Goal: Task Accomplishment & Management: Complete application form

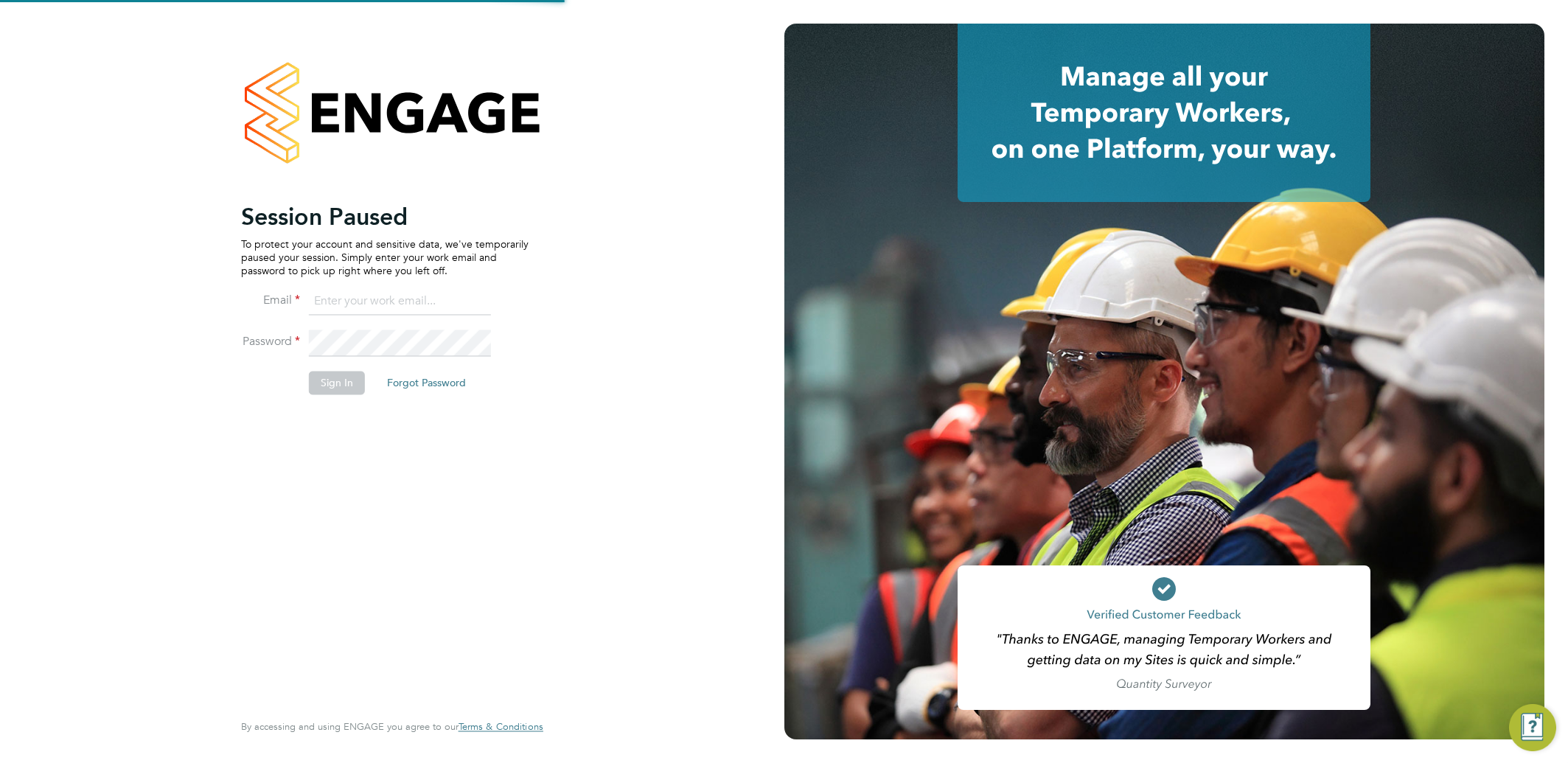
type input "[EMAIL_ADDRESS][DOMAIN_NAME]"
click at [328, 377] on button "Sign In" at bounding box center [336, 382] width 56 height 23
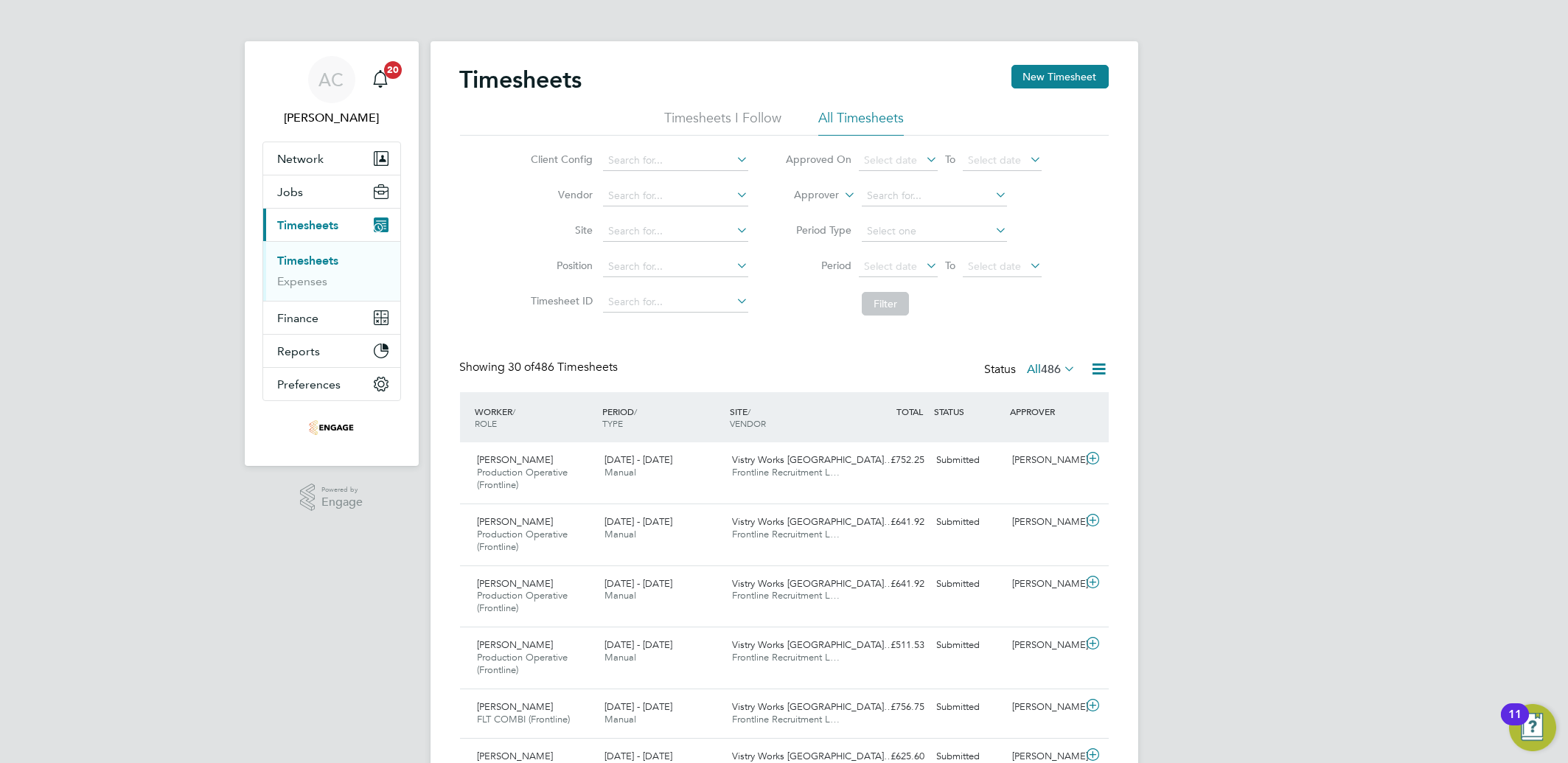
click at [1082, 66] on button "New Timesheet" at bounding box center [1060, 76] width 97 height 23
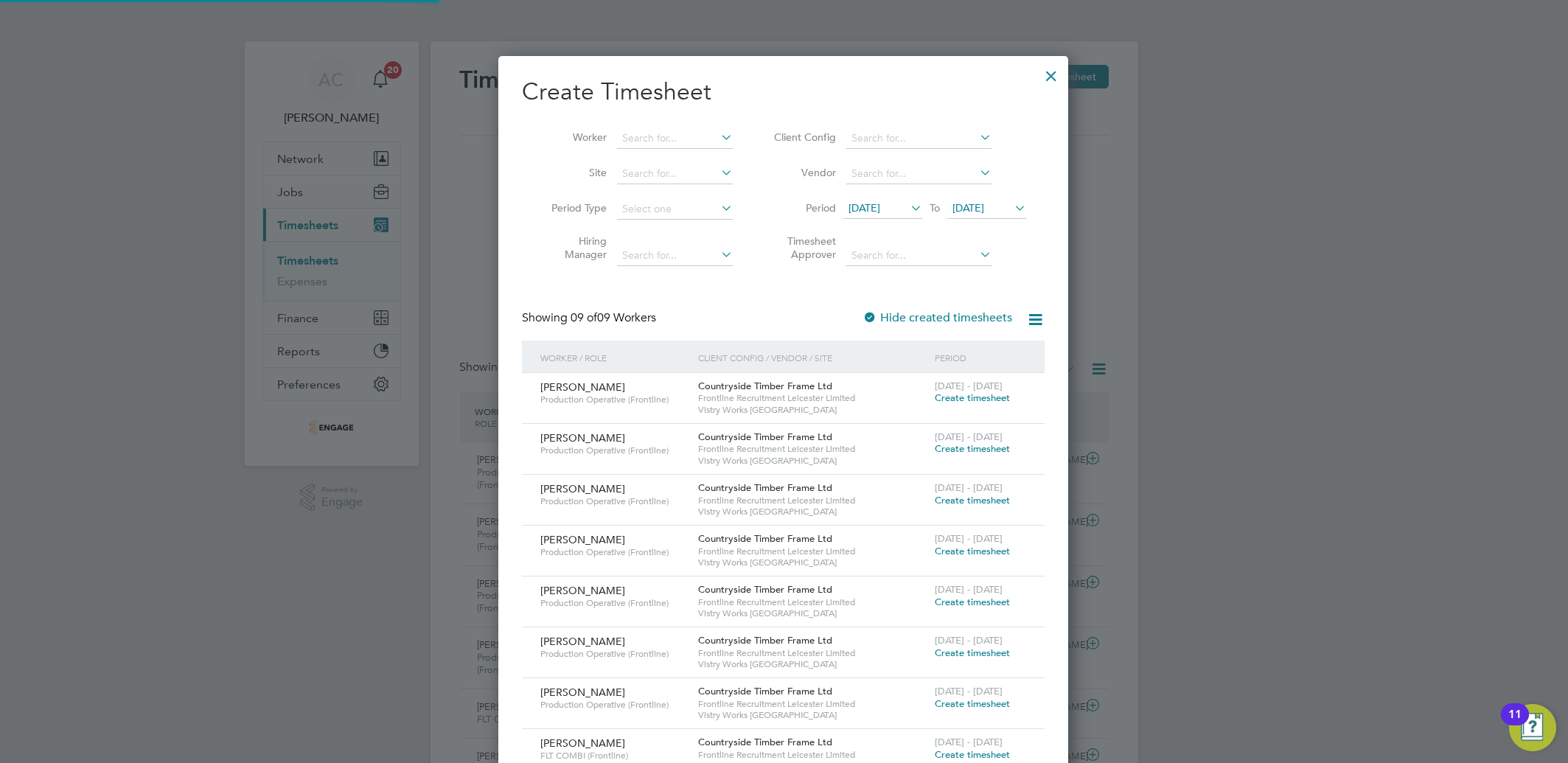
scroll to position [806, 570]
click at [970, 603] on span "Create timesheet" at bounding box center [972, 602] width 75 height 12
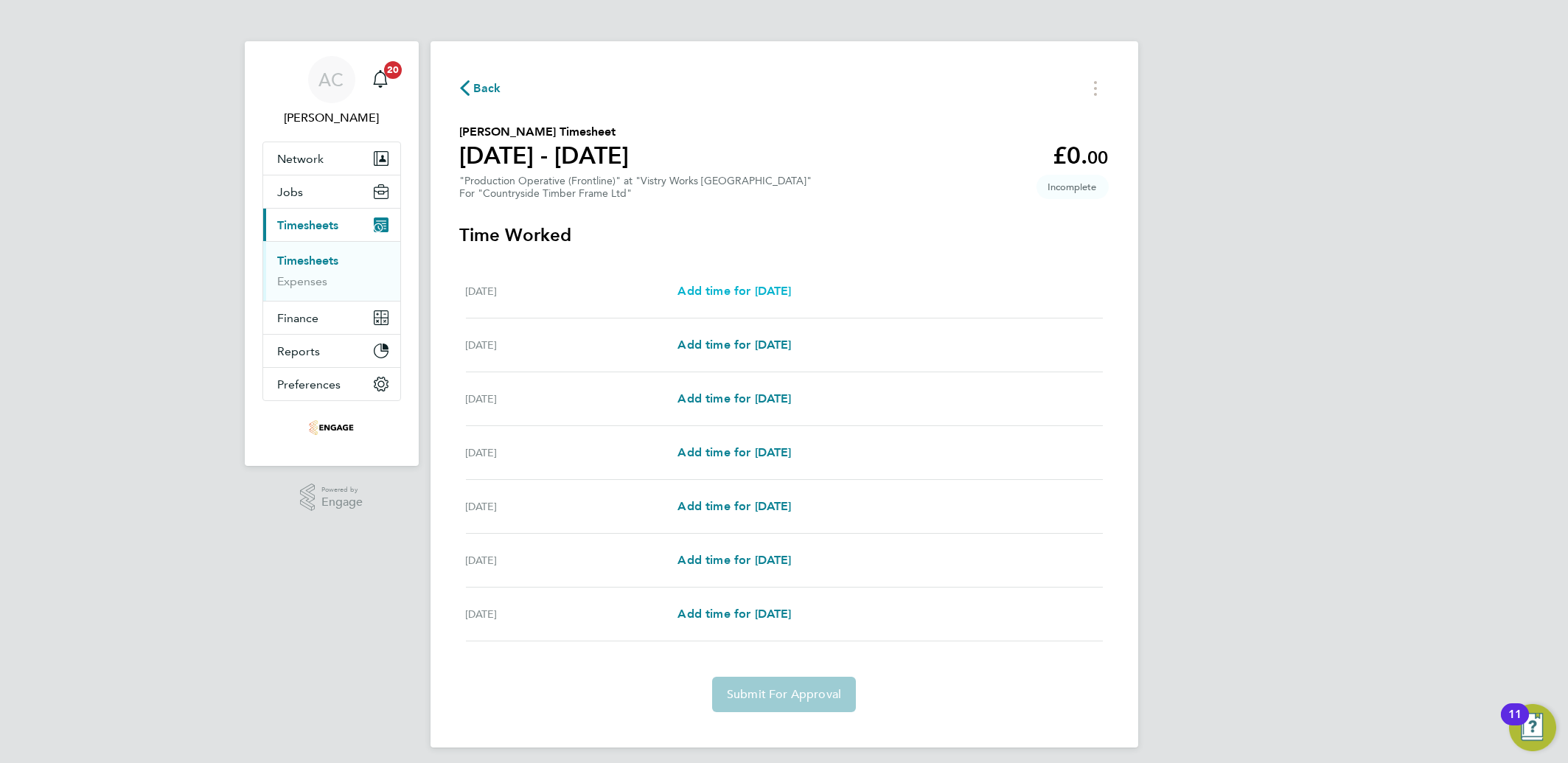
click at [727, 286] on span "Add time for [DATE]" at bounding box center [734, 290] width 114 height 14
select select "15"
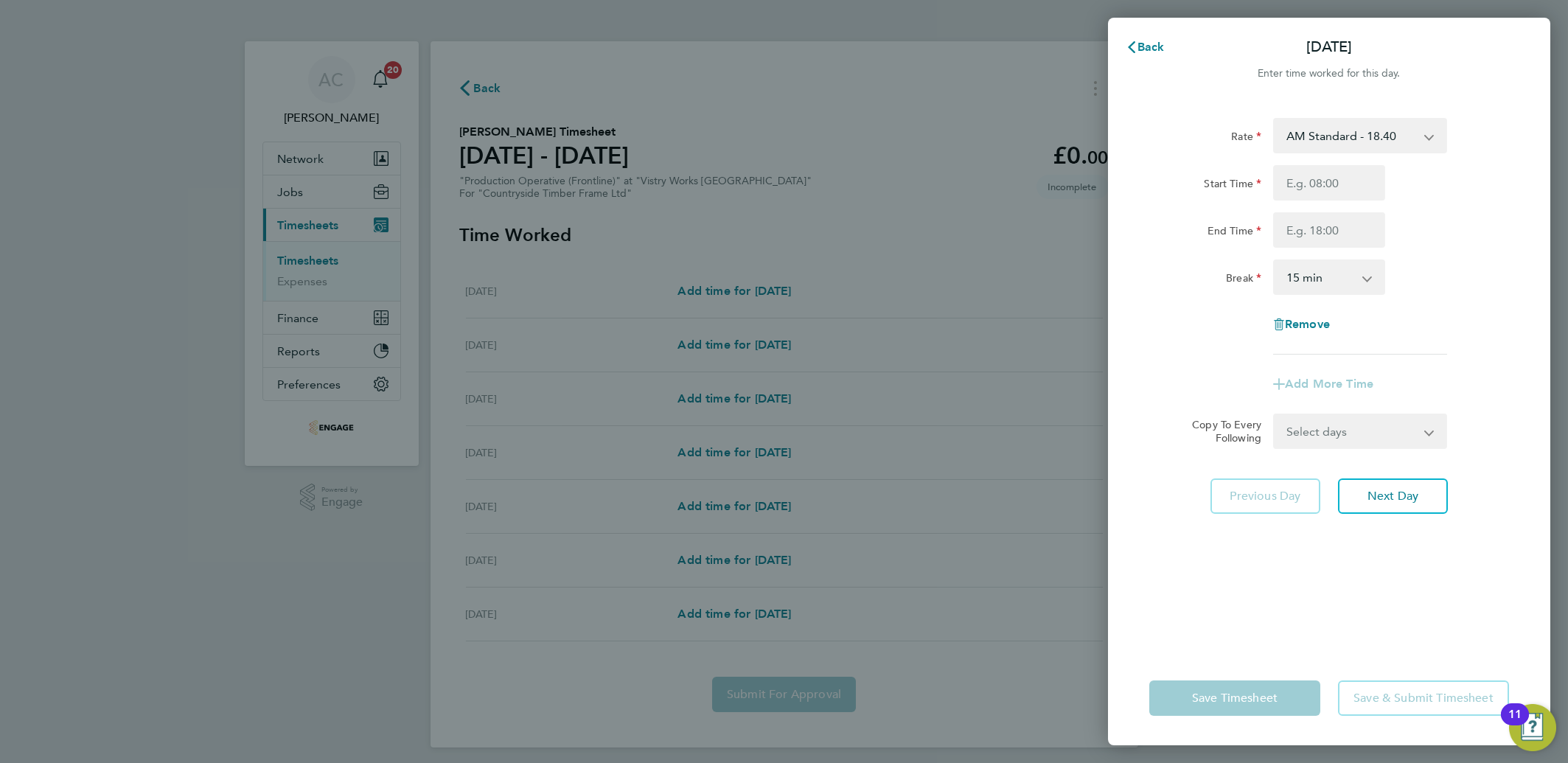
click at [1383, 136] on select "AM Standard - 18.40 PM OT 1 - 30.08 PM Standard - 20.06 PM OT 2 - 40.11 OT 1 - …" at bounding box center [1350, 135] width 153 height 32
select select "15"
click at [1304, 195] on input "Start Time" at bounding box center [1329, 183] width 112 height 36
type input "14:00"
type input "22:30"
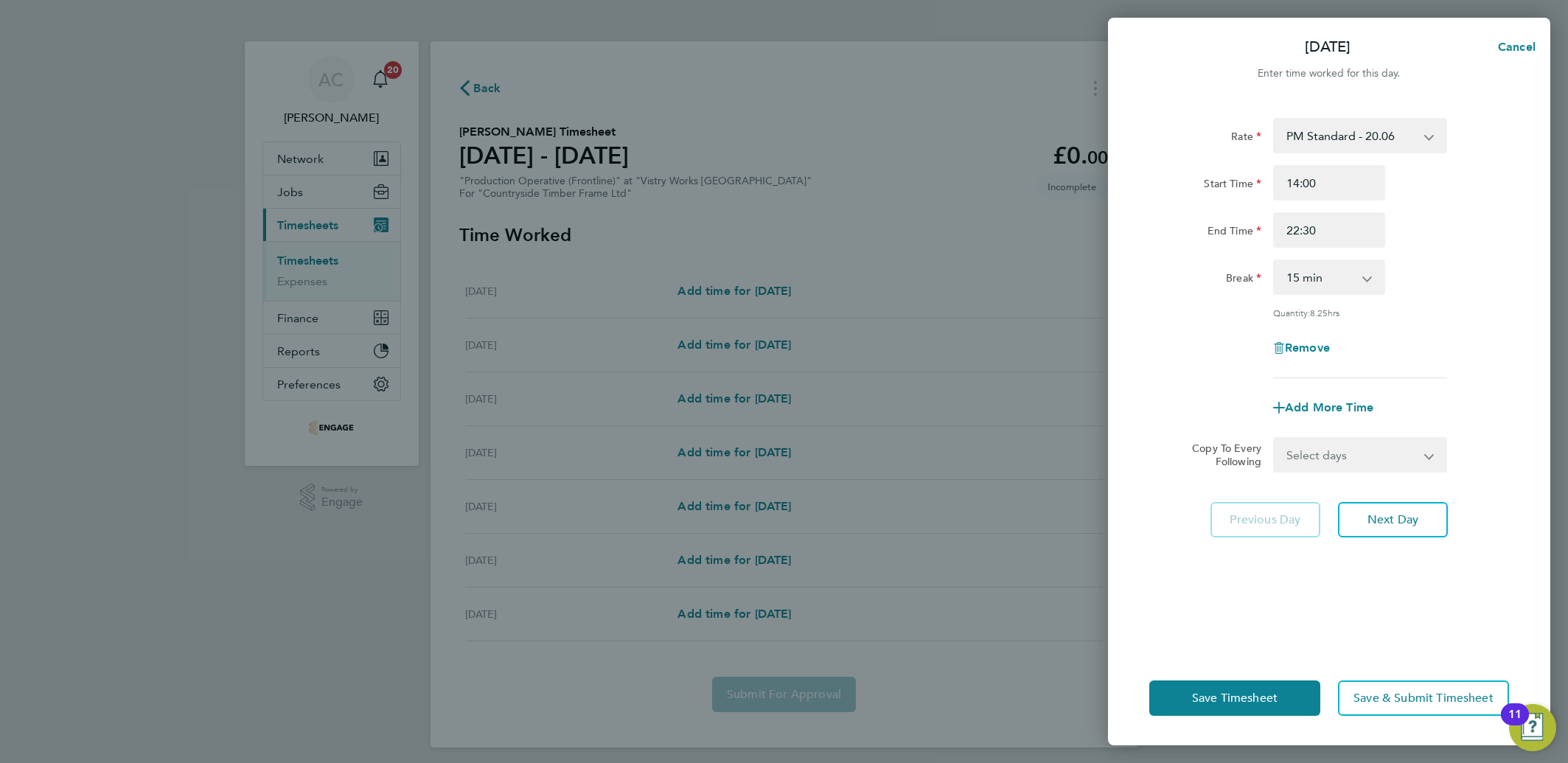
click at [1309, 279] on select "0 min 15 min 30 min 45 min 60 min 75 min 90 min" at bounding box center [1319, 277] width 91 height 32
select select "30"
click at [1274, 261] on select "0 min 15 min 30 min 45 min 60 min 75 min 90 min" at bounding box center [1319, 277] width 91 height 32
click at [1310, 446] on select "Select days Day Weekday (Mon-Fri) Weekend (Sat-Sun) [DATE] [DATE] [DATE] [DATE]…" at bounding box center [1351, 454] width 155 height 32
select select "DAY"
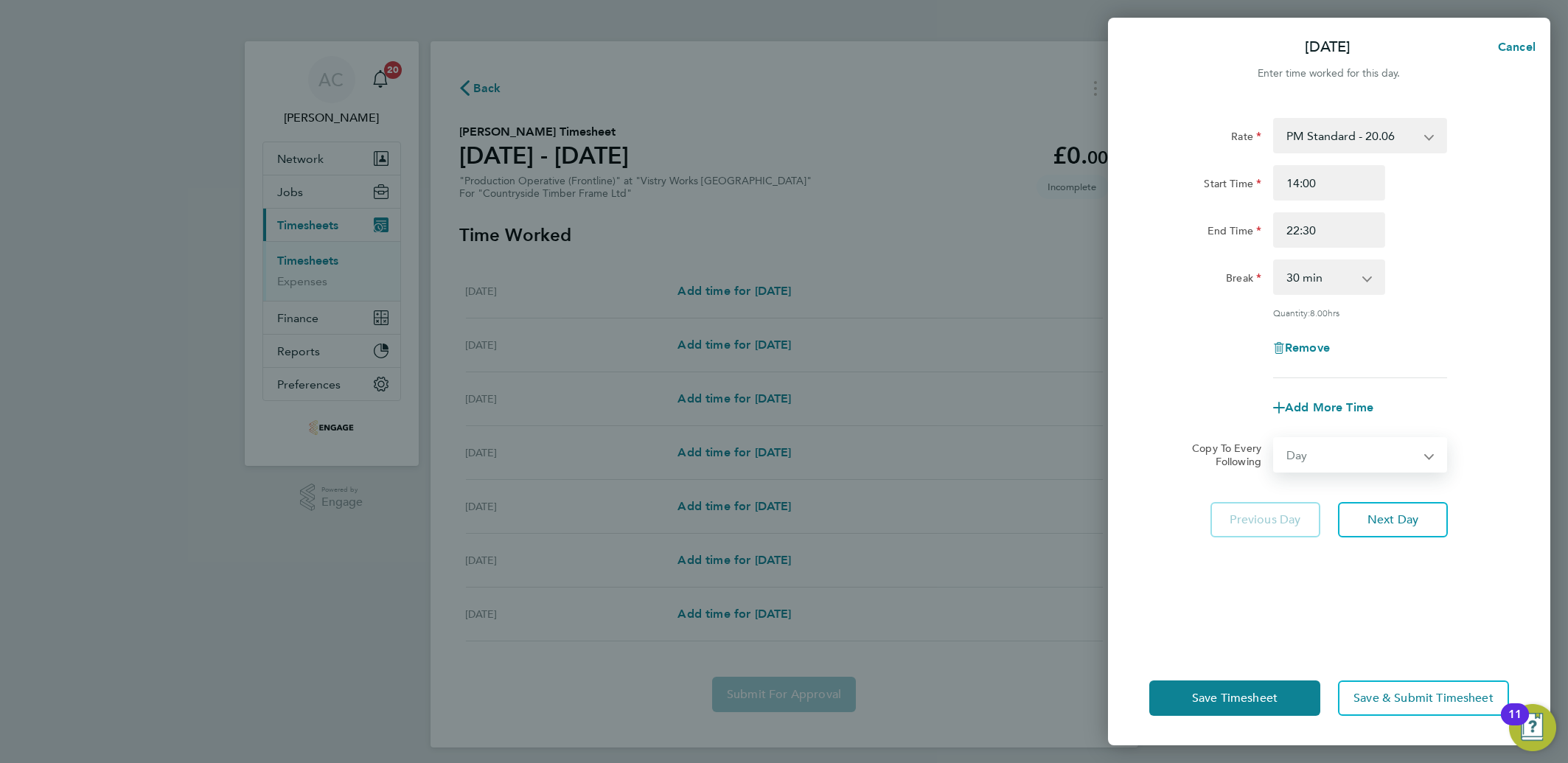
click at [1274, 439] on select "Select days Day Weekday (Mon-Fri) Weekend (Sat-Sun) [DATE] [DATE] [DATE] [DATE]…" at bounding box center [1351, 454] width 155 height 32
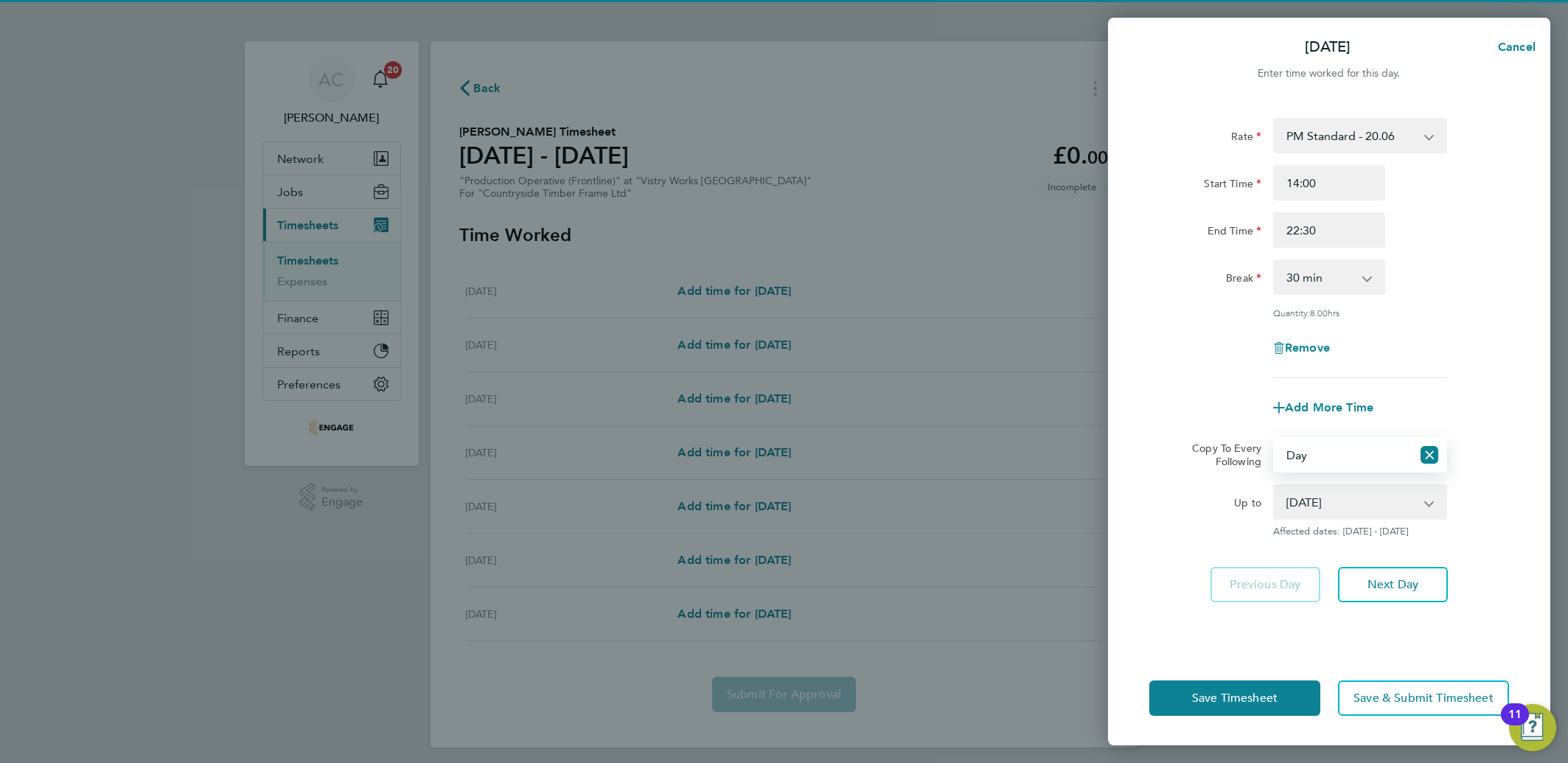
click at [1306, 510] on select "[DATE] [DATE] [DATE] [DATE] [DATE] [DATE]" at bounding box center [1350, 501] width 153 height 32
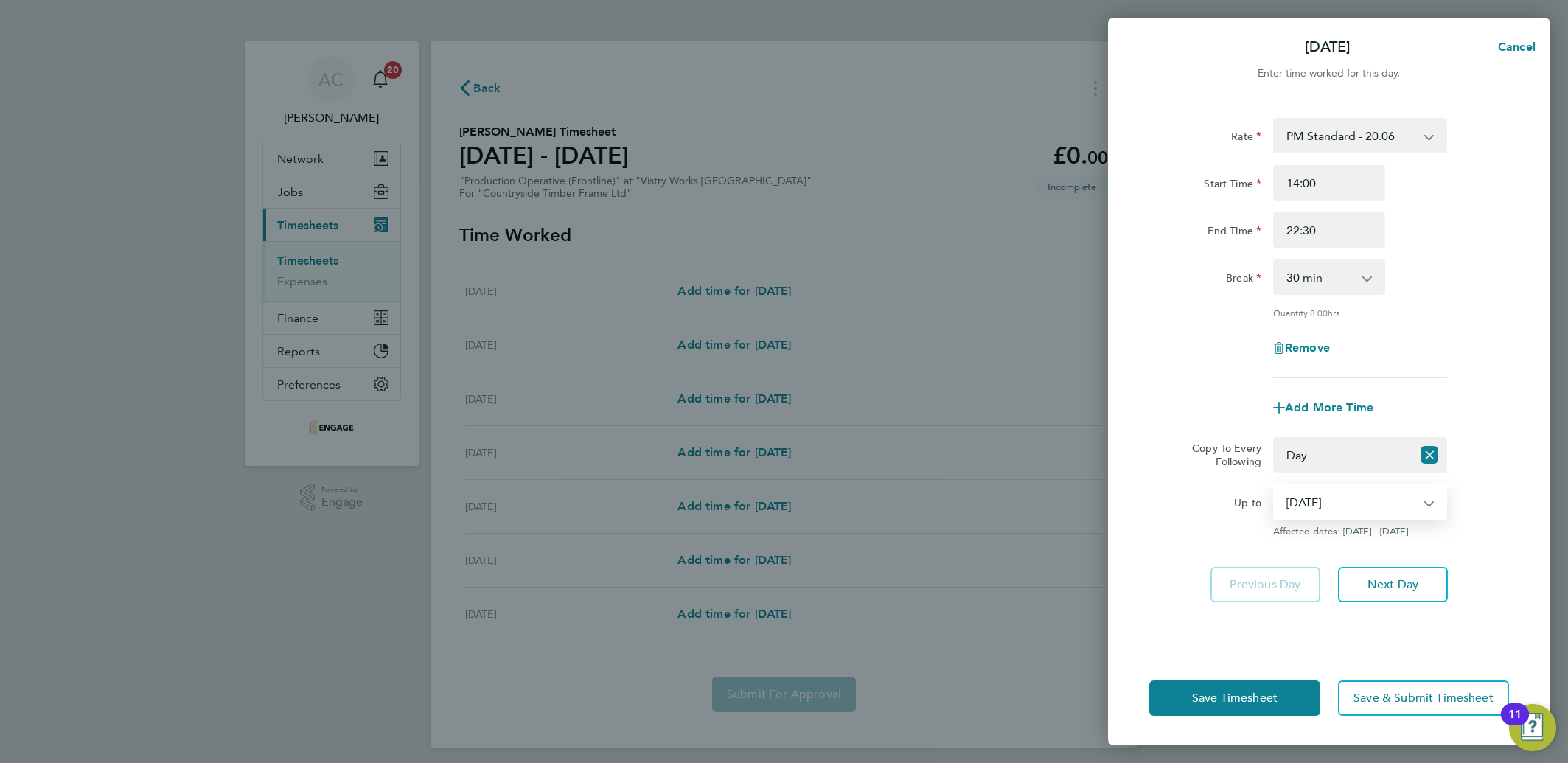
select select "[DATE]"
click at [1274, 486] on select "[DATE] [DATE] [DATE] [DATE] [DATE] [DATE]" at bounding box center [1350, 501] width 153 height 32
click at [1276, 691] on span "Save Timesheet" at bounding box center [1234, 698] width 86 height 15
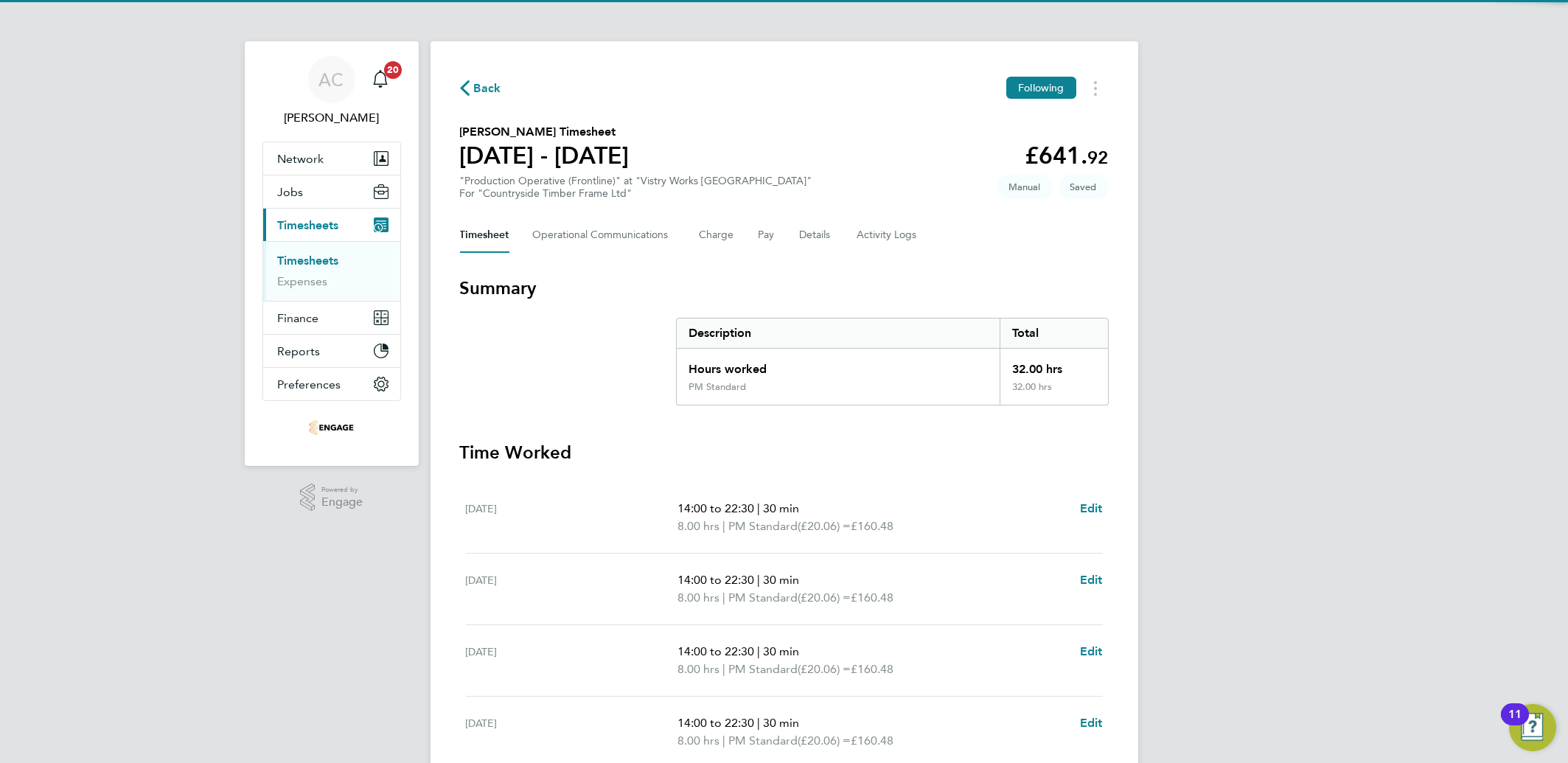
scroll to position [295, 0]
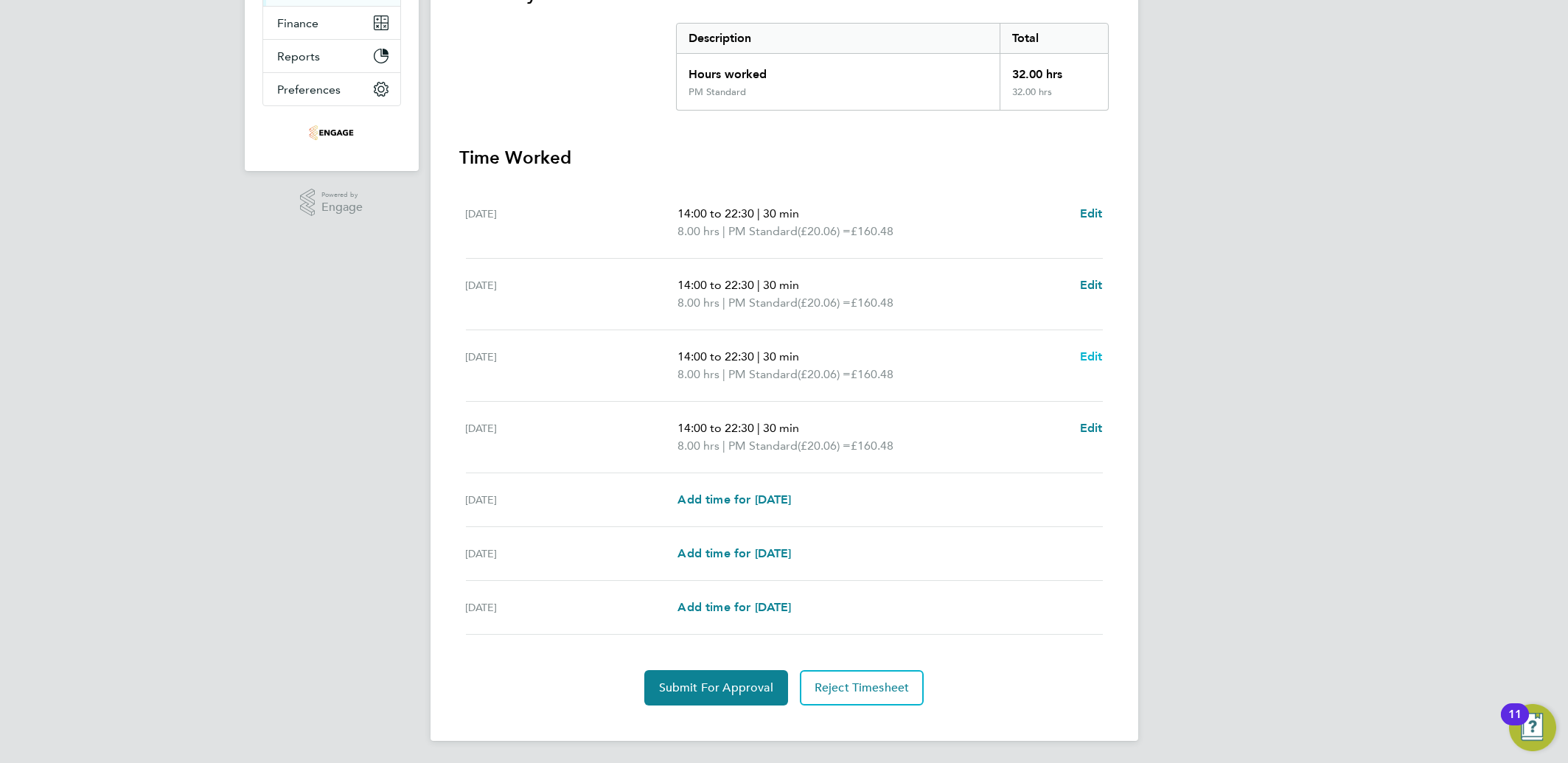
click at [1092, 352] on span "Edit" at bounding box center [1091, 356] width 23 height 14
select select "30"
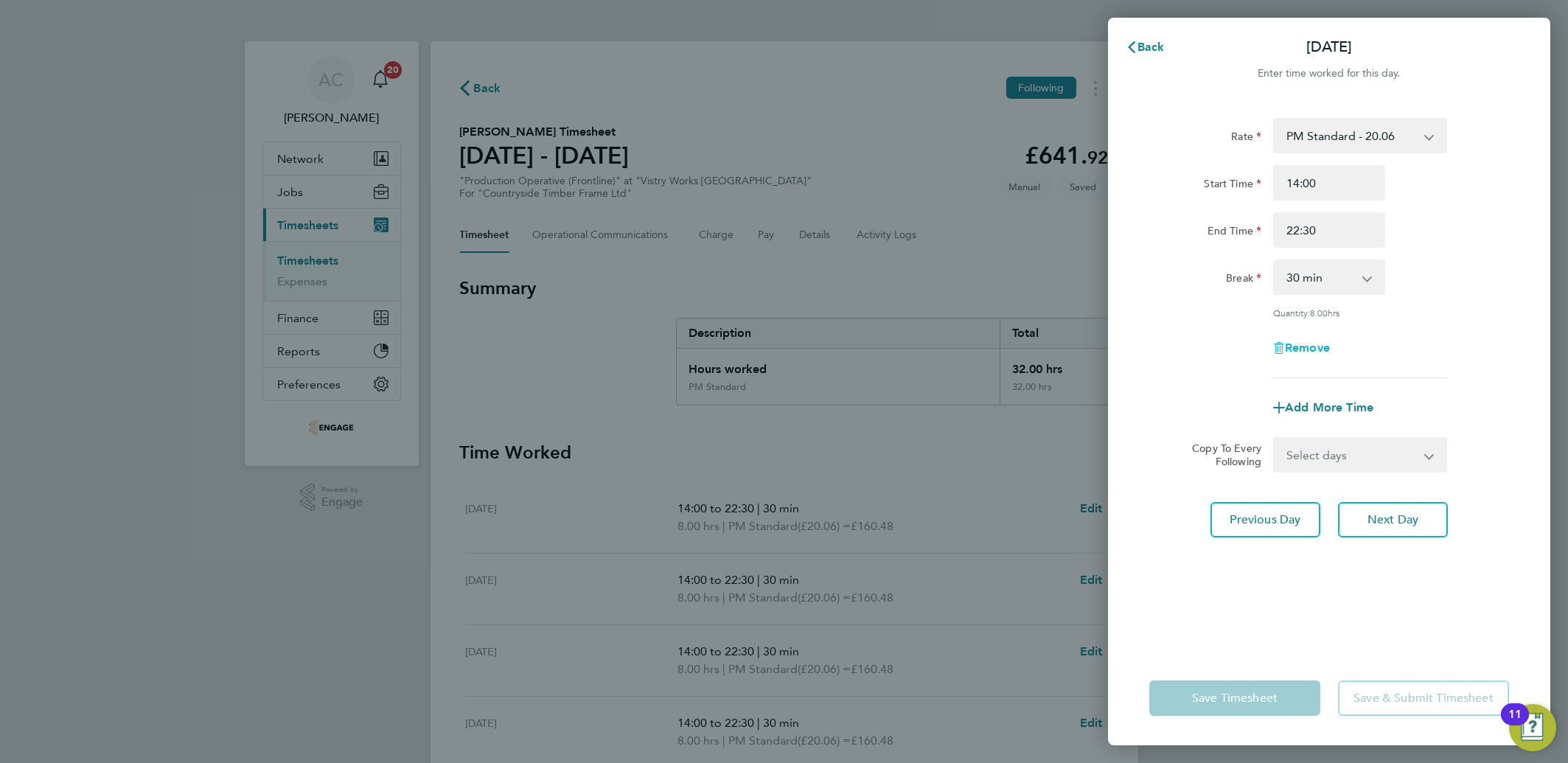
click at [1294, 350] on span "Remove" at bounding box center [1307, 348] width 45 height 14
select select "null"
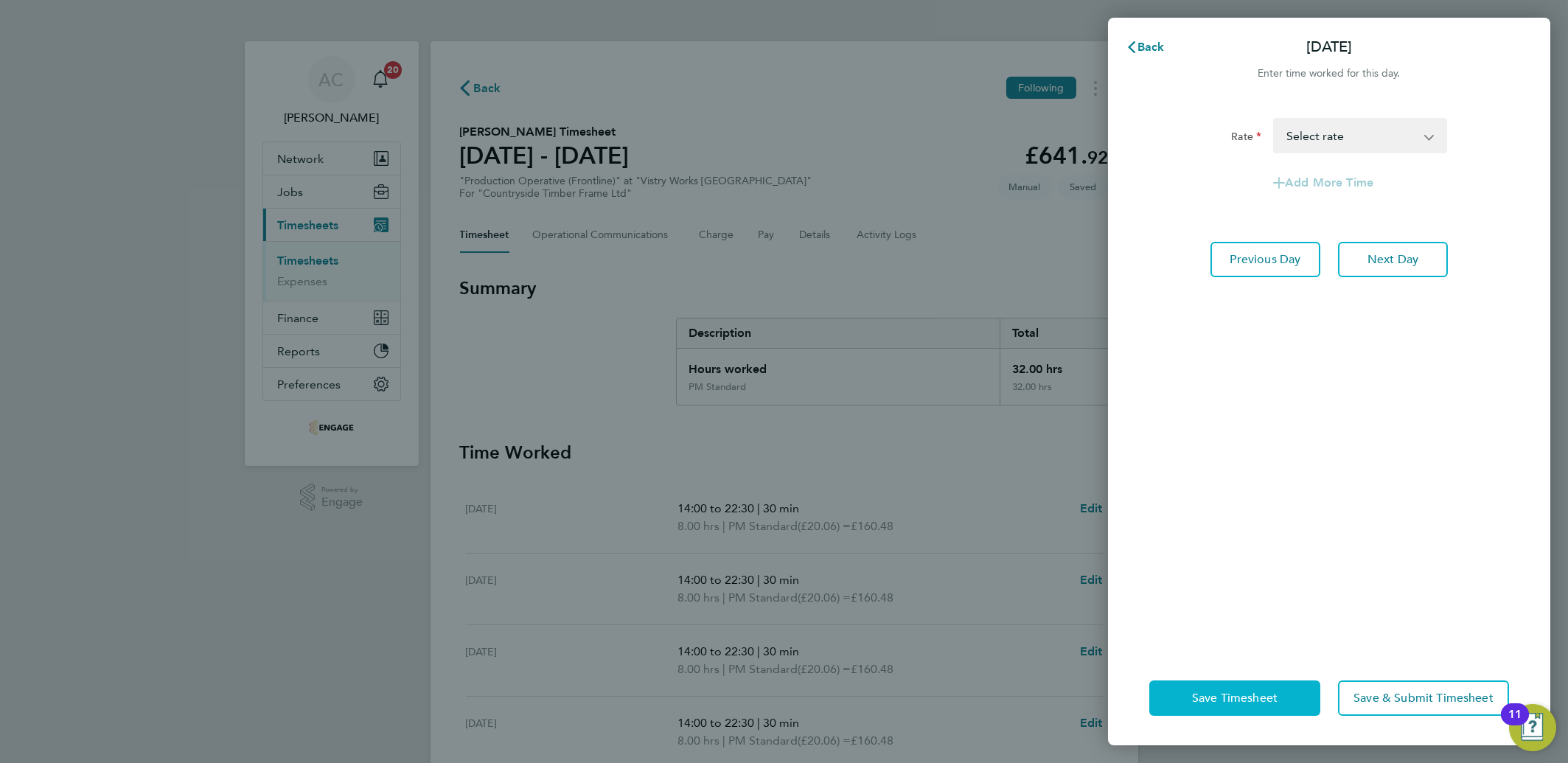
click at [1200, 695] on span "Save Timesheet" at bounding box center [1234, 698] width 86 height 15
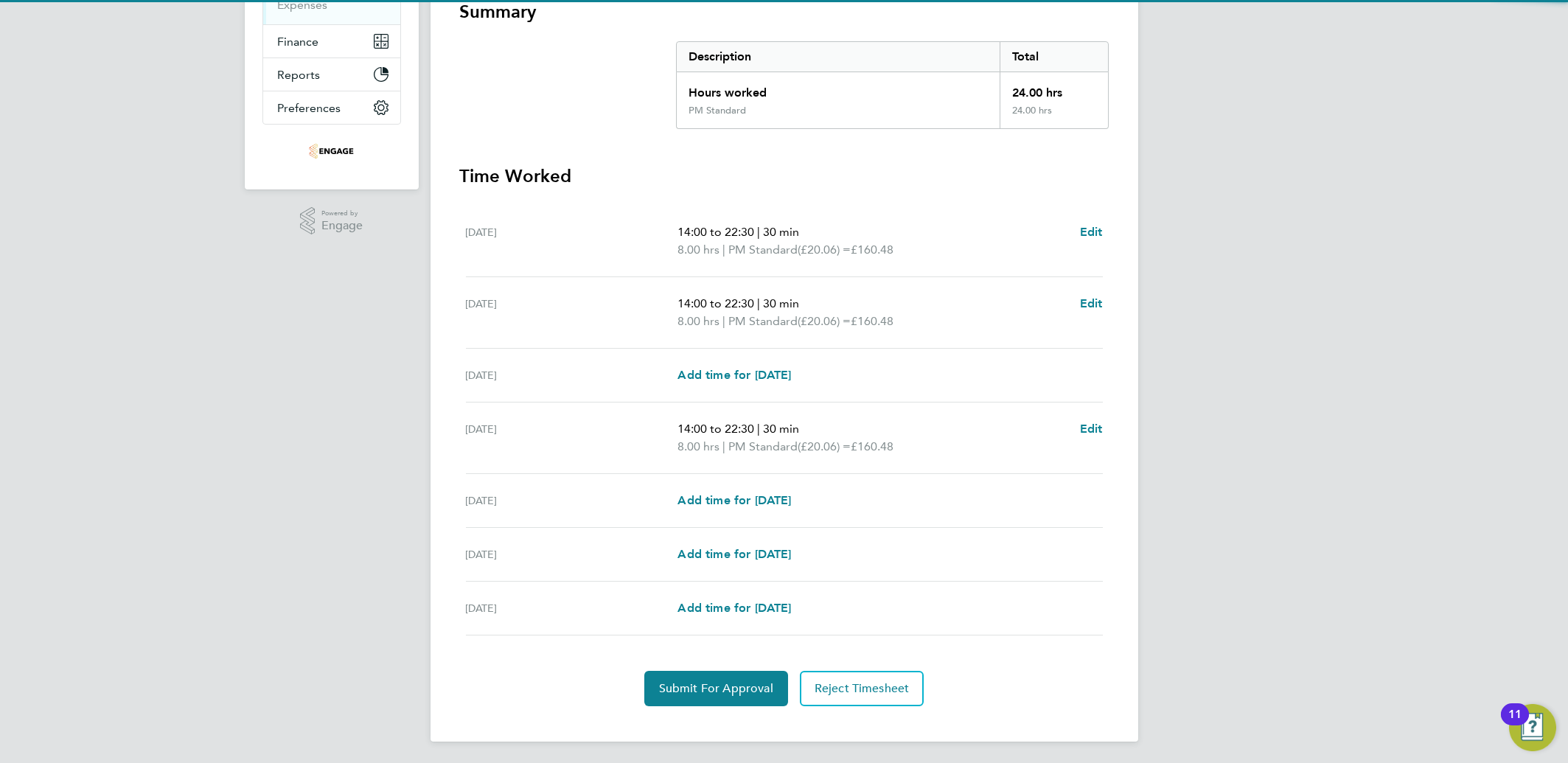
scroll to position [277, 0]
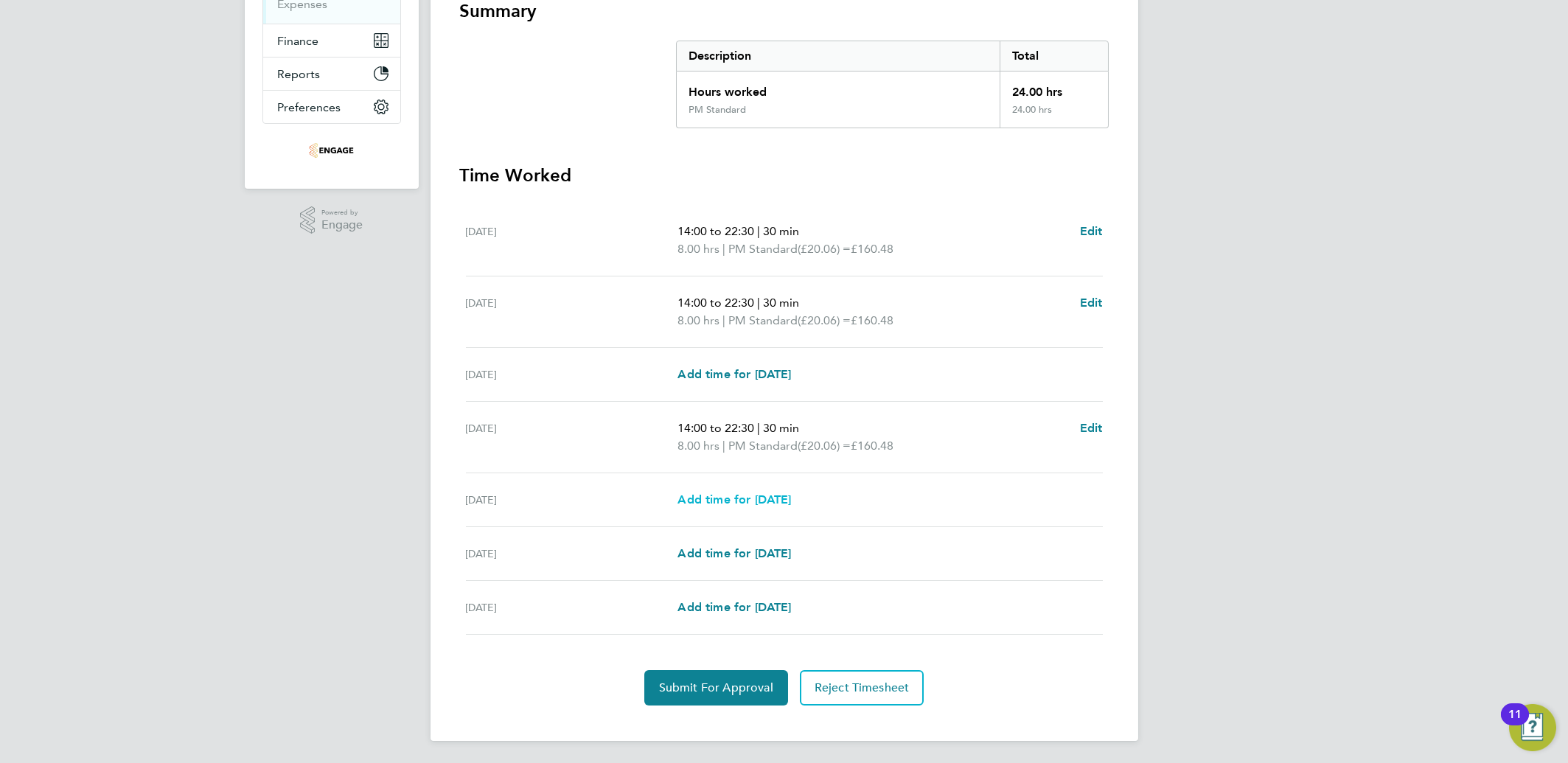
click at [791, 492] on span "Add time for [DATE]" at bounding box center [734, 499] width 114 height 14
select select "15"
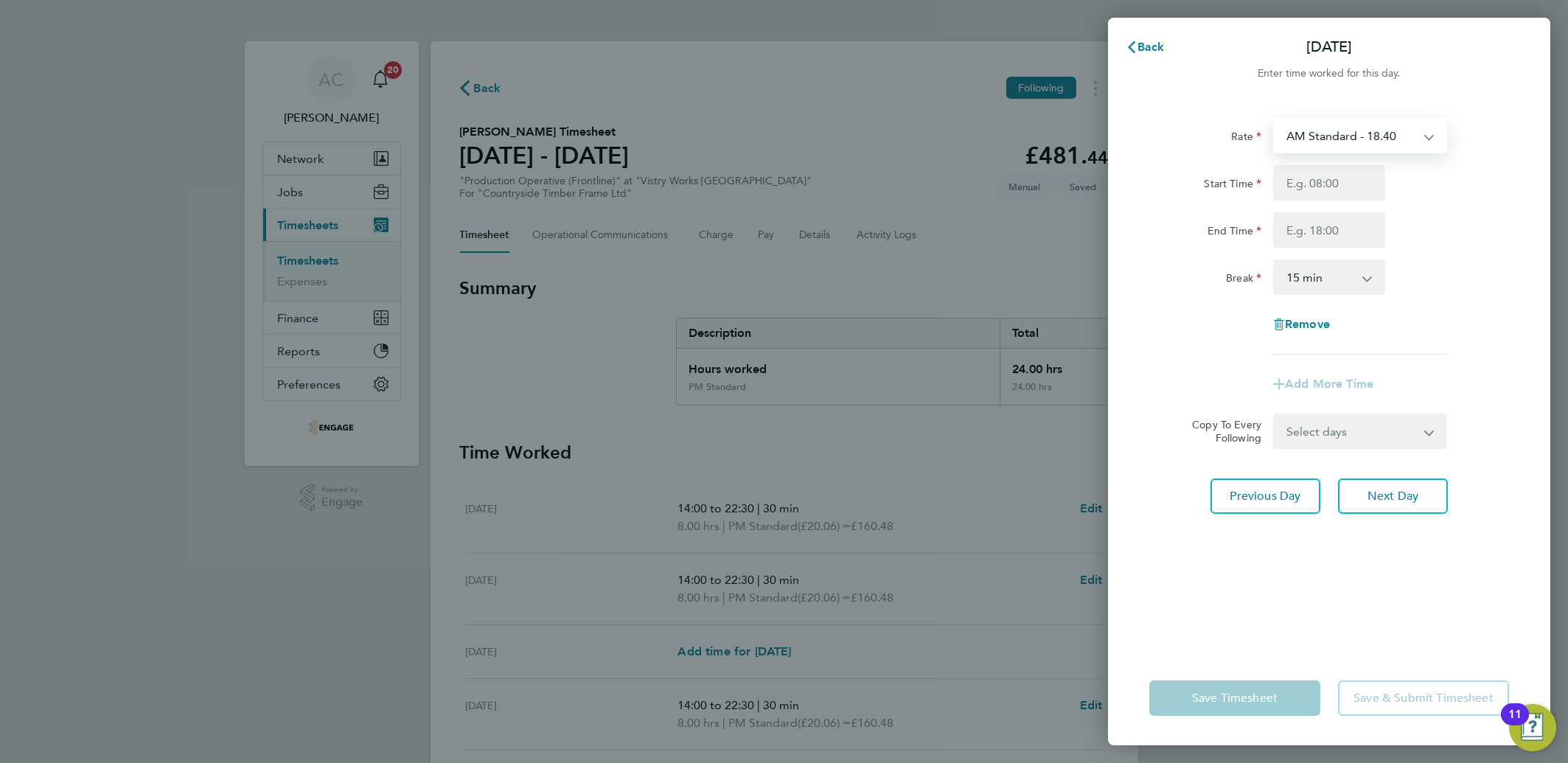
click at [1311, 133] on select "AM Standard - 18.40 PM OT 1 - 30.08 PM Standard - 20.06 PM OT 2 - 40.11 OT 1 - …" at bounding box center [1350, 135] width 153 height 32
select select "15"
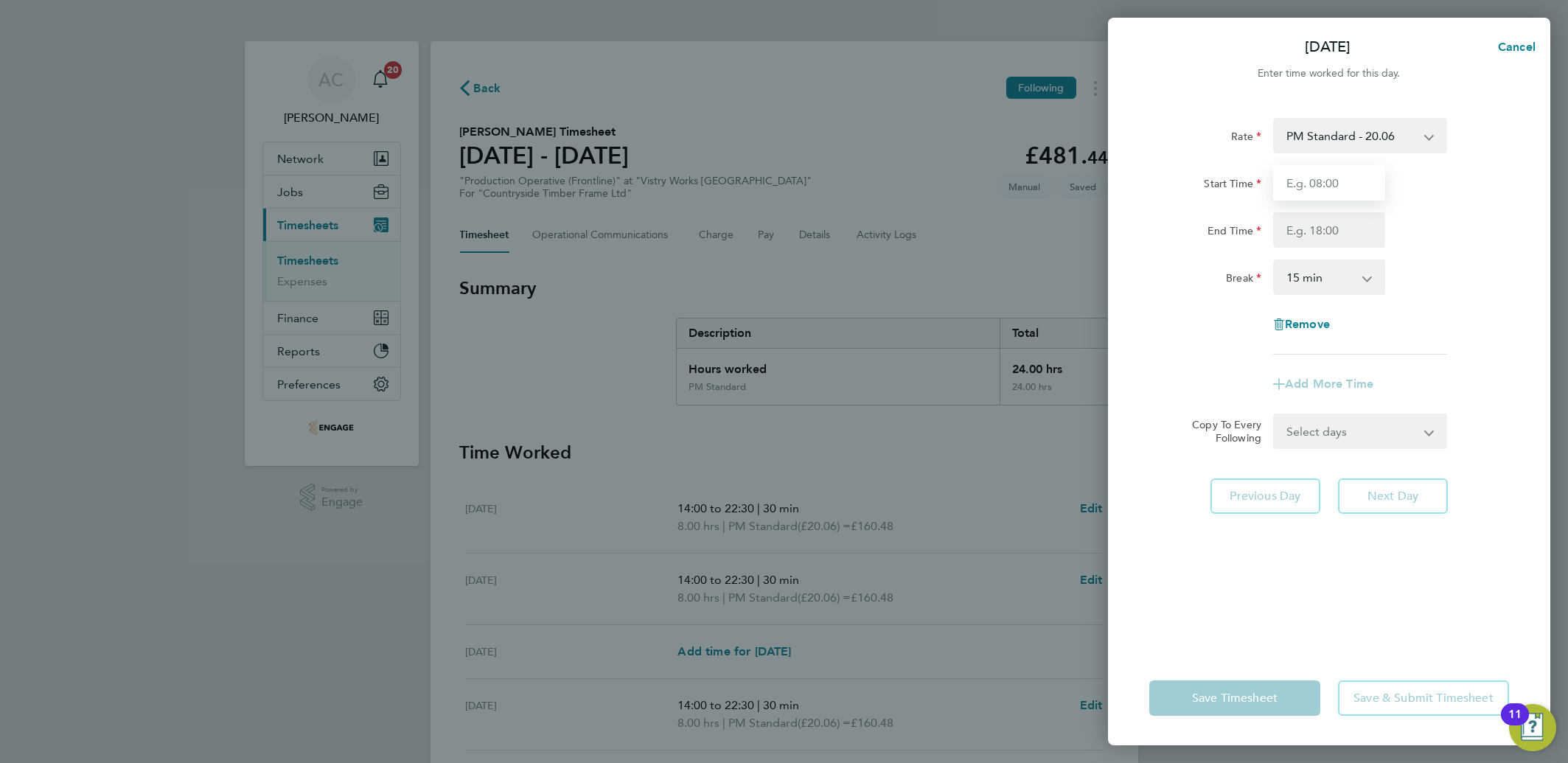
click at [1304, 187] on input "Start Time" at bounding box center [1329, 183] width 112 height 36
type input "14:00"
click at [1291, 214] on input "End Time" at bounding box center [1329, 230] width 112 height 36
type input "20:00"
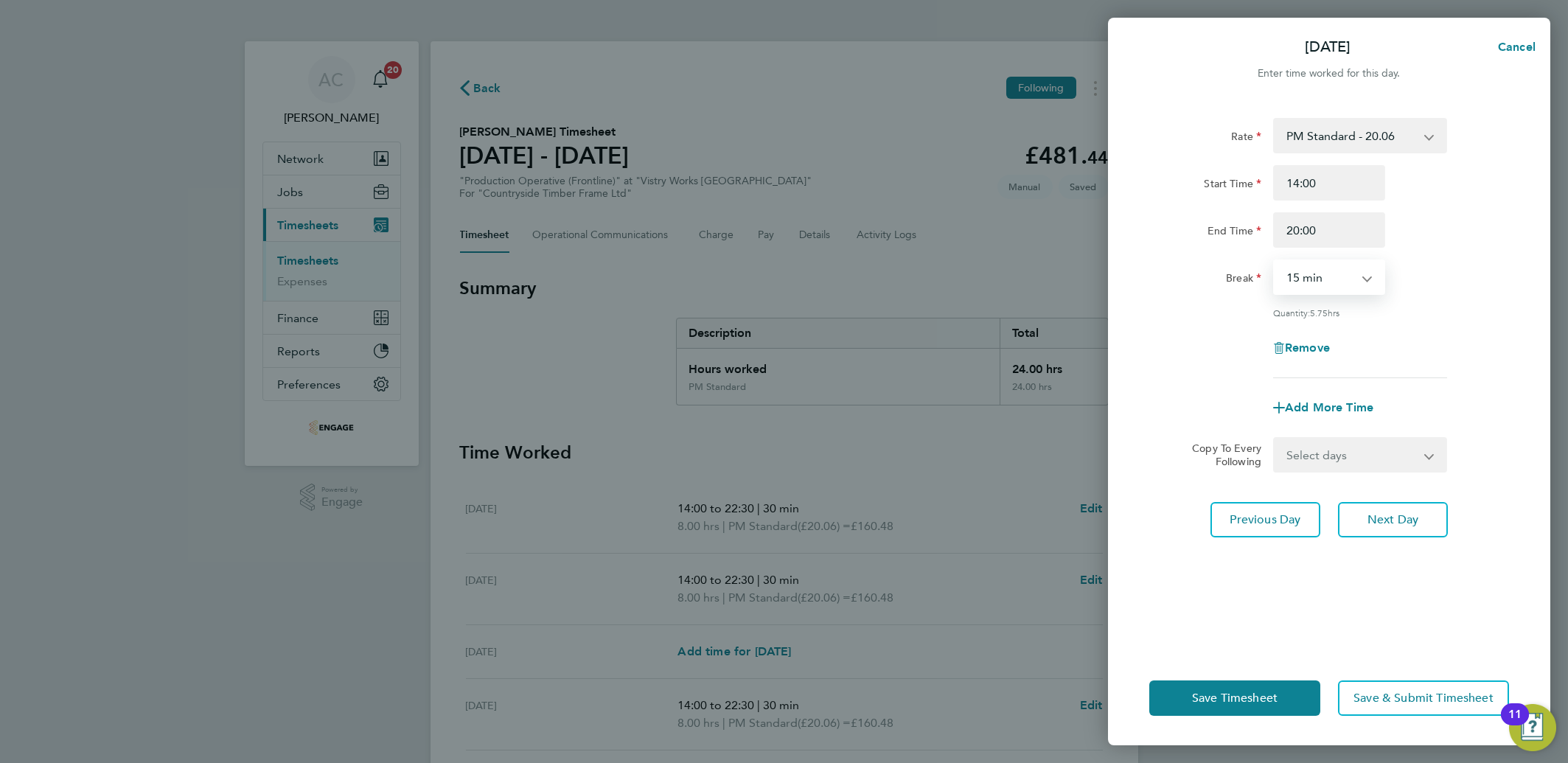
drag, startPoint x: 1323, startPoint y: 268, endPoint x: 1324, endPoint y: 278, distance: 10.0
click at [1323, 268] on select "0 min 15 min 30 min 45 min 60 min 75 min 90 min" at bounding box center [1319, 277] width 91 height 32
select select "30"
click at [1274, 261] on select "0 min 15 min 30 min 45 min 60 min 75 min 90 min" at bounding box center [1319, 277] width 91 height 32
click at [1222, 692] on span "Save Timesheet" at bounding box center [1234, 698] width 86 height 15
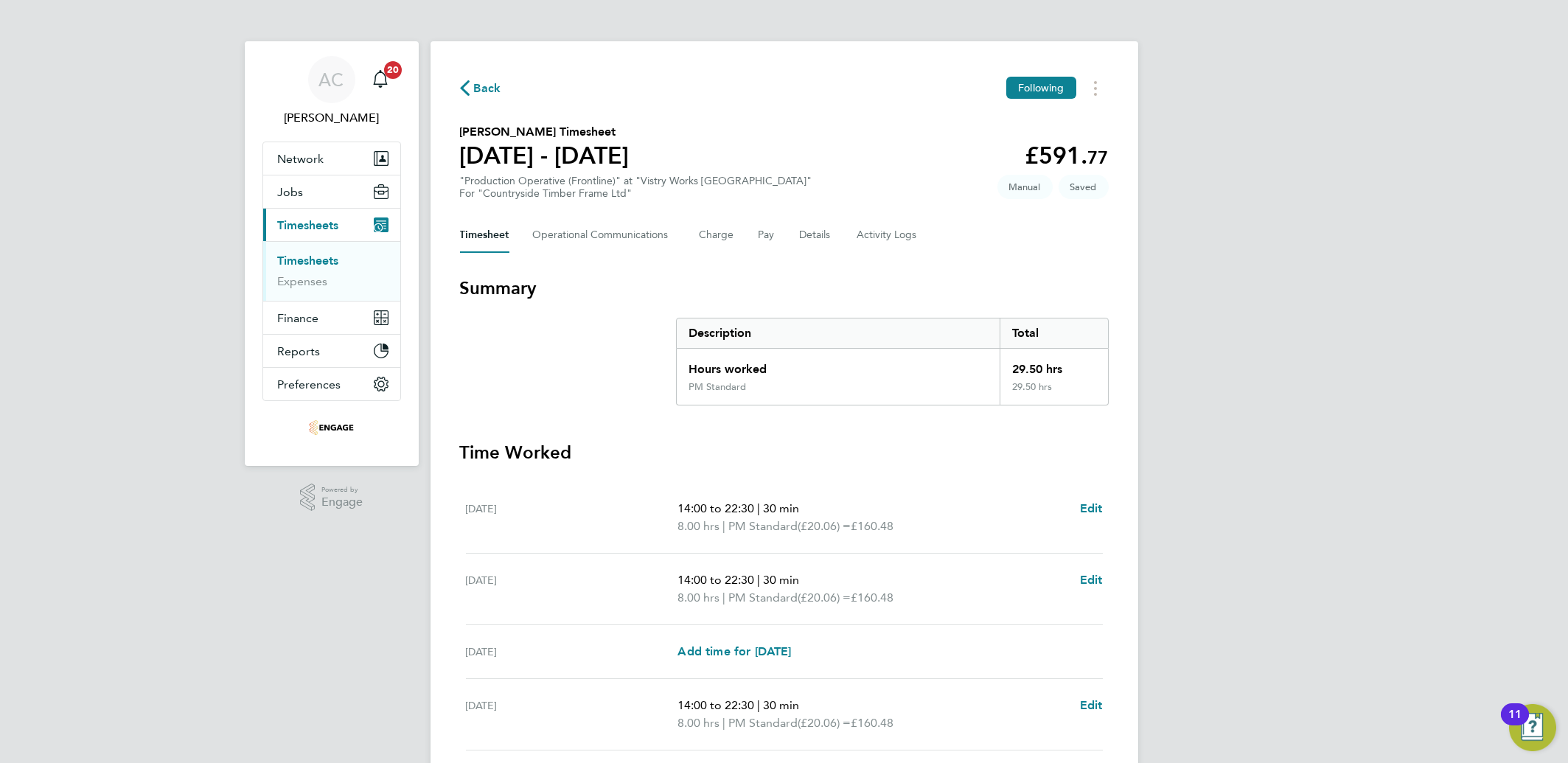
click at [791, 223] on div "Timesheet Operational Communications Charge Pay Details Activity Logs" at bounding box center [784, 235] width 648 height 36
click at [812, 240] on button "Details" at bounding box center [817, 235] width 34 height 36
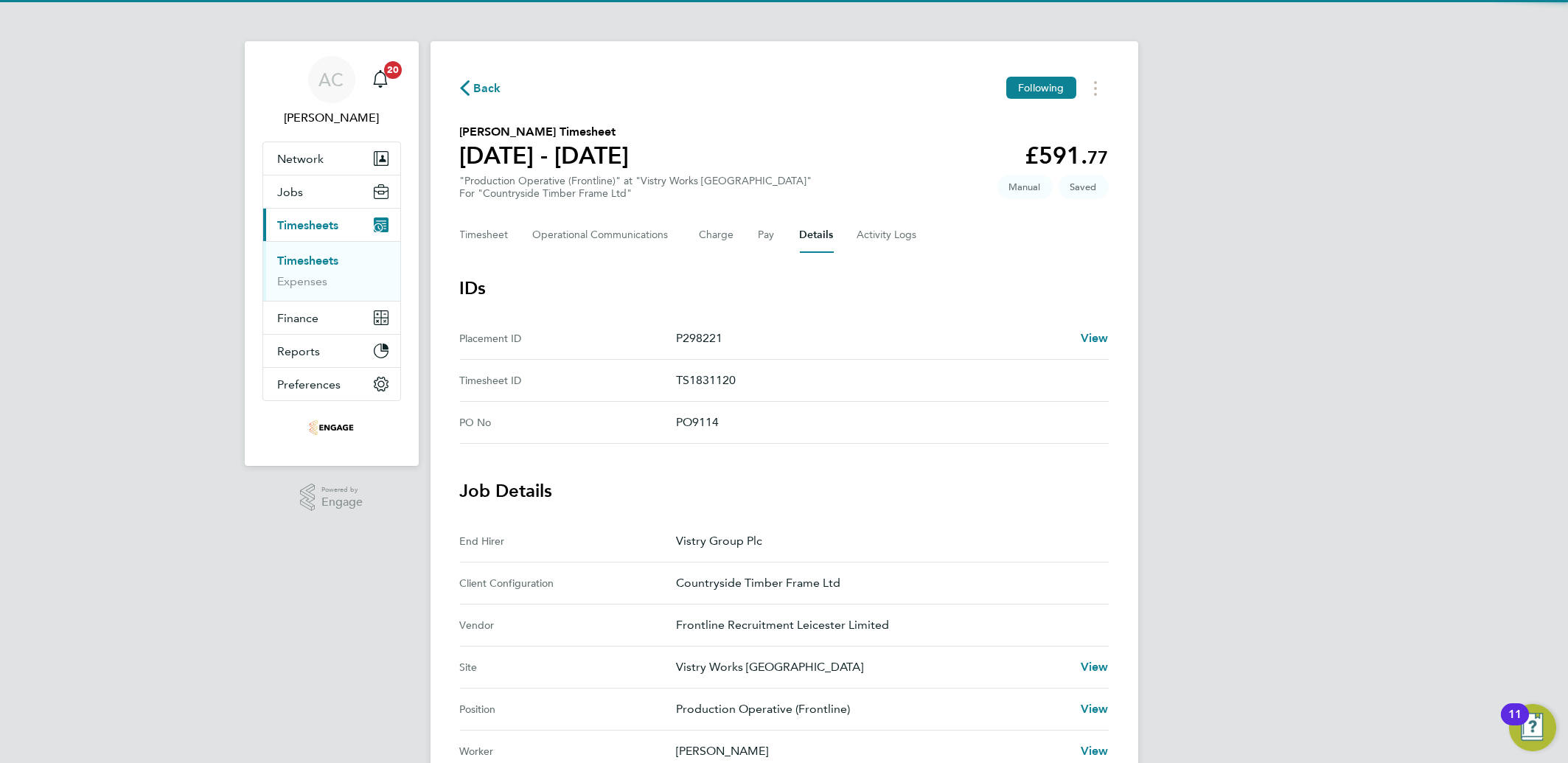
scroll to position [480, 0]
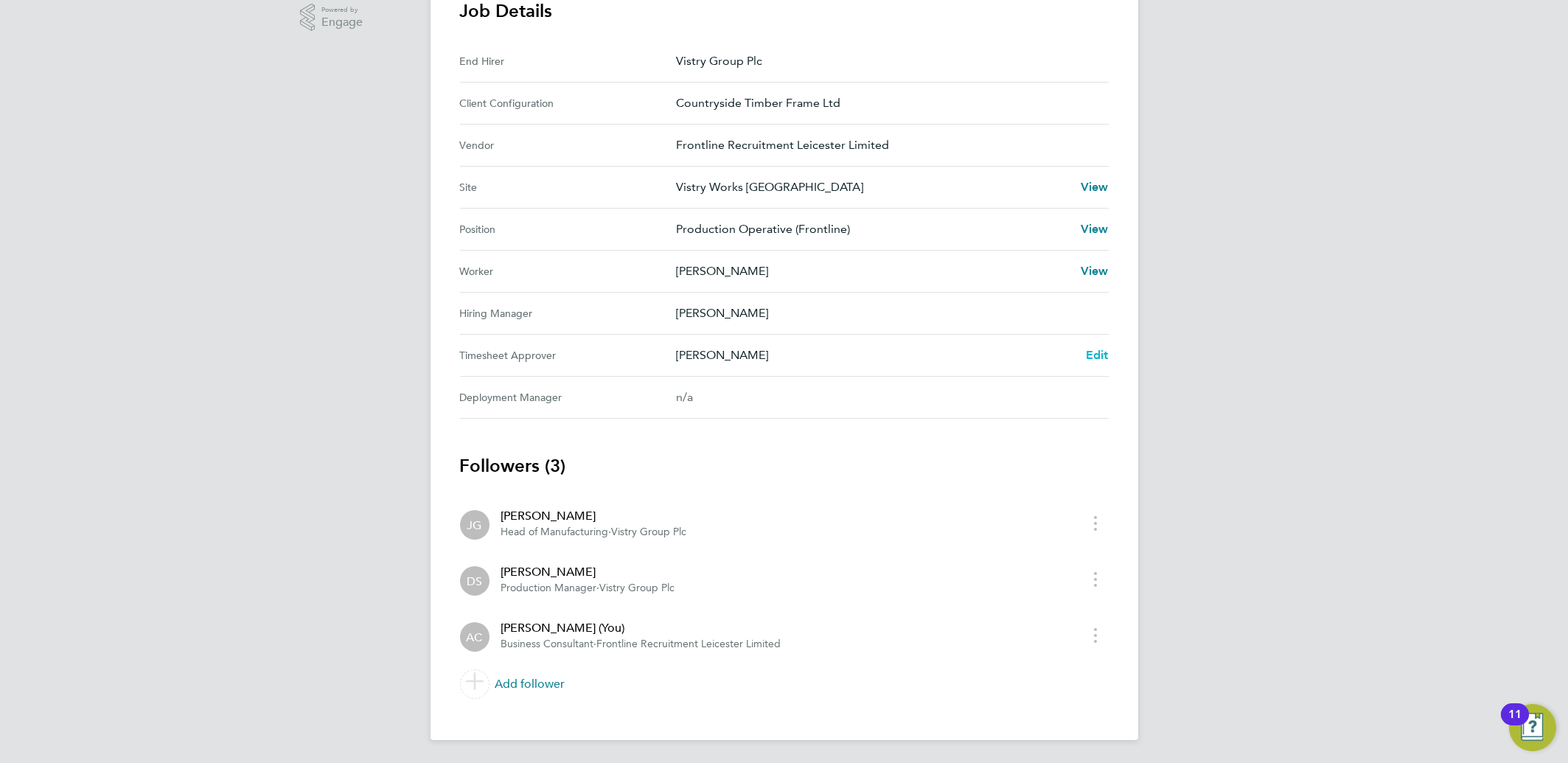
click at [1089, 362] on link "Edit" at bounding box center [1097, 355] width 23 height 17
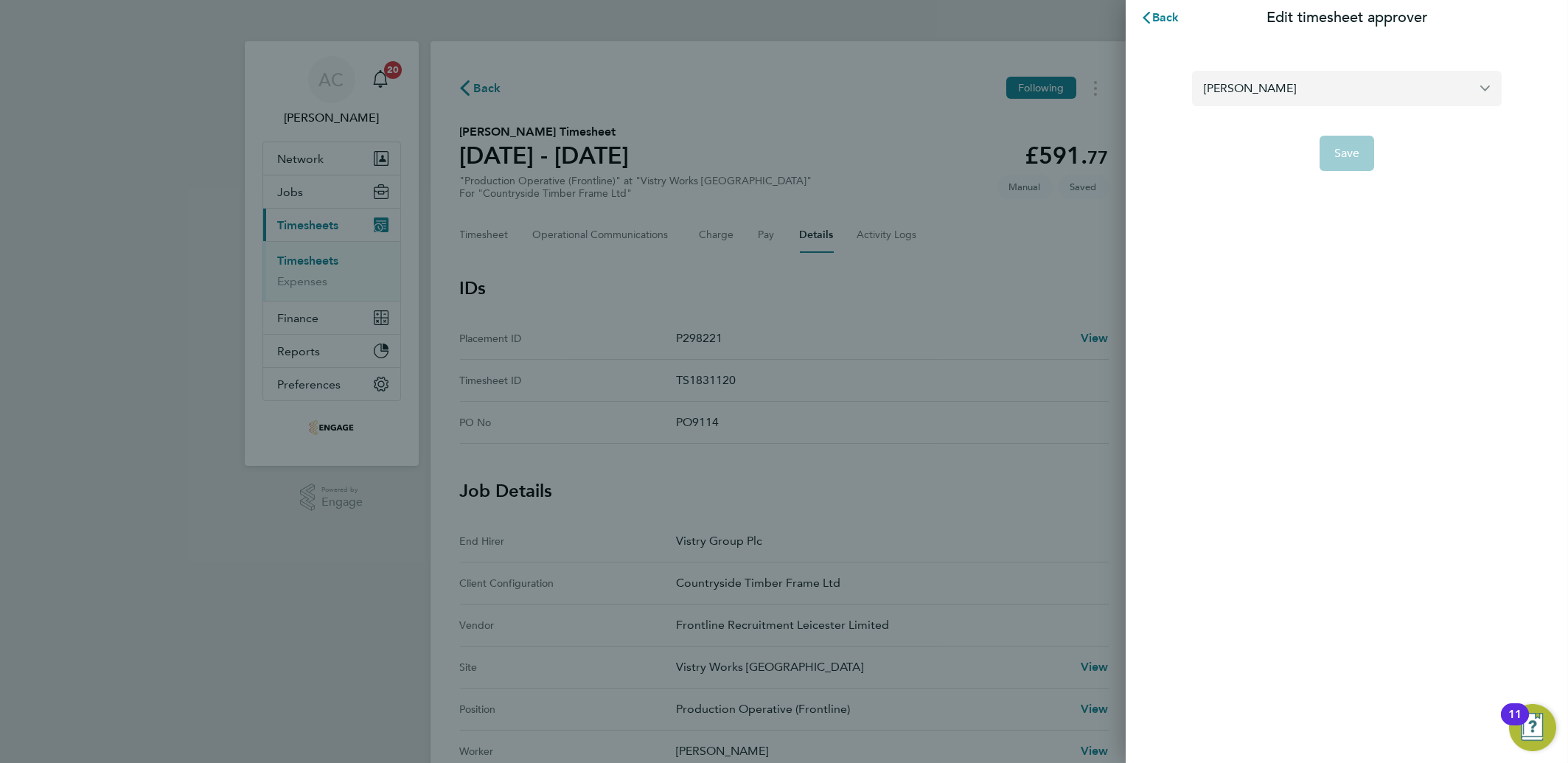
click at [1376, 92] on input "[PERSON_NAME]" at bounding box center [1346, 88] width 309 height 35
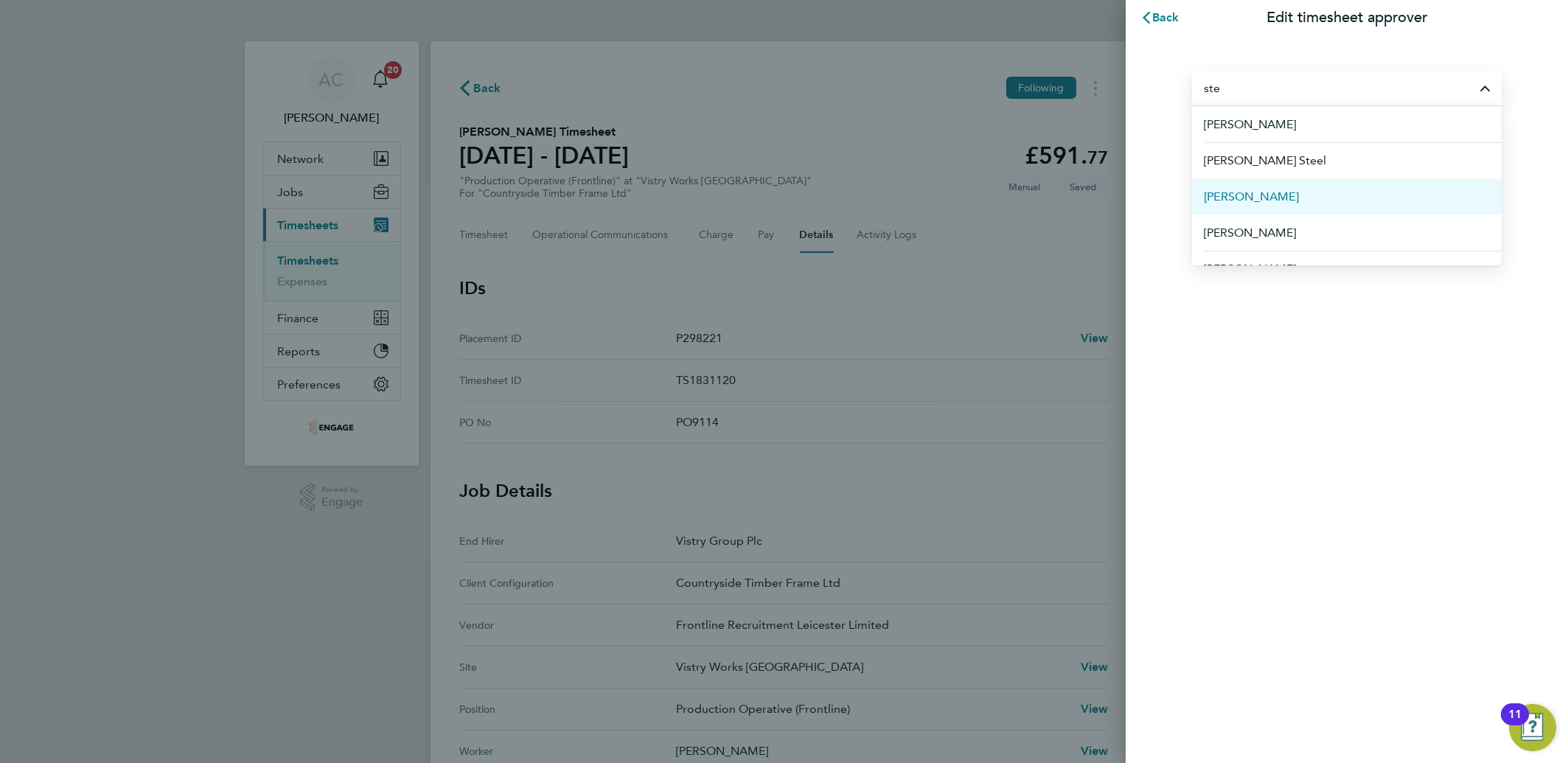
click at [1259, 194] on span "[PERSON_NAME]" at bounding box center [1252, 197] width 95 height 17
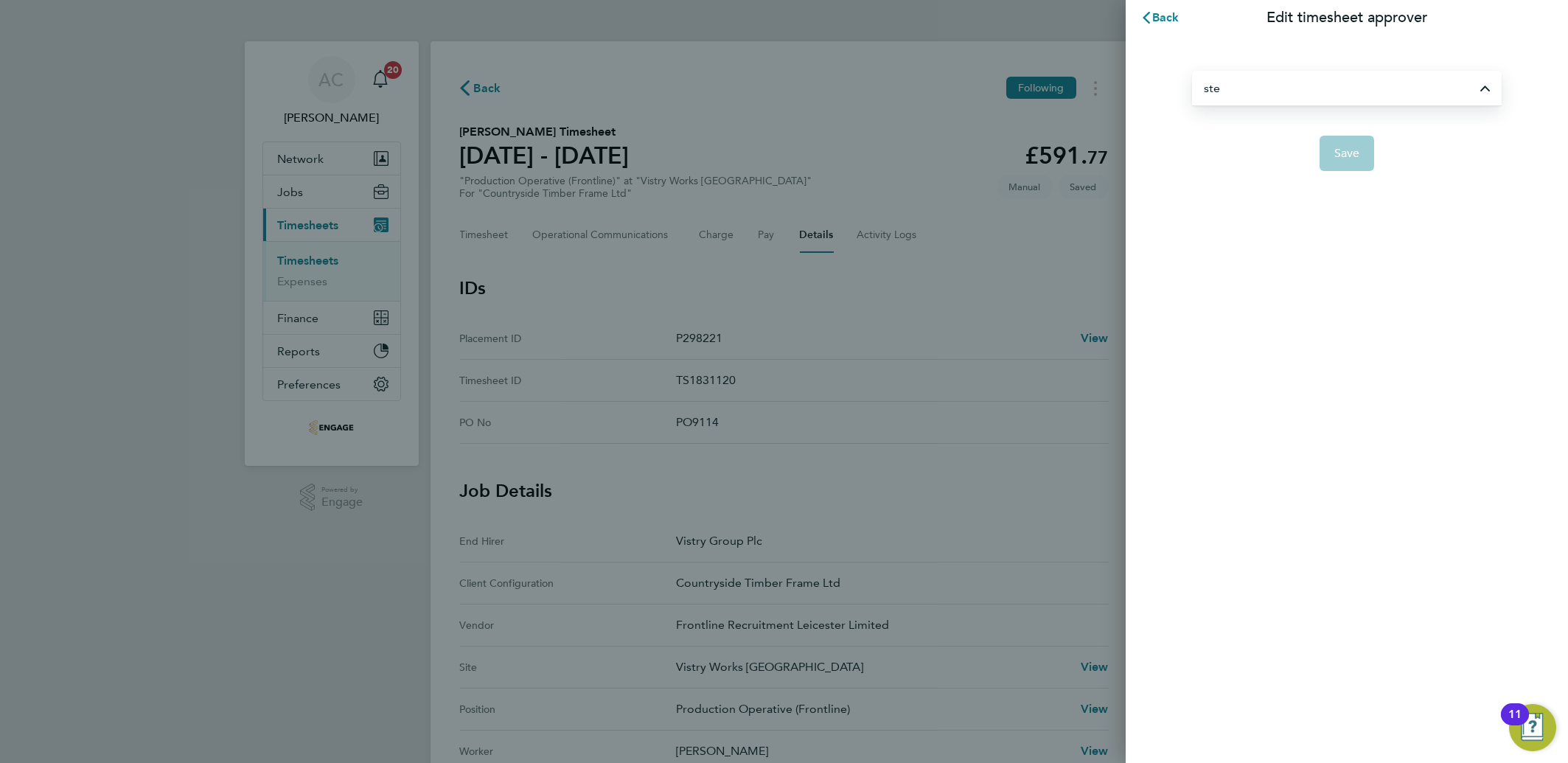
type input "[PERSON_NAME]"
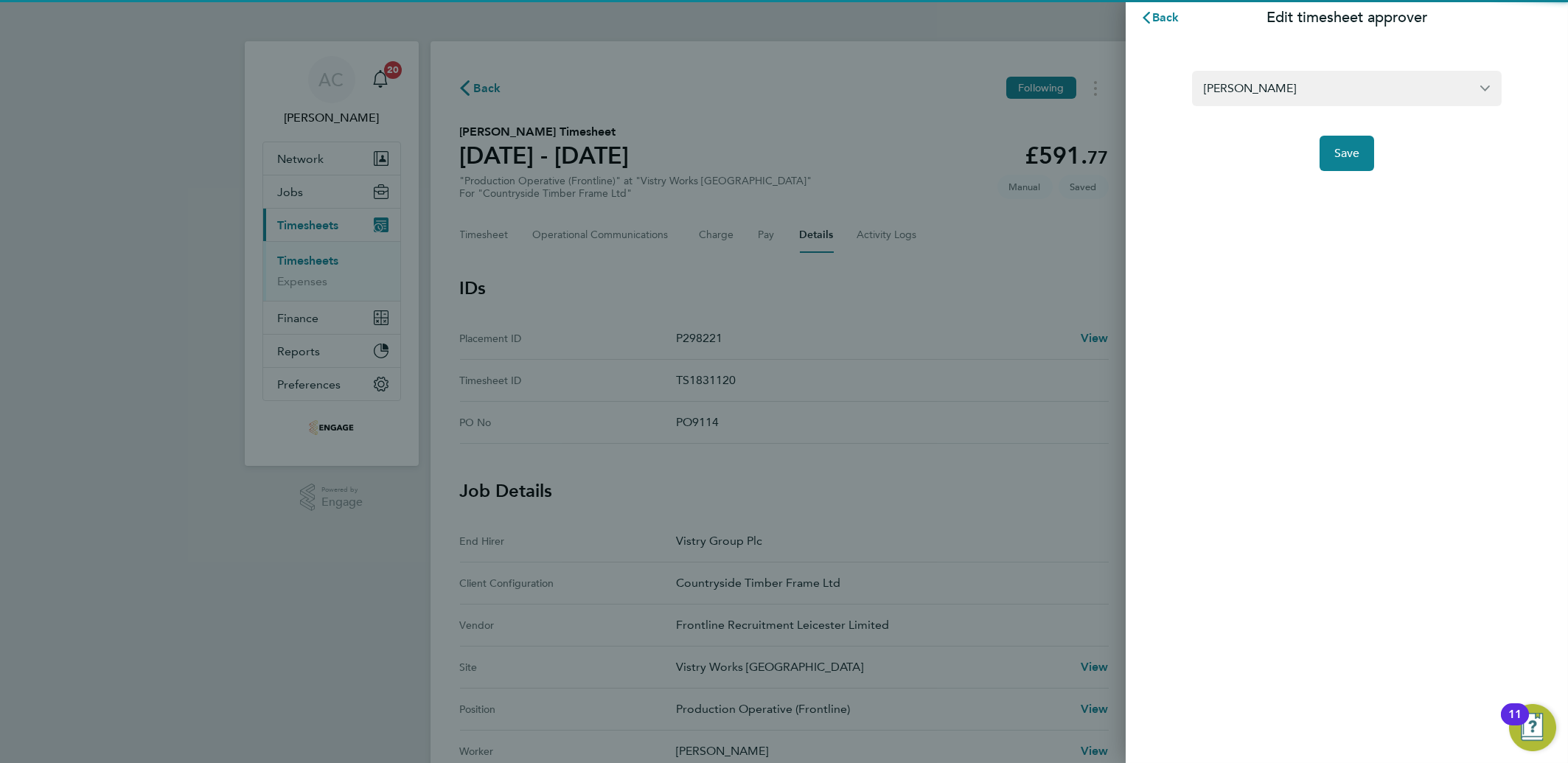
click at [1376, 155] on app-form-button "Save" at bounding box center [1346, 153] width 309 height 36
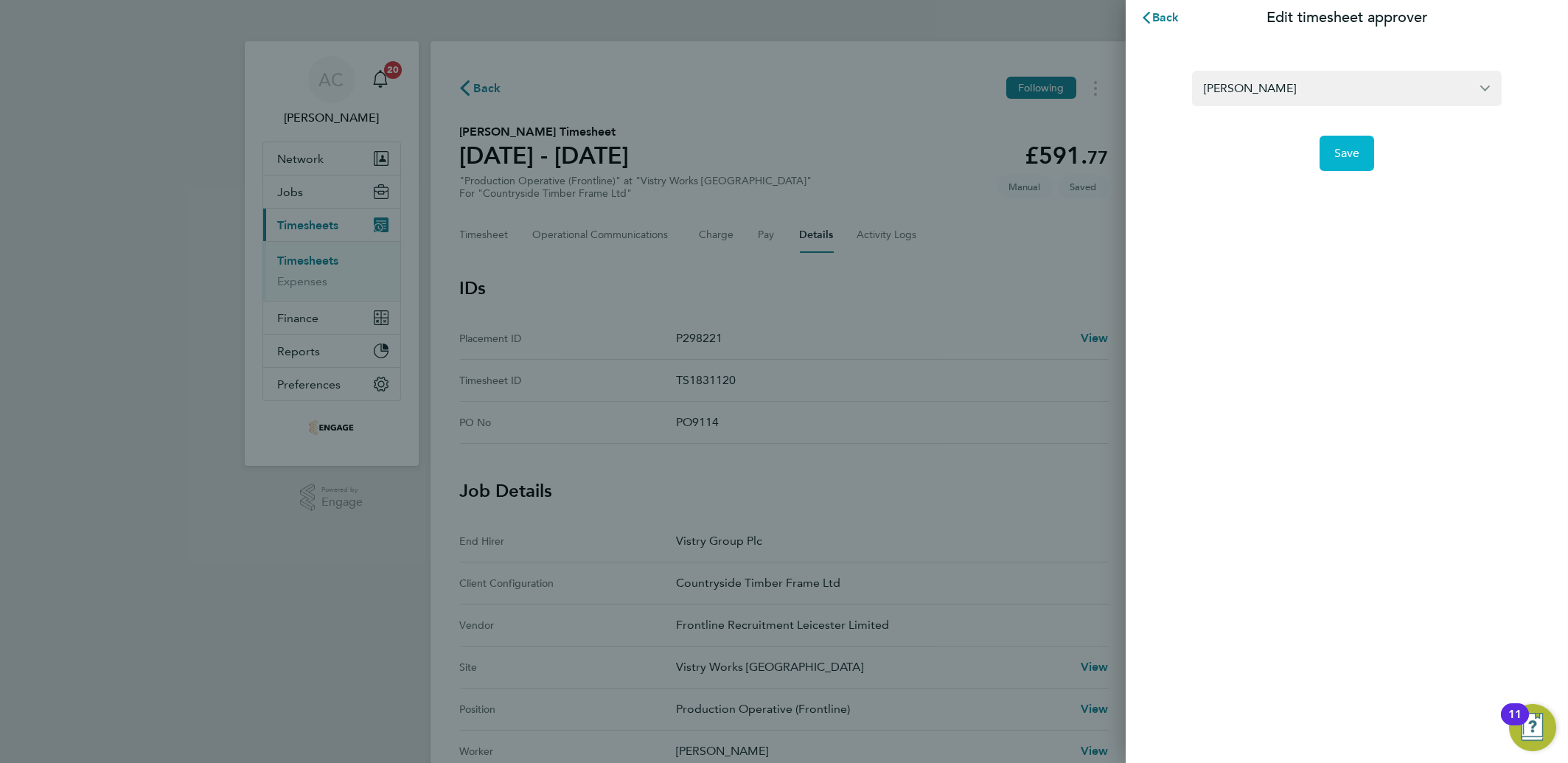
click at [1335, 155] on span "Save" at bounding box center [1347, 153] width 26 height 15
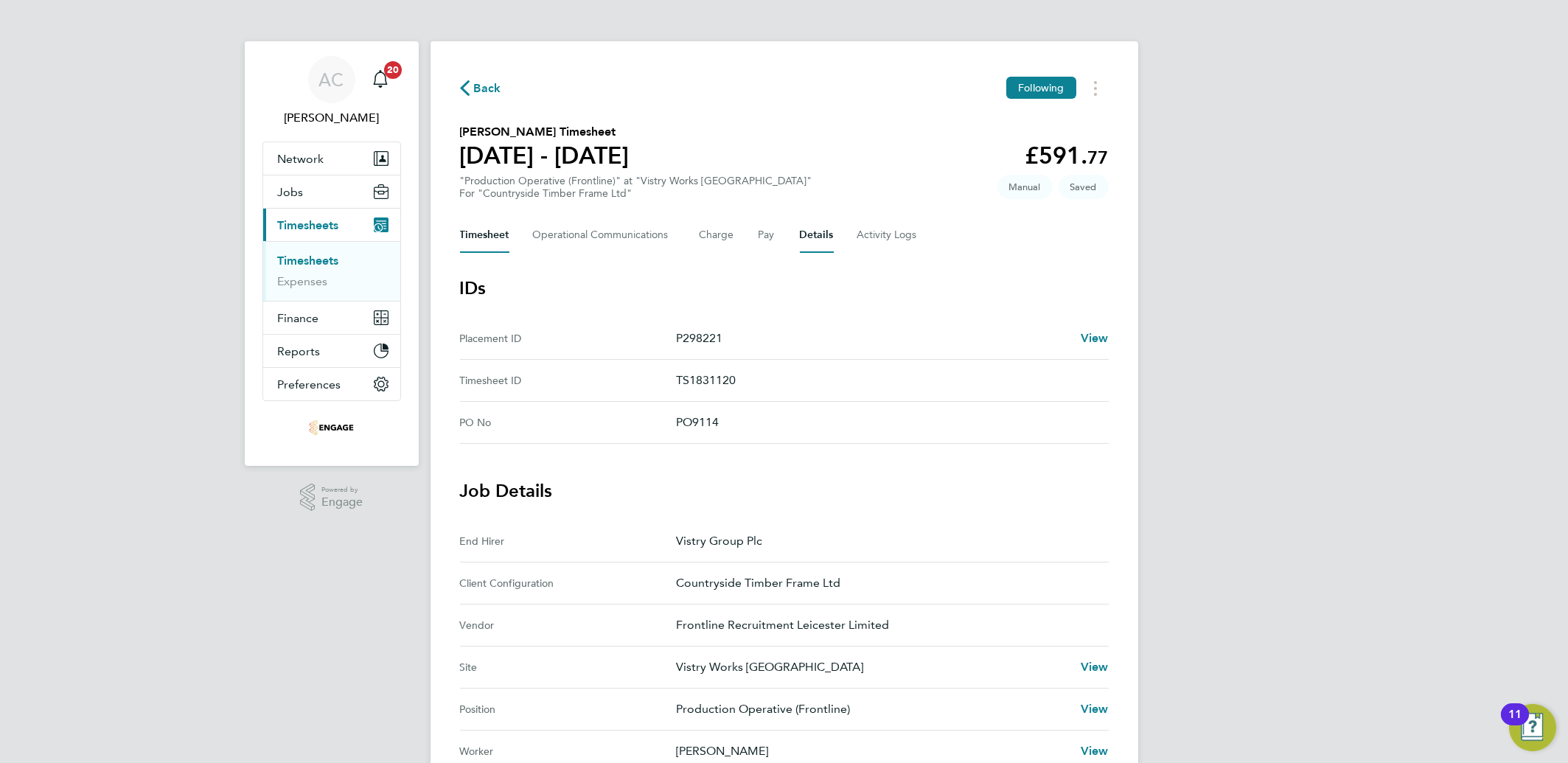
click at [468, 238] on button "Timesheet" at bounding box center [485, 235] width 49 height 36
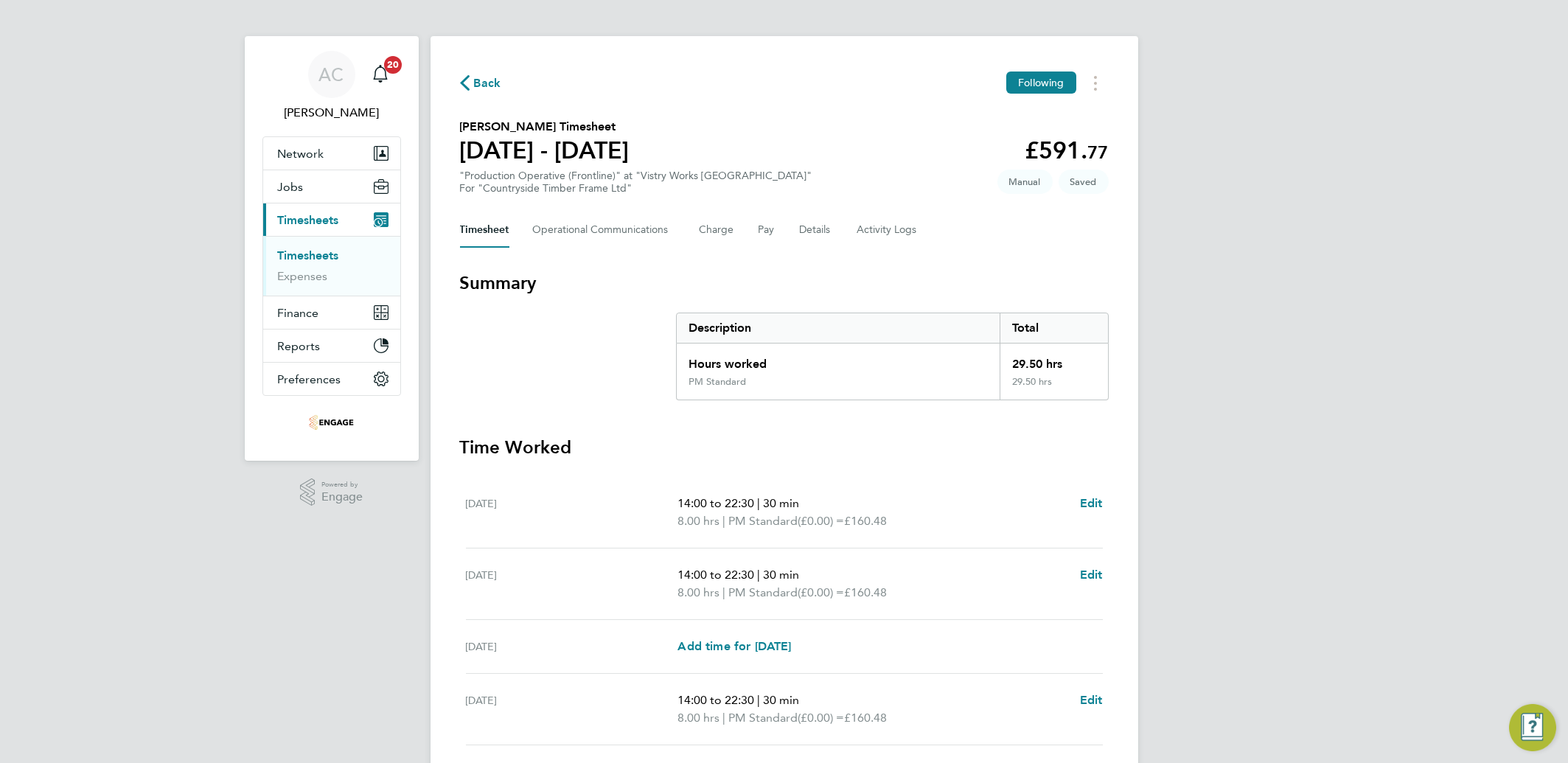
scroll to position [295, 0]
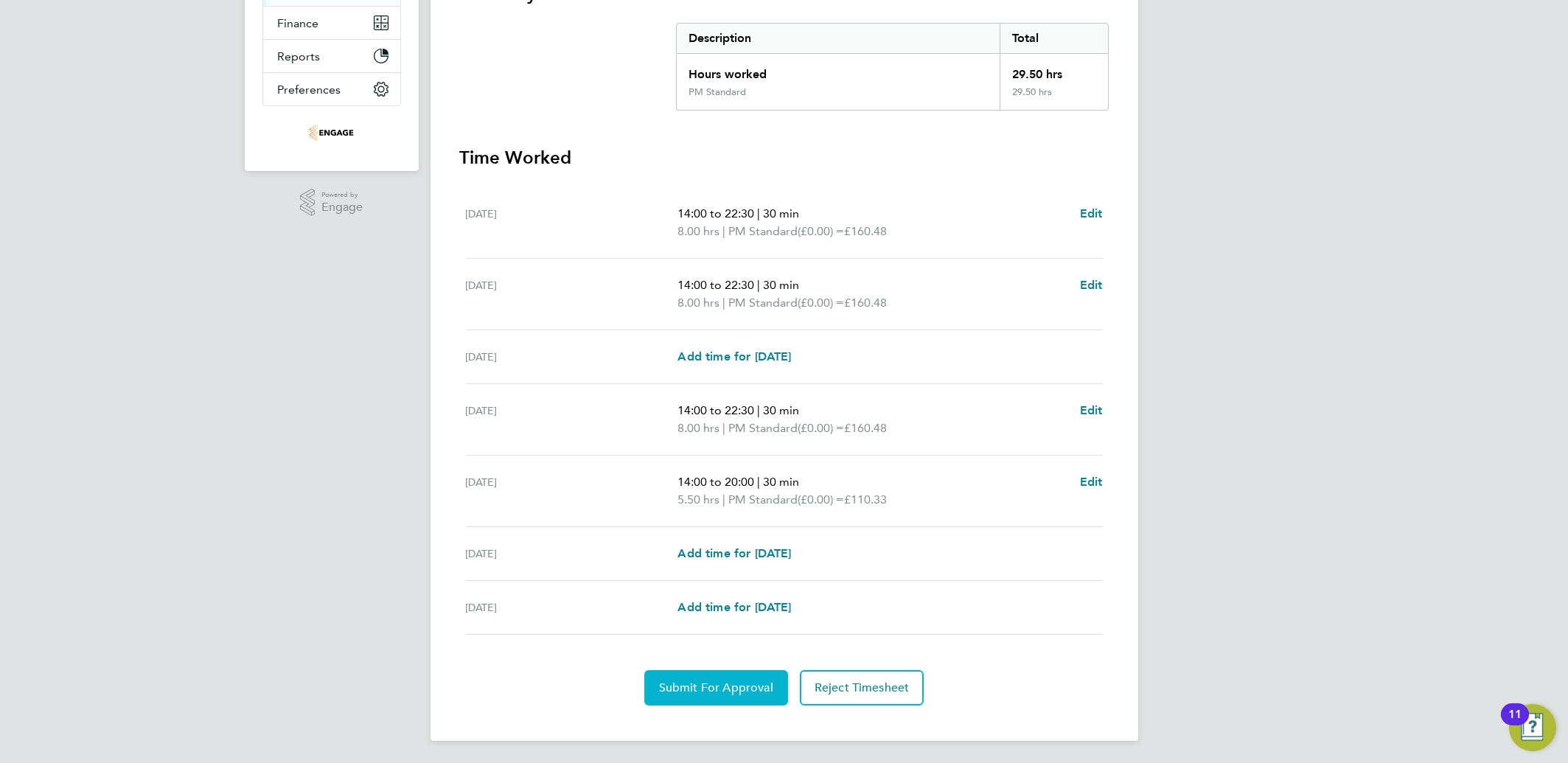
click at [693, 691] on span "Submit For Approval" at bounding box center [716, 688] width 114 height 15
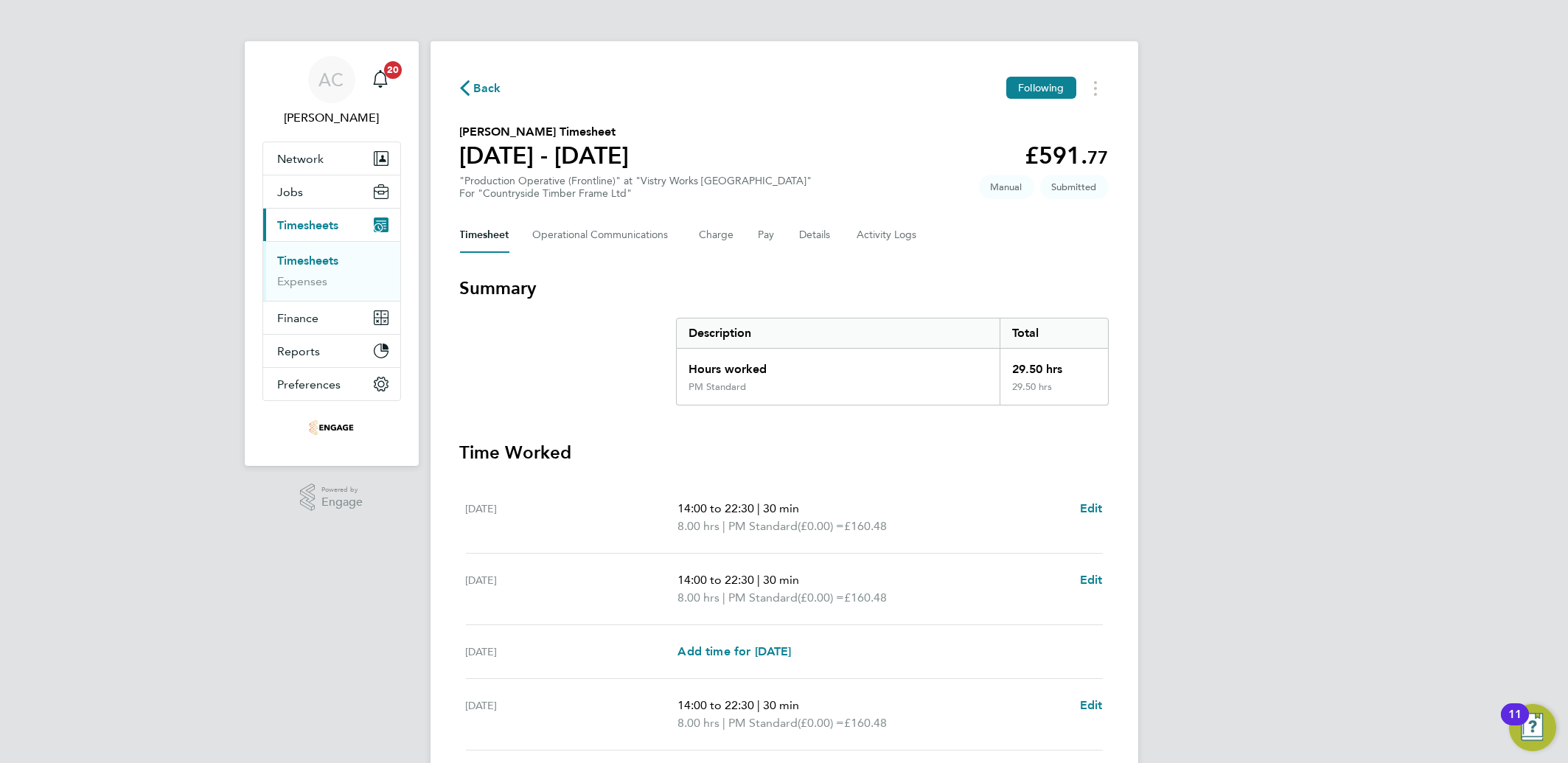
click at [304, 260] on link "Timesheets" at bounding box center [309, 261] width 62 height 14
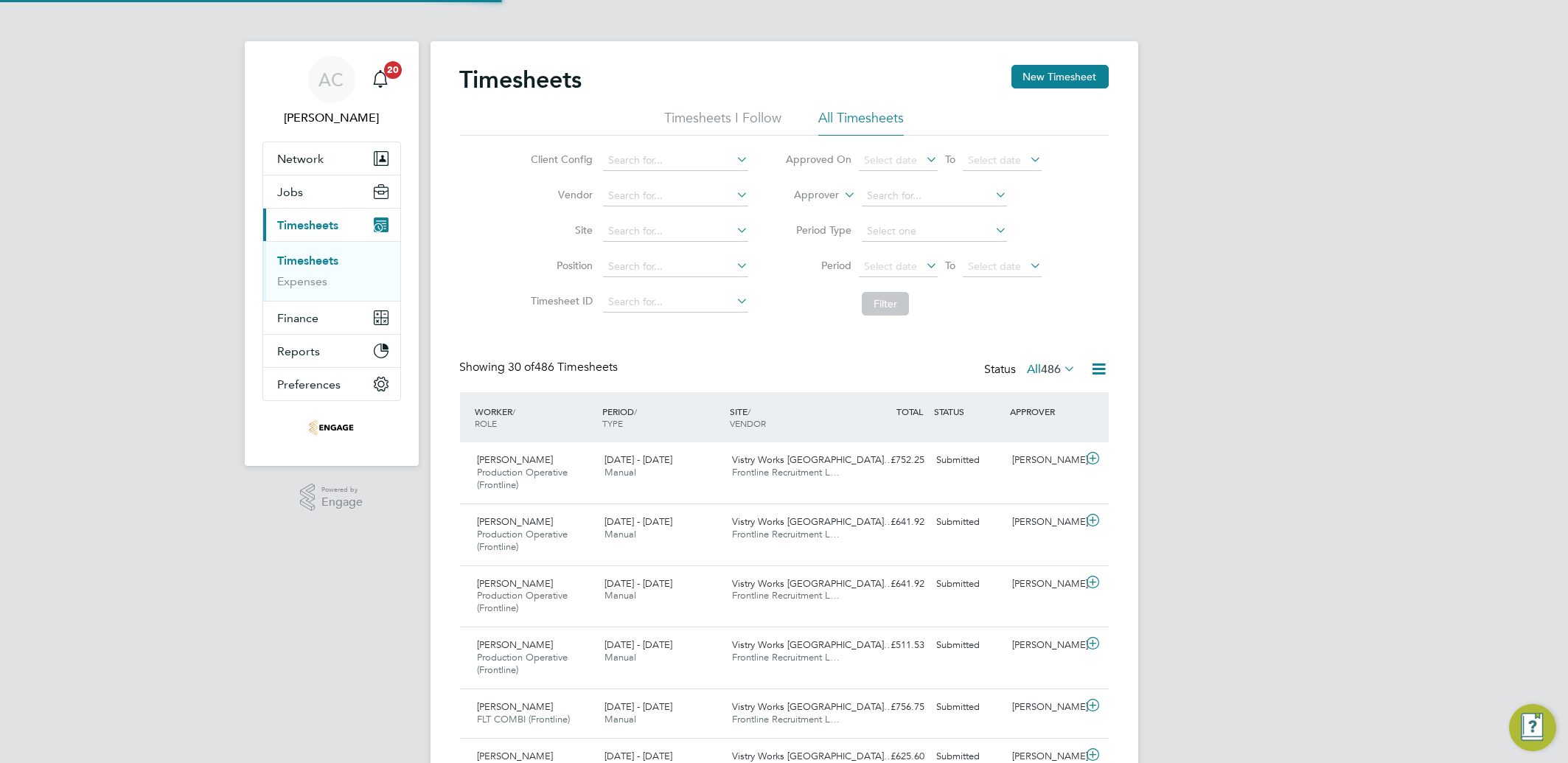
scroll to position [49, 127]
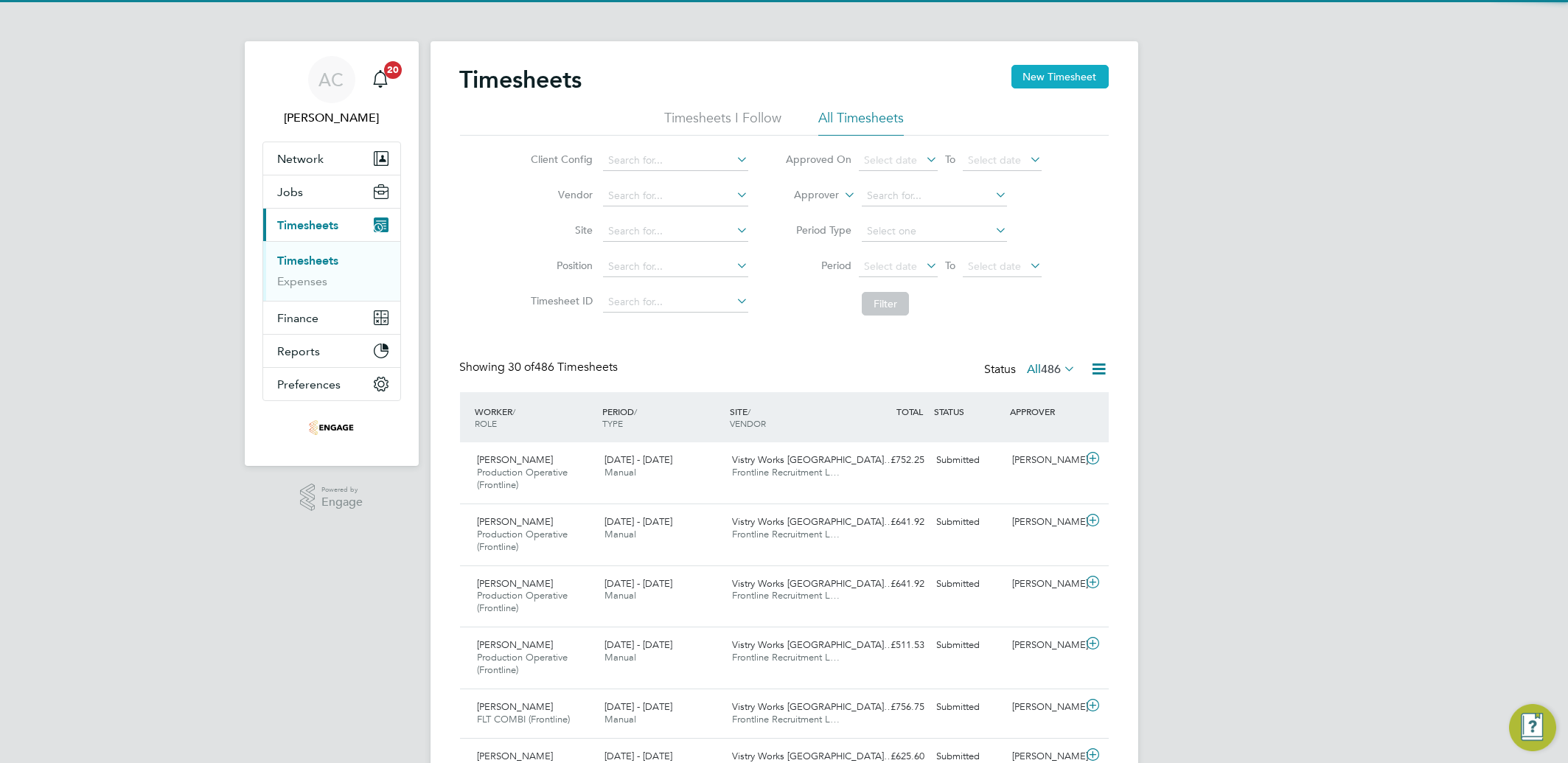
click at [1043, 80] on button "New Timesheet" at bounding box center [1060, 76] width 97 height 23
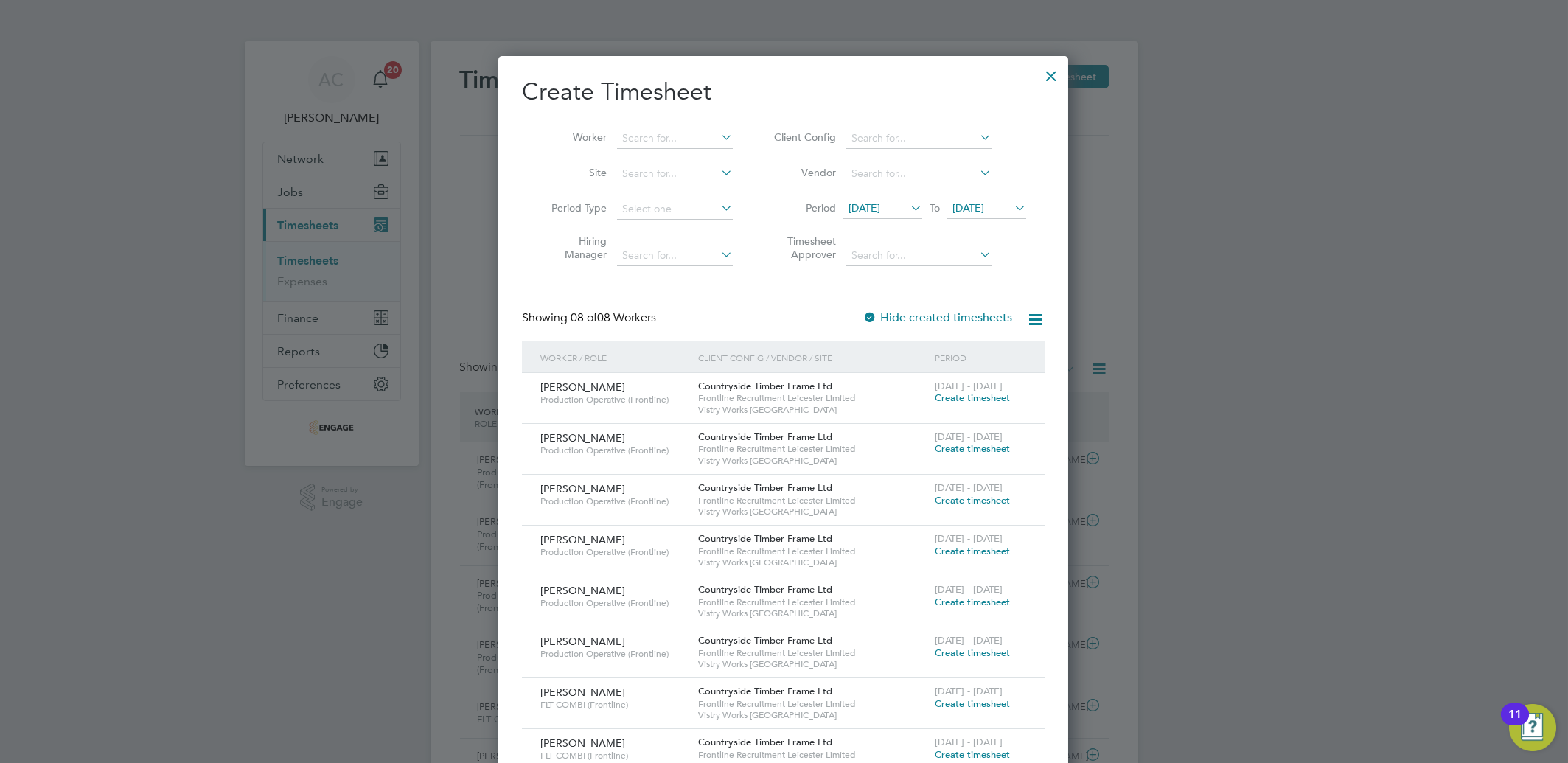
click at [964, 546] on span "Create timesheet" at bounding box center [972, 551] width 75 height 12
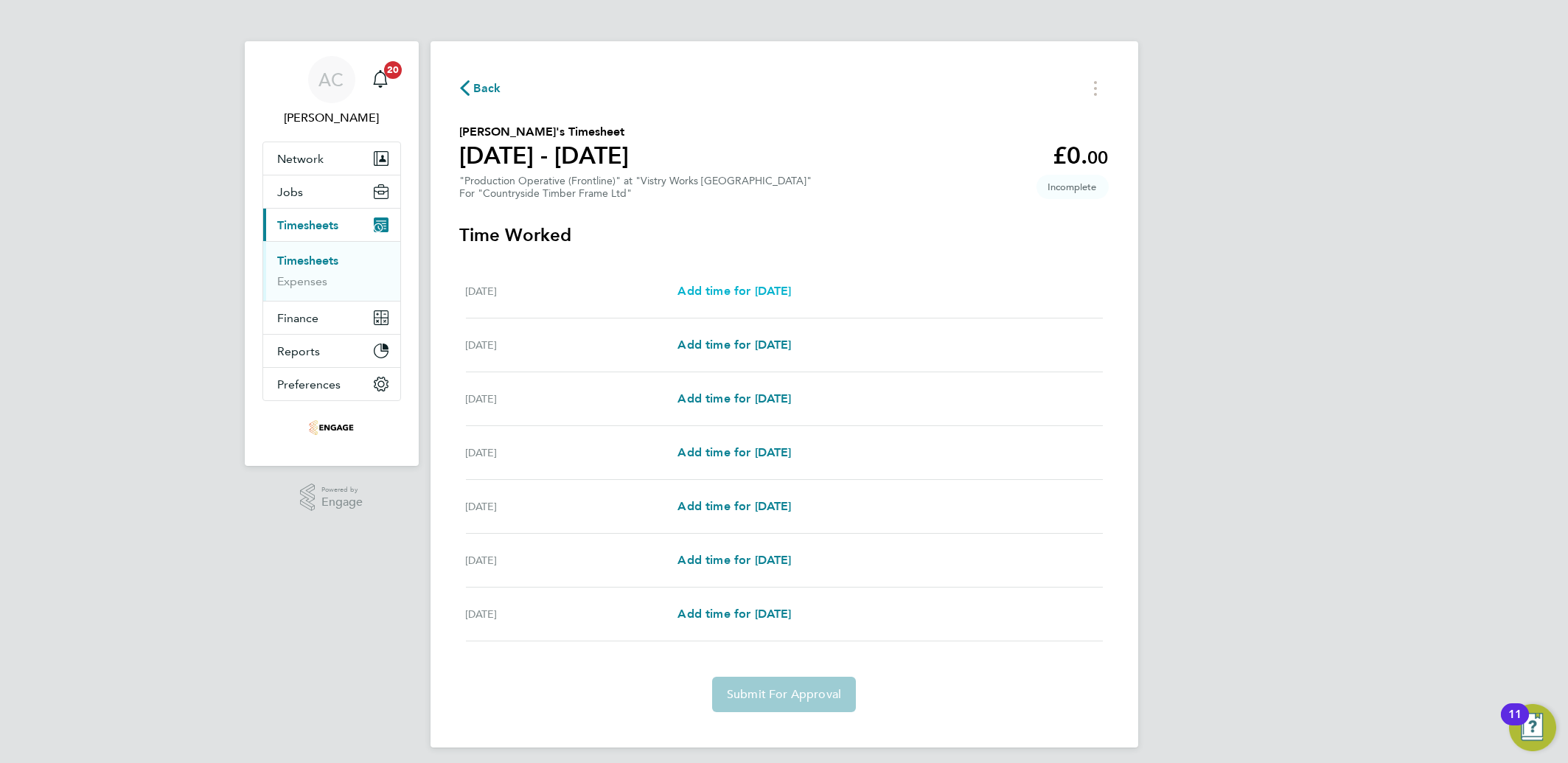
click at [718, 290] on span "Add time for [DATE]" at bounding box center [734, 290] width 114 height 14
select select "15"
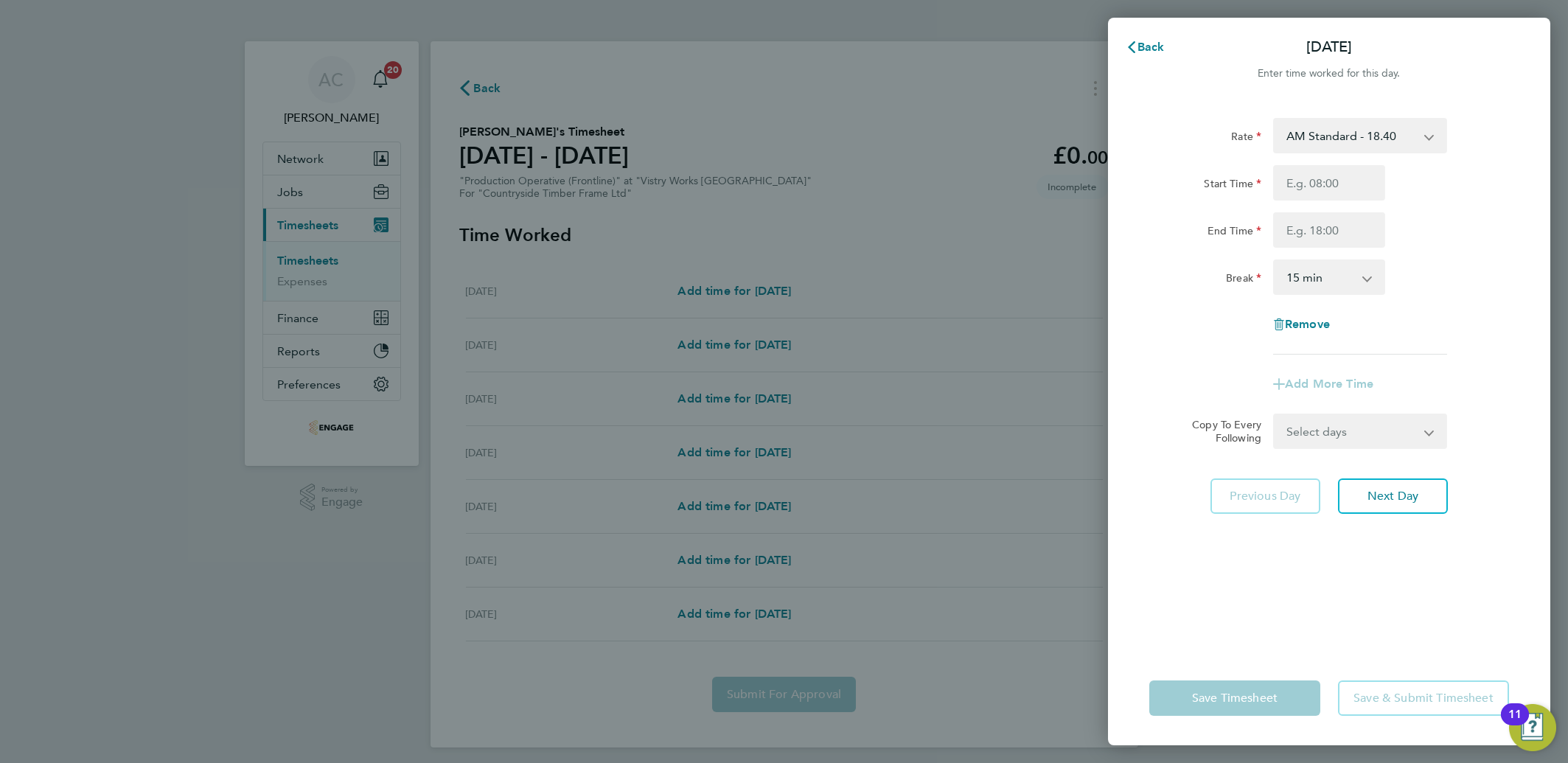
click at [1408, 138] on select "AM Standard - 18.40 PM Standard - 20.06 OT2 - 36.80 PM OT 2 - 40.11 PM OT 1 - 3…" at bounding box center [1350, 135] width 153 height 32
select select "15"
click at [1293, 185] on input "Start Time" at bounding box center [1329, 183] width 112 height 36
type input "14:00"
click at [1309, 218] on input "End Time" at bounding box center [1329, 230] width 112 height 36
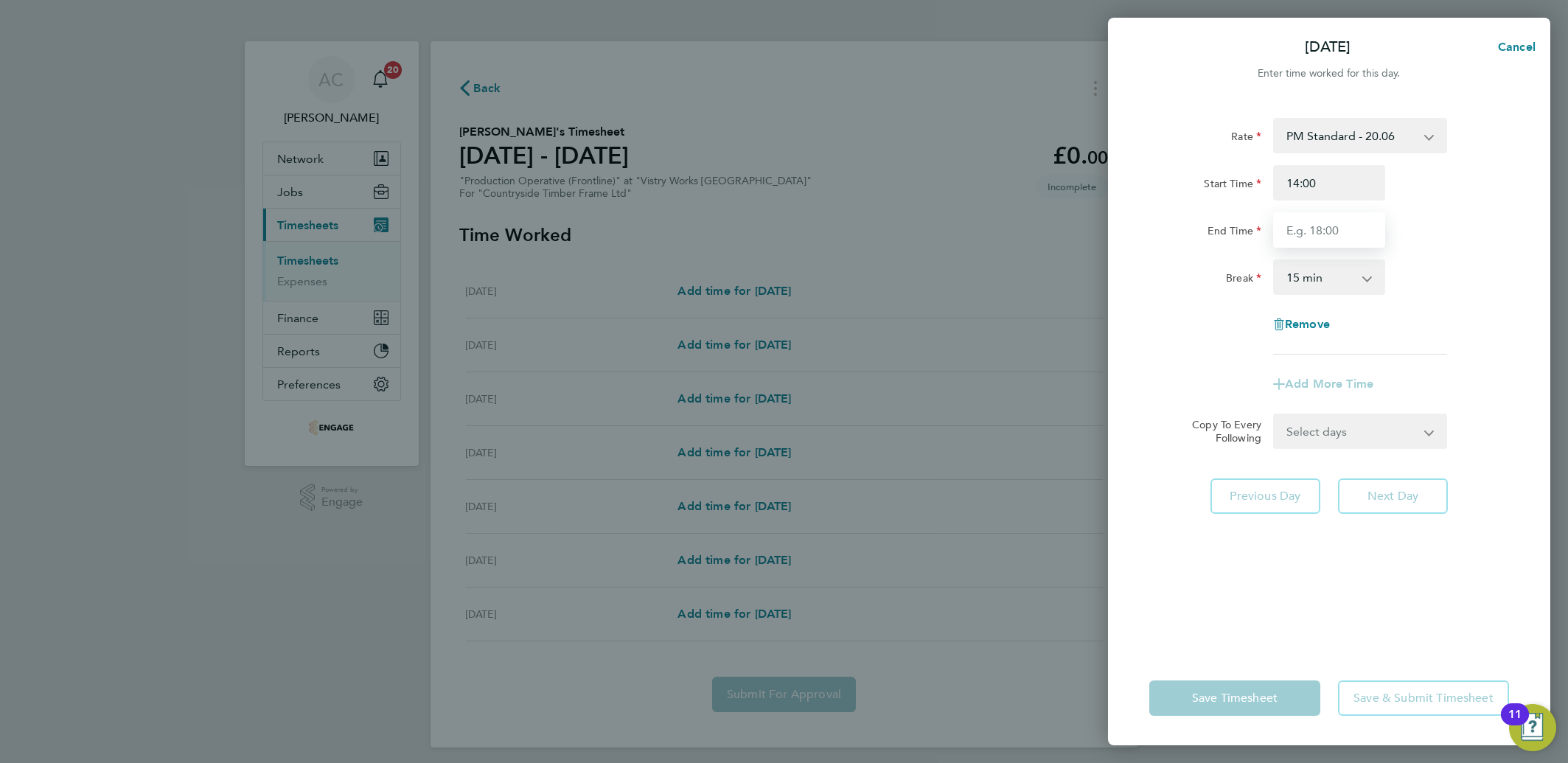
type input "22:30"
drag, startPoint x: 1309, startPoint y: 278, endPoint x: 1309, endPoint y: 291, distance: 13.0
click at [1309, 278] on select "0 min 15 min 30 min 45 min 60 min 75 min 90 min" at bounding box center [1319, 277] width 91 height 32
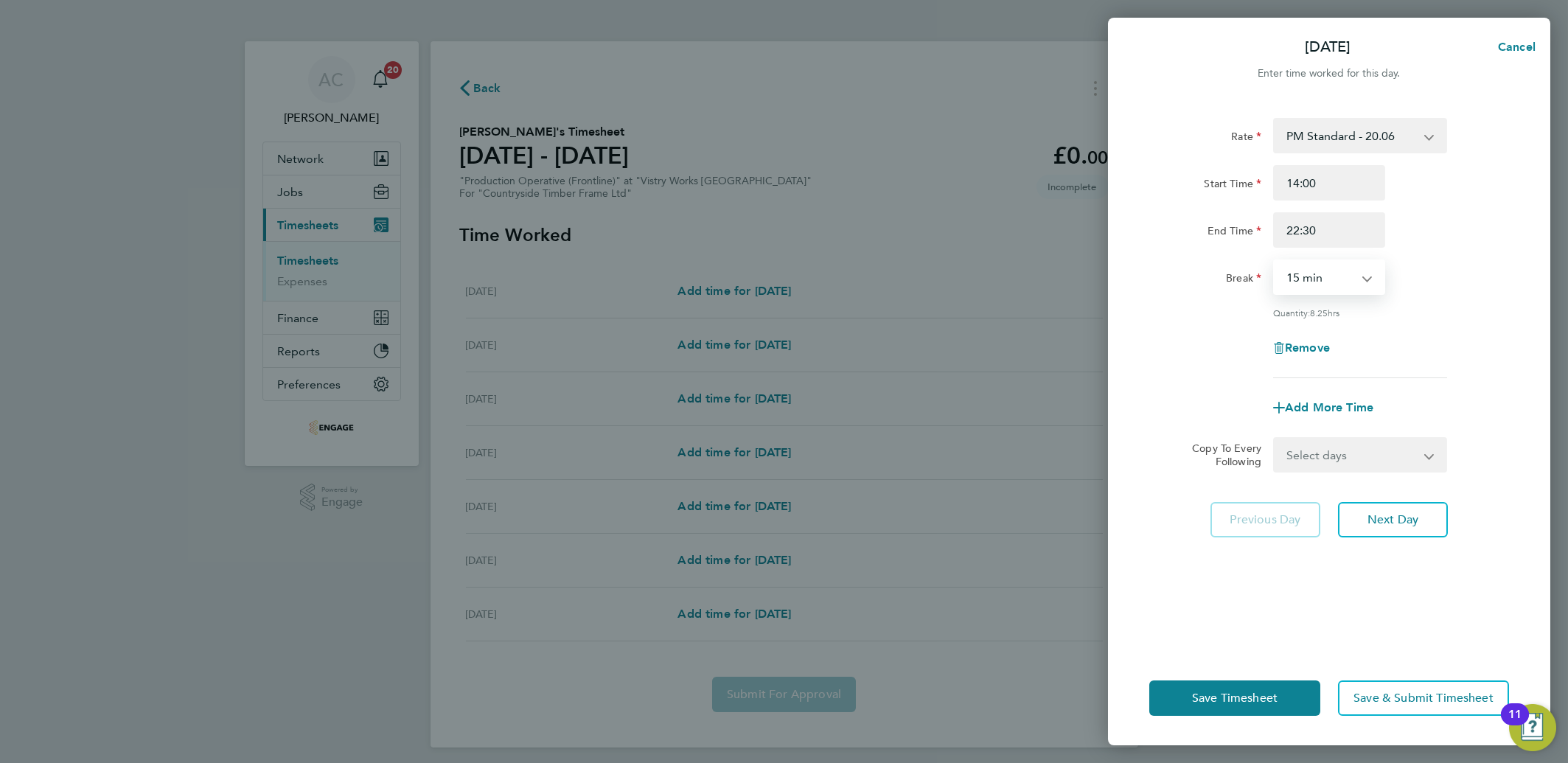
select select "30"
click at [1274, 261] on select "0 min 15 min 30 min 45 min 60 min 75 min 90 min" at bounding box center [1319, 277] width 91 height 32
click at [1310, 449] on select "Select days Day Weekday (Mon-Fri) Weekend (Sat-Sun) [DATE] [DATE] [DATE] [DATE]…" at bounding box center [1351, 454] width 155 height 32
select select "DAY"
click at [1274, 439] on select "Select days Day Weekday (Mon-Fri) Weekend (Sat-Sun) [DATE] [DATE] [DATE] [DATE]…" at bounding box center [1351, 454] width 155 height 32
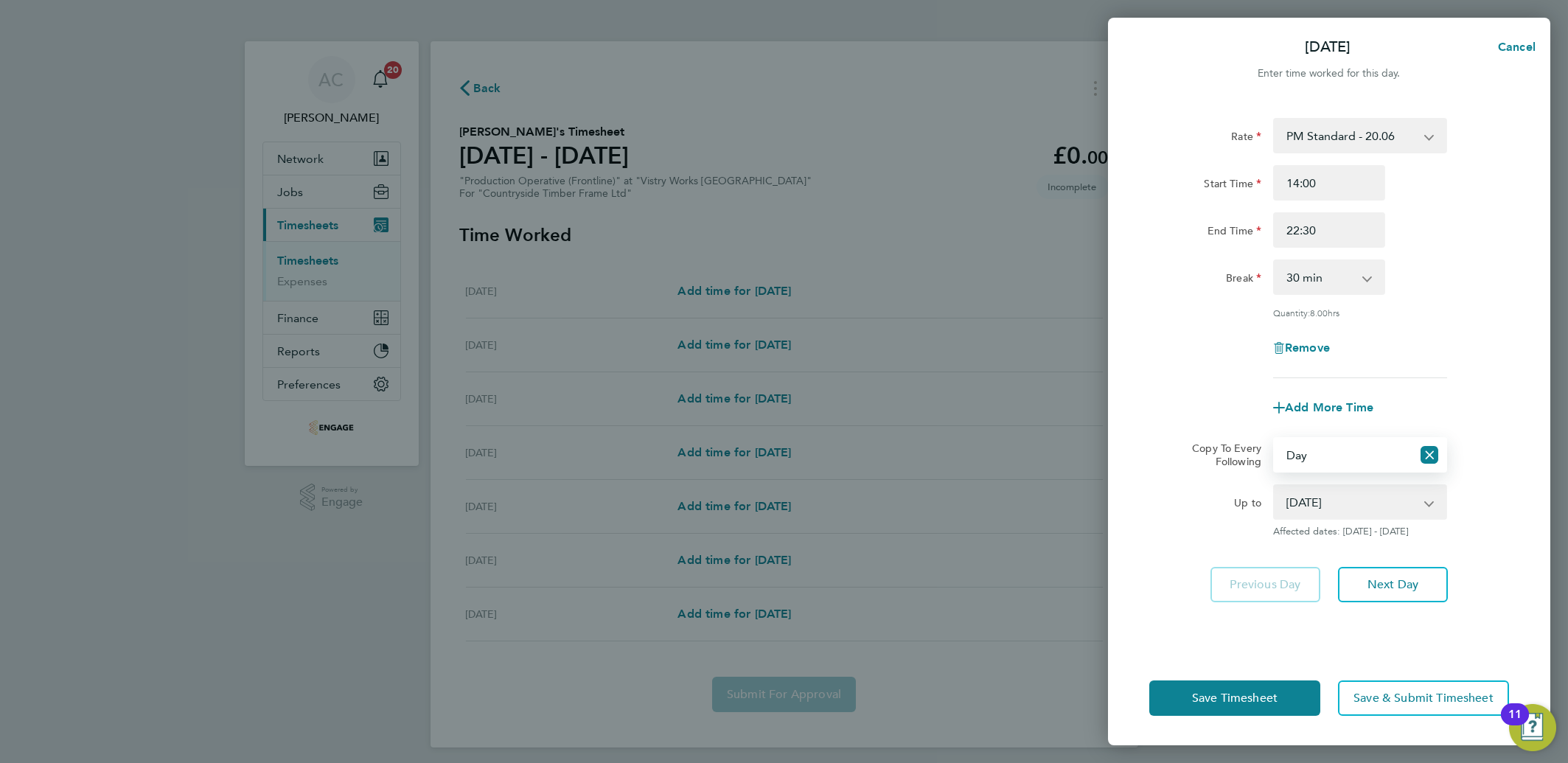
click at [1310, 500] on select "[DATE] [DATE] [DATE] [DATE] [DATE] [DATE]" at bounding box center [1350, 501] width 153 height 32
click at [1274, 486] on select "[DATE] [DATE] [DATE] [DATE] [DATE] [DATE]" at bounding box center [1350, 501] width 153 height 32
click at [1309, 505] on select "[DATE] [DATE] [DATE] [DATE] [DATE] [DATE]" at bounding box center [1350, 501] width 153 height 32
select select "[DATE]"
click at [1274, 486] on select "[DATE] [DATE] [DATE] [DATE] [DATE] [DATE]" at bounding box center [1350, 501] width 153 height 32
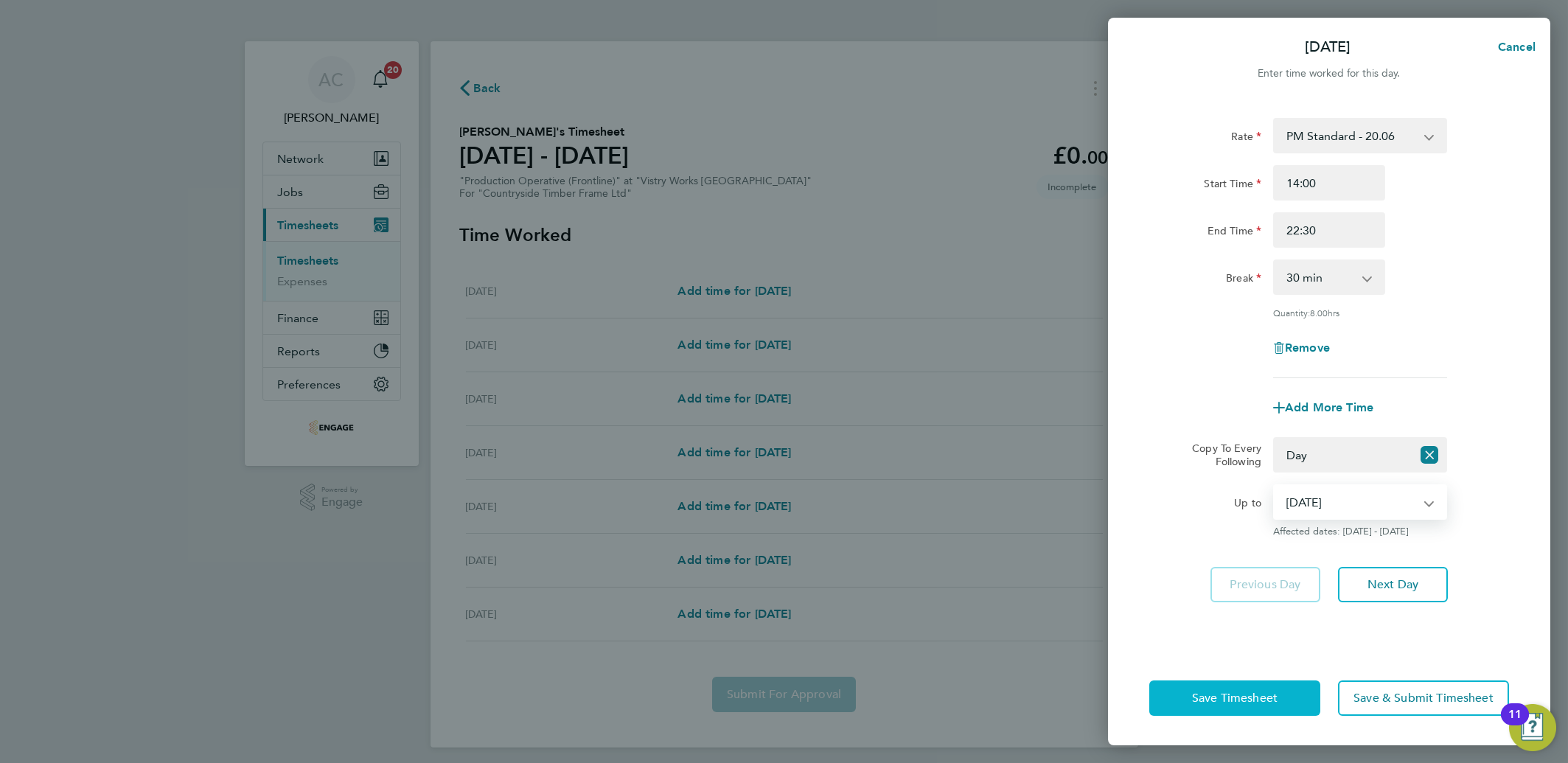
click at [1266, 702] on span "Save Timesheet" at bounding box center [1234, 698] width 86 height 15
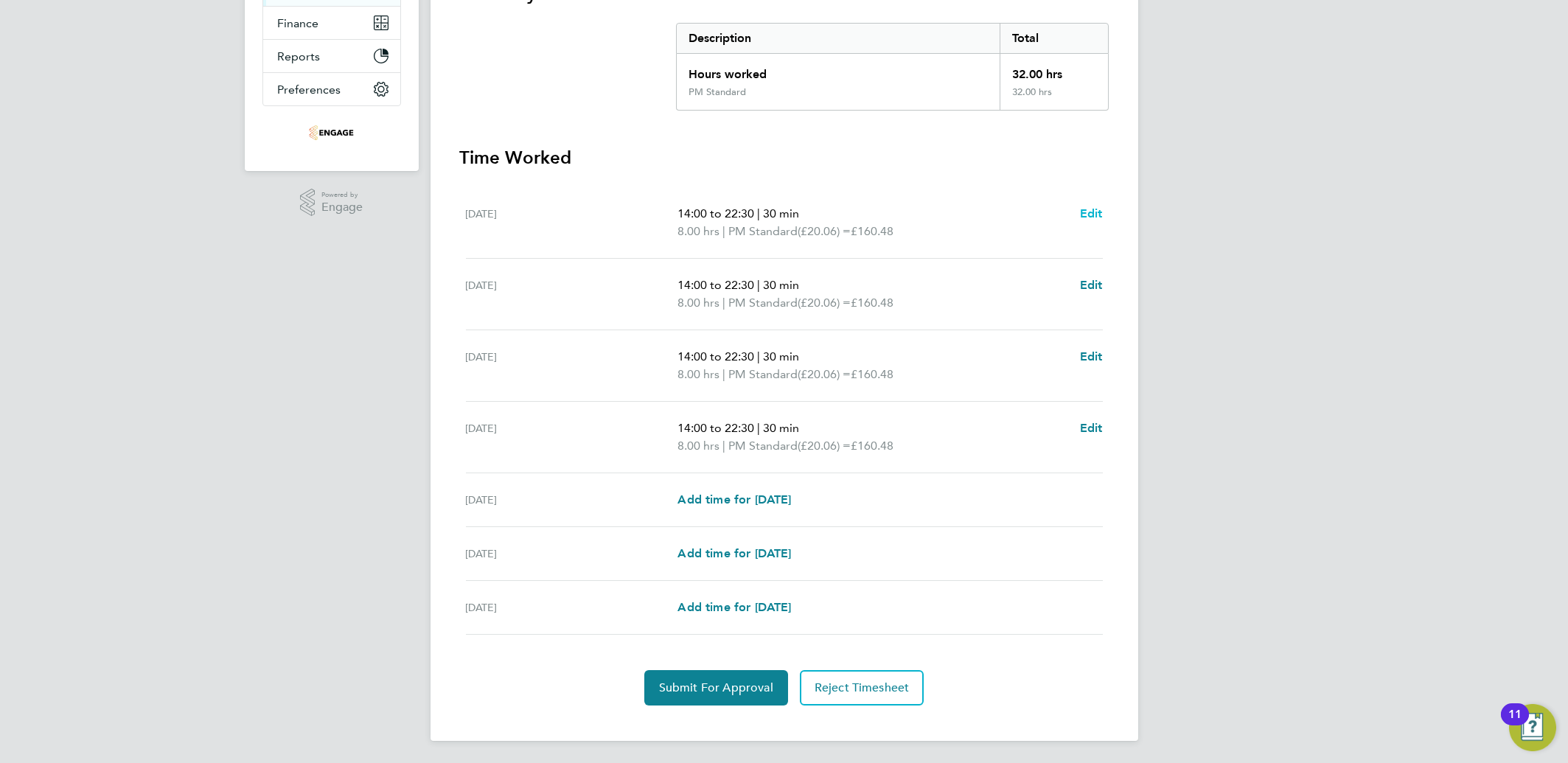
click at [1092, 218] on span "Edit" at bounding box center [1091, 213] width 23 height 14
select select "30"
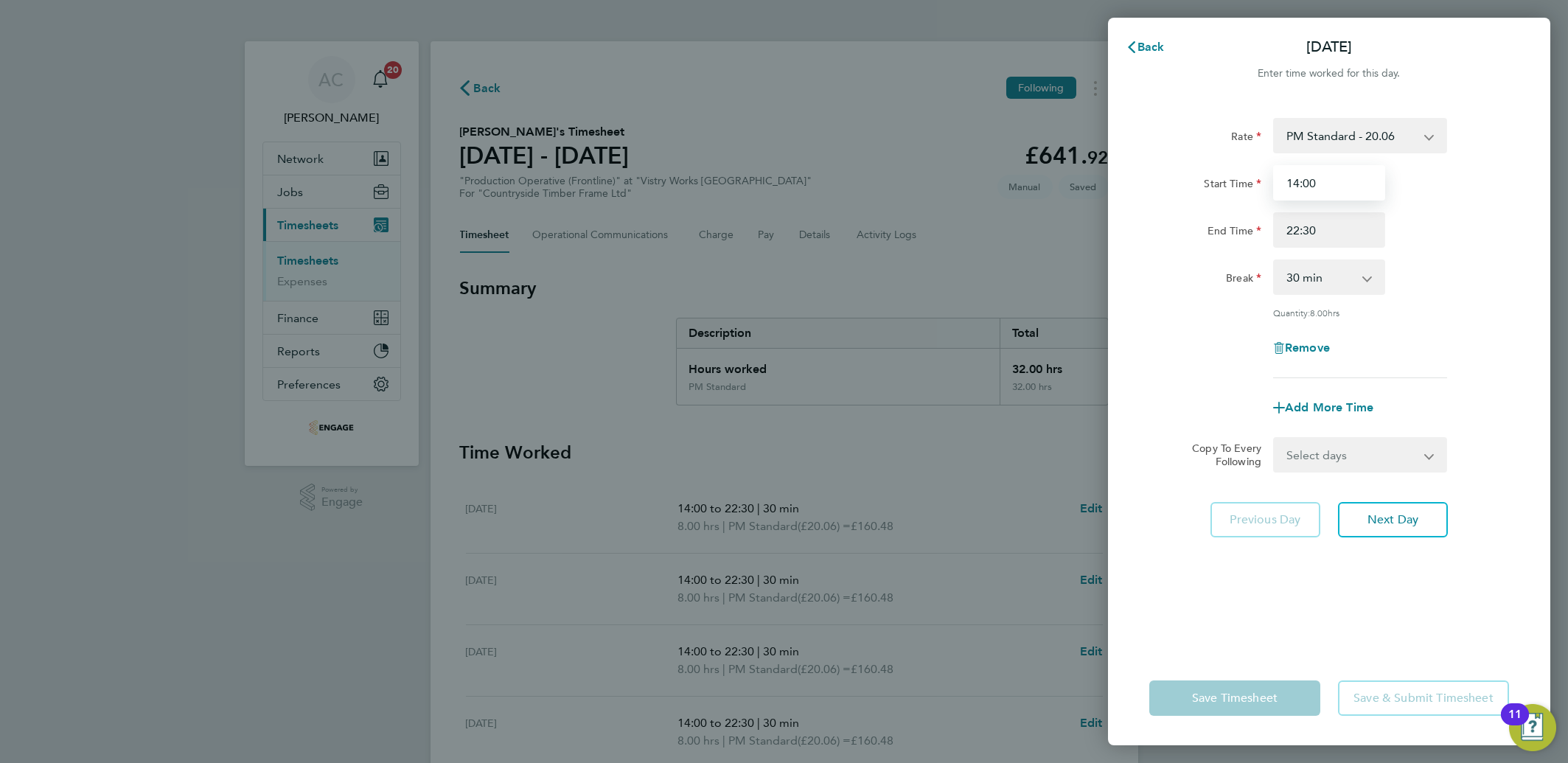
click at [1305, 183] on input "14:00" at bounding box center [1329, 183] width 112 height 36
drag, startPoint x: 1329, startPoint y: 184, endPoint x: 1191, endPoint y: 175, distance: 138.3
click at [1196, 173] on div "Start Time 14:00" at bounding box center [1329, 183] width 372 height 36
type input "2"
type input "5"
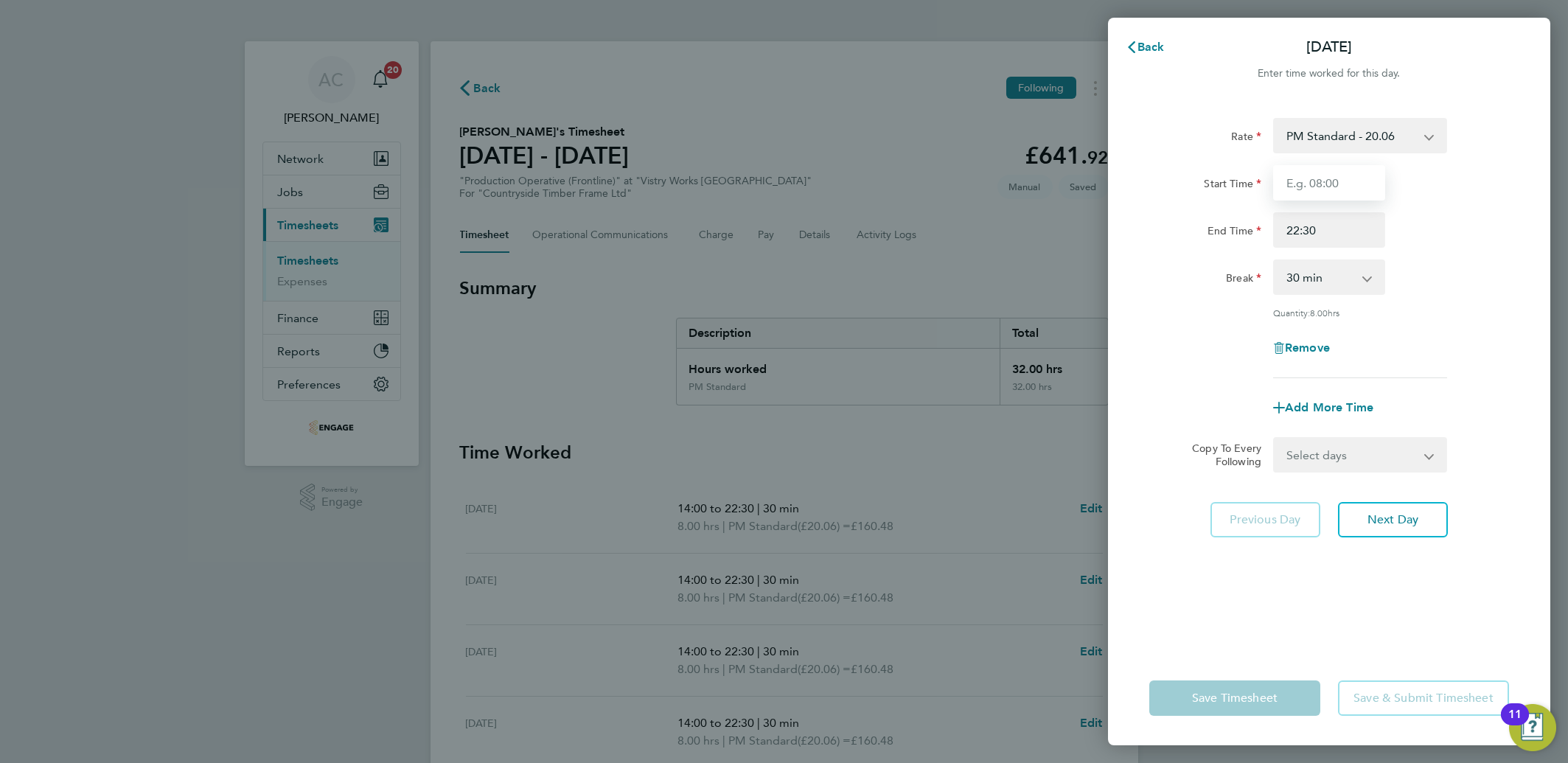
type input "5"
type input "15:00"
click at [1205, 198] on div "Start Time" at bounding box center [1205, 183] width 124 height 36
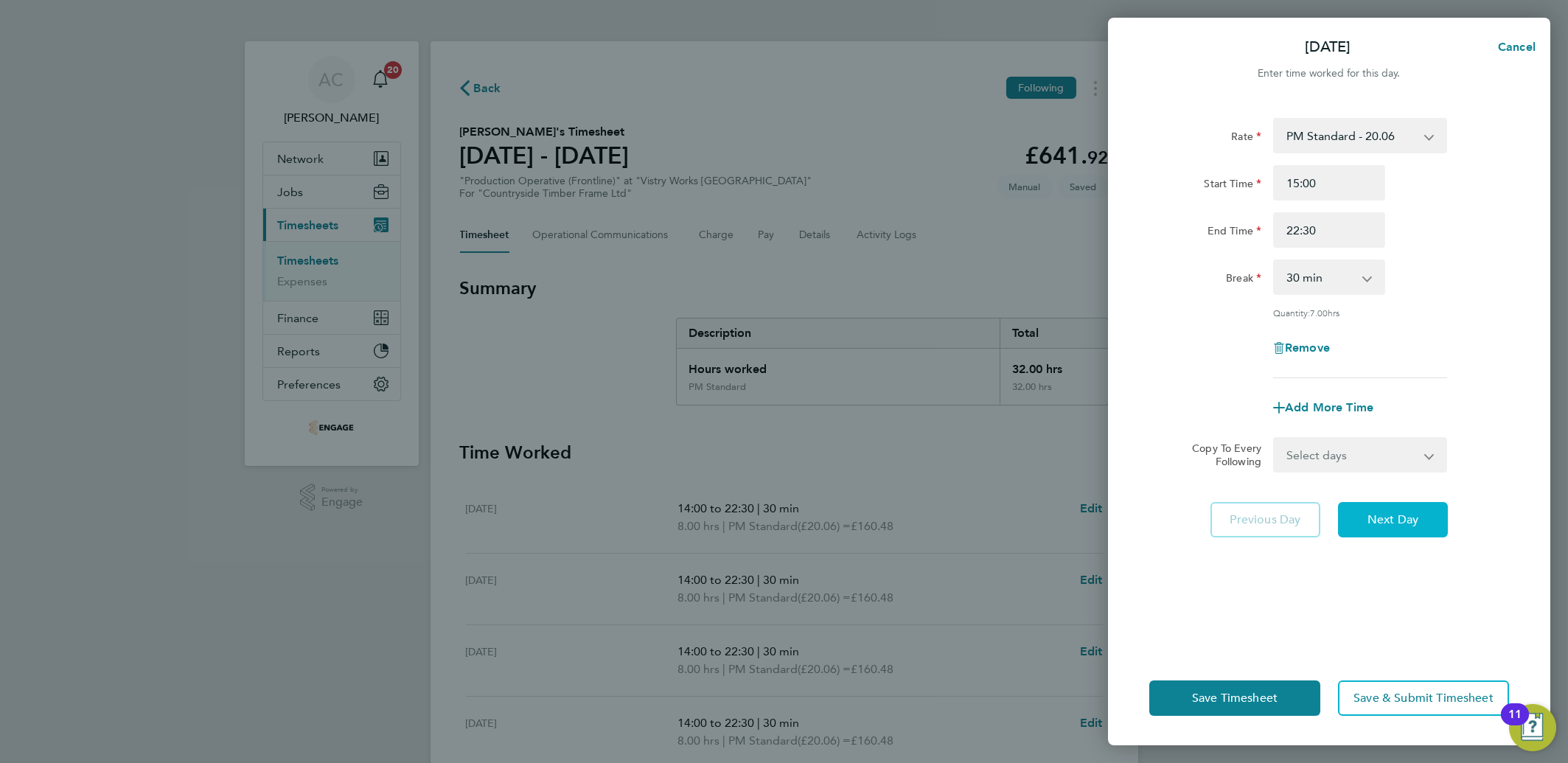
click at [1408, 530] on button "Next Day" at bounding box center [1393, 519] width 110 height 36
select select "30"
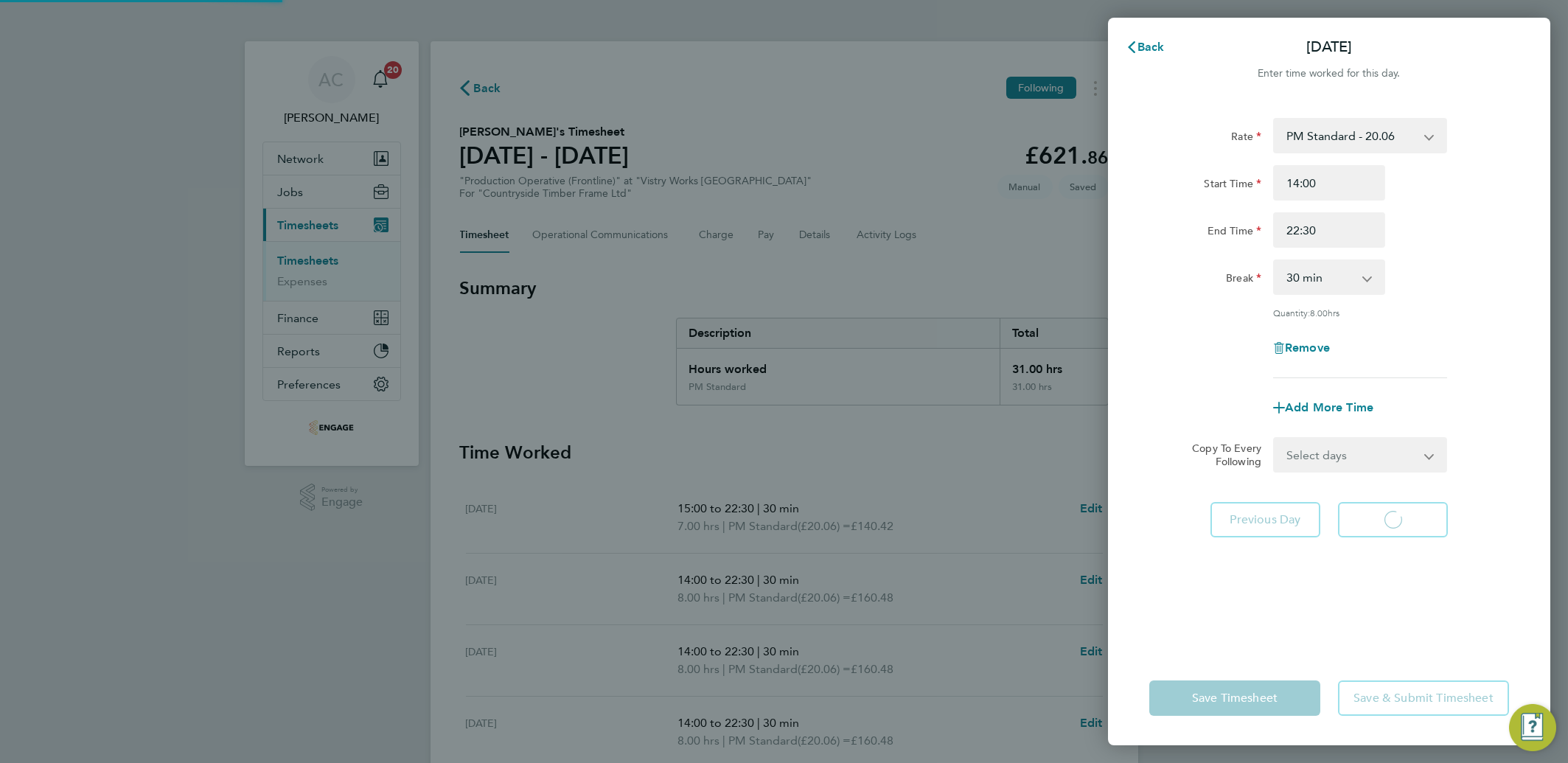
select select "30"
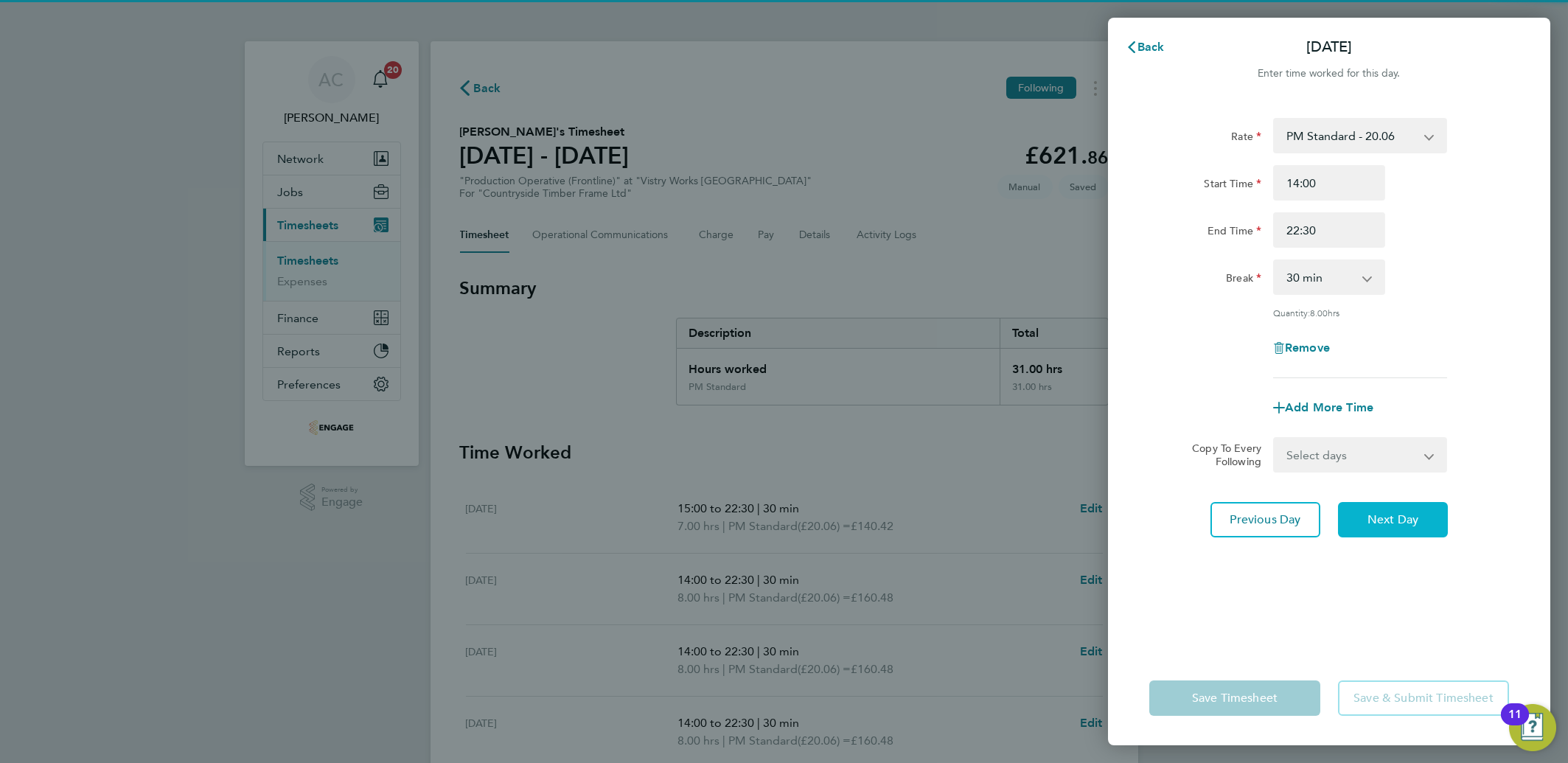
click at [1406, 530] on button "Next Day" at bounding box center [1393, 519] width 110 height 36
select select "30"
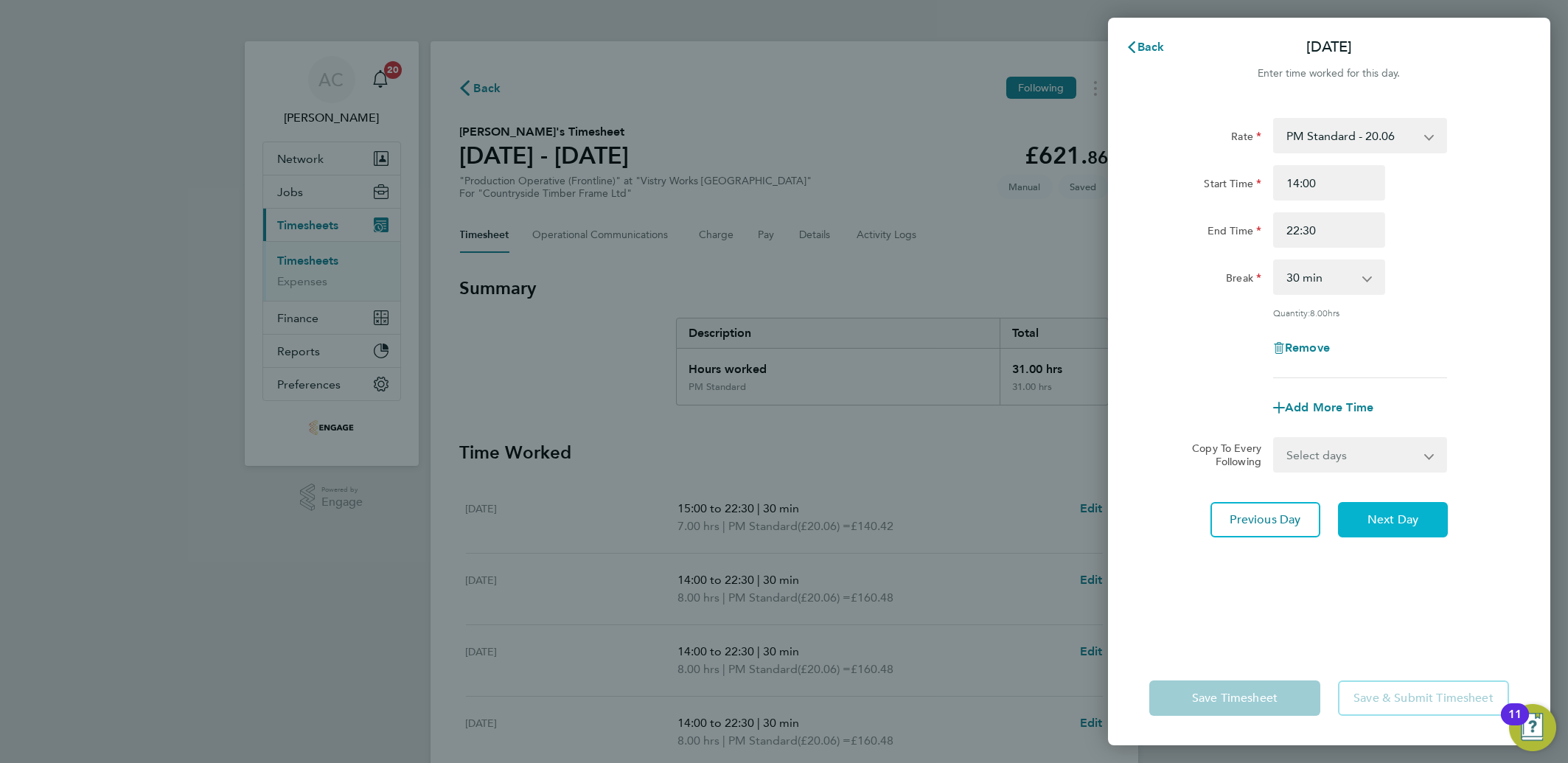
click at [1406, 530] on button "Next Day" at bounding box center [1393, 519] width 110 height 36
select select "30"
click at [1406, 530] on button "Next Day" at bounding box center [1393, 519] width 110 height 36
select select "15"
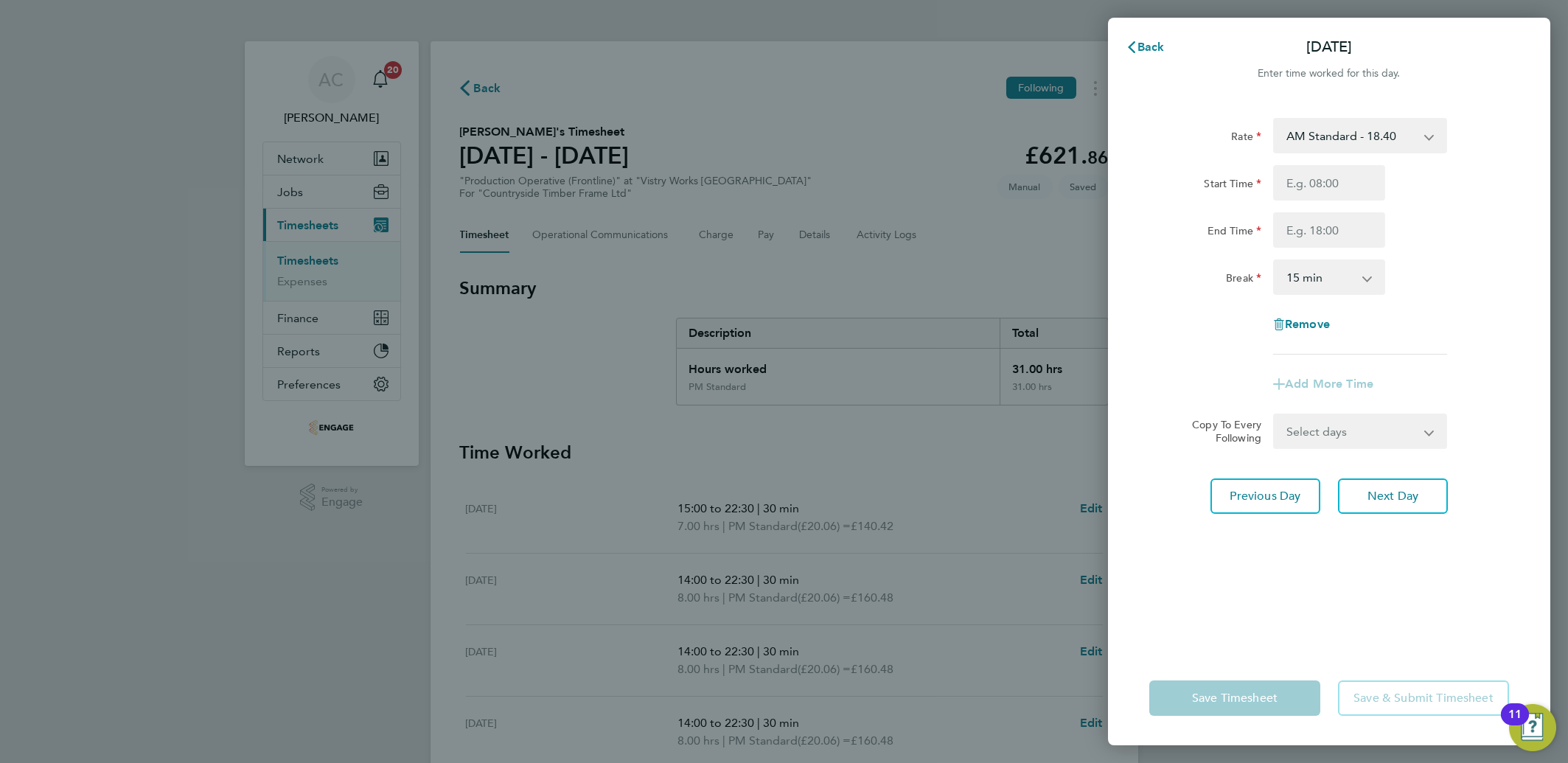
click at [1316, 137] on select "AM Standard - 18.40 PM Standard - 20.06 OT2 - 36.80 PM OT 2 - 40.11 PM OT 1 - 3…" at bounding box center [1350, 135] width 153 height 32
select select "15"
click at [1307, 173] on input "Start Time" at bounding box center [1329, 183] width 112 height 36
type input "14:00"
type input "20:00"
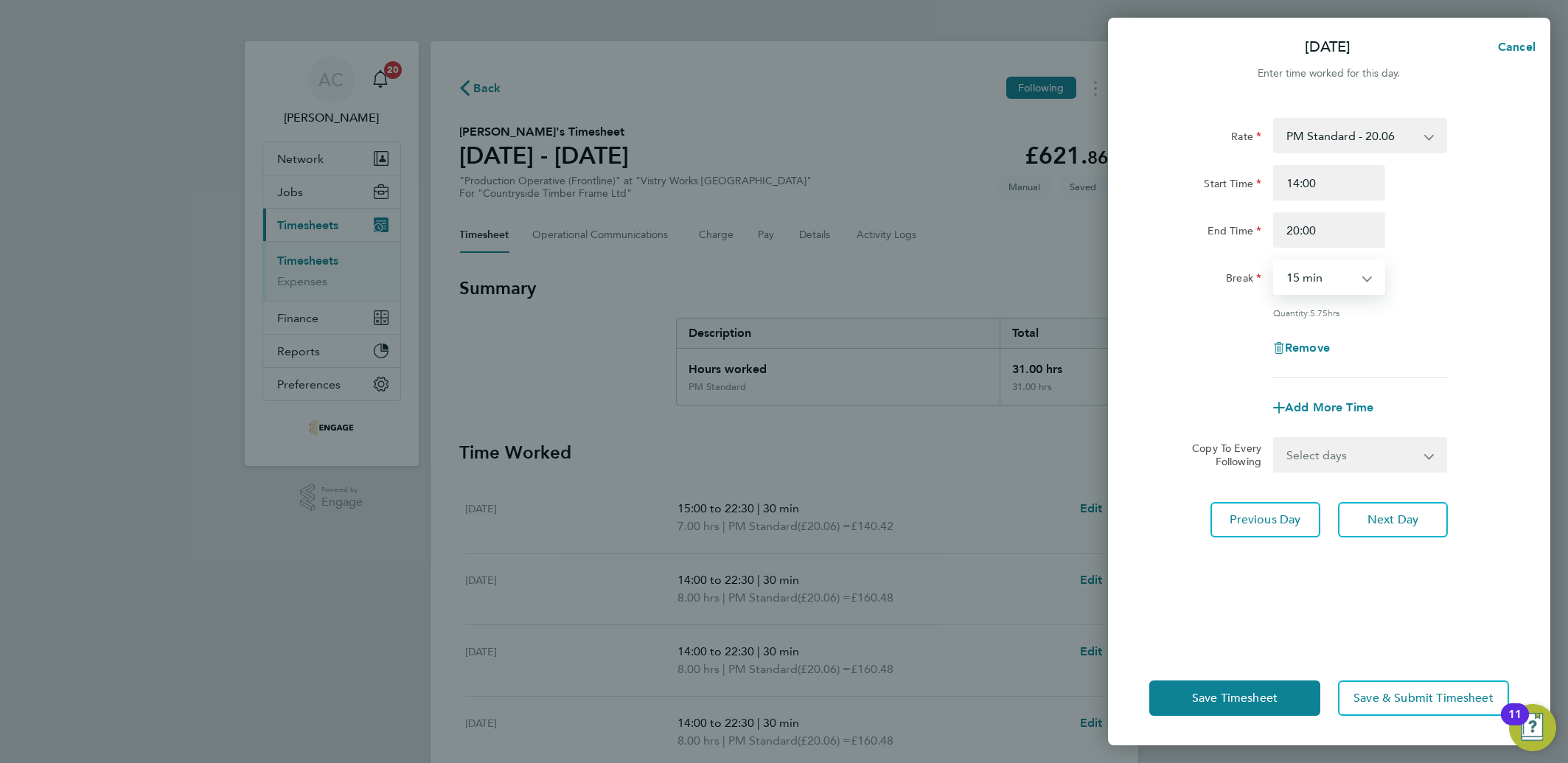
select select "30"
click at [1207, 688] on button "Save Timesheet" at bounding box center [1234, 698] width 171 height 36
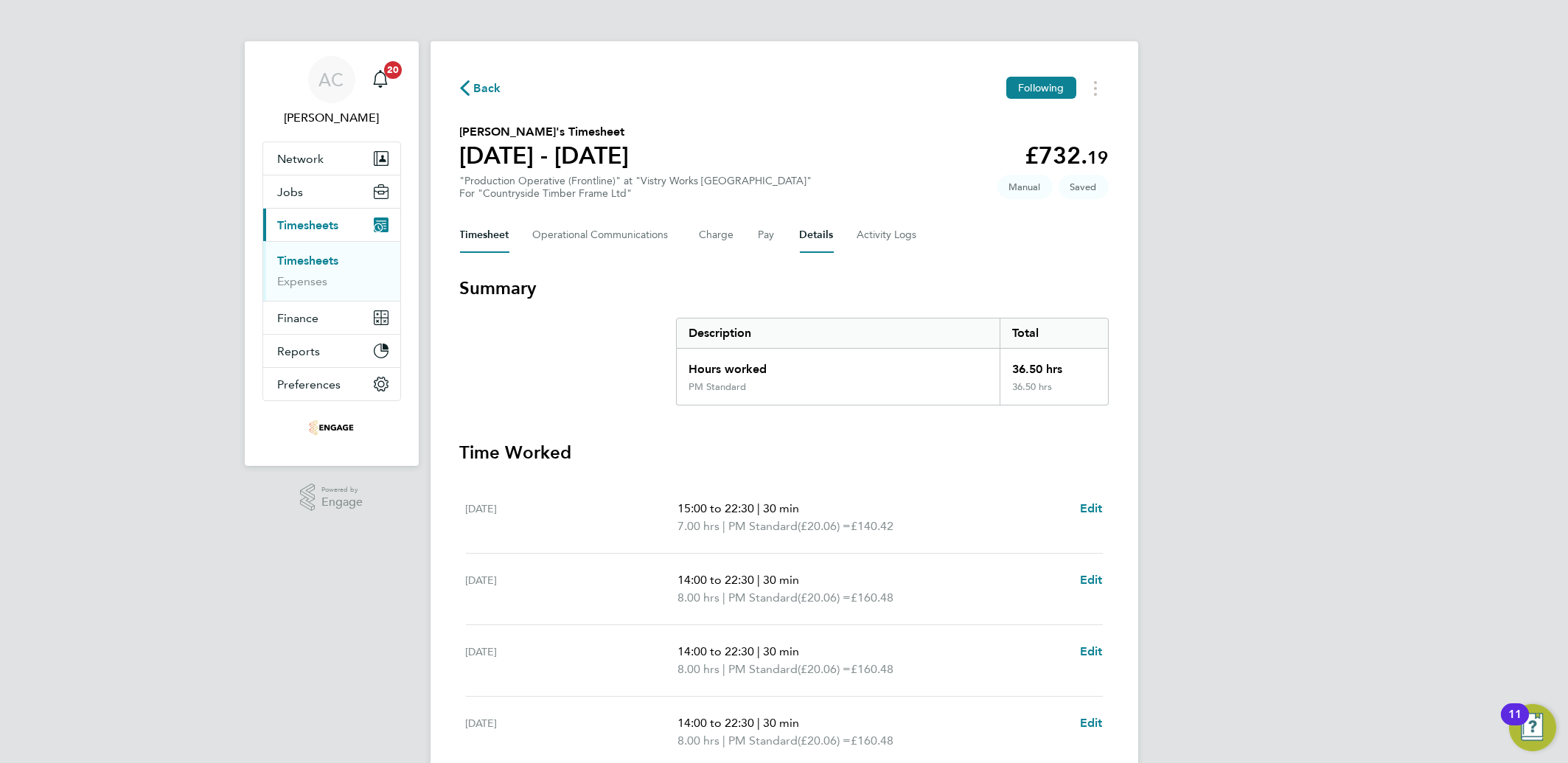
click at [807, 240] on button "Details" at bounding box center [817, 235] width 34 height 36
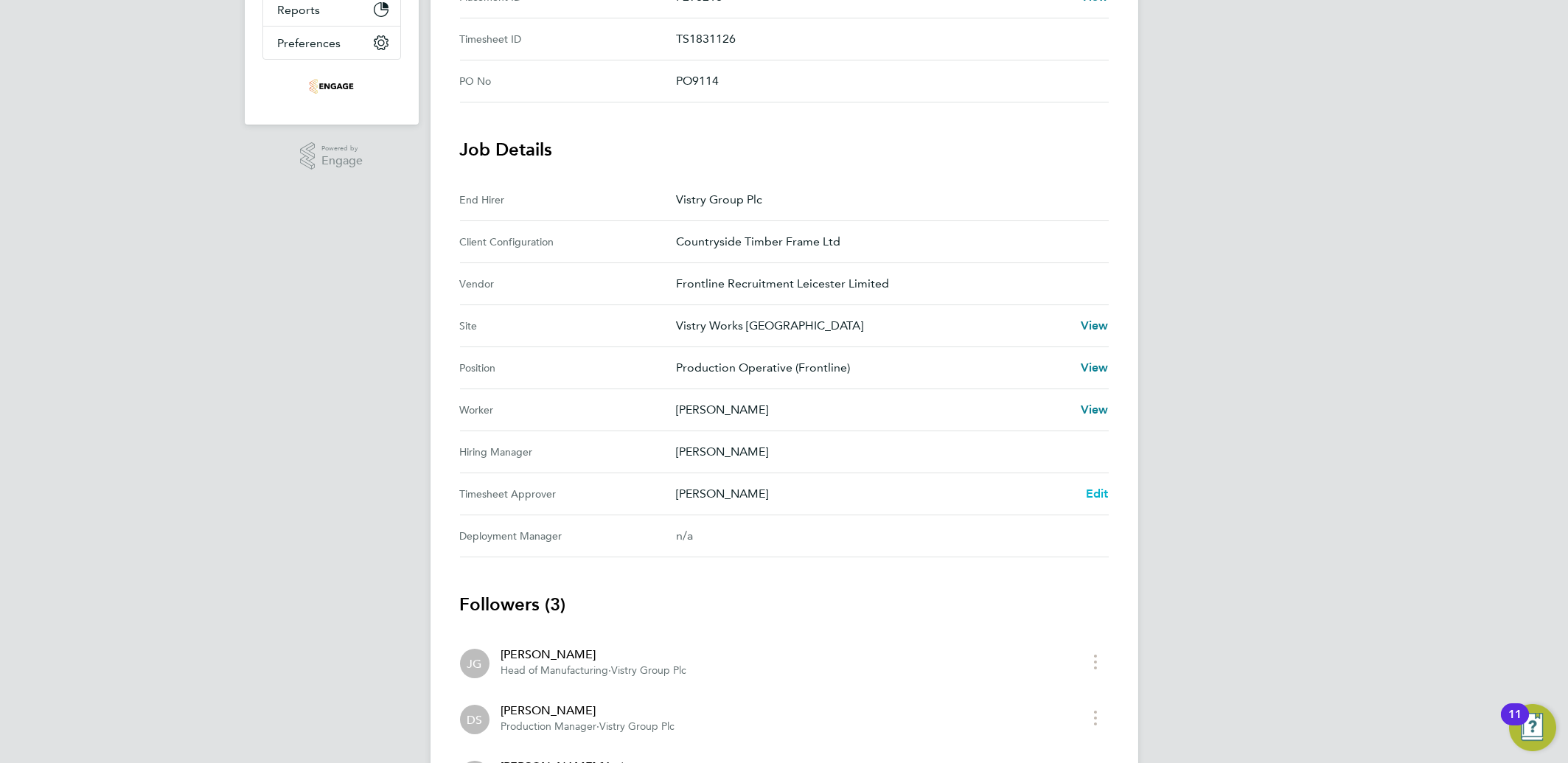
click at [1090, 490] on span "Edit" at bounding box center [1097, 493] width 23 height 14
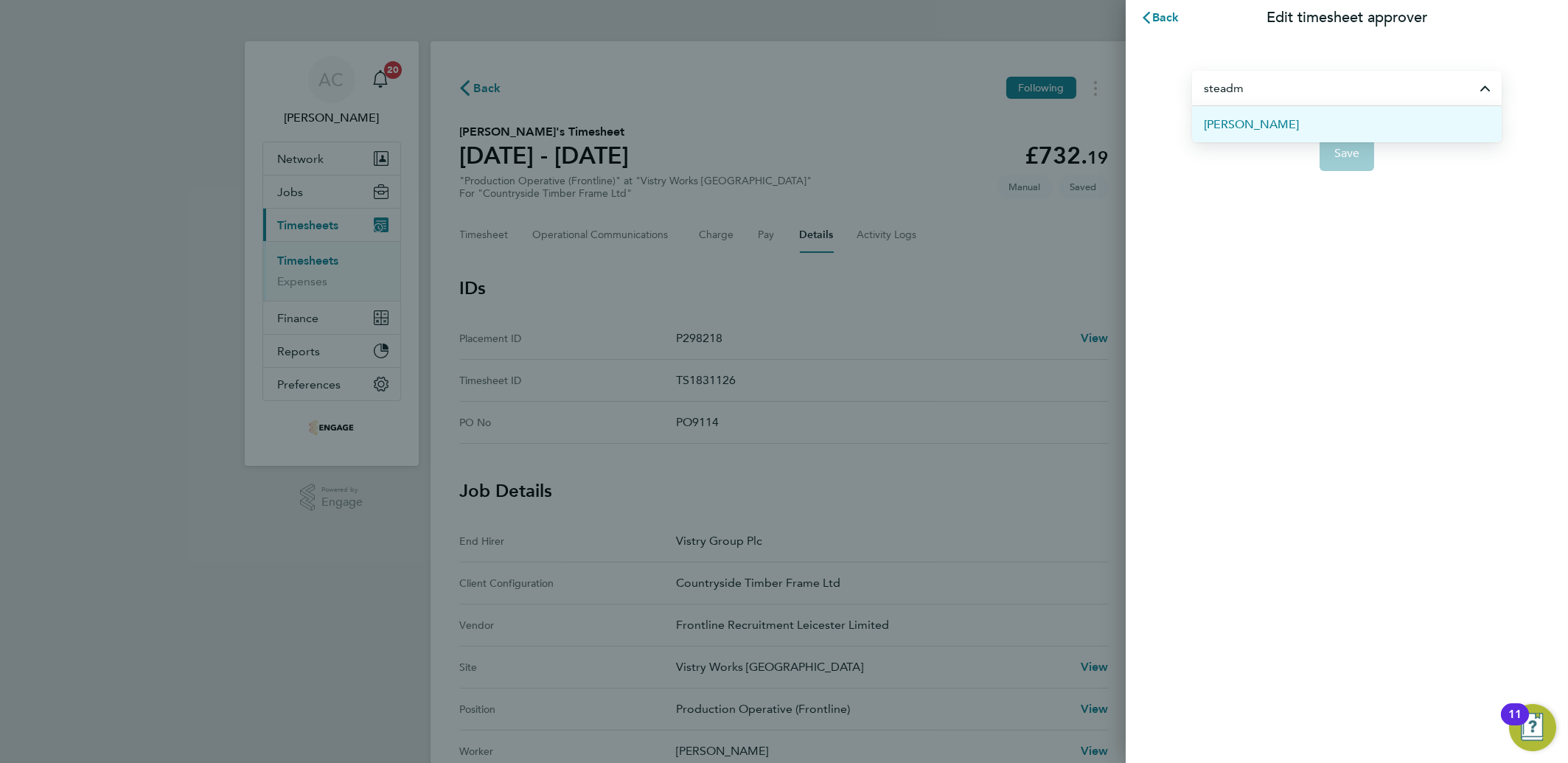
click at [1257, 124] on span "[PERSON_NAME]" at bounding box center [1252, 125] width 95 height 17
type input "[PERSON_NAME]"
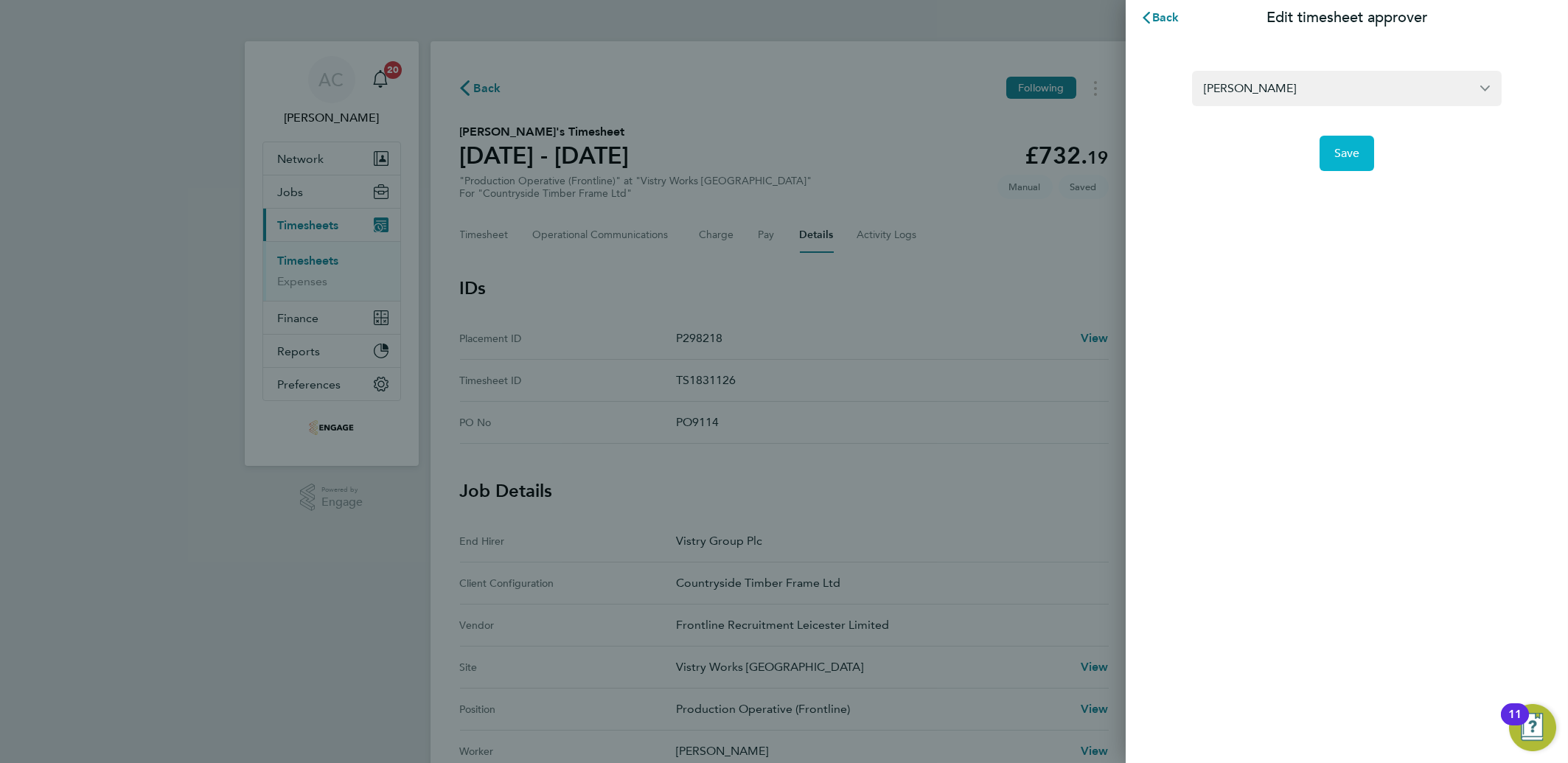
click at [1329, 147] on button "Save" at bounding box center [1347, 153] width 55 height 36
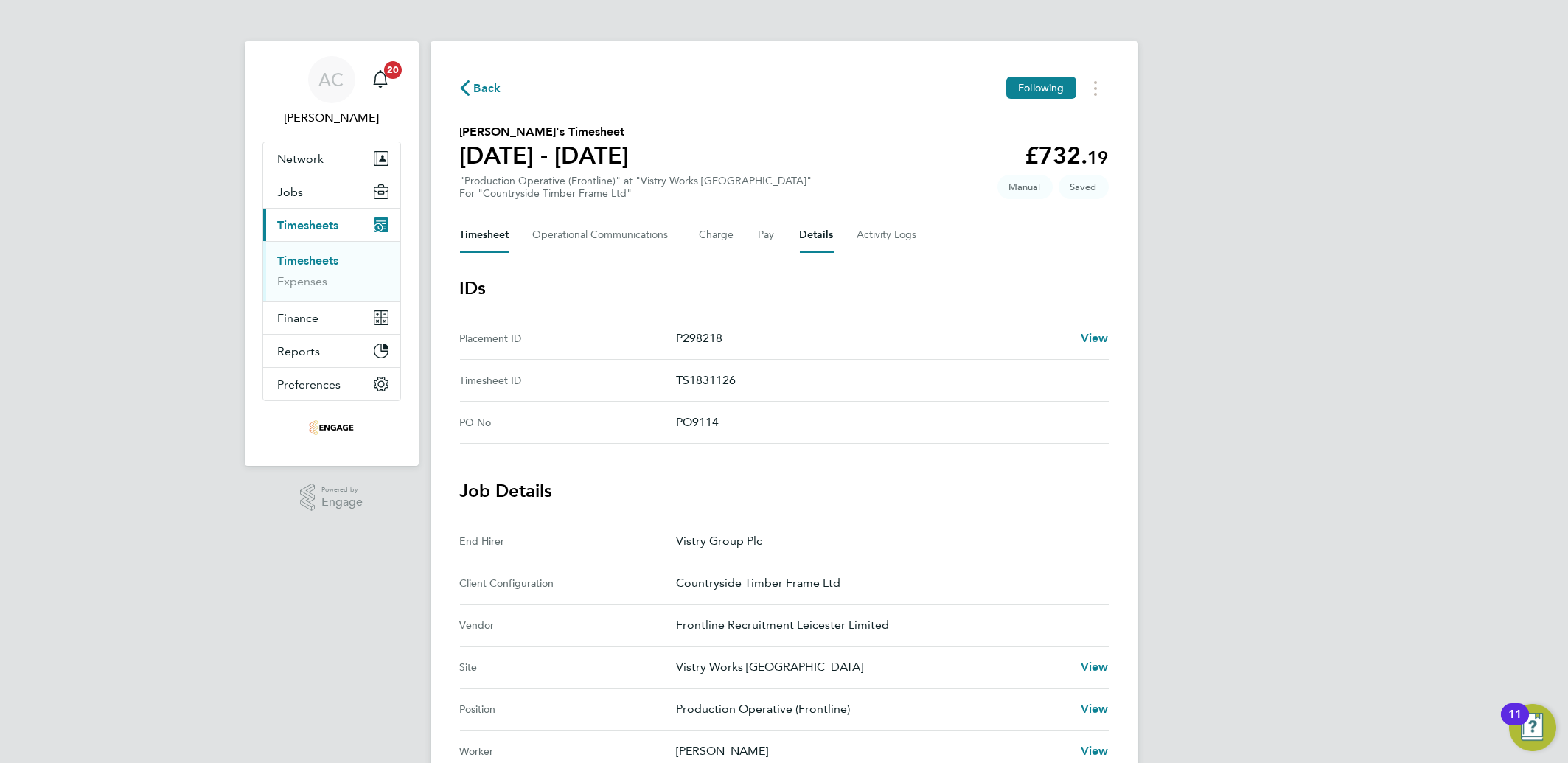
click at [493, 221] on button "Timesheet" at bounding box center [485, 235] width 49 height 36
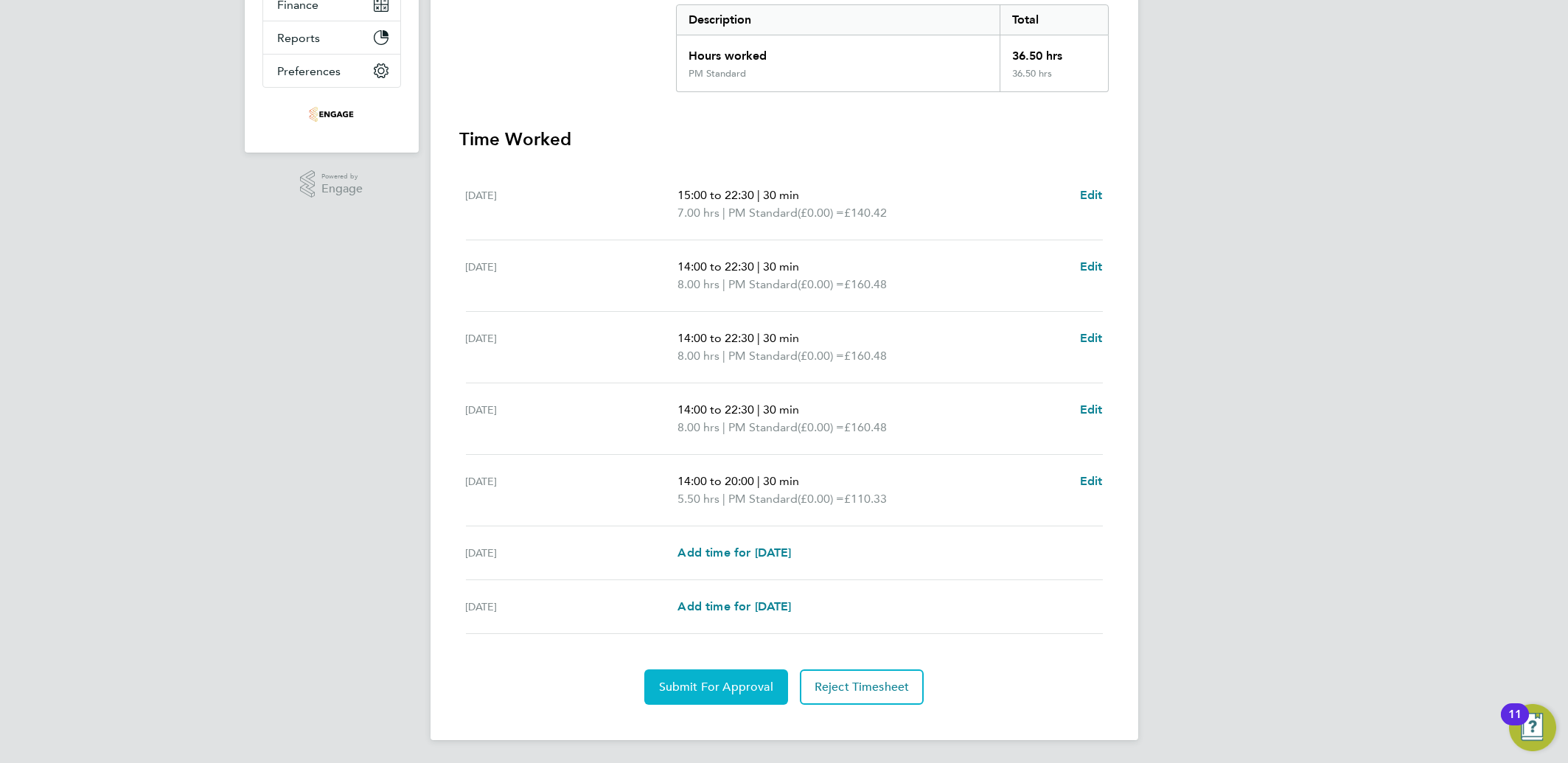
click at [682, 676] on button "Submit For Approval" at bounding box center [716, 687] width 144 height 36
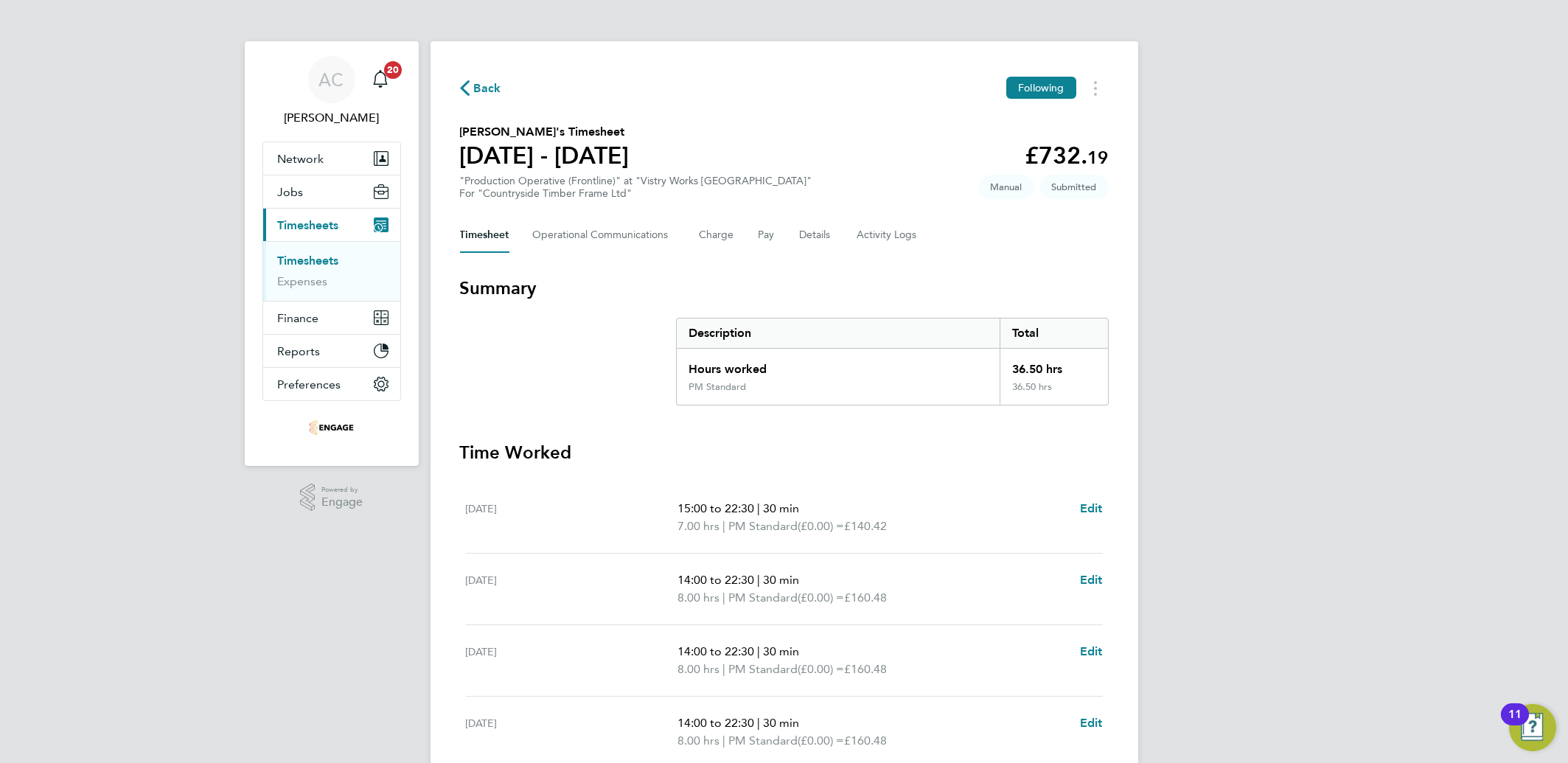
click at [320, 262] on link "Timesheets" at bounding box center [309, 261] width 62 height 14
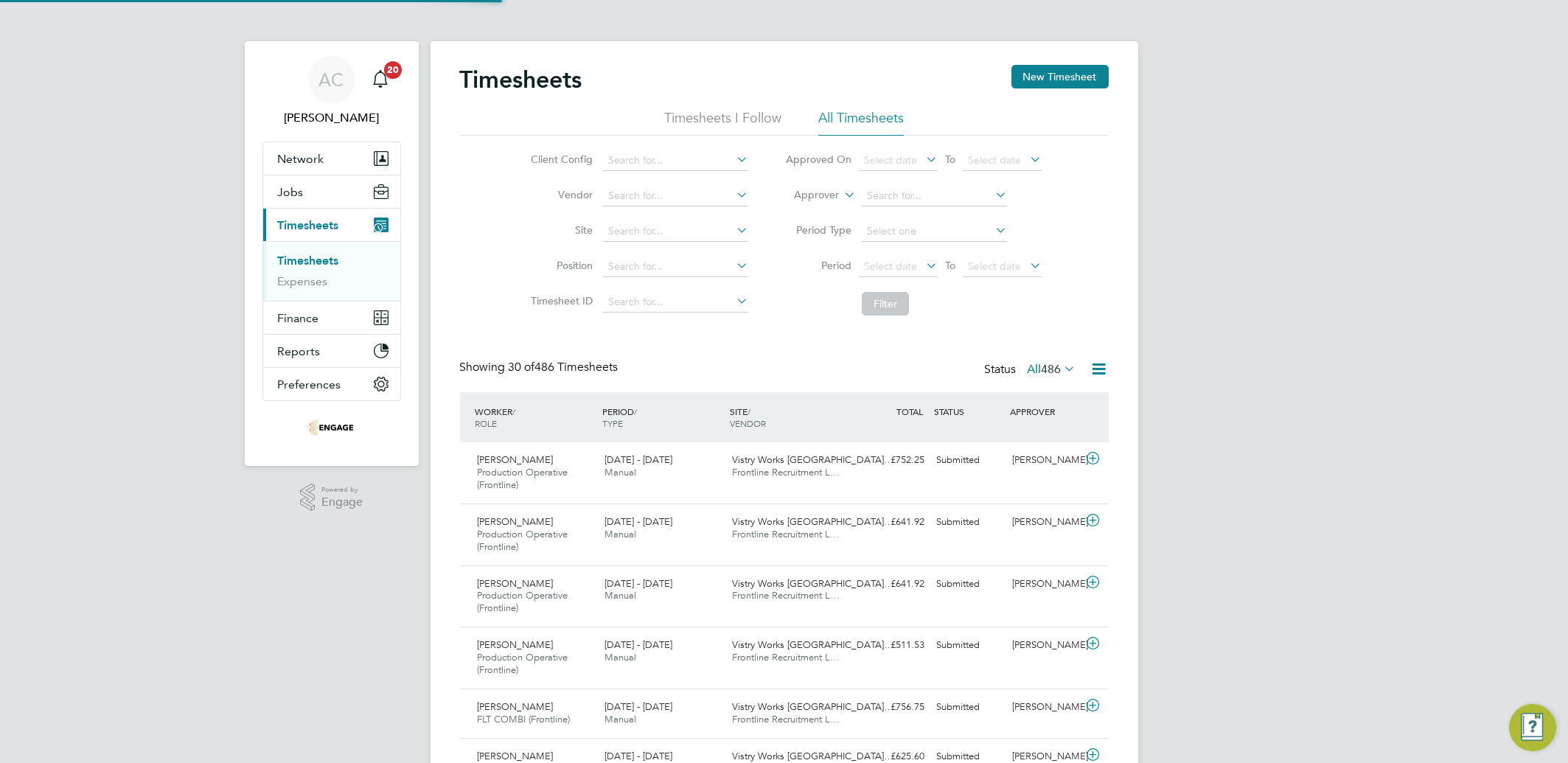
scroll to position [49, 127]
click at [1055, 71] on button "New Timesheet" at bounding box center [1060, 76] width 97 height 23
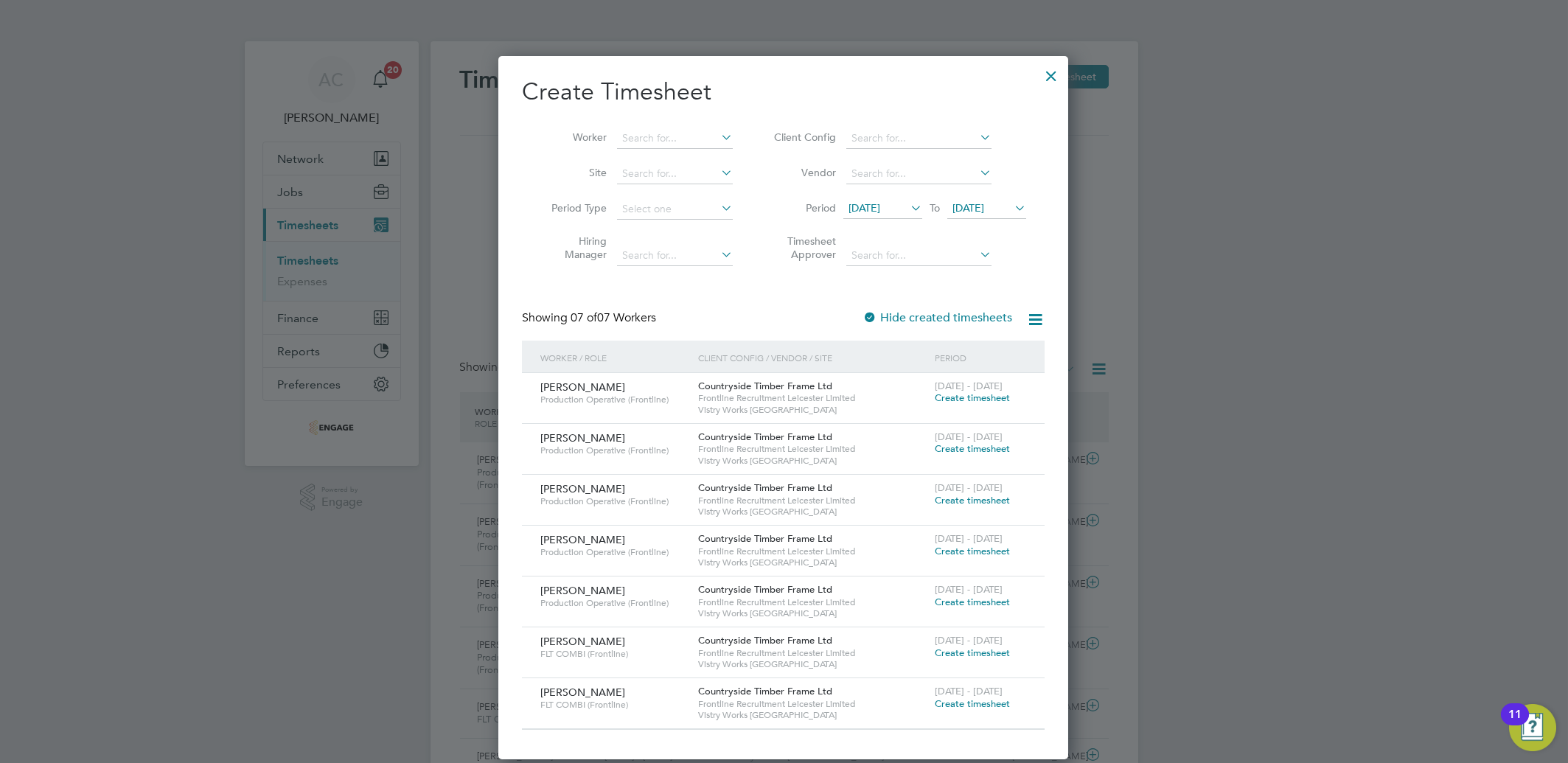
click at [942, 545] on div "[DATE] - [DATE] Create timesheet" at bounding box center [980, 545] width 99 height 40
click at [953, 548] on span "Create timesheet" at bounding box center [972, 551] width 75 height 12
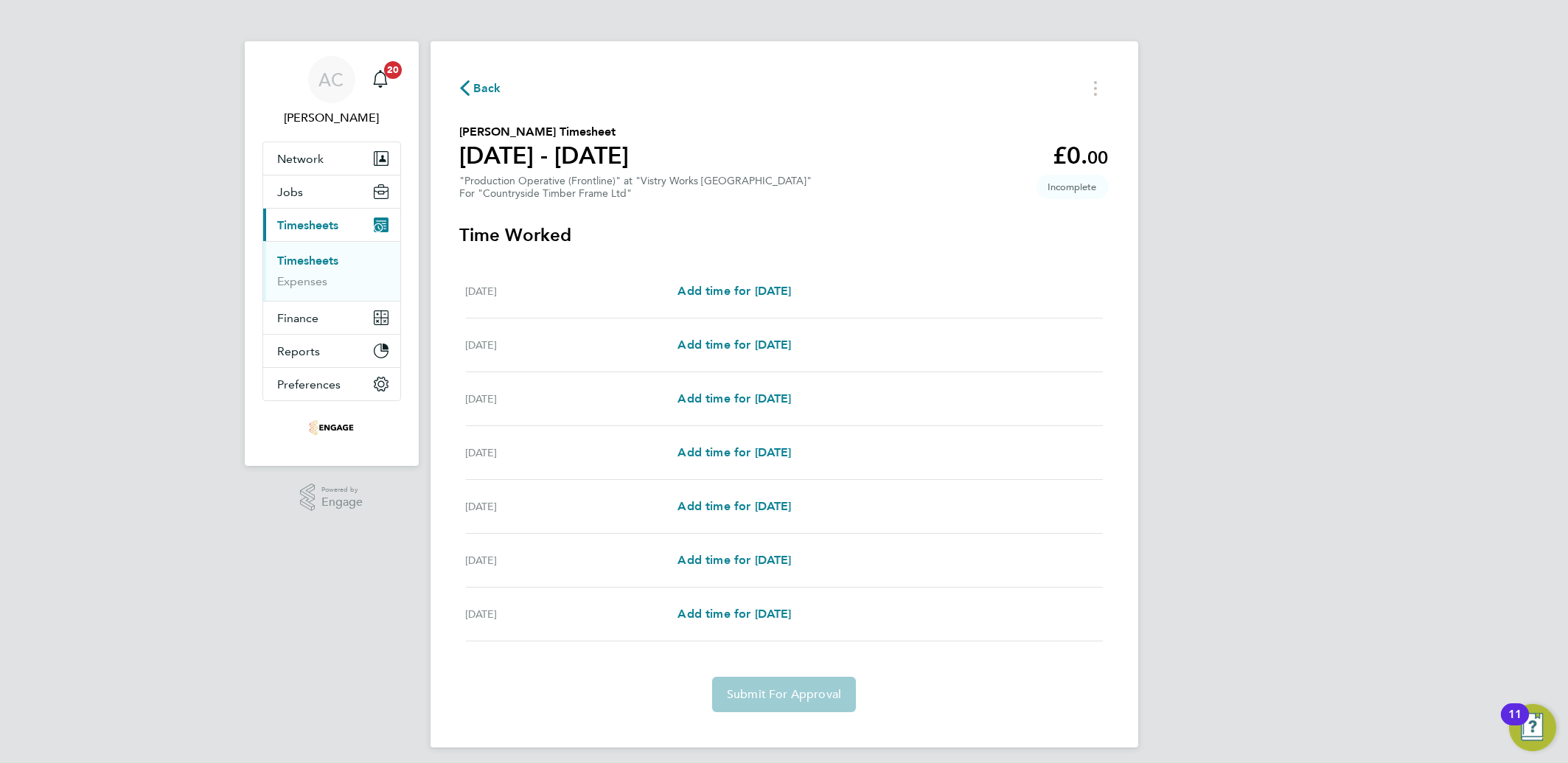
click at [769, 300] on div "[DATE] Add time for [DATE] Add time for [DATE]" at bounding box center [784, 291] width 637 height 54
click at [763, 294] on span "Add time for [DATE]" at bounding box center [734, 290] width 114 height 14
select select "15"
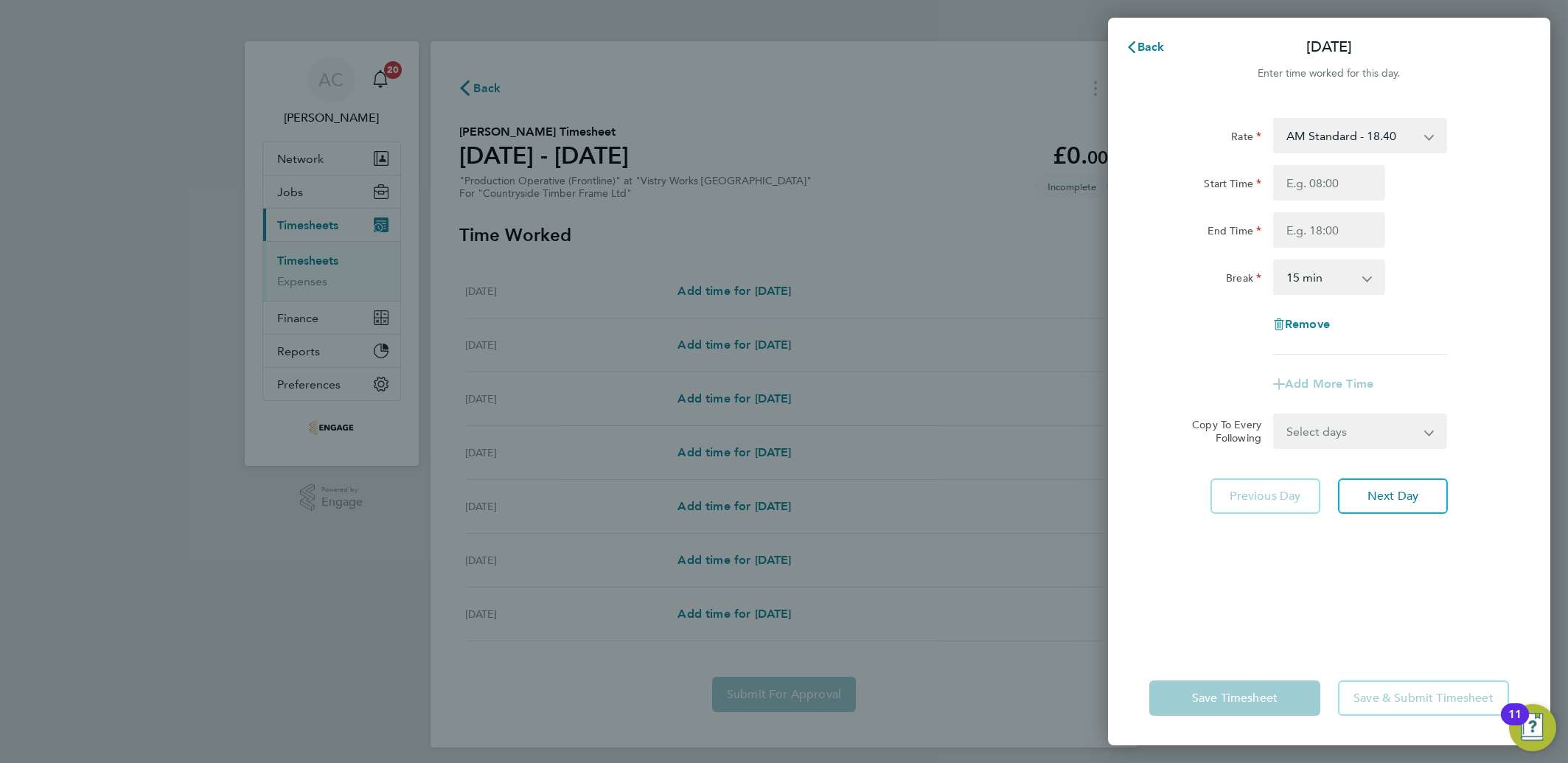
click at [1320, 118] on div "AM Standard - 18.40 PM OT 2 - 40.11 OT2 - 36.80 PM Standard - 20.06 PM OT 1 - 3…" at bounding box center [1360, 135] width 174 height 36
click at [1318, 127] on select "AM Standard - 18.40 PM OT 2 - 40.11 OT2 - 36.80 PM Standard - 20.06 PM OT 1 - 3…" at bounding box center [1350, 135] width 153 height 32
select select "15"
click at [1305, 181] on input "Start Time" at bounding box center [1329, 183] width 112 height 36
type input "14:00"
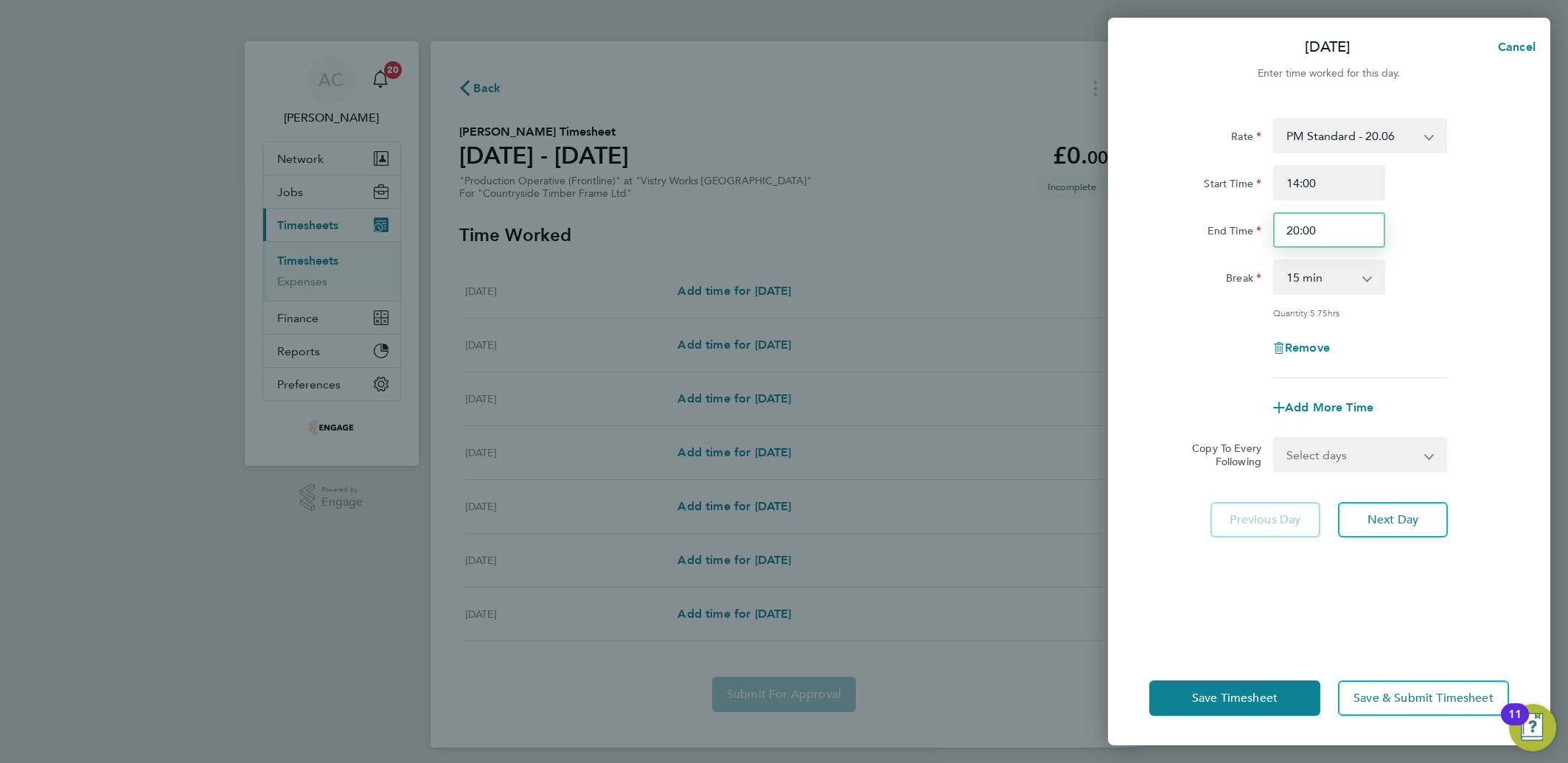
drag, startPoint x: 1330, startPoint y: 225, endPoint x: 1179, endPoint y: 218, distance: 151.2
click at [1179, 218] on div "End Time 20:00" at bounding box center [1329, 230] width 372 height 36
type input "22:30"
click at [1215, 232] on label "End Time" at bounding box center [1234, 233] width 54 height 17
click at [1273, 232] on input "End Time" at bounding box center [1329, 230] width 112 height 36
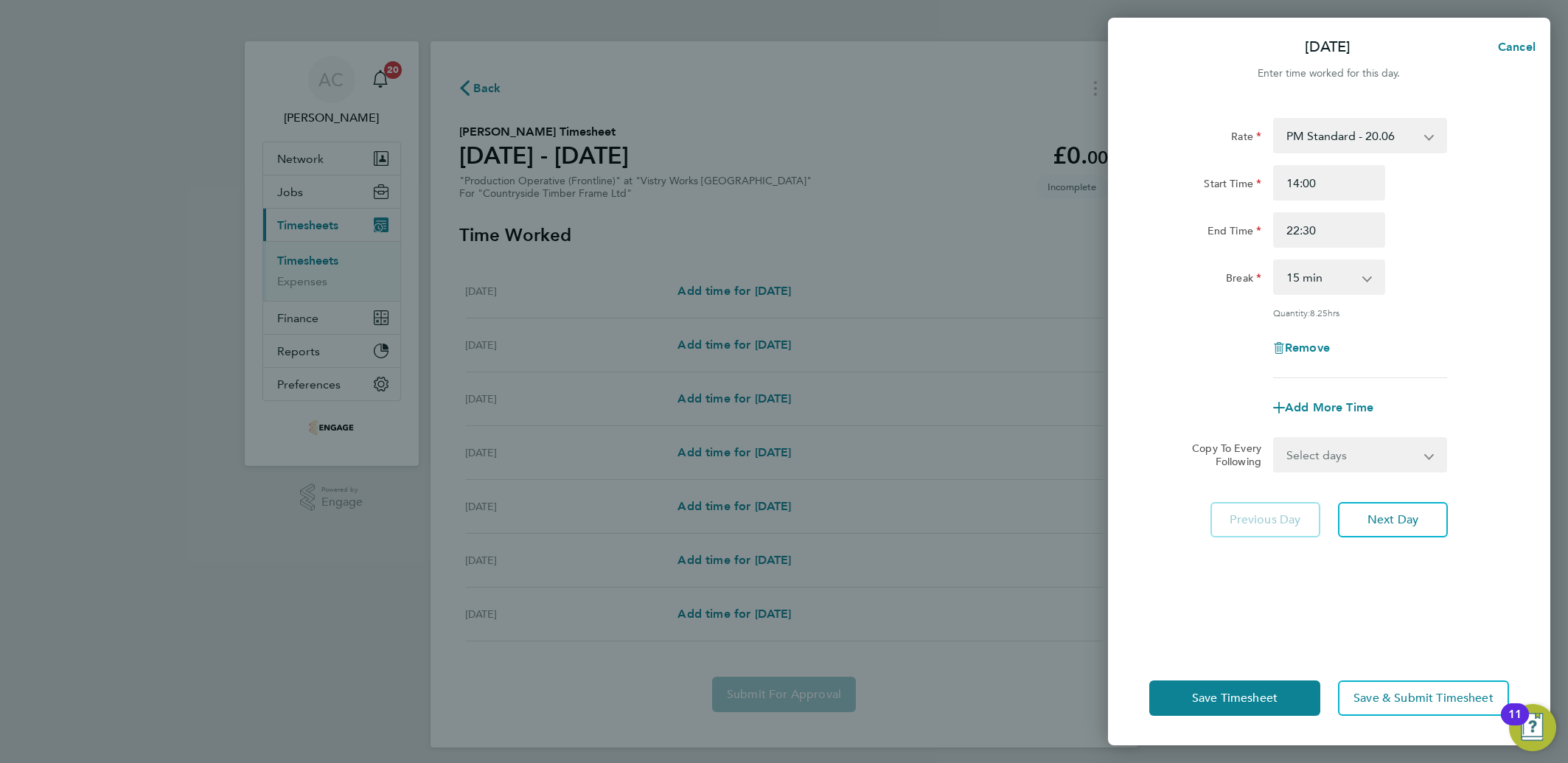
click at [1336, 282] on select "0 min 15 min 30 min 45 min 60 min 75 min 90 min" at bounding box center [1319, 277] width 91 height 32
select select "30"
click at [1274, 261] on select "0 min 15 min 30 min 45 min 60 min 75 min 90 min" at bounding box center [1319, 277] width 91 height 32
click at [1324, 452] on select "Select days Day Weekday (Mon-Fri) Weekend (Sat-Sun) [DATE] [DATE] [DATE] [DATE]…" at bounding box center [1351, 454] width 155 height 32
select select "DAY"
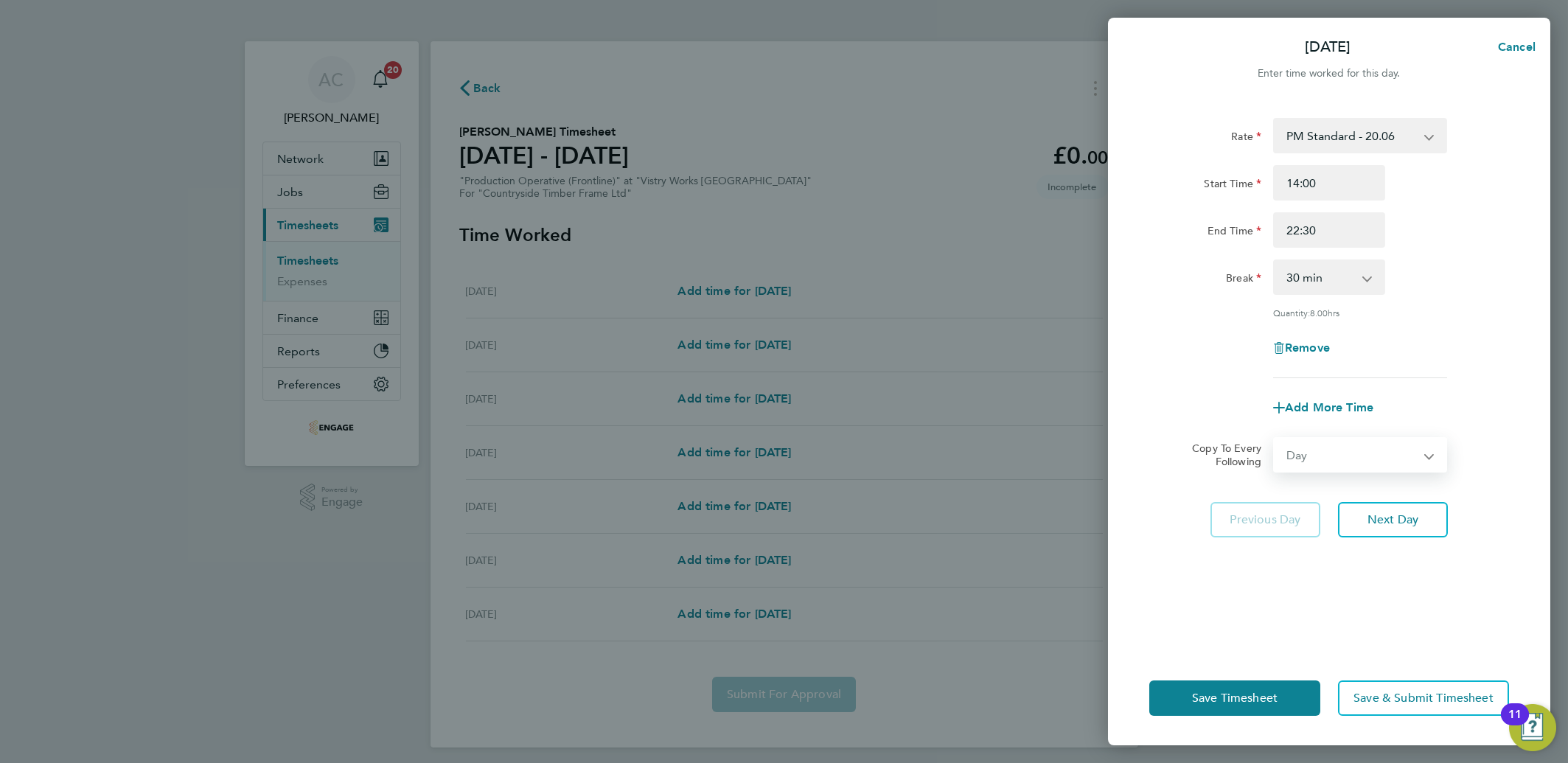
click at [1274, 439] on select "Select days Day Weekday (Mon-Fri) Weekend (Sat-Sun) [DATE] [DATE] [DATE] [DATE]…" at bounding box center [1351, 454] width 155 height 32
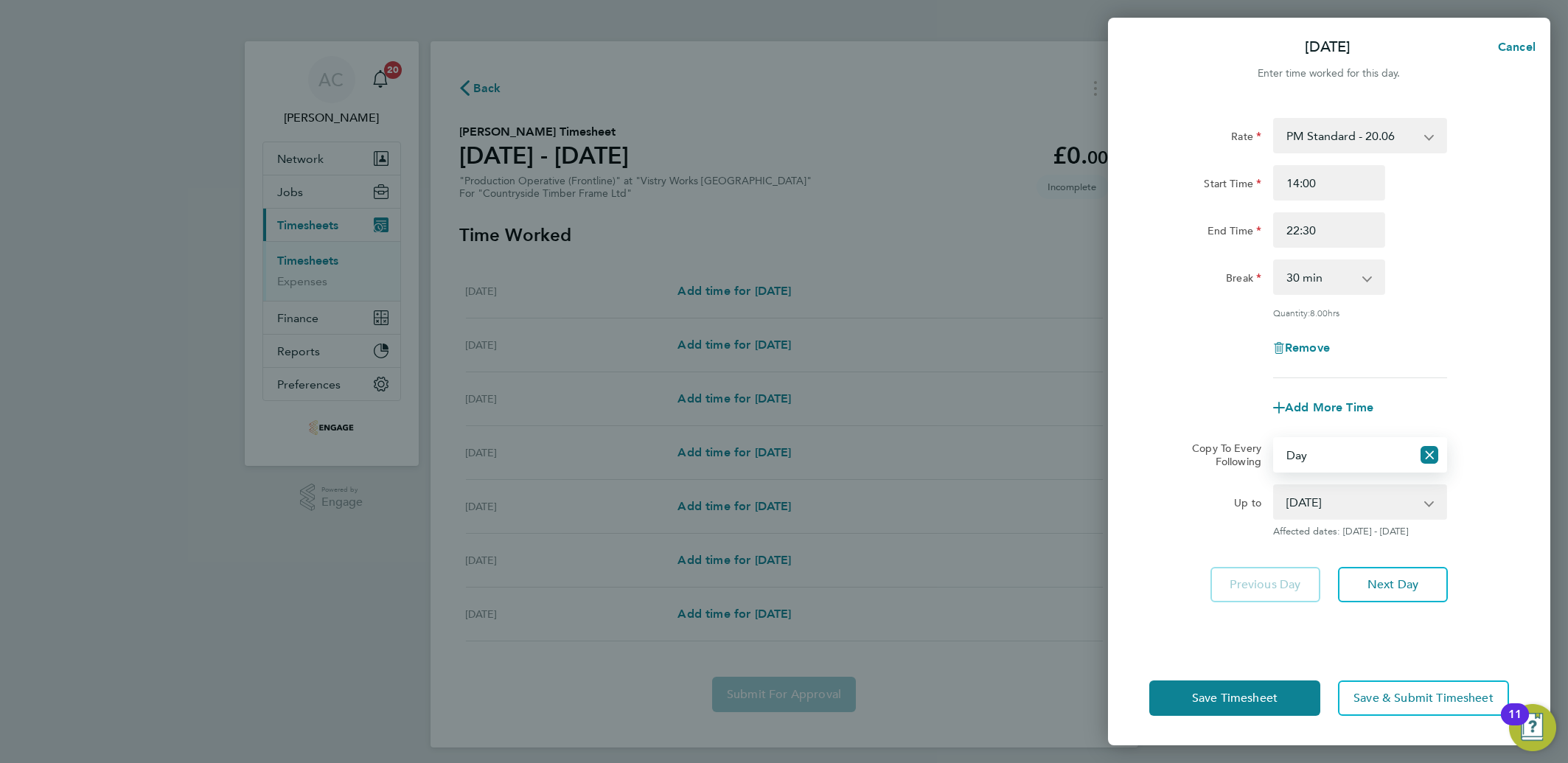
click at [1336, 502] on select "[DATE] [DATE] [DATE] [DATE] [DATE] [DATE]" at bounding box center [1350, 501] width 153 height 32
select select "[DATE]"
click at [1274, 486] on select "[DATE] [DATE] [DATE] [DATE] [DATE] [DATE]" at bounding box center [1350, 501] width 153 height 32
click at [1263, 703] on span "Save Timesheet" at bounding box center [1234, 698] width 86 height 15
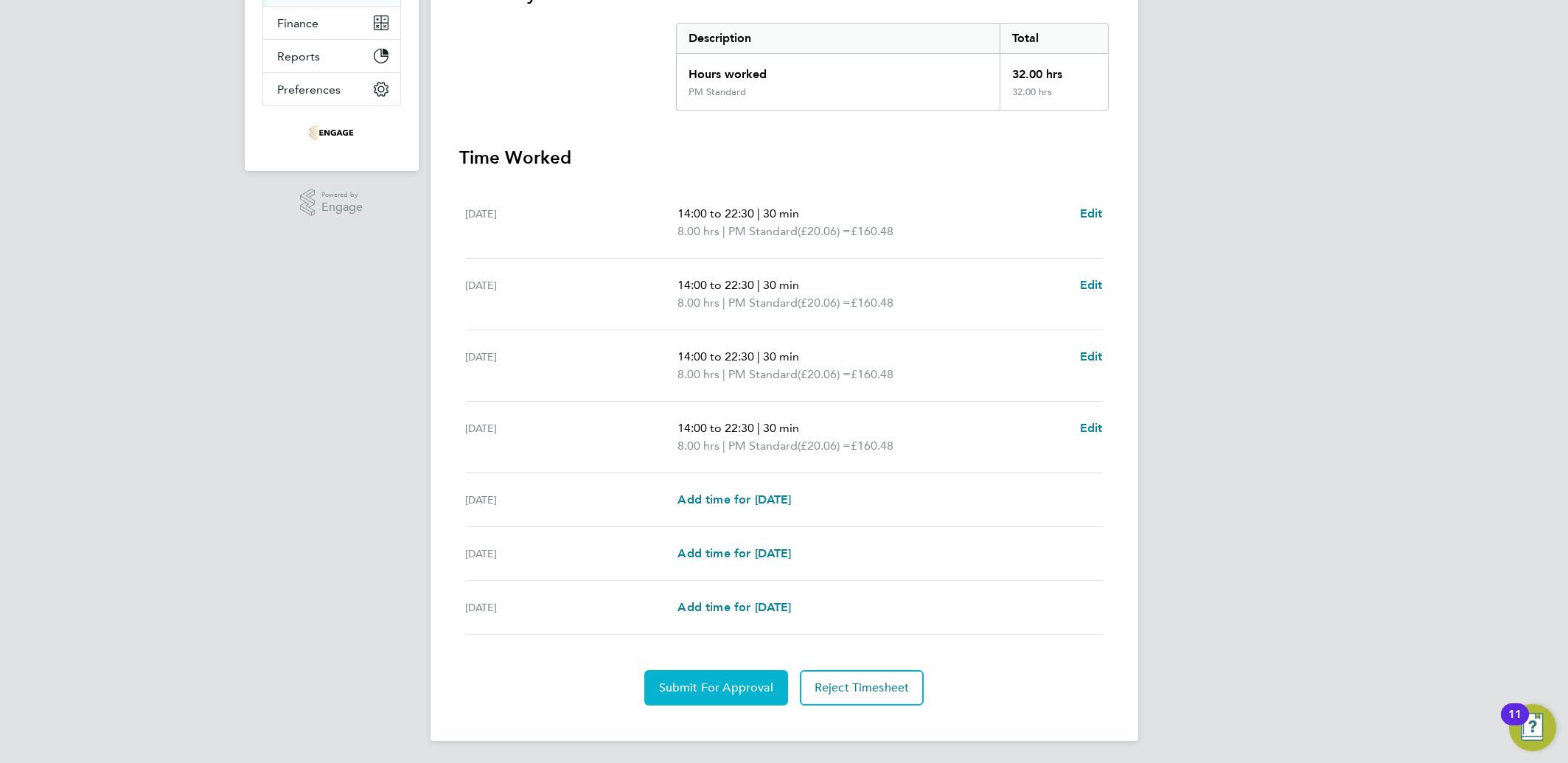
click at [758, 688] on span "Submit For Approval" at bounding box center [716, 688] width 114 height 15
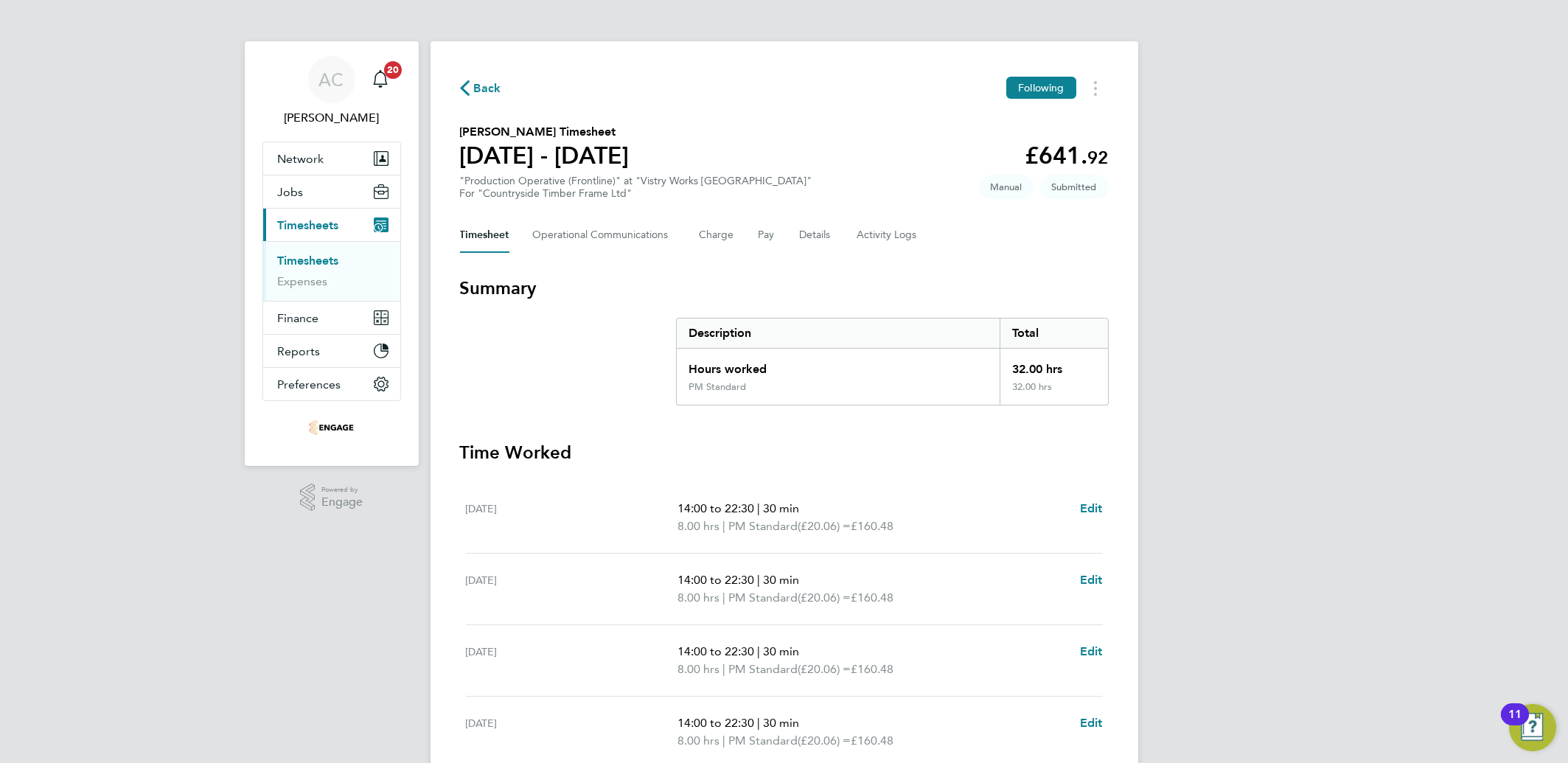
click at [303, 264] on link "Timesheets" at bounding box center [309, 261] width 62 height 14
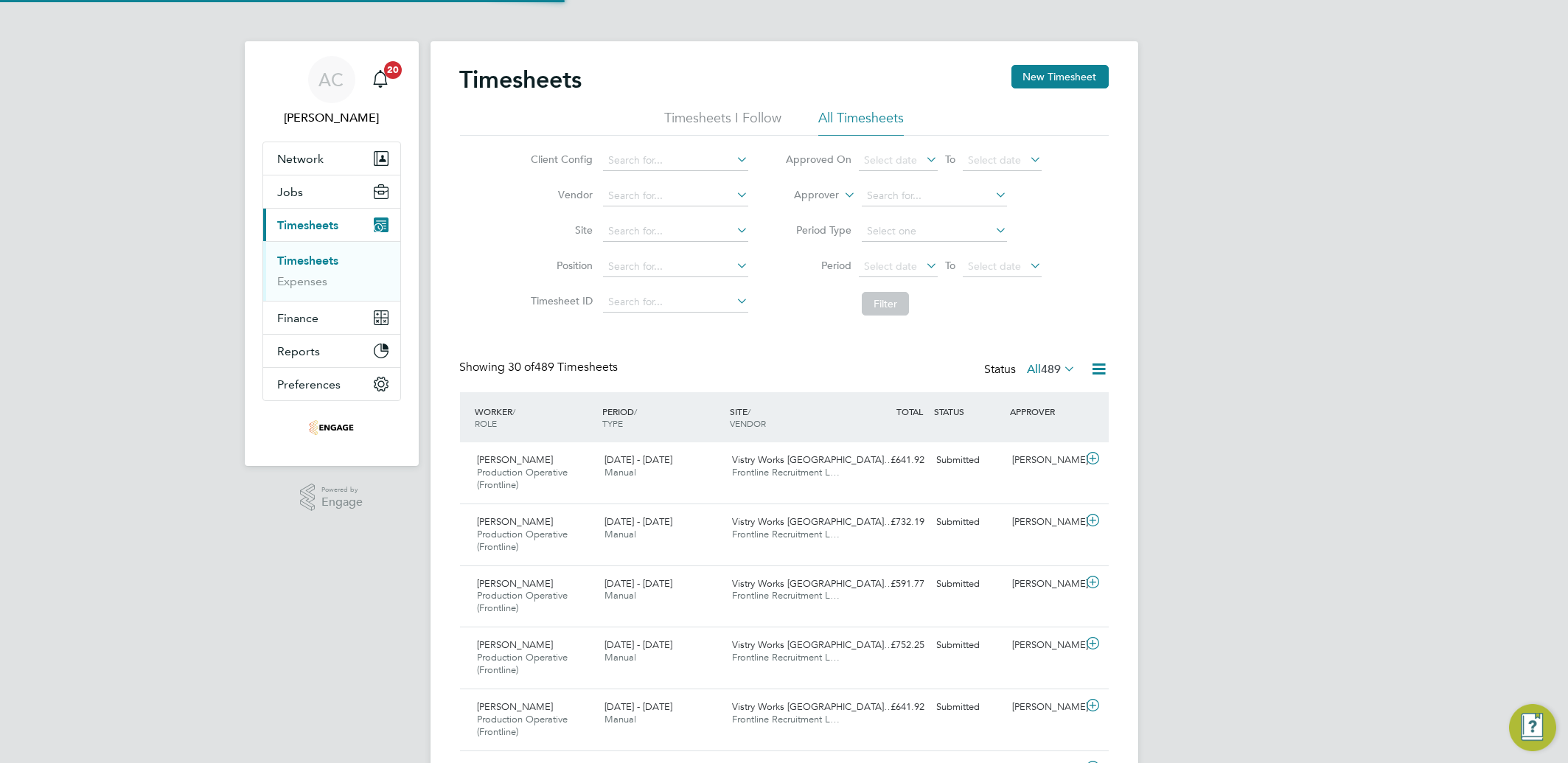
scroll to position [49, 127]
click at [293, 255] on link "Timesheets" at bounding box center [309, 261] width 62 height 14
click at [1052, 66] on button "New Timesheet" at bounding box center [1060, 76] width 97 height 23
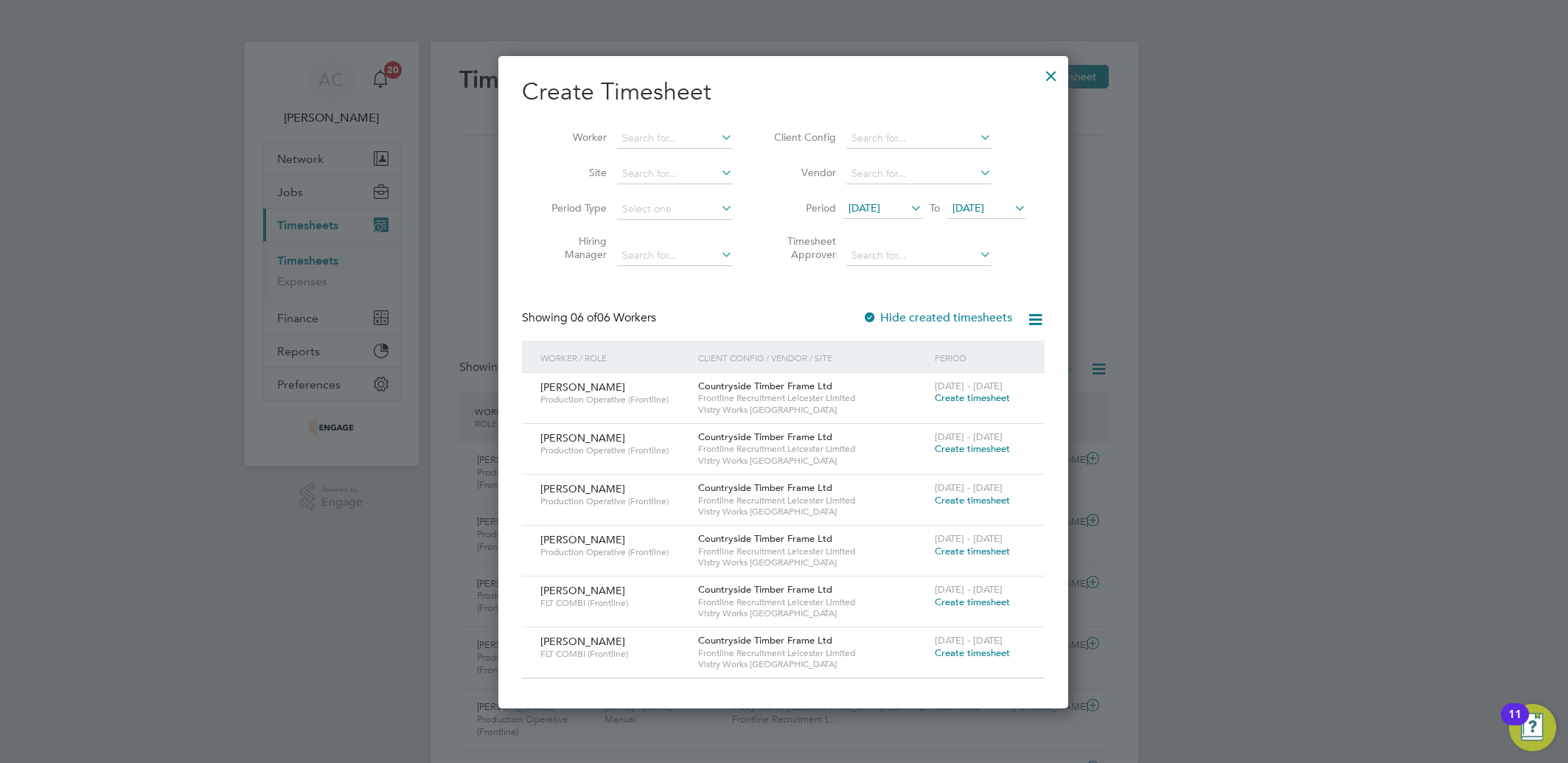
click at [940, 550] on span "Create timesheet" at bounding box center [972, 551] width 75 height 12
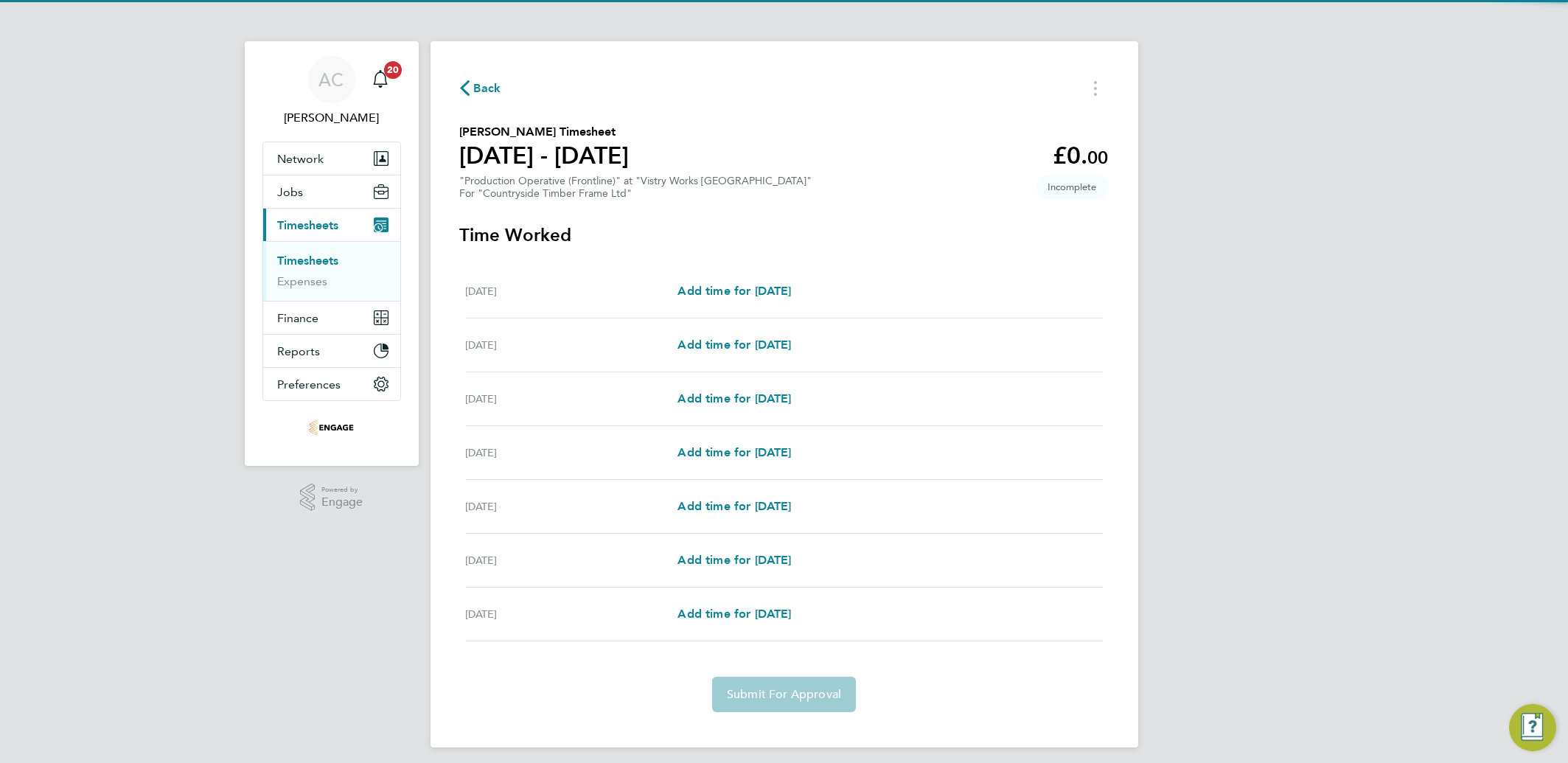
click at [693, 281] on div "[DATE] Add time for [DATE] Add time for [DATE]" at bounding box center [784, 291] width 637 height 54
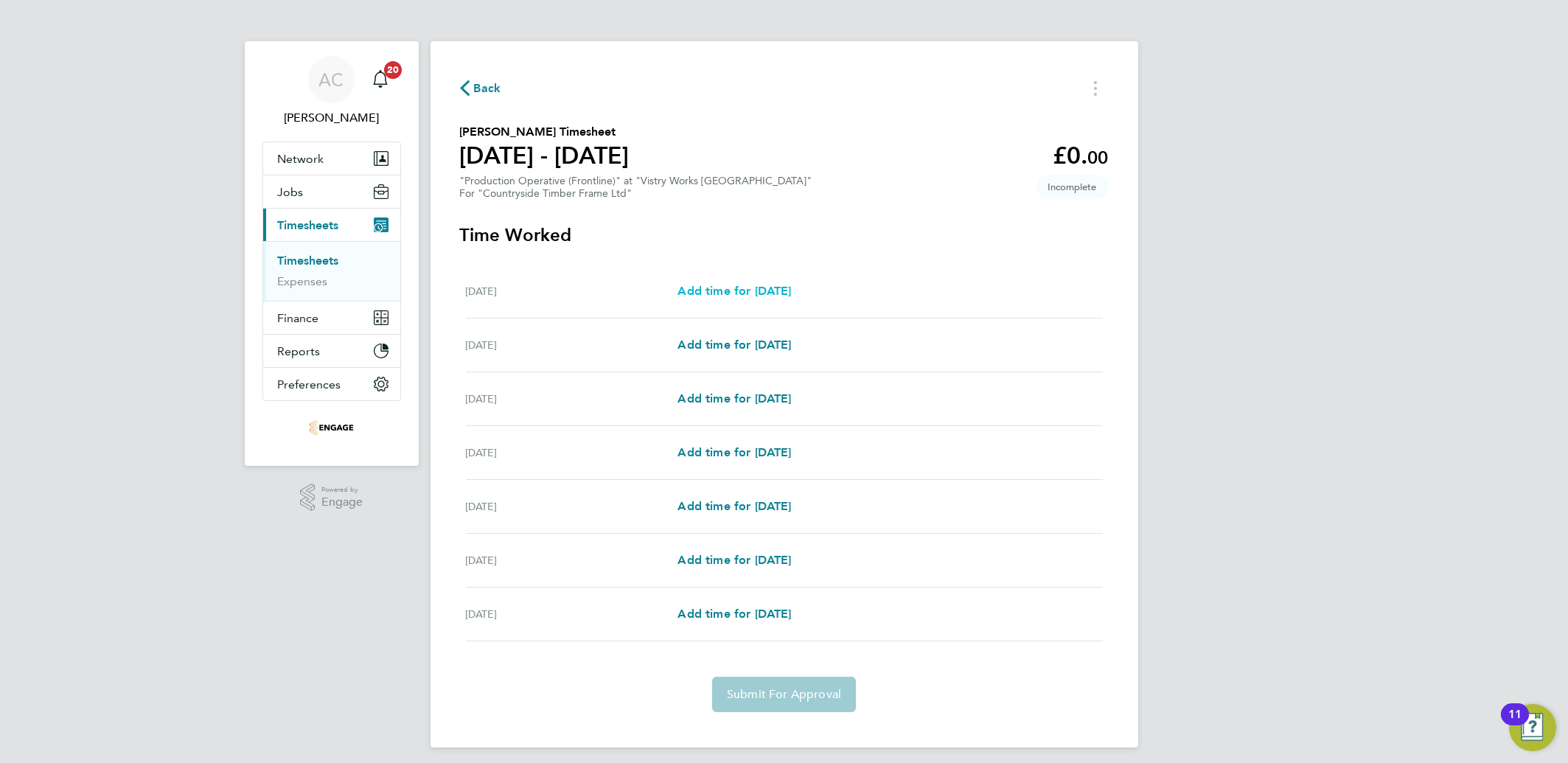
click at [712, 284] on span "Add time for [DATE]" at bounding box center [734, 290] width 114 height 14
select select "15"
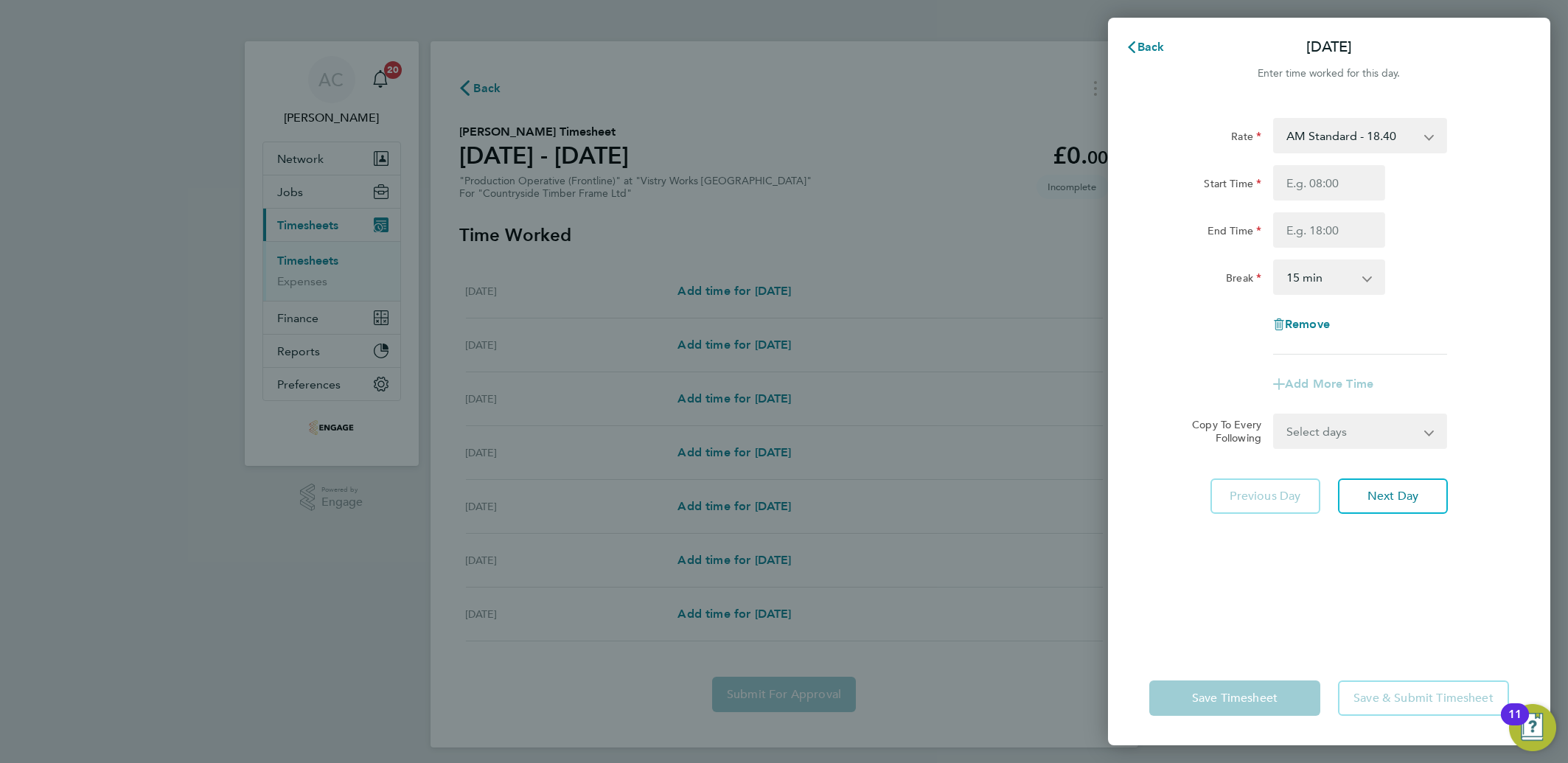
click at [1303, 131] on select "AM Standard - 18.40 OT2 - 36.80 OT 1 - 27.60 PM OT 2 - 40.11 PM OT 1 - 30.08 PM…" at bounding box center [1350, 135] width 153 height 32
select select "15"
click at [1305, 190] on input "Start Time" at bounding box center [1329, 183] width 112 height 36
type input "14:00"
type input "22:30"
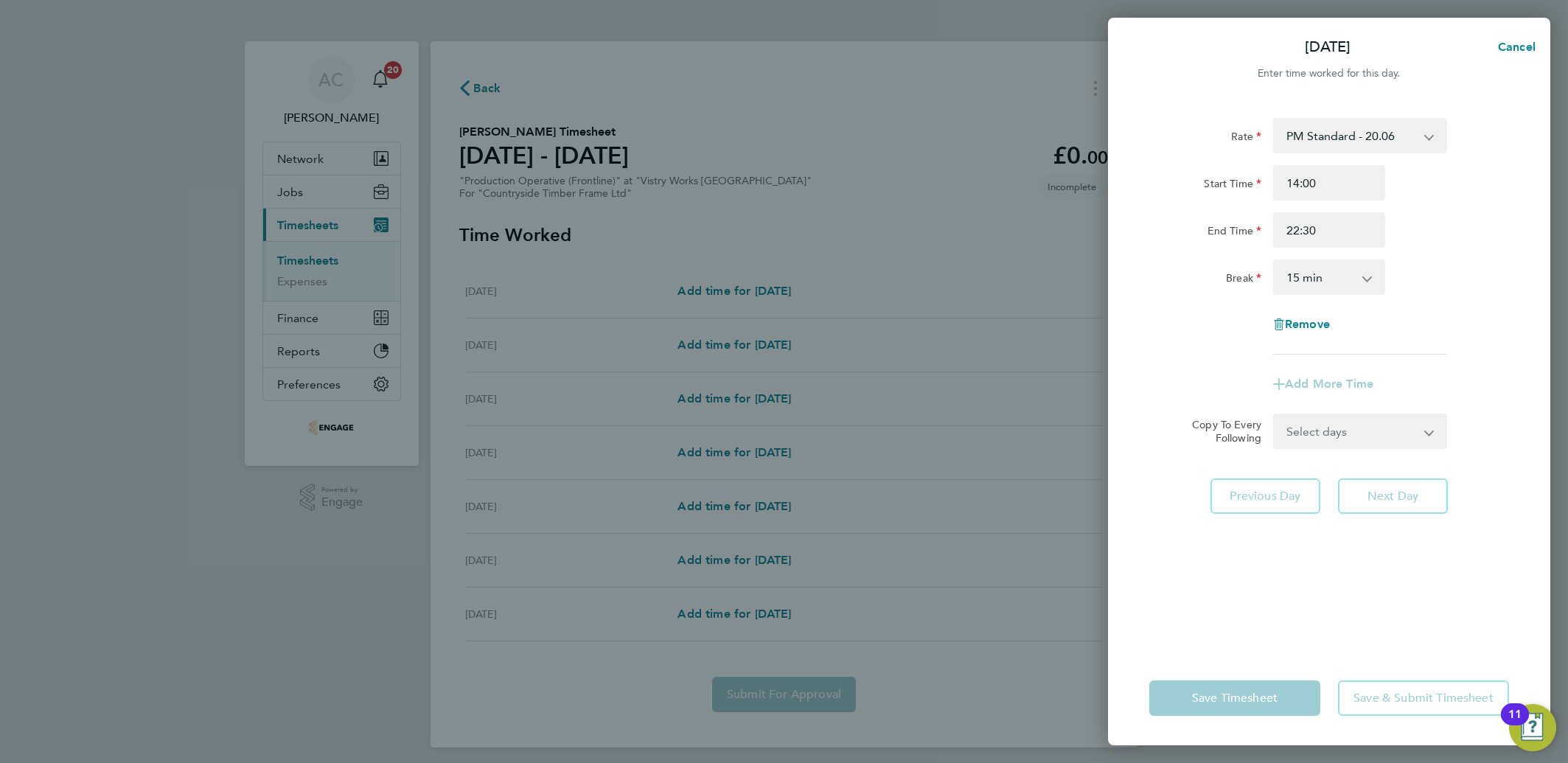
click at [1314, 292] on select "0 min 15 min 30 min 45 min 60 min 75 min 90 min" at bounding box center [1319, 277] width 91 height 32
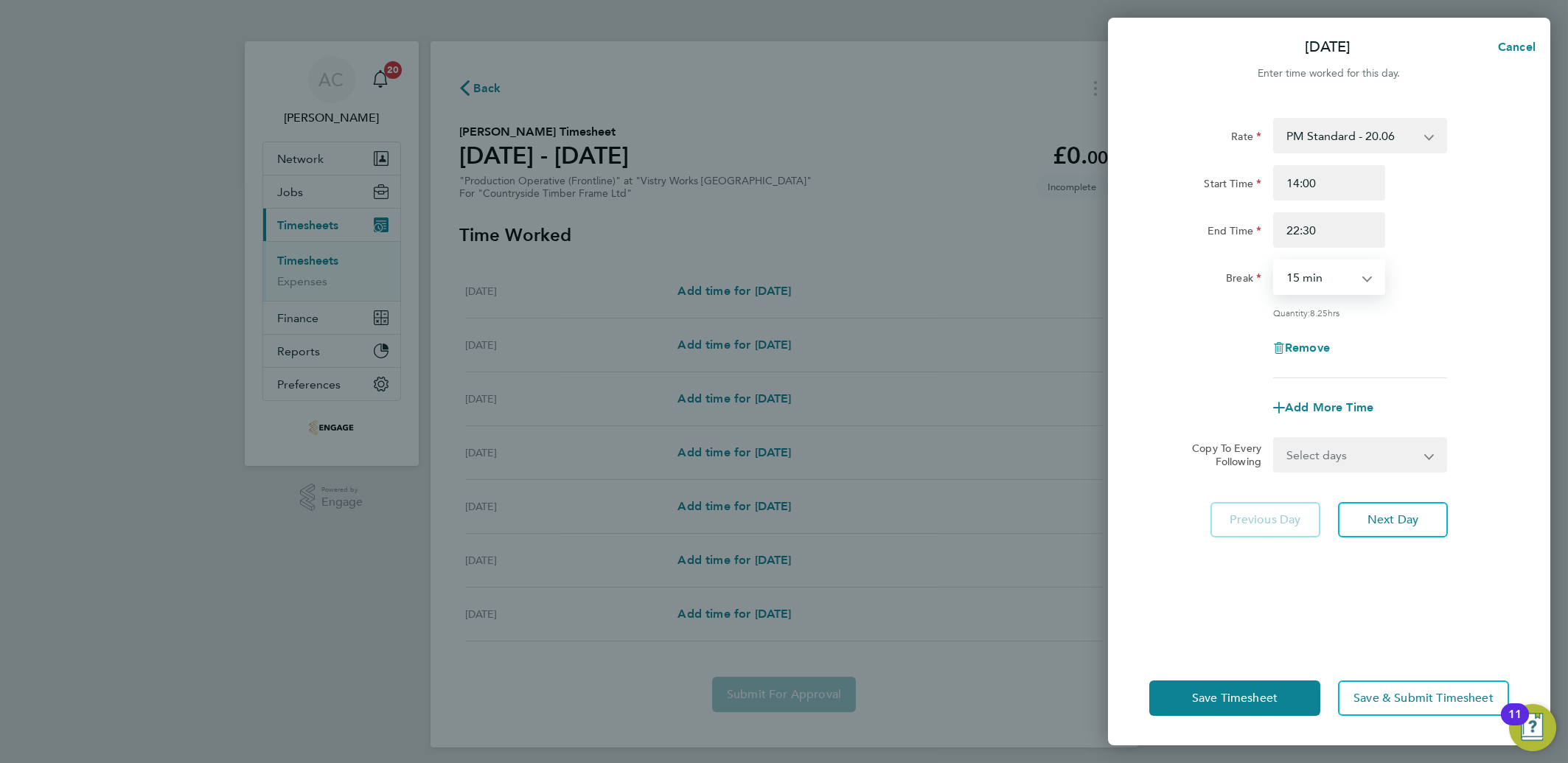
select select "30"
click at [1274, 261] on select "0 min 15 min 30 min 45 min 60 min 75 min 90 min" at bounding box center [1319, 277] width 91 height 32
click at [1332, 444] on select "Select days Day Weekday (Mon-Fri) Weekend (Sat-Sun) [DATE] [DATE] [DATE] [DATE]…" at bounding box center [1351, 454] width 155 height 32
select select "DAY"
click at [1274, 439] on select "Select days Day Weekday (Mon-Fri) Weekend (Sat-Sun) [DATE] [DATE] [DATE] [DATE]…" at bounding box center [1351, 454] width 155 height 32
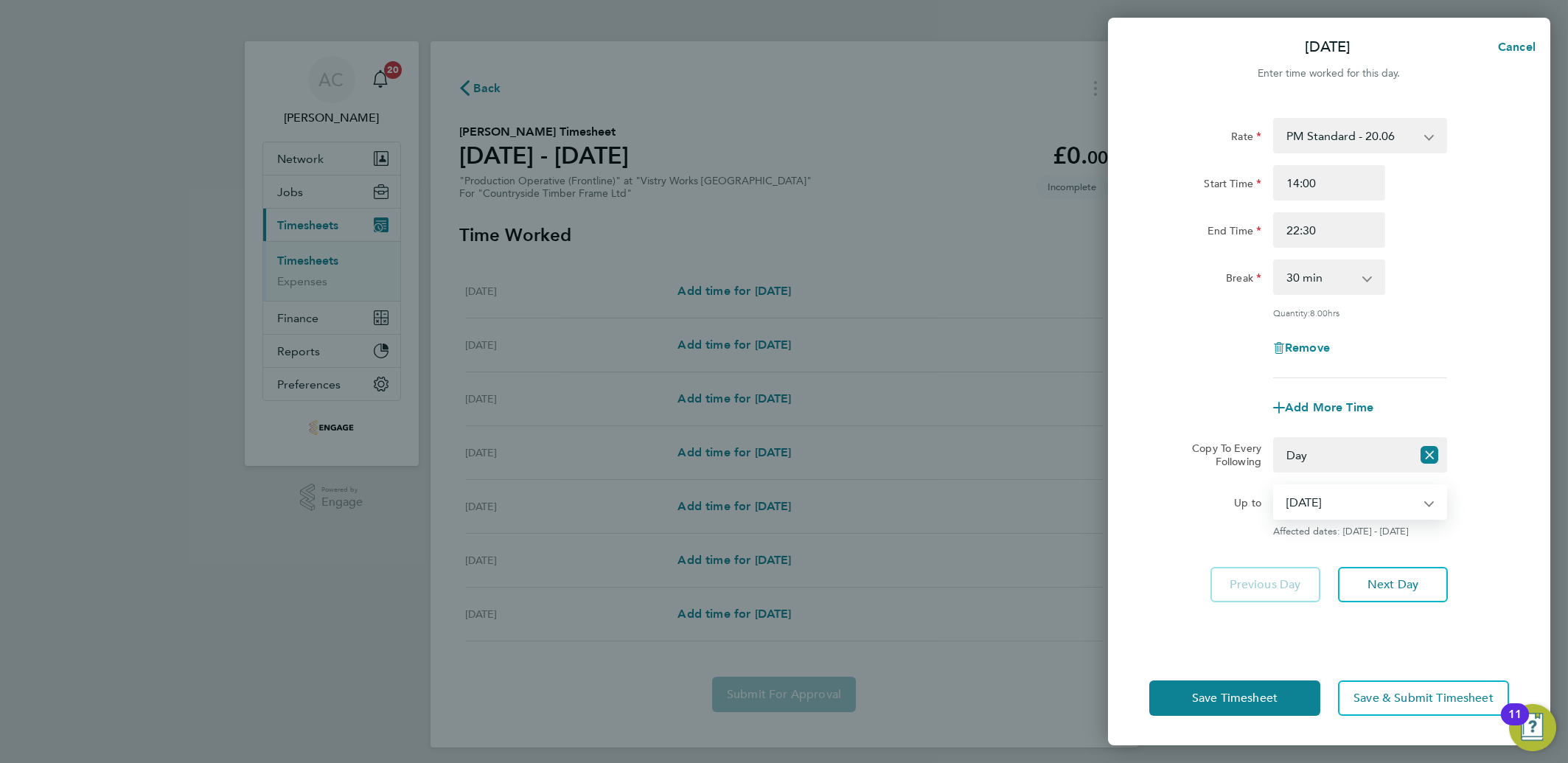
click at [1302, 499] on select "[DATE] [DATE] [DATE] [DATE] [DATE] [DATE]" at bounding box center [1350, 501] width 153 height 32
select select "[DATE]"
click at [1274, 486] on select "[DATE] [DATE] [DATE] [DATE] [DATE] [DATE]" at bounding box center [1350, 501] width 153 height 32
click at [1253, 692] on span "Save Timesheet" at bounding box center [1234, 698] width 86 height 15
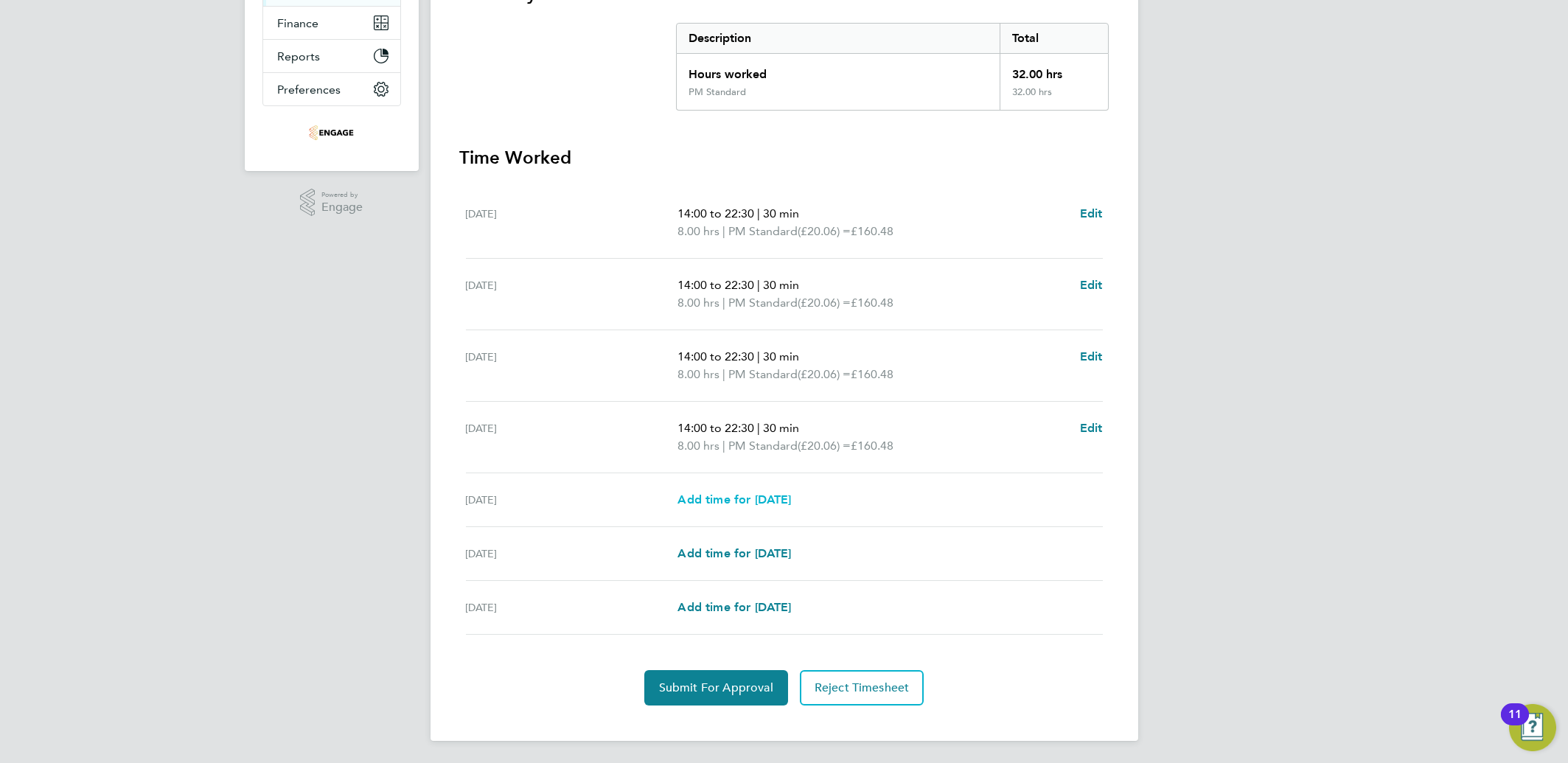
click at [763, 503] on span "Add time for [DATE]" at bounding box center [734, 499] width 114 height 14
select select "15"
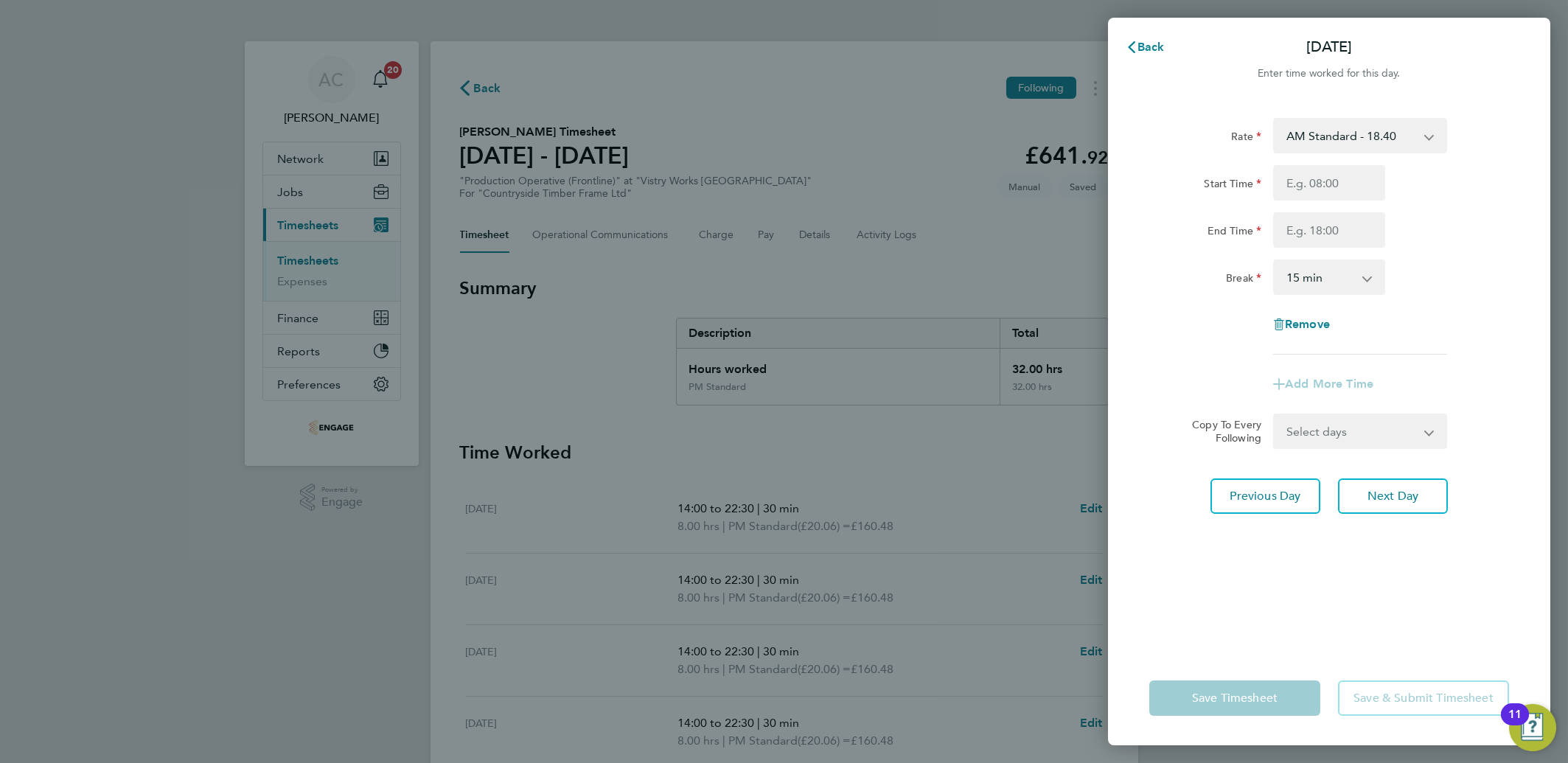
click at [1381, 147] on select "AM Standard - 18.40 OT2 - 36.80 OT 1 - 27.60 PM OT 2 - 40.11 PM OT 1 - 30.08 PM…" at bounding box center [1350, 135] width 153 height 32
select select "15"
click at [1309, 190] on input "Start Time" at bounding box center [1329, 183] width 112 height 36
type input "14:00"
type input "20:00"
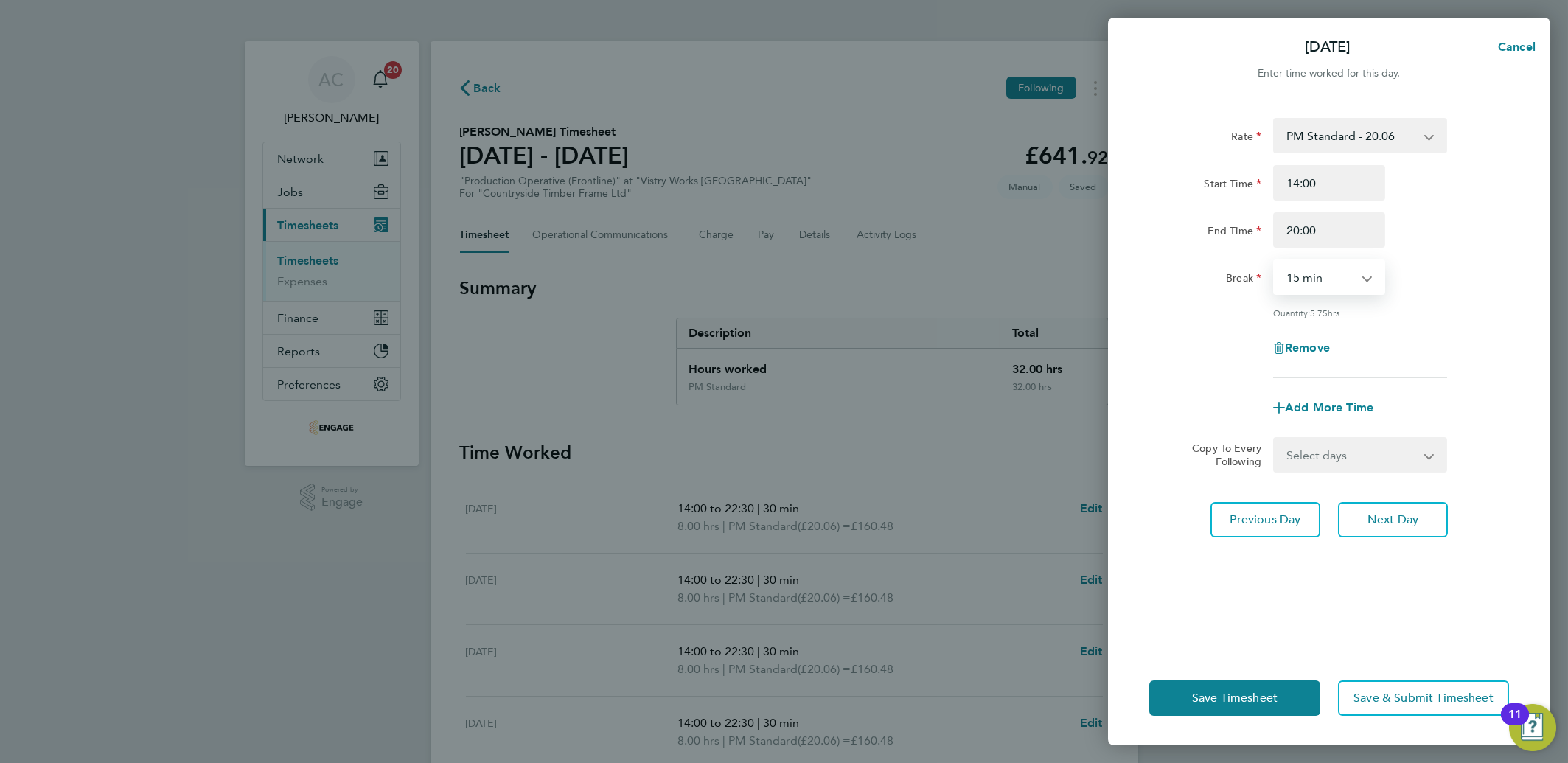
select select "30"
click at [1219, 700] on span "Save Timesheet" at bounding box center [1234, 698] width 86 height 15
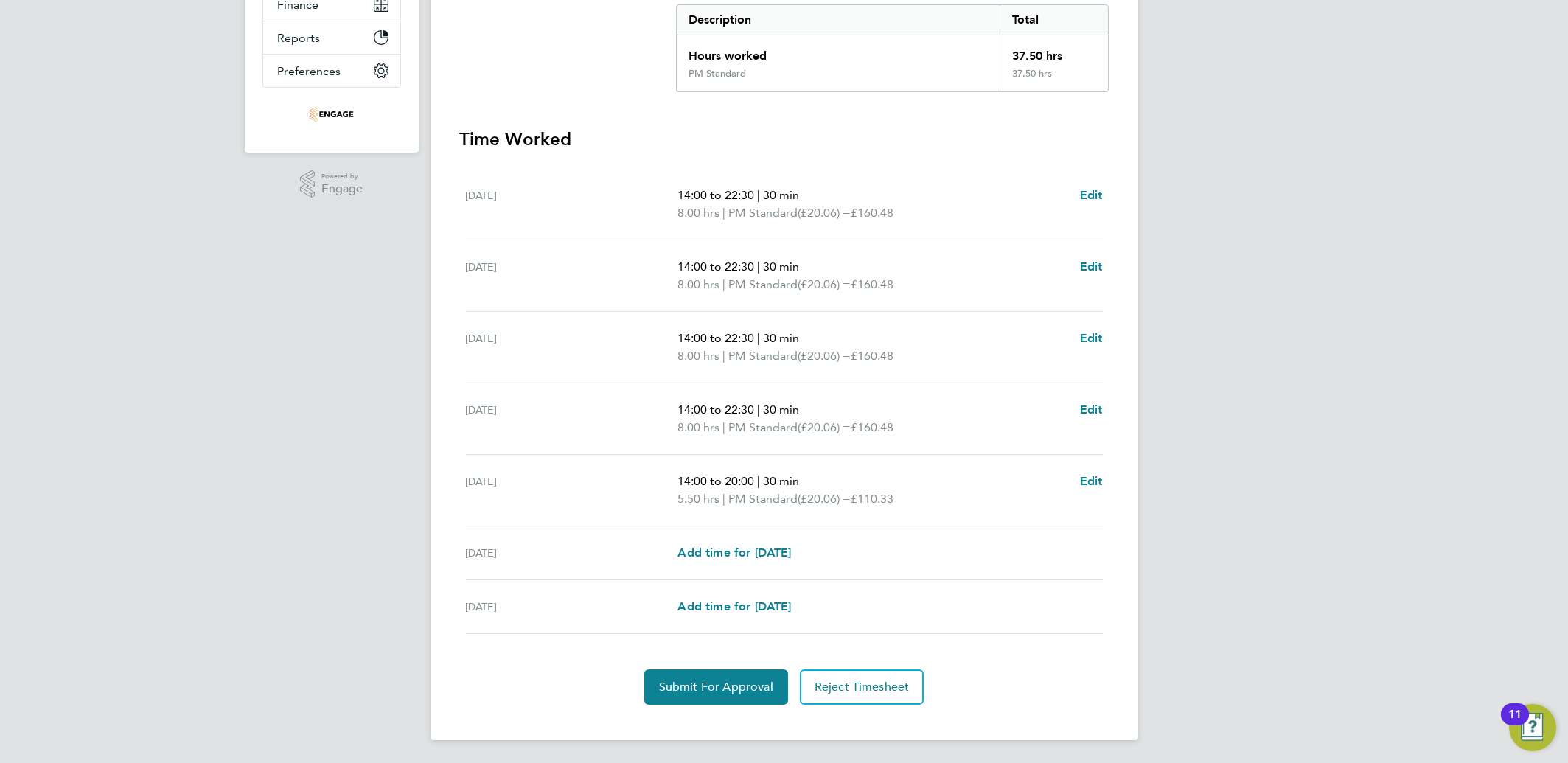
click at [1077, 404] on div "14:00 to 22:30 | 30 min 8.00 hrs | PM Standard (£20.06) = £160.48 Edit" at bounding box center [890, 419] width 425 height 36
click at [1077, 404] on div "14:00 to 22:30 | 30 min 8.00 hrs | PM Standard (£20.06) = £160.48 Edit" at bounding box center [890, 419] width 425 height 36
drag, startPoint x: 1077, startPoint y: 404, endPoint x: 1091, endPoint y: 407, distance: 14.3
click at [1091, 407] on span "Edit" at bounding box center [1091, 409] width 23 height 14
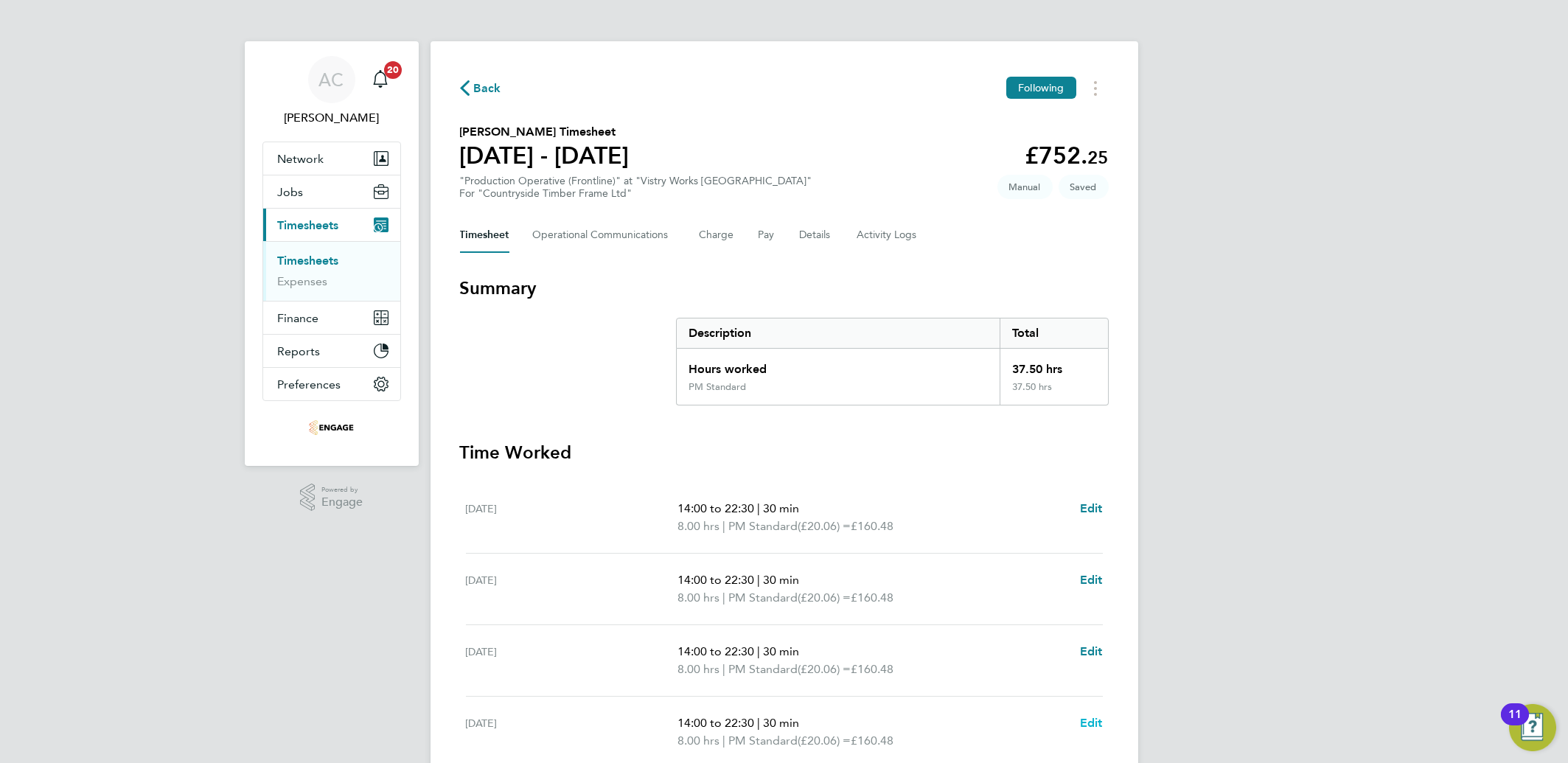
select select "30"
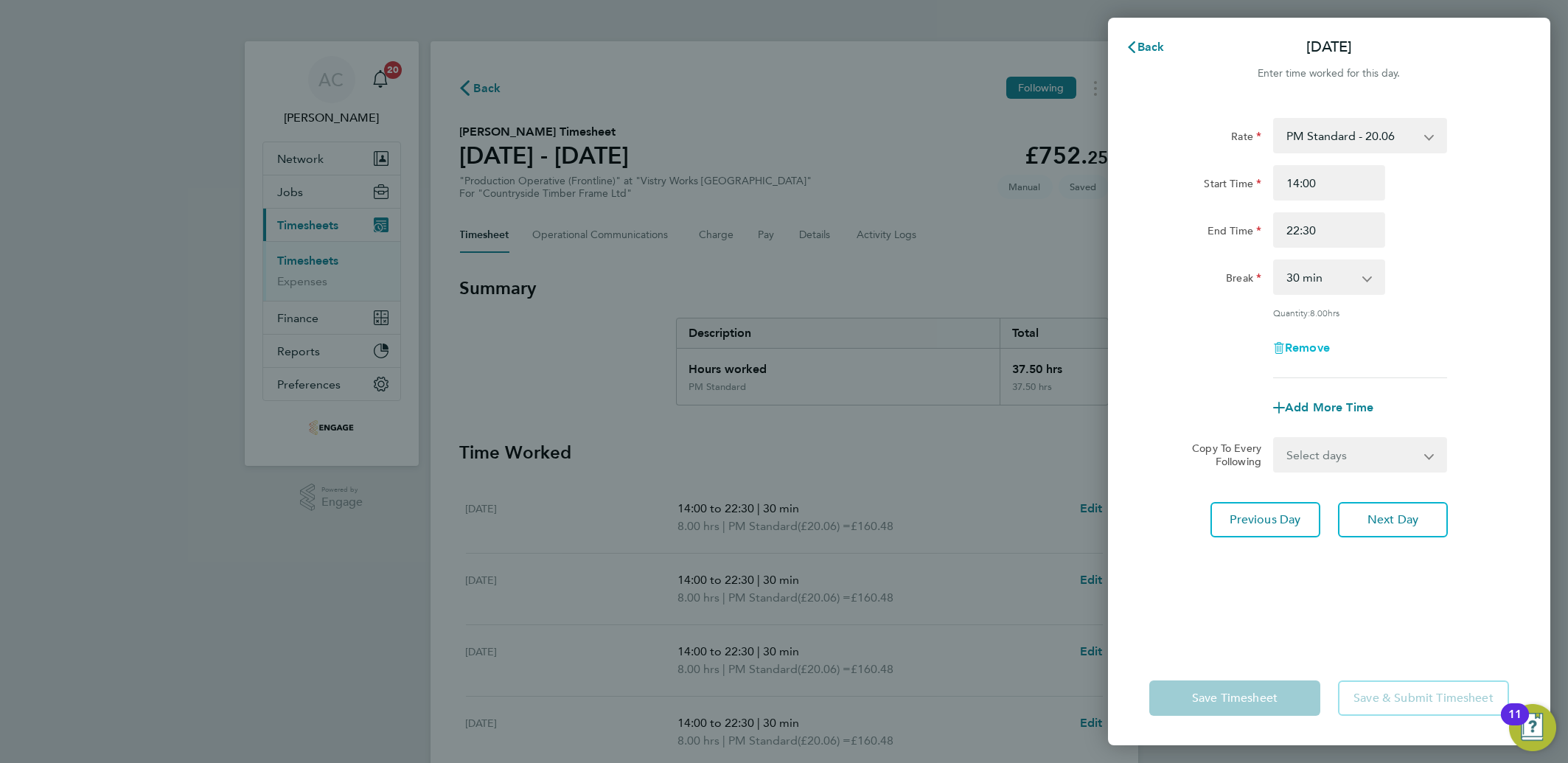
click at [1320, 349] on span "Remove" at bounding box center [1307, 348] width 45 height 14
select select "null"
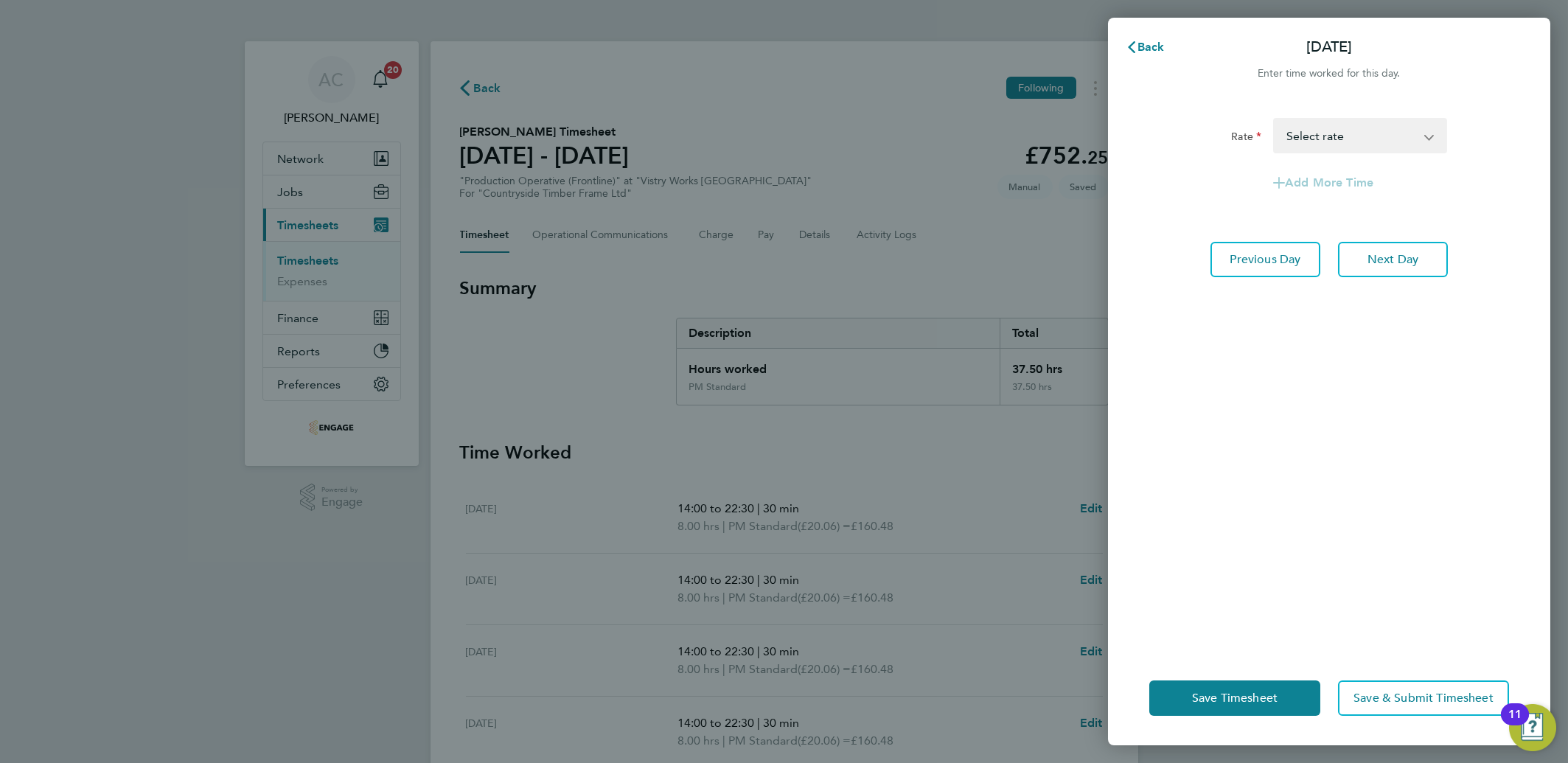
click at [1148, 698] on div "Save Timesheet Save & Submit Timesheet" at bounding box center [1329, 698] width 442 height 95
click at [1243, 689] on button "Save Timesheet" at bounding box center [1234, 698] width 171 height 36
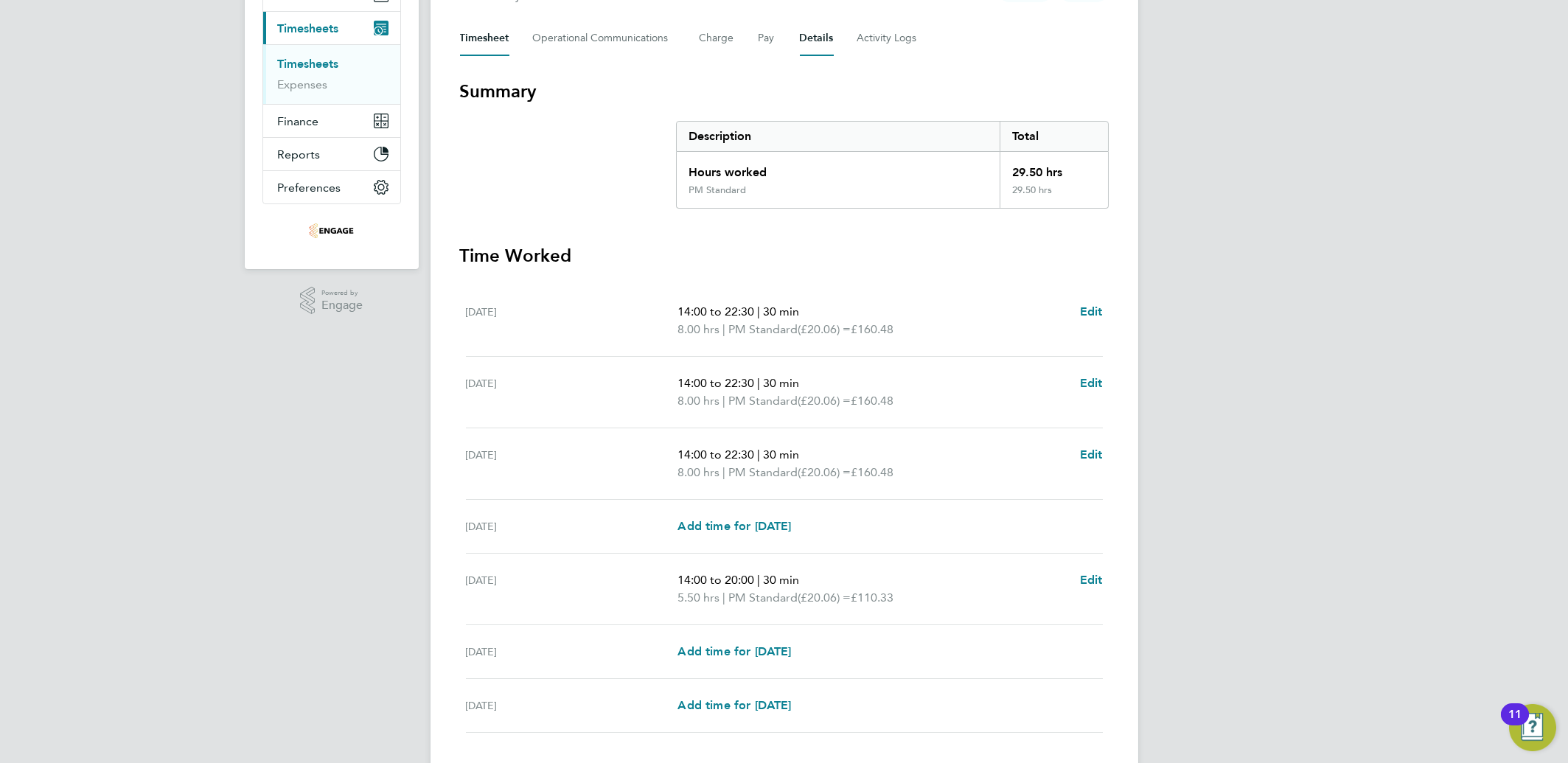
click at [817, 42] on button "Details" at bounding box center [817, 38] width 34 height 36
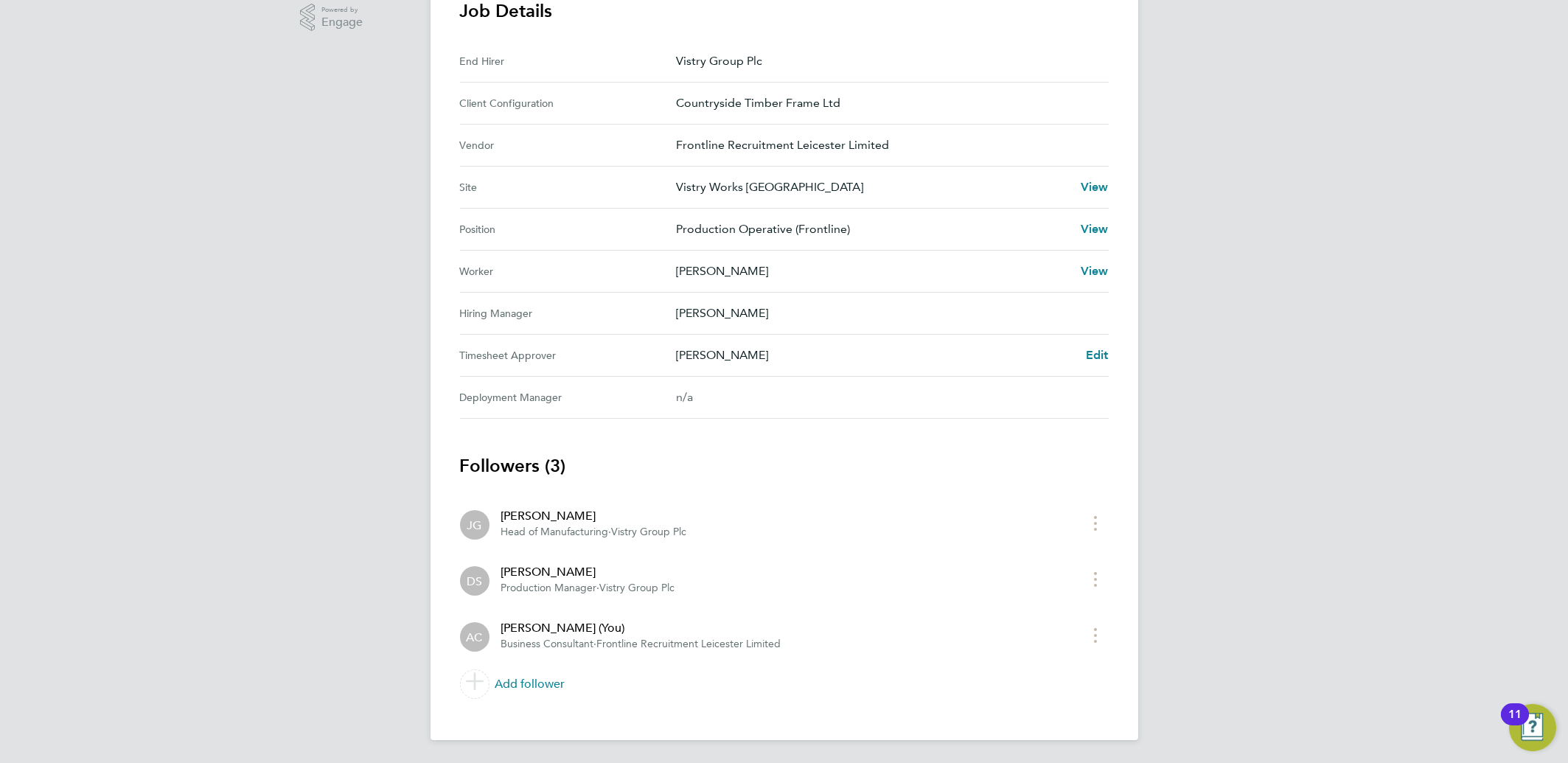
click at [1079, 352] on div "[PERSON_NAME] Edit" at bounding box center [892, 355] width 433 height 17
click at [1086, 352] on span "Edit" at bounding box center [1097, 355] width 23 height 14
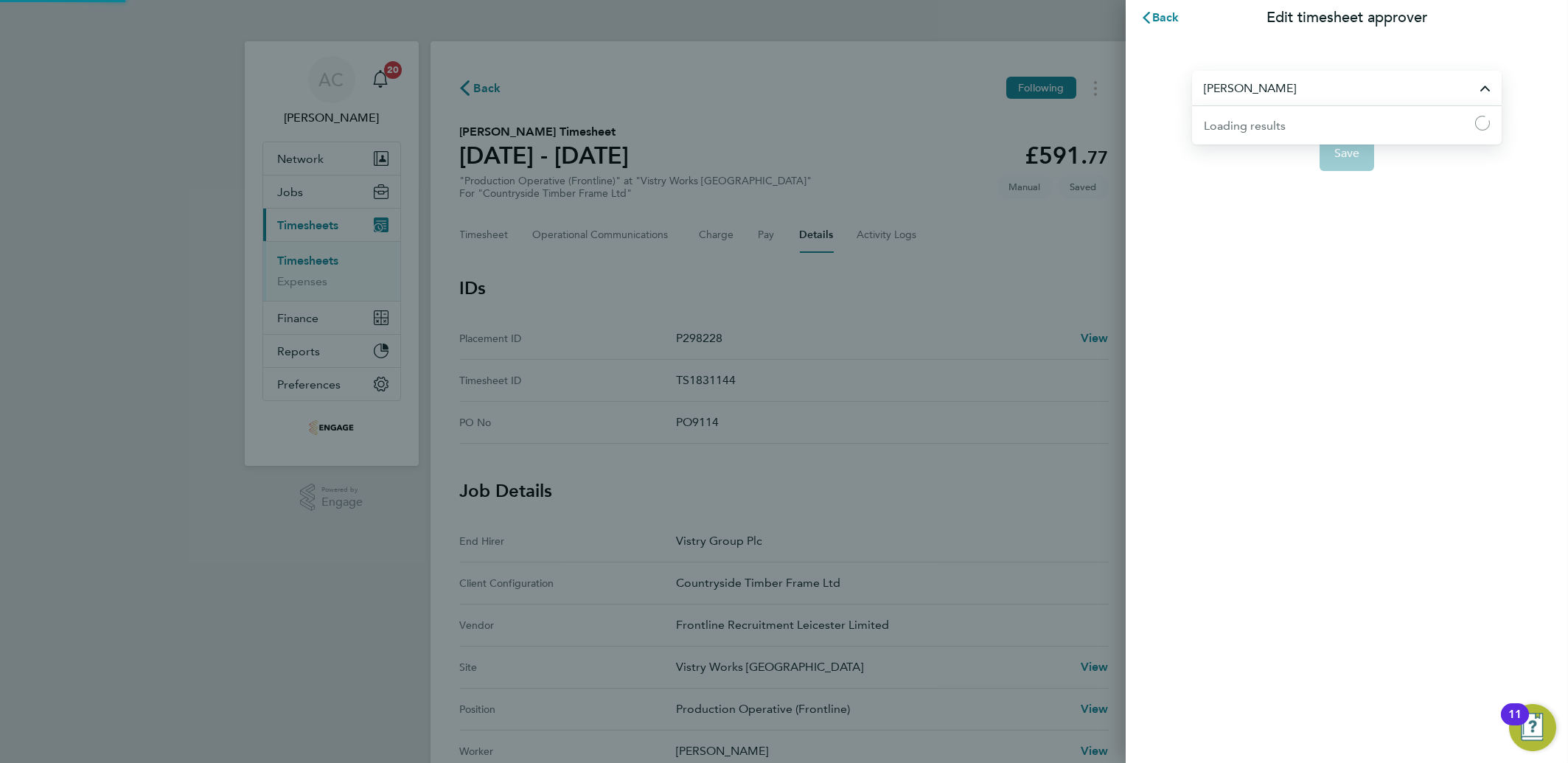
click at [1229, 93] on input "[PERSON_NAME]" at bounding box center [1346, 88] width 309 height 35
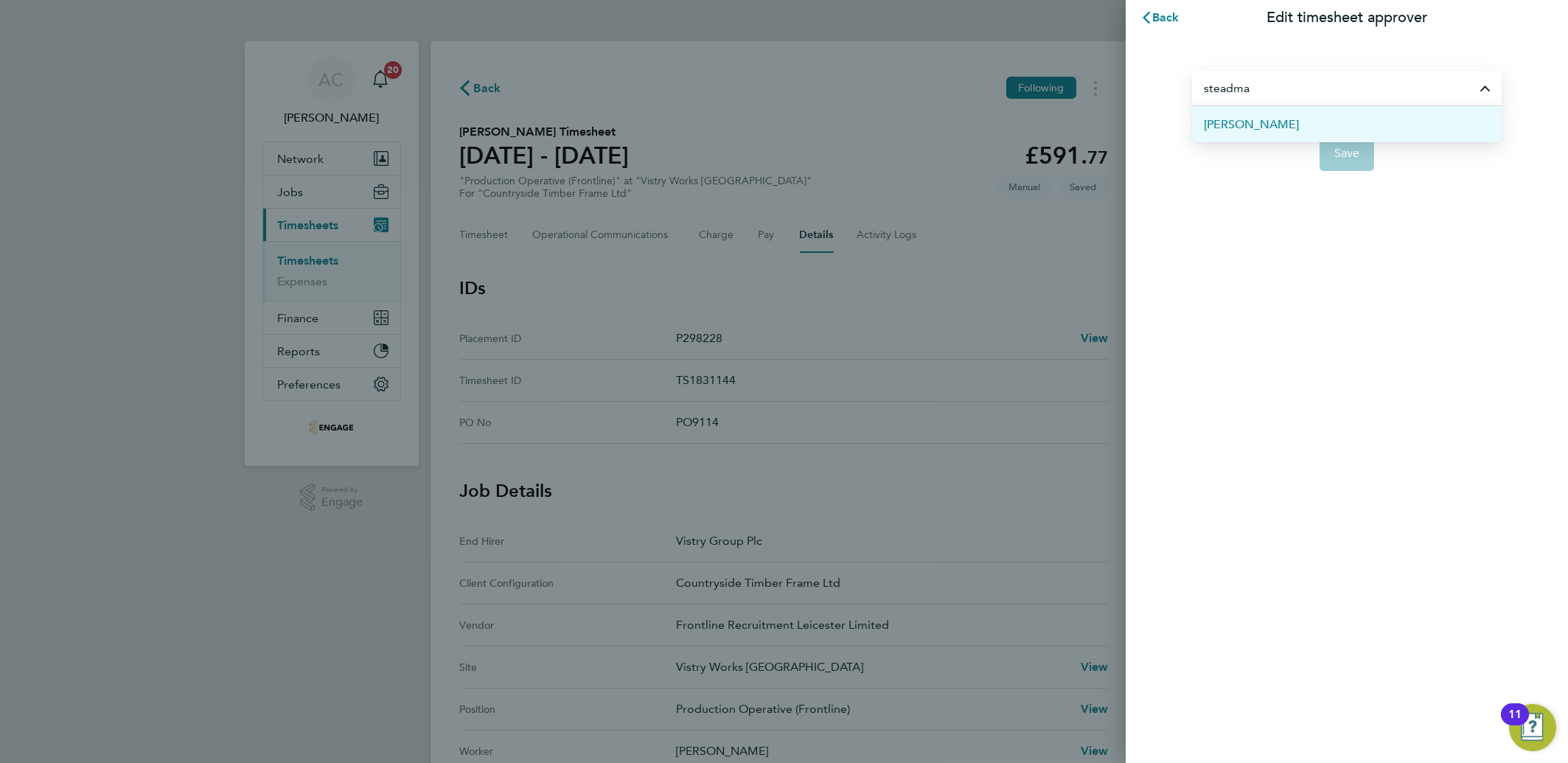
click at [1226, 122] on span "[PERSON_NAME]" at bounding box center [1252, 125] width 95 height 17
type input "[PERSON_NAME]"
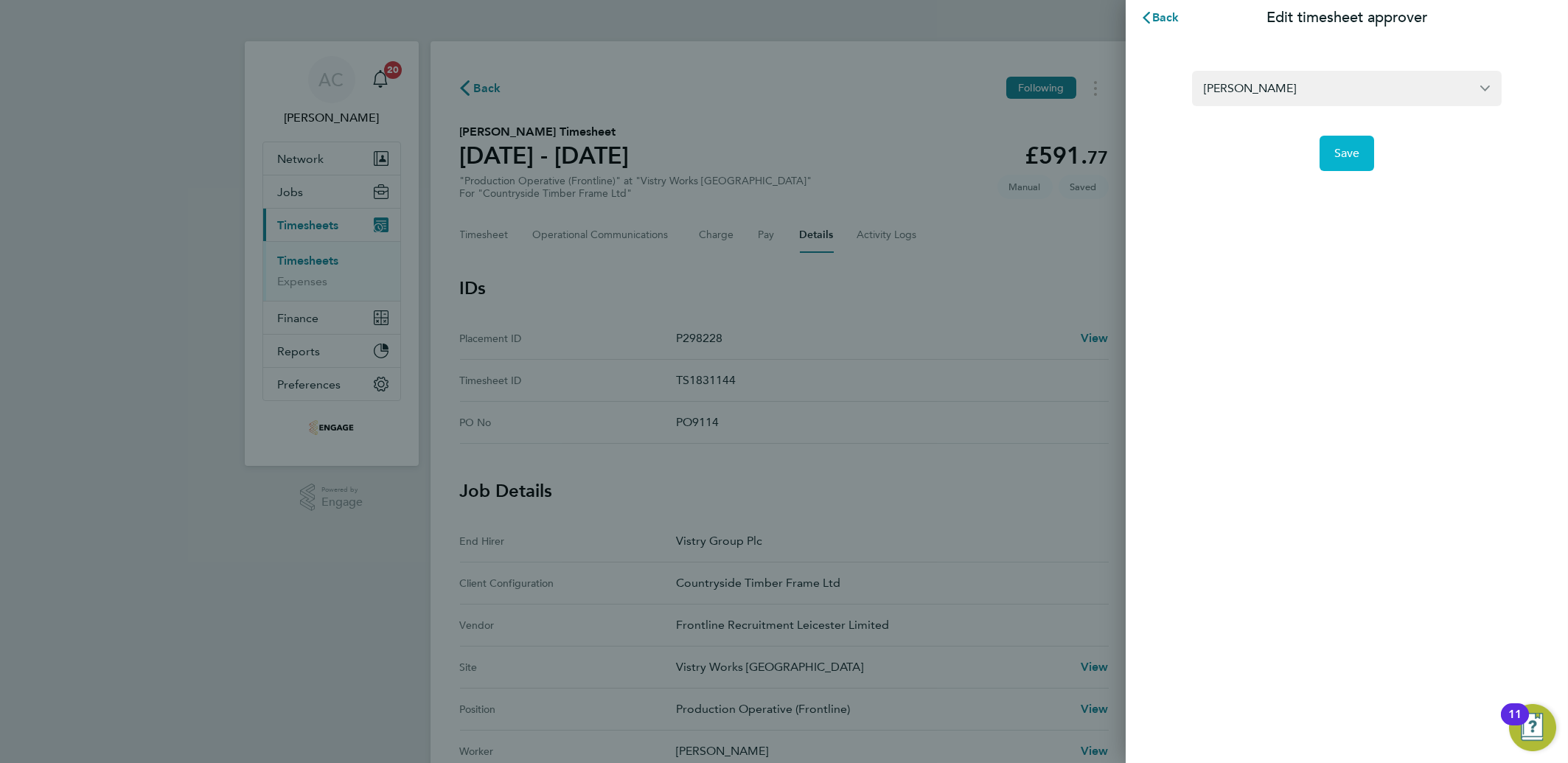
click at [1338, 148] on span "Save" at bounding box center [1347, 153] width 26 height 15
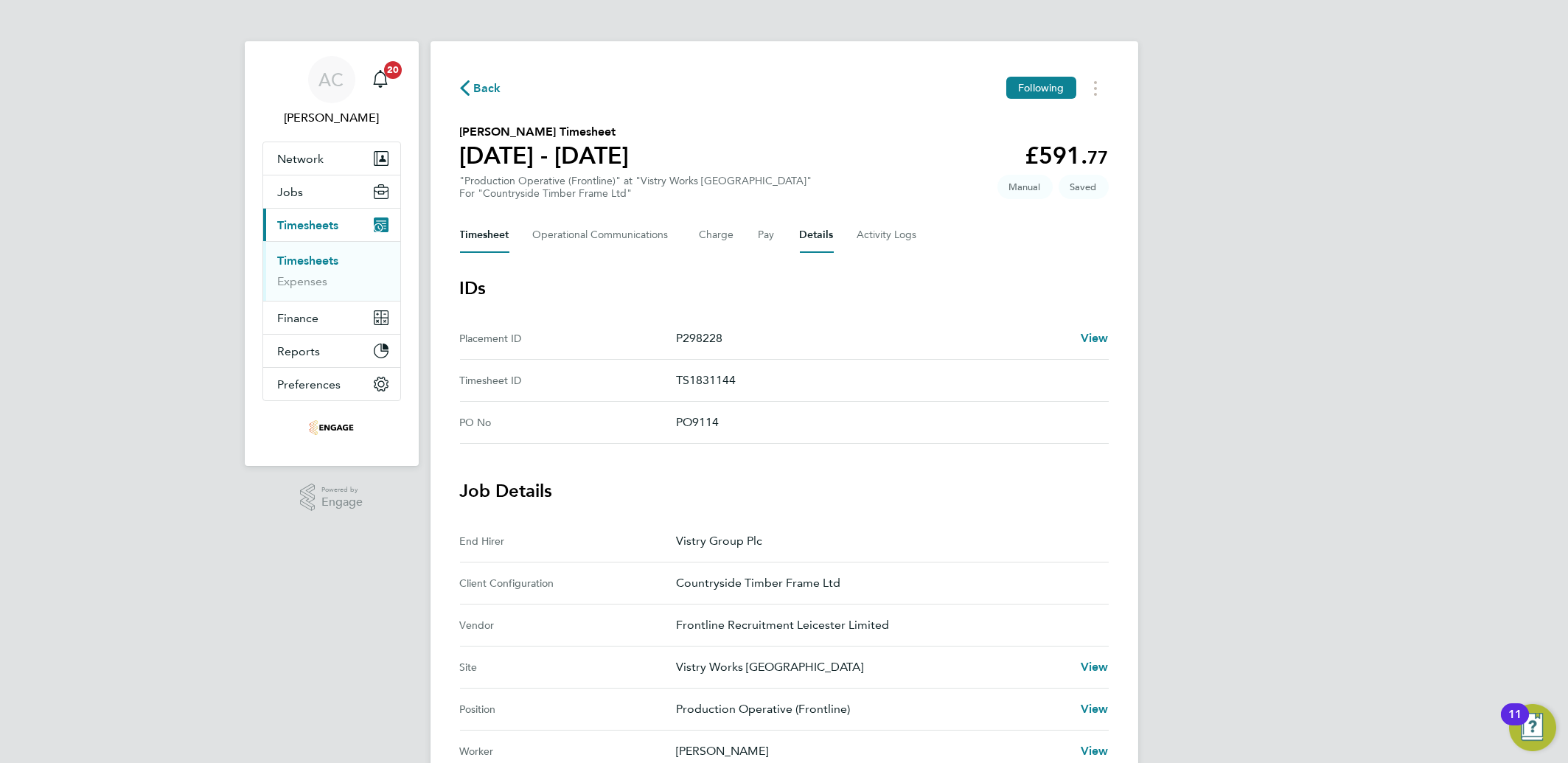
click at [472, 232] on button "Timesheet" at bounding box center [485, 235] width 49 height 36
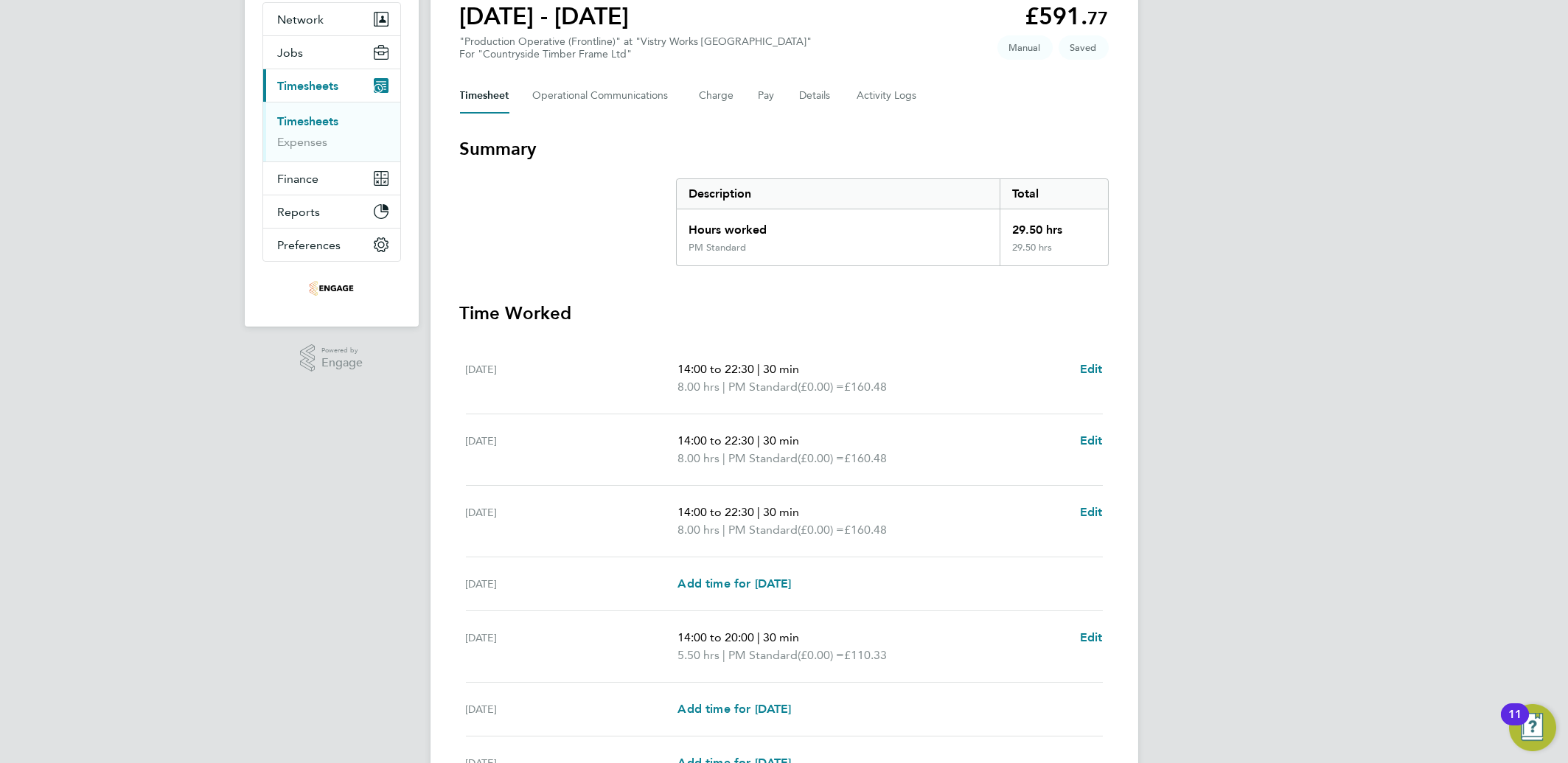
scroll to position [295, 0]
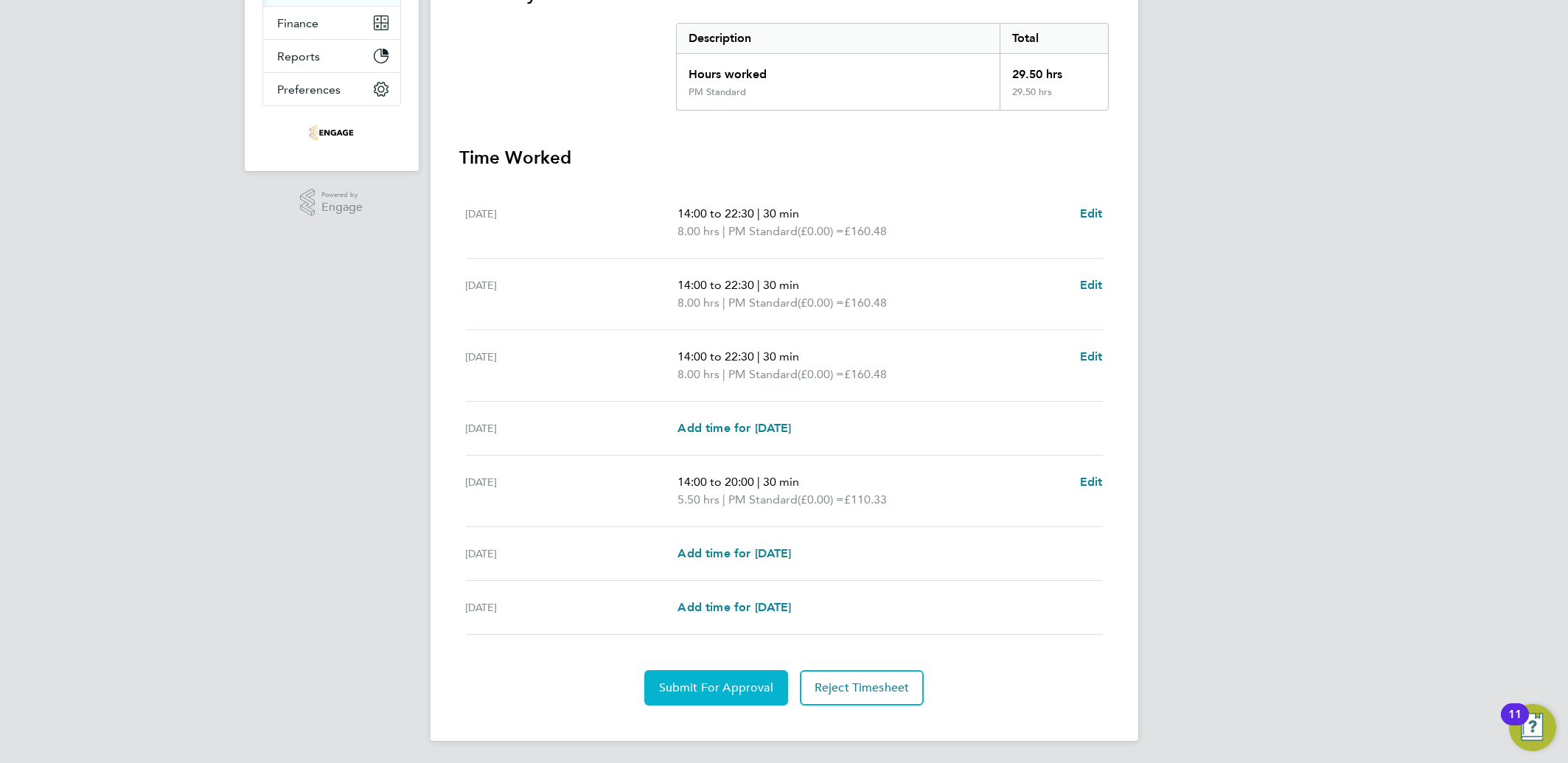
click at [696, 685] on span "Submit For Approval" at bounding box center [716, 688] width 114 height 15
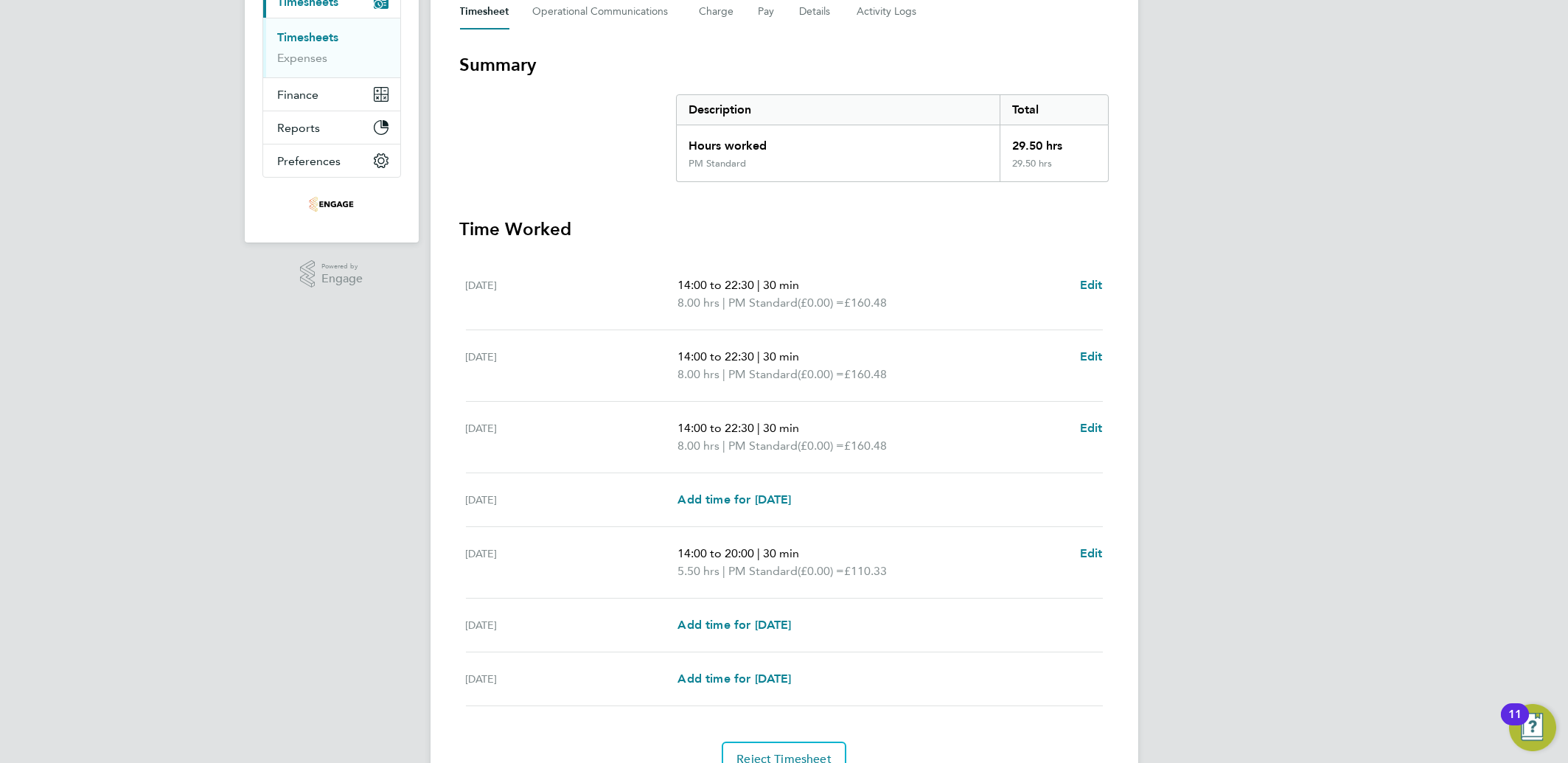
scroll to position [0, 0]
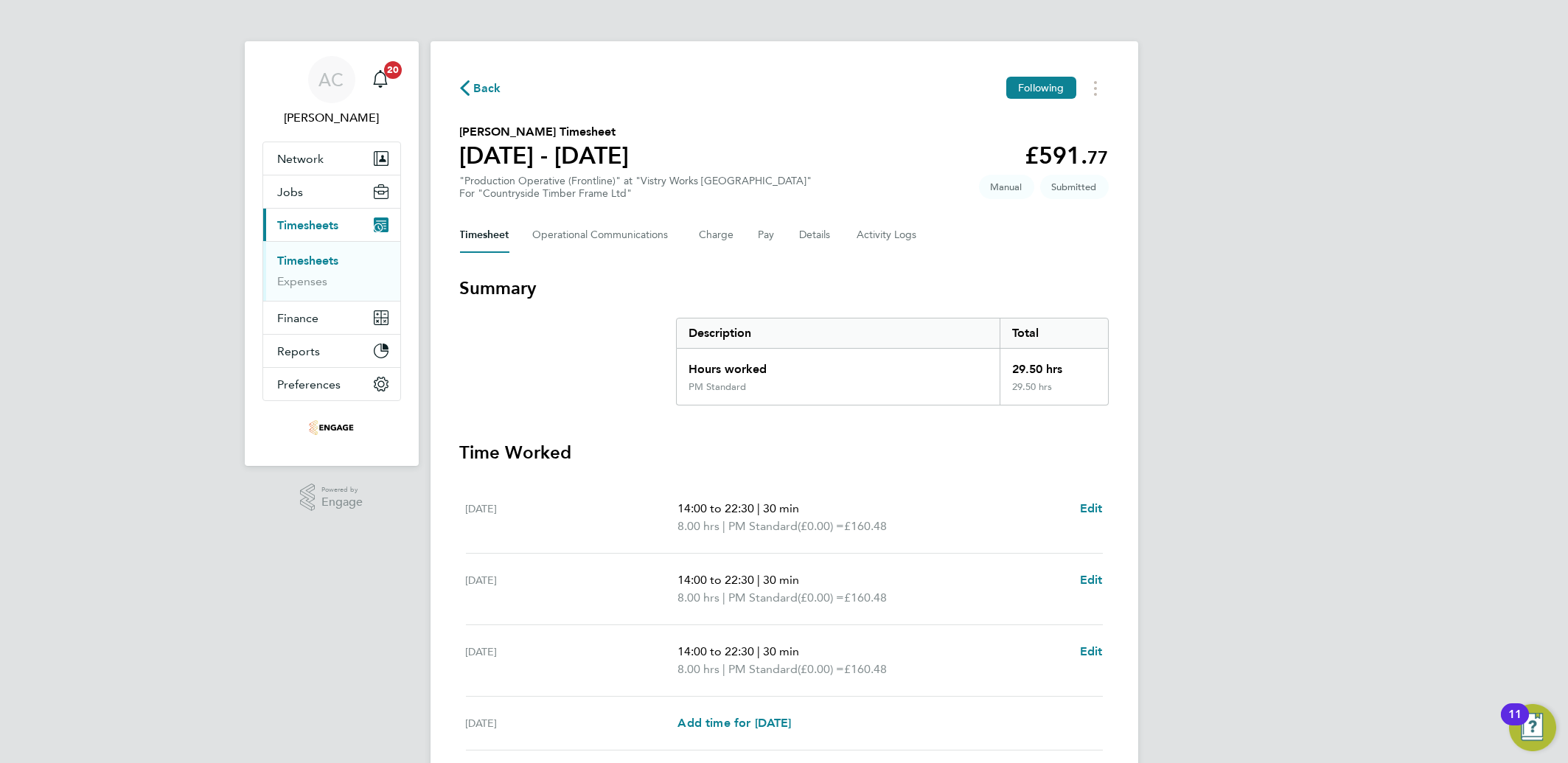
click at [327, 263] on link "Timesheets" at bounding box center [309, 261] width 62 height 14
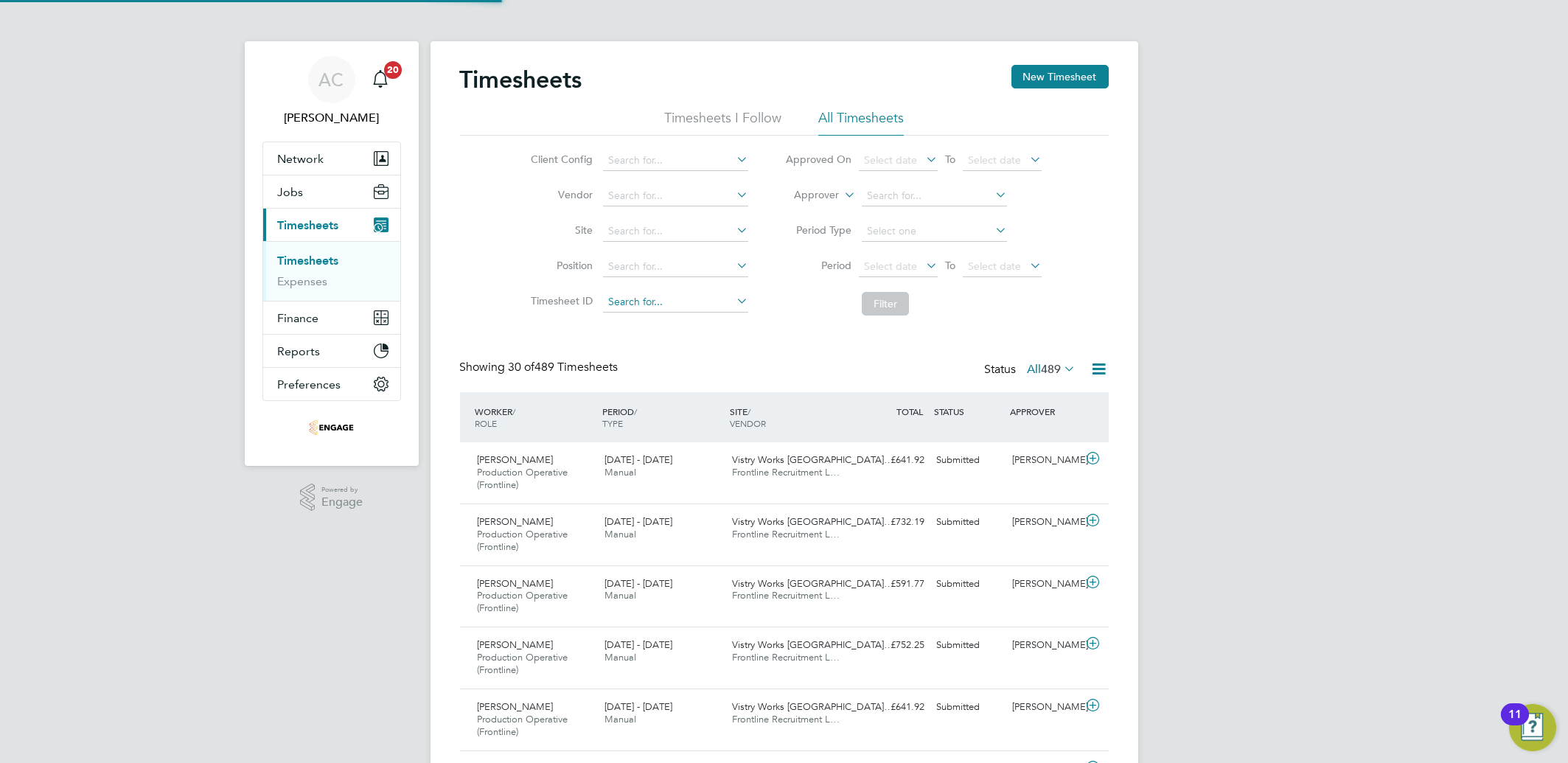
scroll to position [49, 127]
click at [1030, 71] on button "New Timesheet" at bounding box center [1060, 76] width 97 height 23
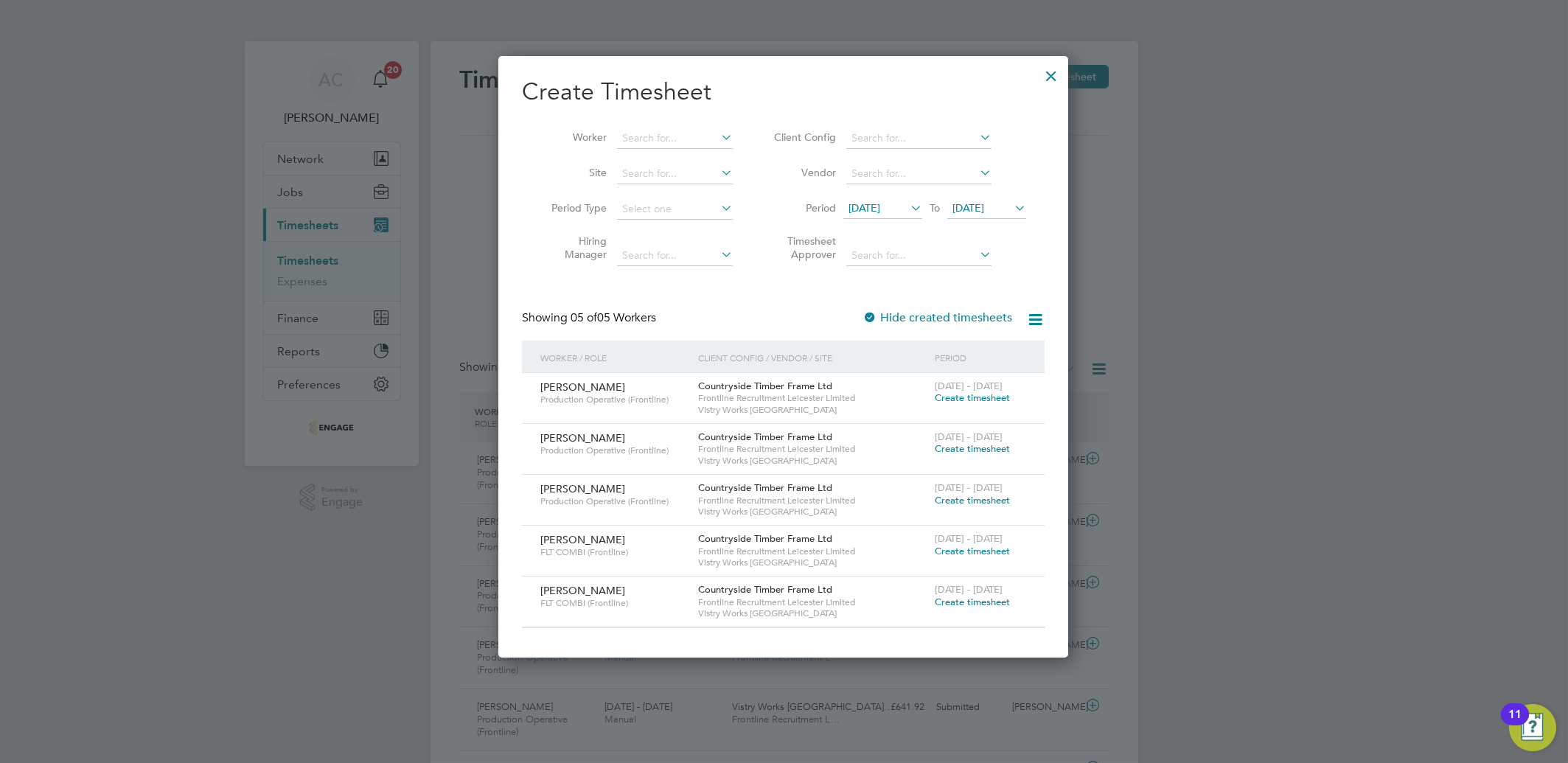
click at [951, 552] on span "Create timesheet" at bounding box center [972, 551] width 75 height 12
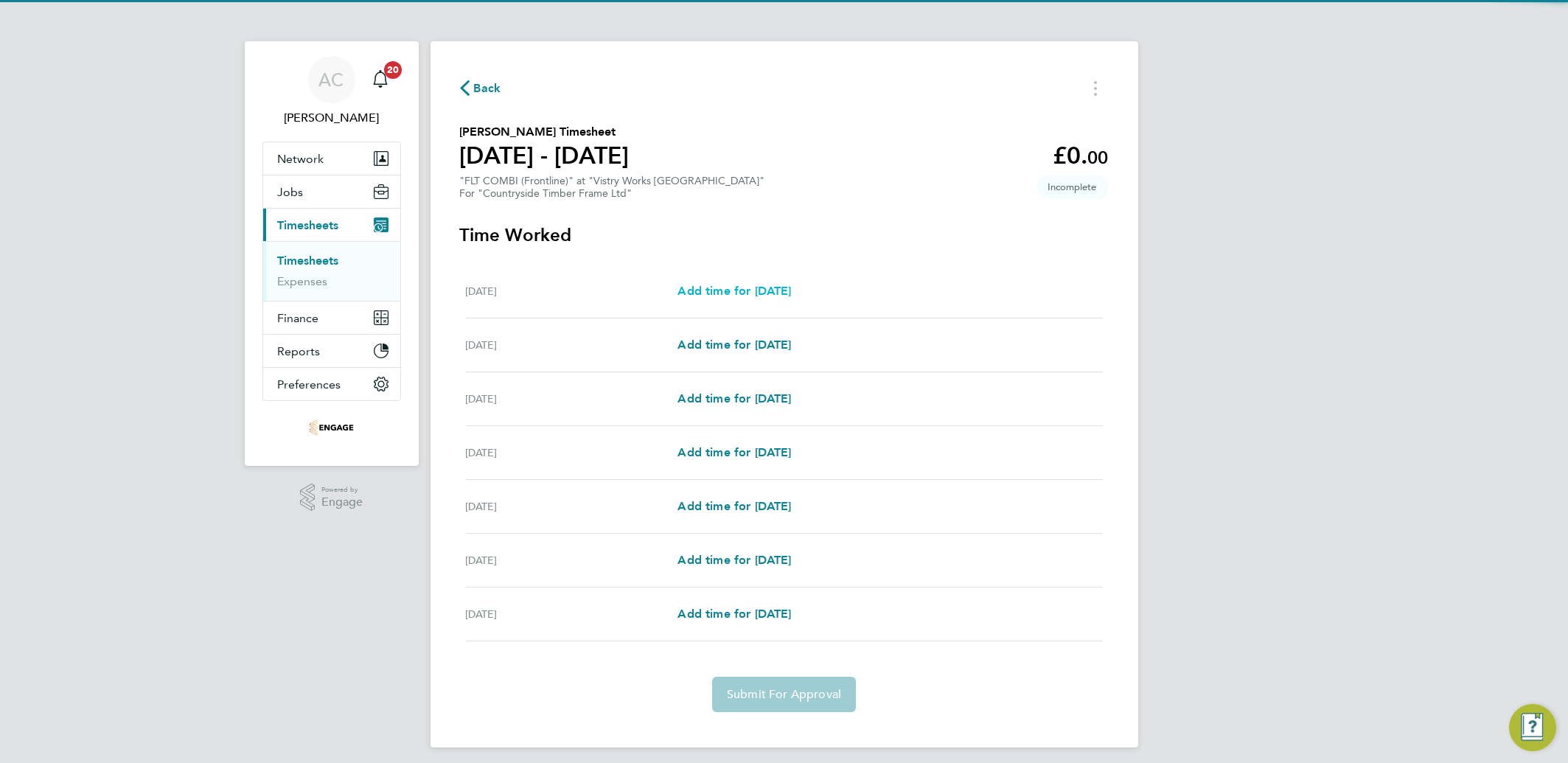
click at [732, 289] on span "Add time for [DATE]" at bounding box center [734, 290] width 114 height 14
select select "15"
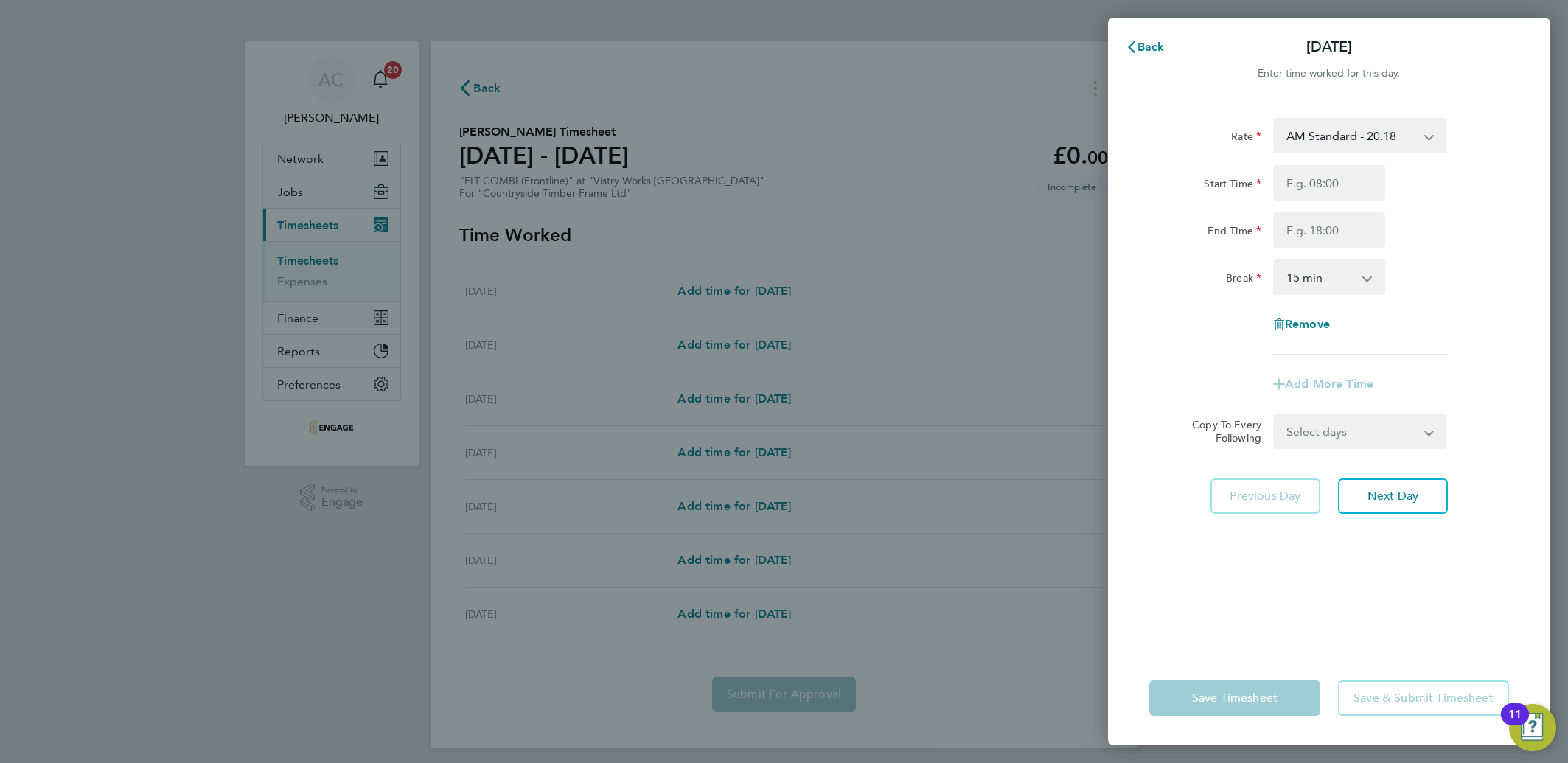
click at [1331, 153] on div "AM Standard - 20.18 OT2 AM - 40.36 PM Standard - 22.00 PM OT 1 - 32.99 OT1 AM -…" at bounding box center [1360, 135] width 174 height 36
click at [1322, 140] on select "AM Standard - 20.18 OT2 AM - 40.36 PM Standard - 22.00 PM OT 1 - 32.99 OT1 AM -…" at bounding box center [1350, 135] width 153 height 32
select select "15"
click at [1294, 189] on input "Start Time" at bounding box center [1329, 183] width 112 height 36
type input "14:00"
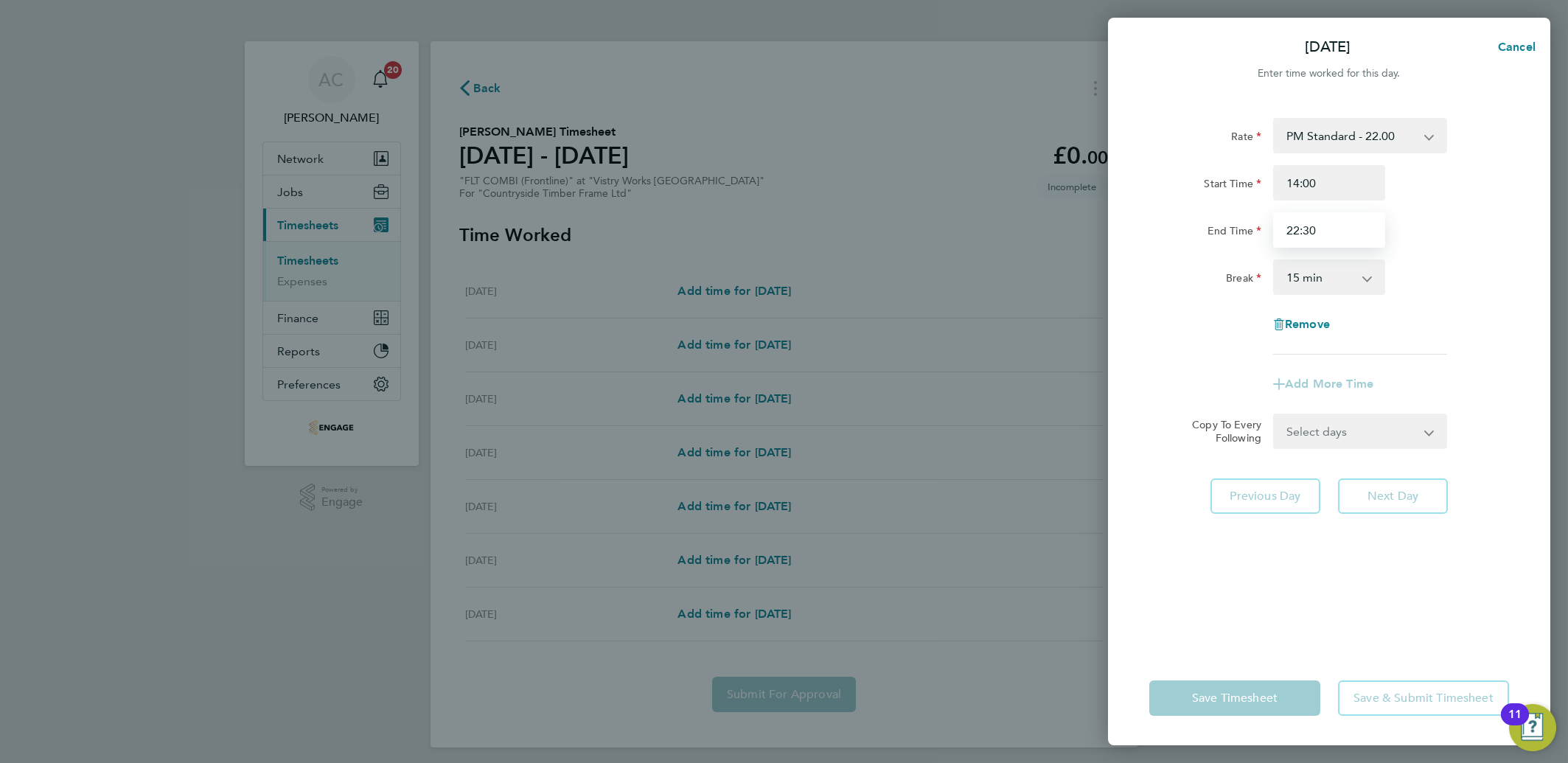
type input "22:30"
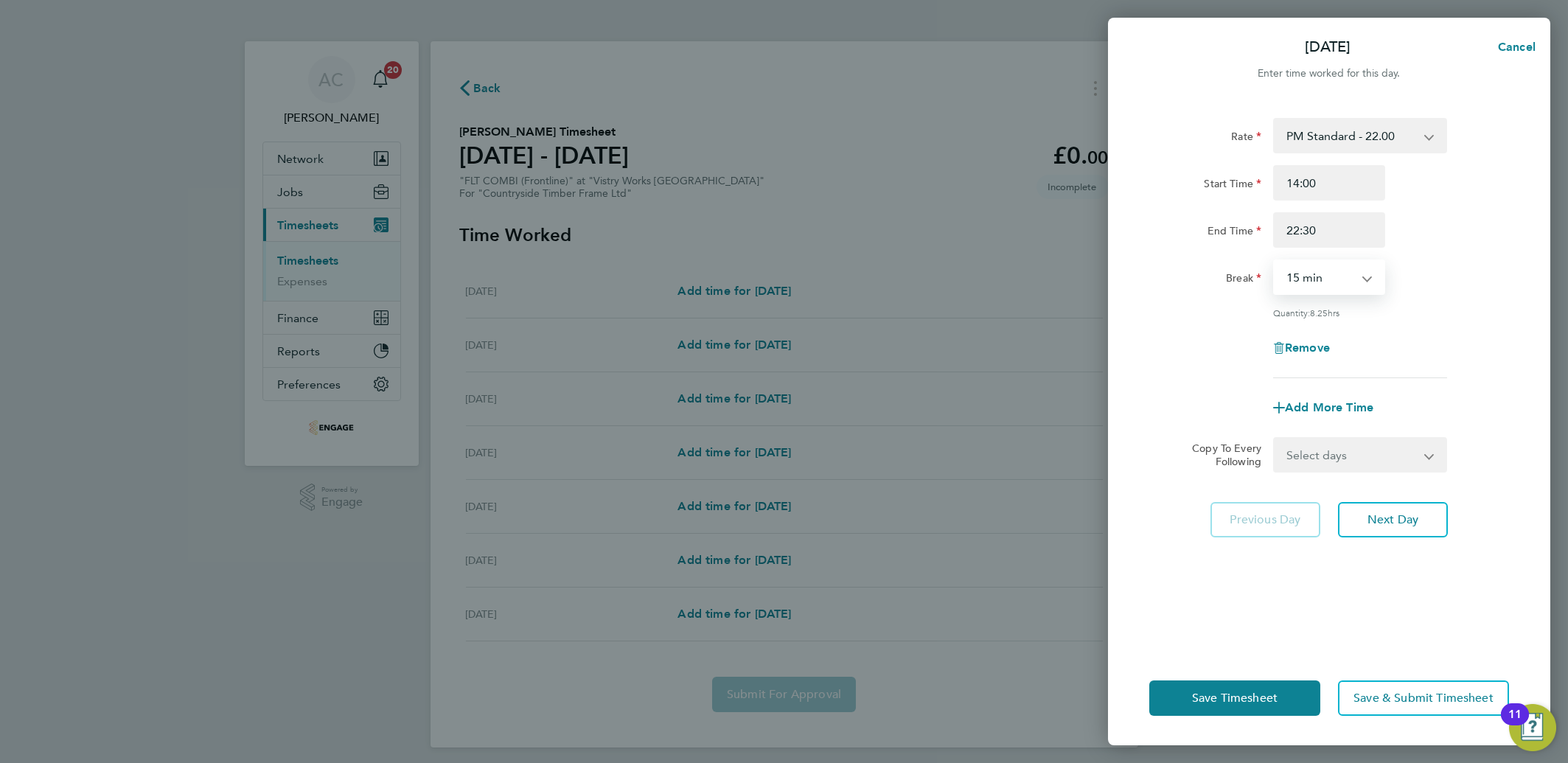
click at [1299, 275] on select "0 min 15 min 30 min 45 min 60 min 75 min 90 min" at bounding box center [1319, 277] width 91 height 32
select select "30"
click at [1274, 261] on select "0 min 15 min 30 min 45 min 60 min 75 min 90 min" at bounding box center [1319, 277] width 91 height 32
click at [1293, 459] on select "Select days Day Weekday (Mon-Fri) Weekend (Sat-Sun) [DATE] [DATE] [DATE] [DATE]…" at bounding box center [1351, 454] width 155 height 32
select select "DAY"
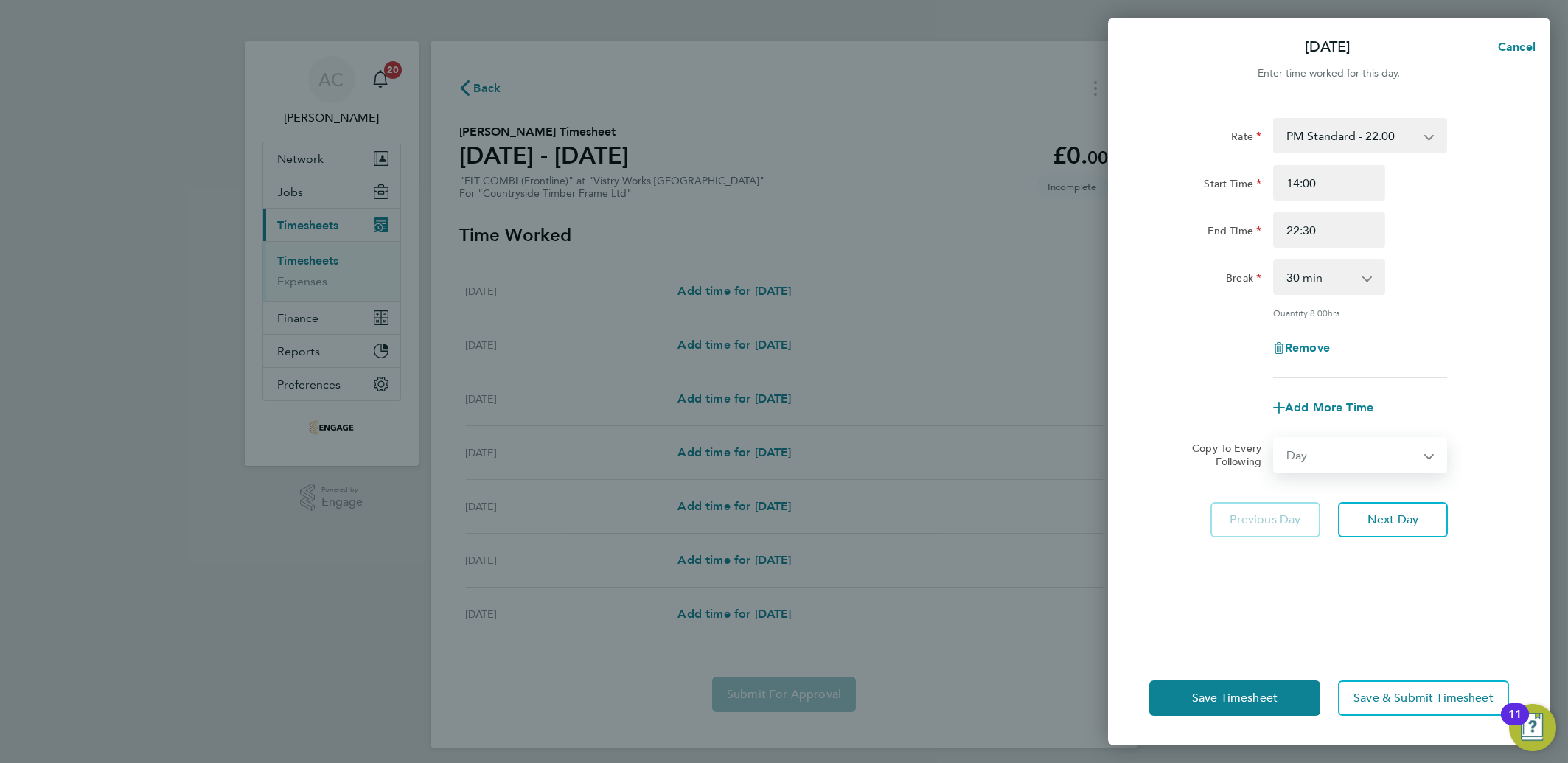
click at [1274, 439] on select "Select days Day Weekday (Mon-Fri) Weekend (Sat-Sun) [DATE] [DATE] [DATE] [DATE]…" at bounding box center [1351, 454] width 155 height 32
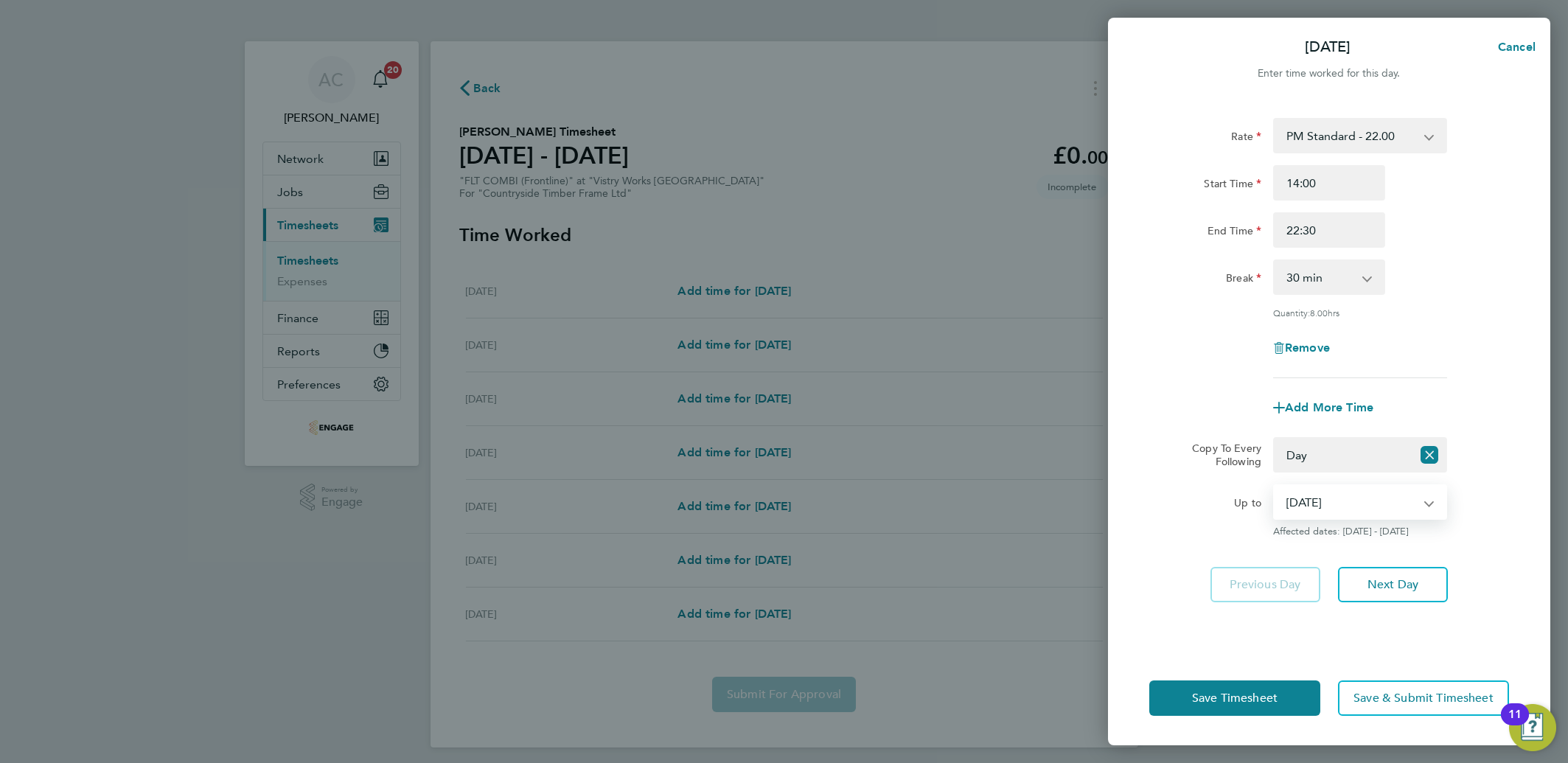
click at [1300, 504] on select "[DATE] [DATE] [DATE] [DATE] [DATE] [DATE]" at bounding box center [1350, 501] width 153 height 32
select select "[DATE]"
click at [1274, 486] on select "[DATE] [DATE] [DATE] [DATE] [DATE] [DATE]" at bounding box center [1350, 501] width 153 height 32
click at [1293, 693] on button "Save Timesheet" at bounding box center [1234, 698] width 171 height 36
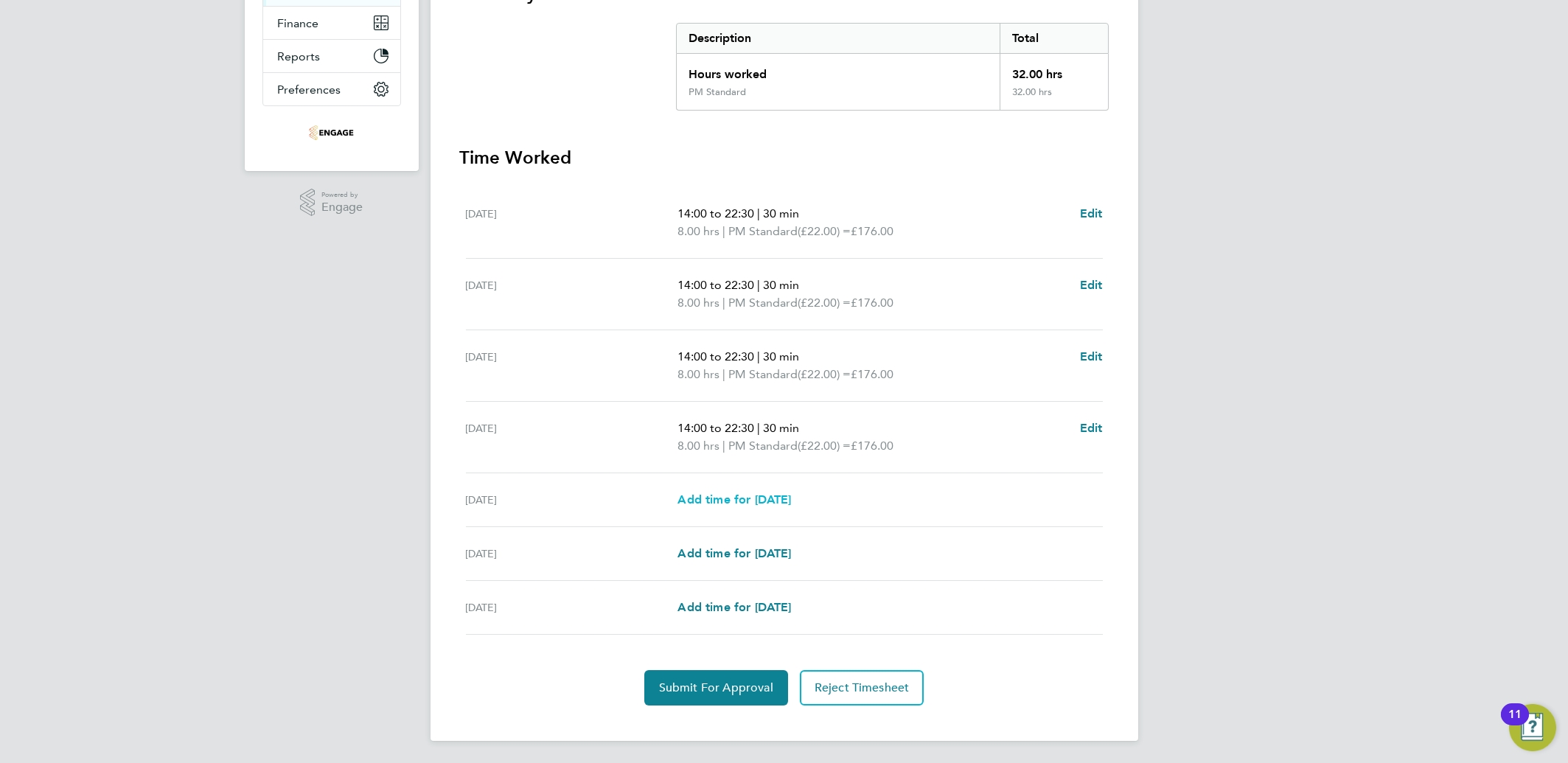
click at [761, 500] on span "Add time for [DATE]" at bounding box center [734, 499] width 114 height 14
select select "15"
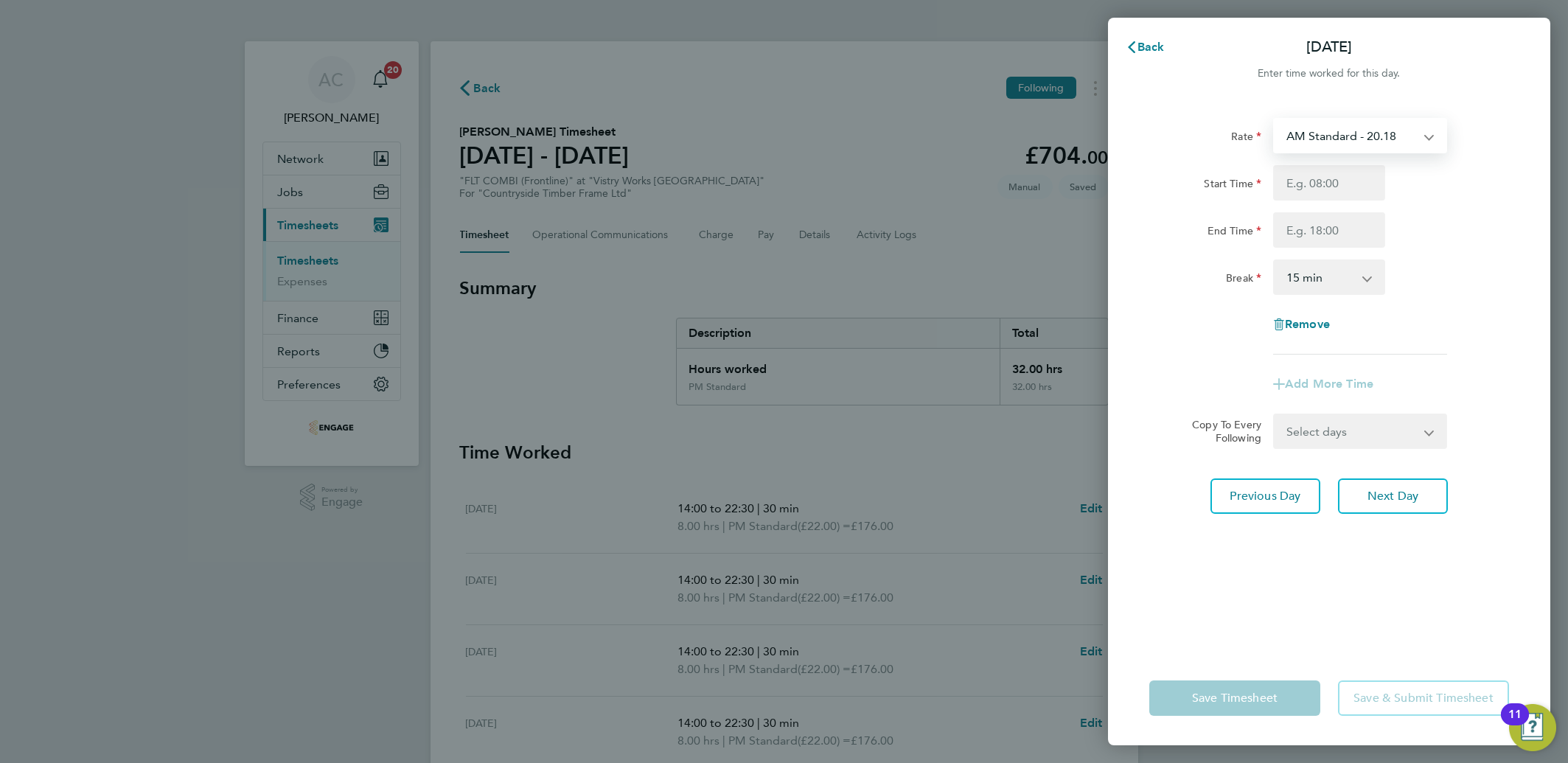
drag, startPoint x: 1301, startPoint y: 140, endPoint x: 1303, endPoint y: 153, distance: 13.2
click at [1304, 139] on select "AM Standard - 20.18 OT2 AM - 40.36 PM Standard - 22.00 PM OT 1 - 32.99 OT1 AM -…" at bounding box center [1350, 135] width 153 height 32
select select "15"
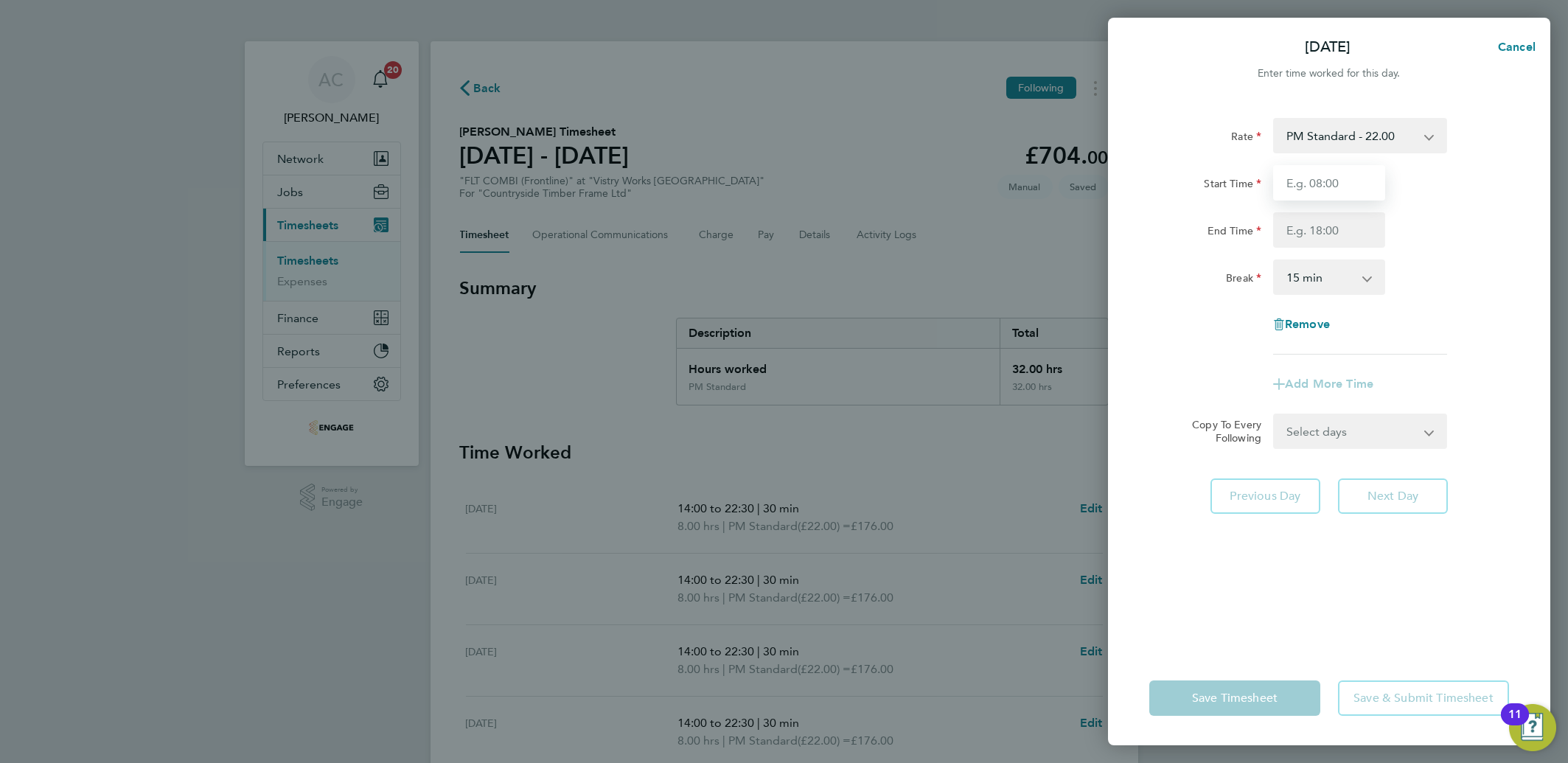
click at [1307, 195] on input "Start Time" at bounding box center [1329, 183] width 112 height 36
type input "14:00"
type input "20:00"
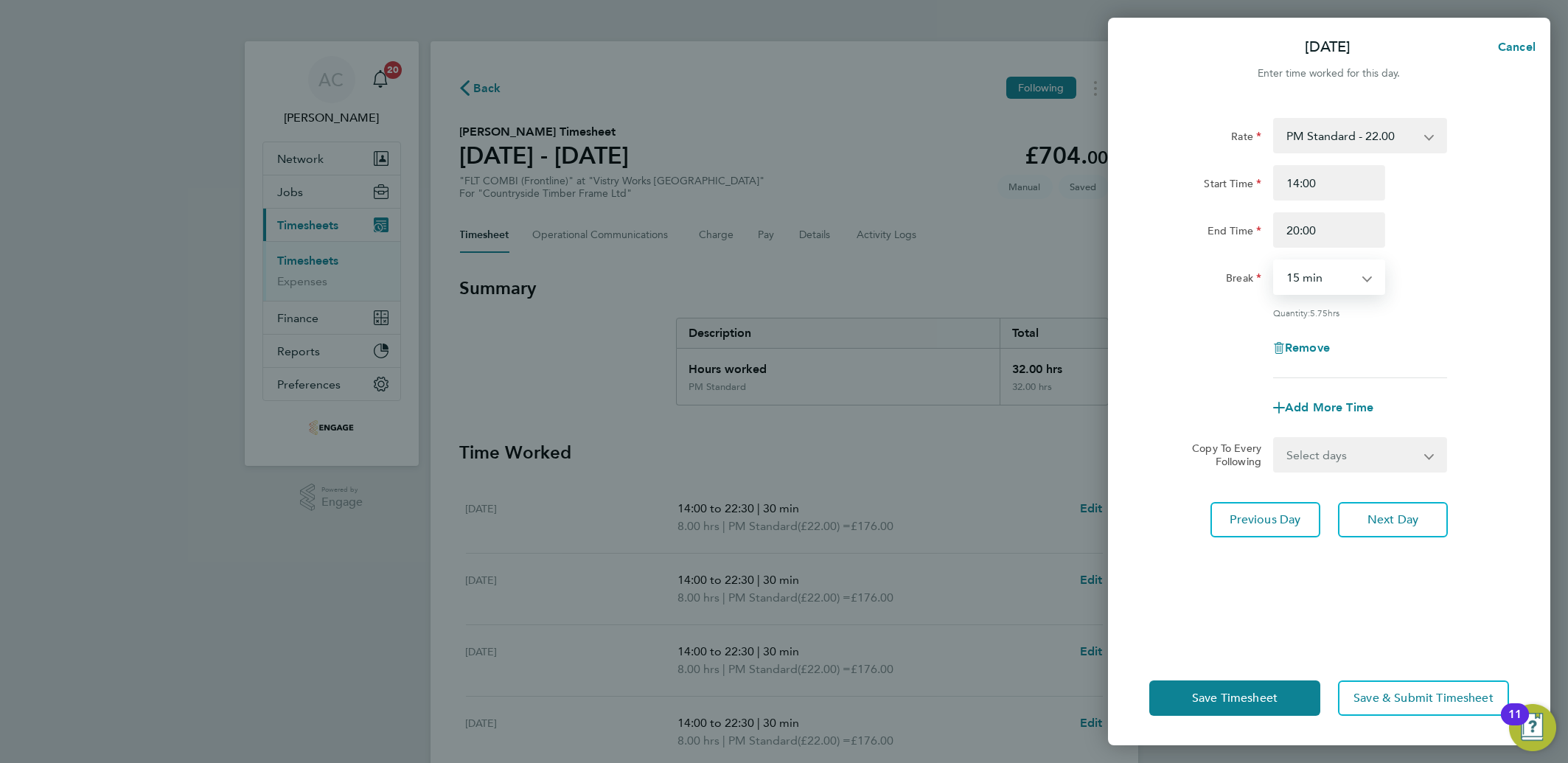
select select "30"
click at [1226, 698] on span "Save Timesheet" at bounding box center [1234, 698] width 86 height 15
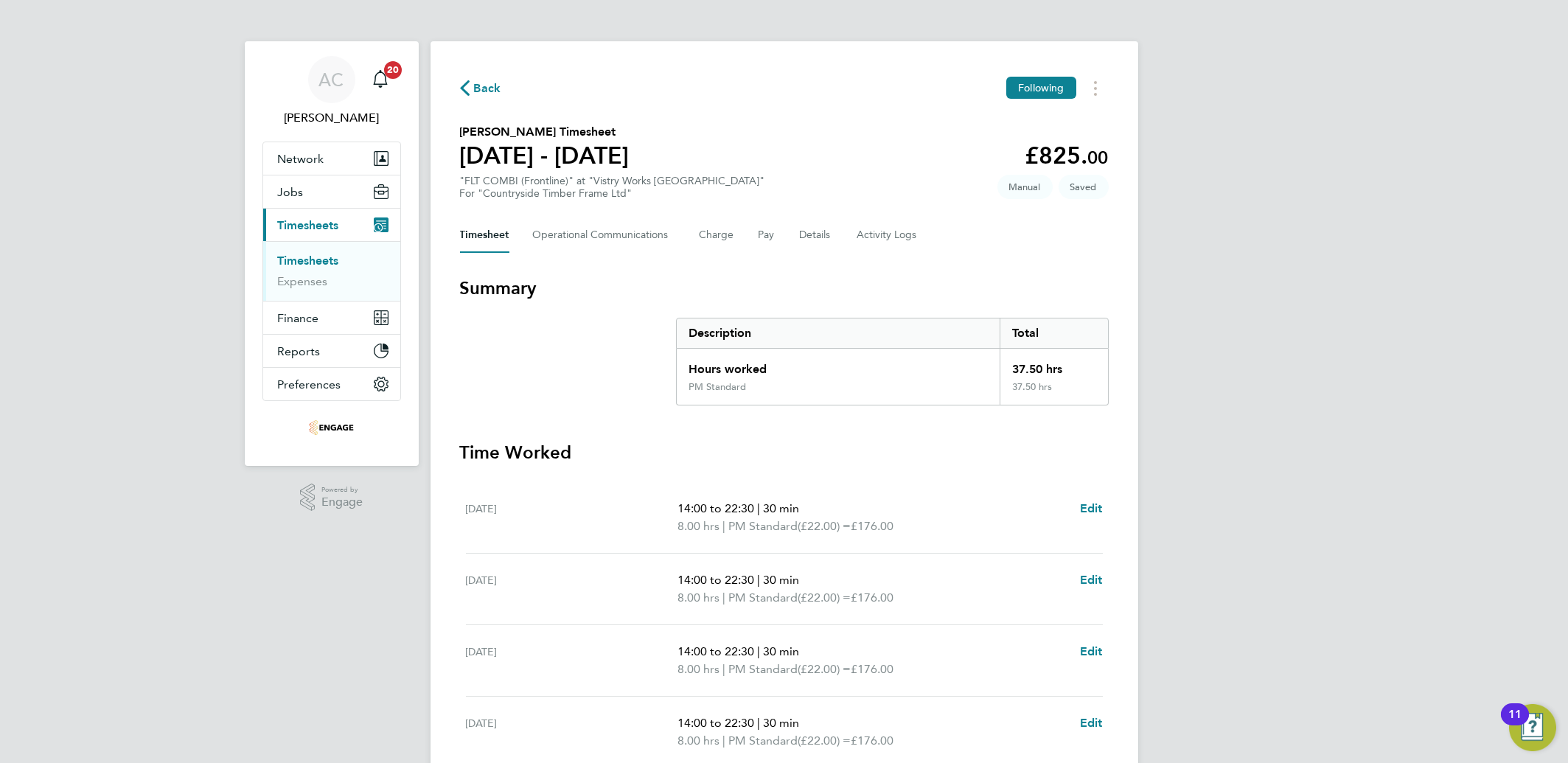
click at [787, 218] on div "Timesheet Operational Communications Charge Pay Details Activity Logs" at bounding box center [784, 235] width 648 height 36
click at [800, 224] on button "Details" at bounding box center [817, 235] width 34 height 36
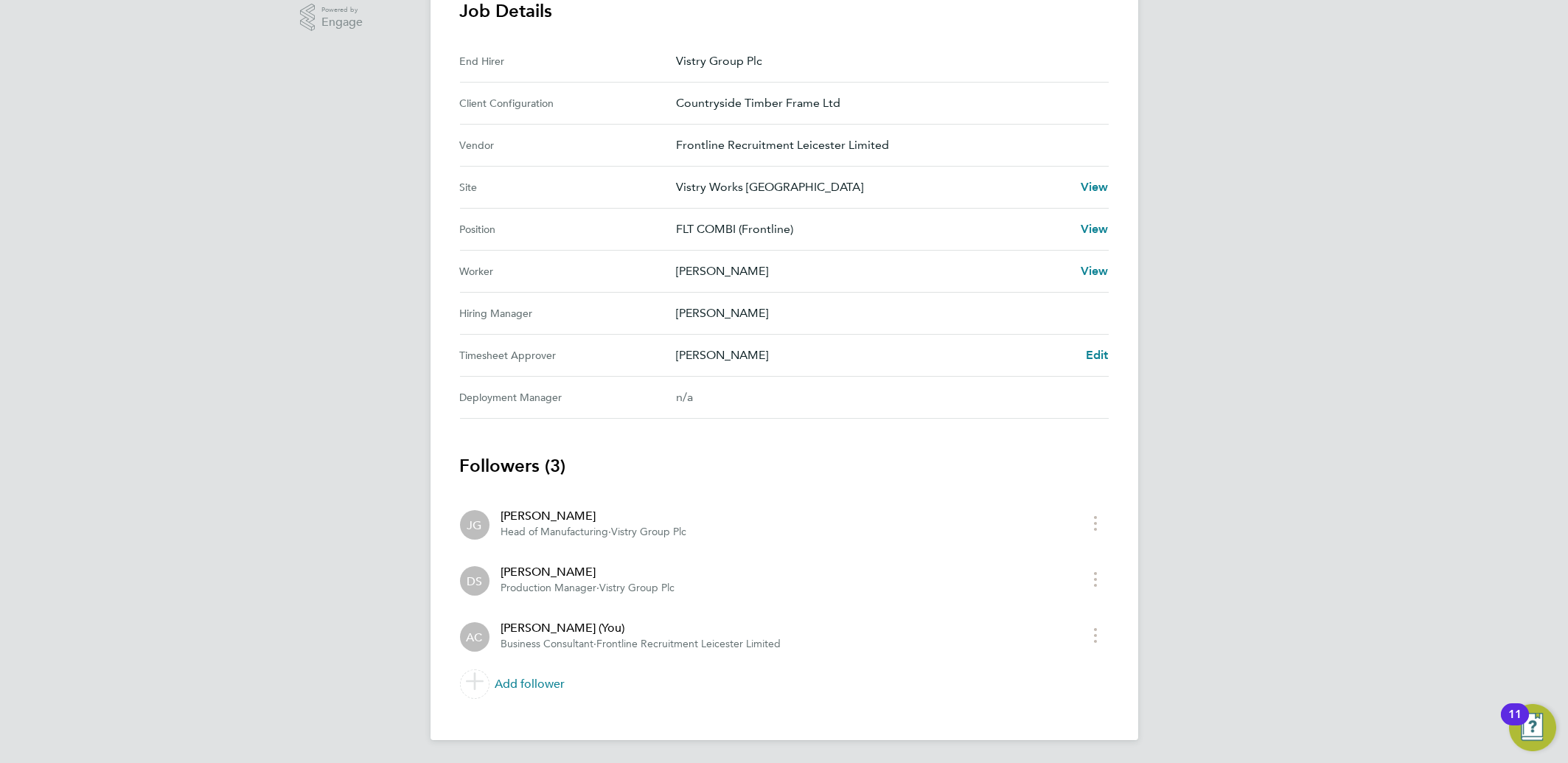
click at [1120, 356] on div "Back Following [PERSON_NAME] Timesheet [DATE] - [DATE] £825. 00 "FLT COMBI (Fro…" at bounding box center [784, 151] width 707 height 1179
click at [1107, 354] on span "Edit" at bounding box center [1097, 355] width 23 height 14
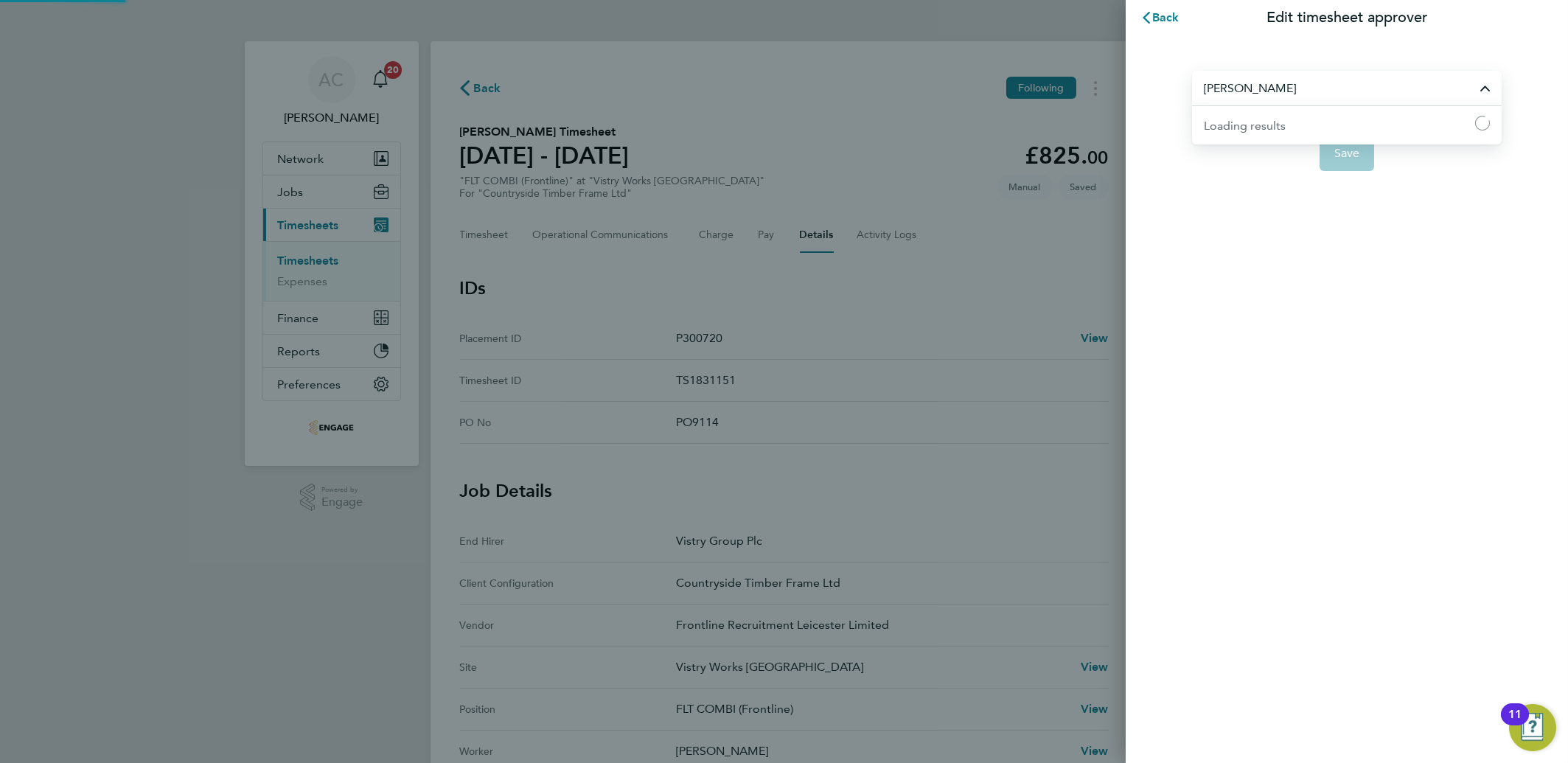
click at [1253, 88] on input "[PERSON_NAME]" at bounding box center [1346, 88] width 309 height 35
click at [1270, 112] on li "[PERSON_NAME]" at bounding box center [1353, 124] width 298 height 36
type input "[PERSON_NAME]"
click at [1331, 155] on button "Save" at bounding box center [1347, 153] width 55 height 36
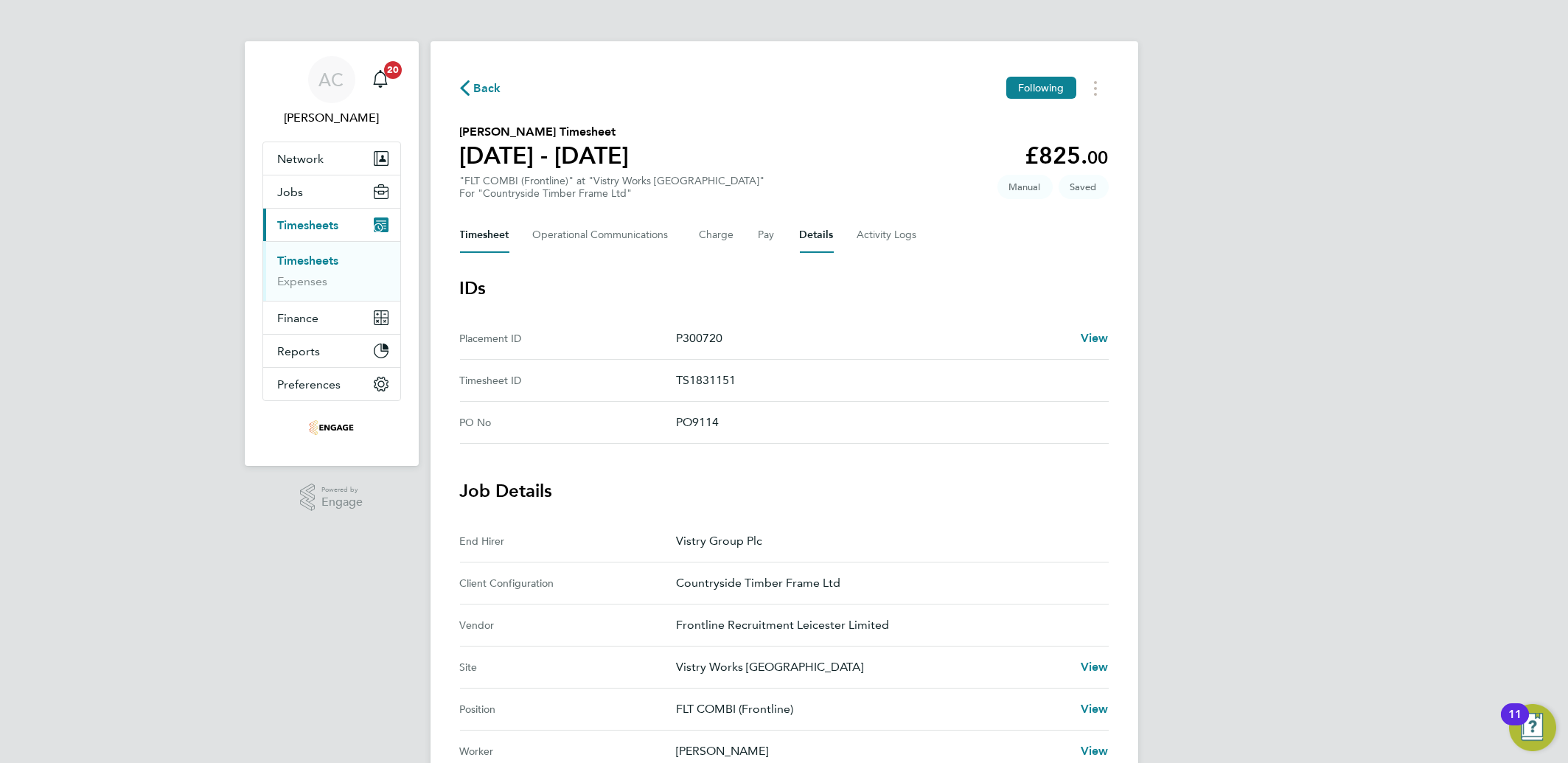
click at [485, 225] on button "Timesheet" at bounding box center [485, 235] width 49 height 36
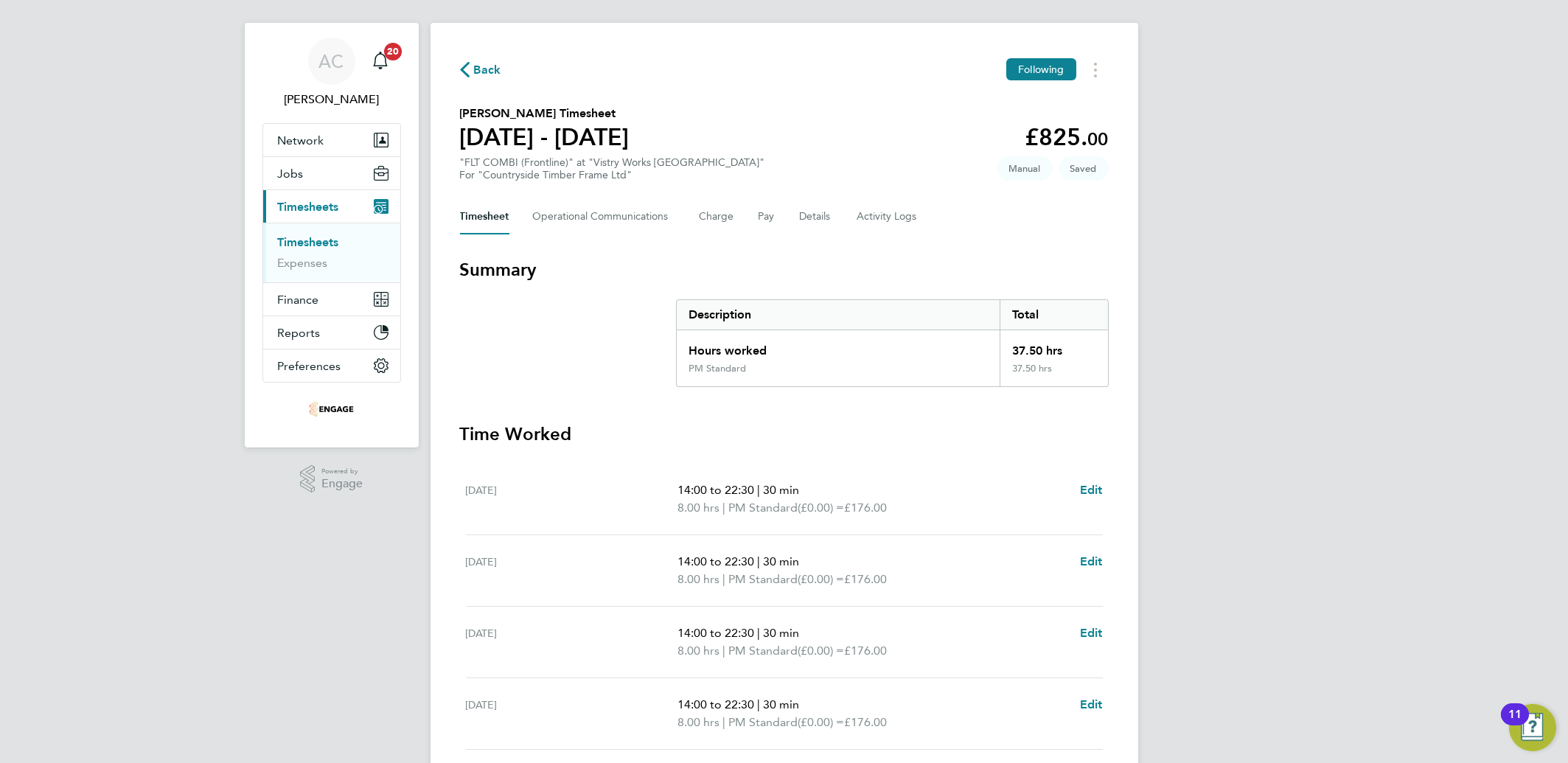
scroll to position [313, 0]
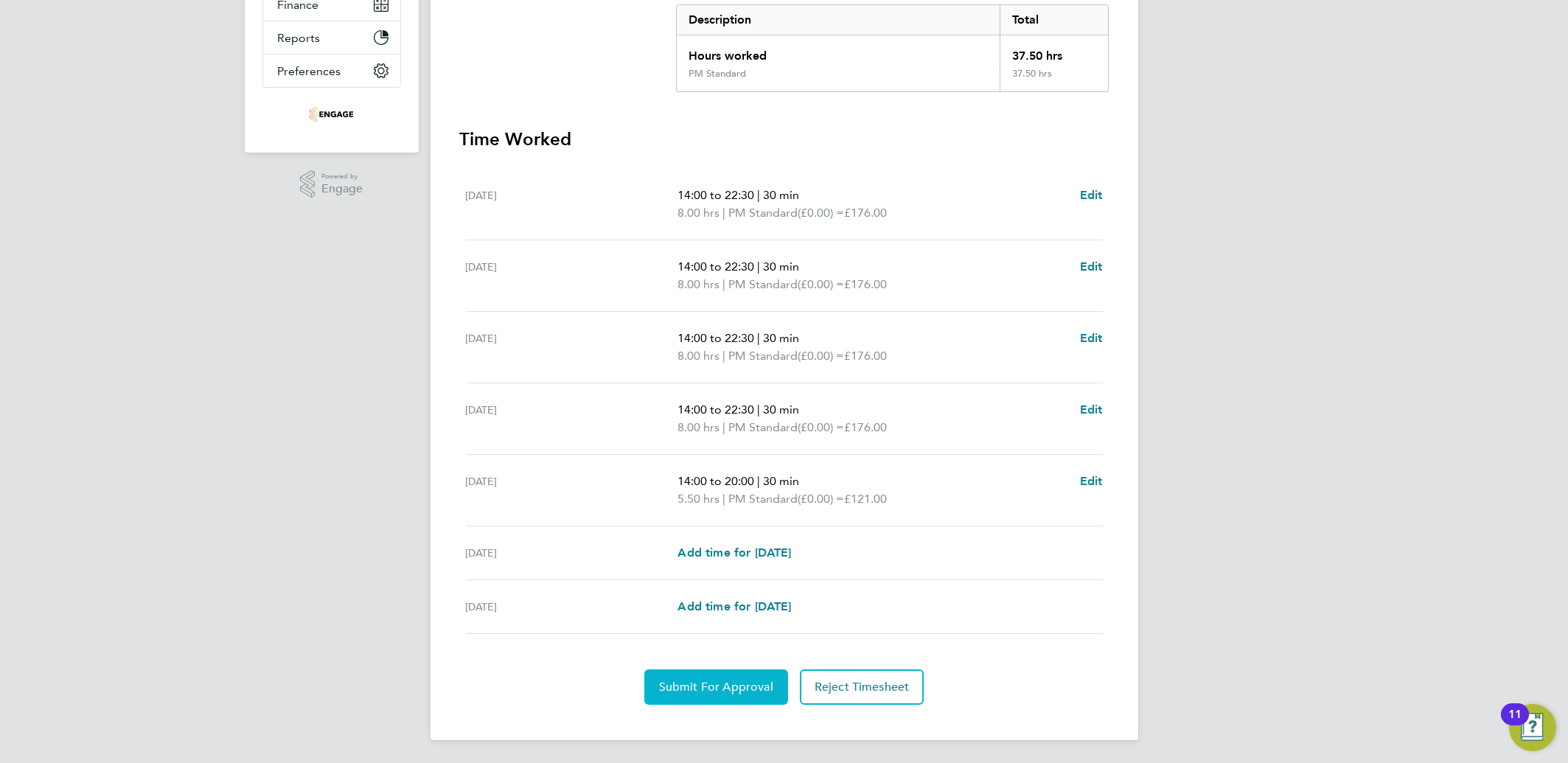
click at [732, 675] on button "Submit For Approval" at bounding box center [716, 687] width 144 height 36
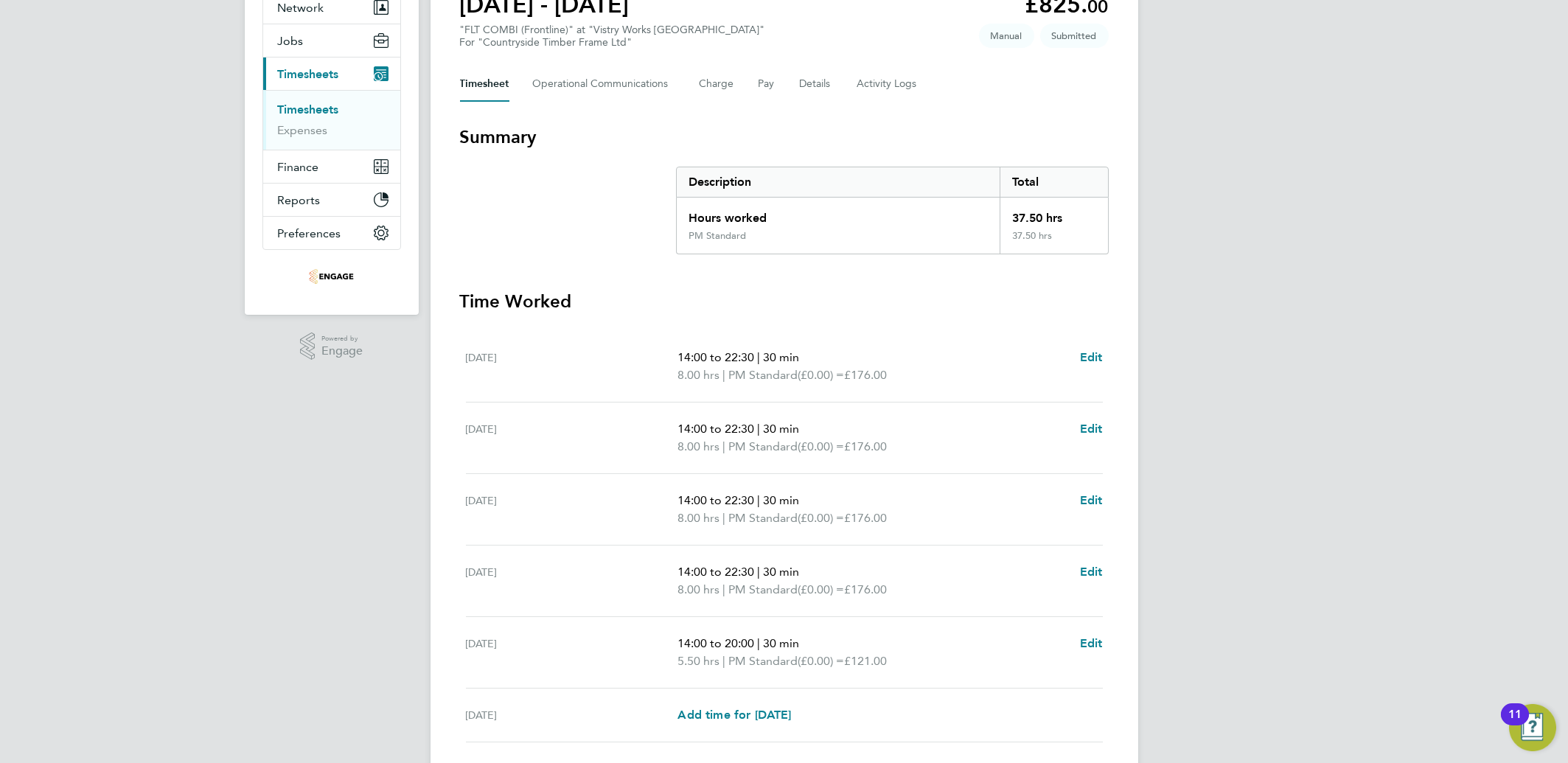
scroll to position [0, 0]
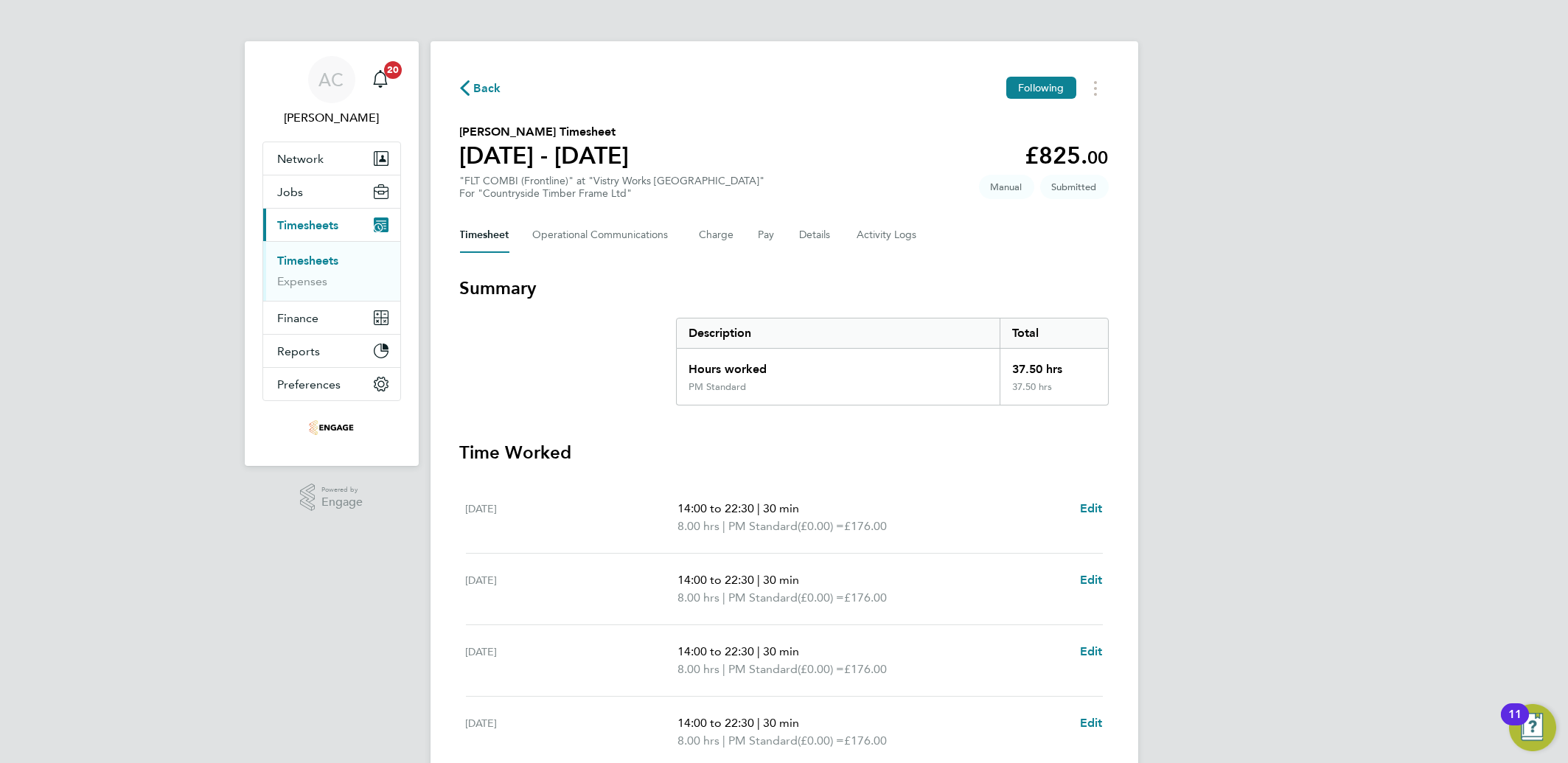
click at [303, 259] on link "Timesheets" at bounding box center [309, 261] width 62 height 14
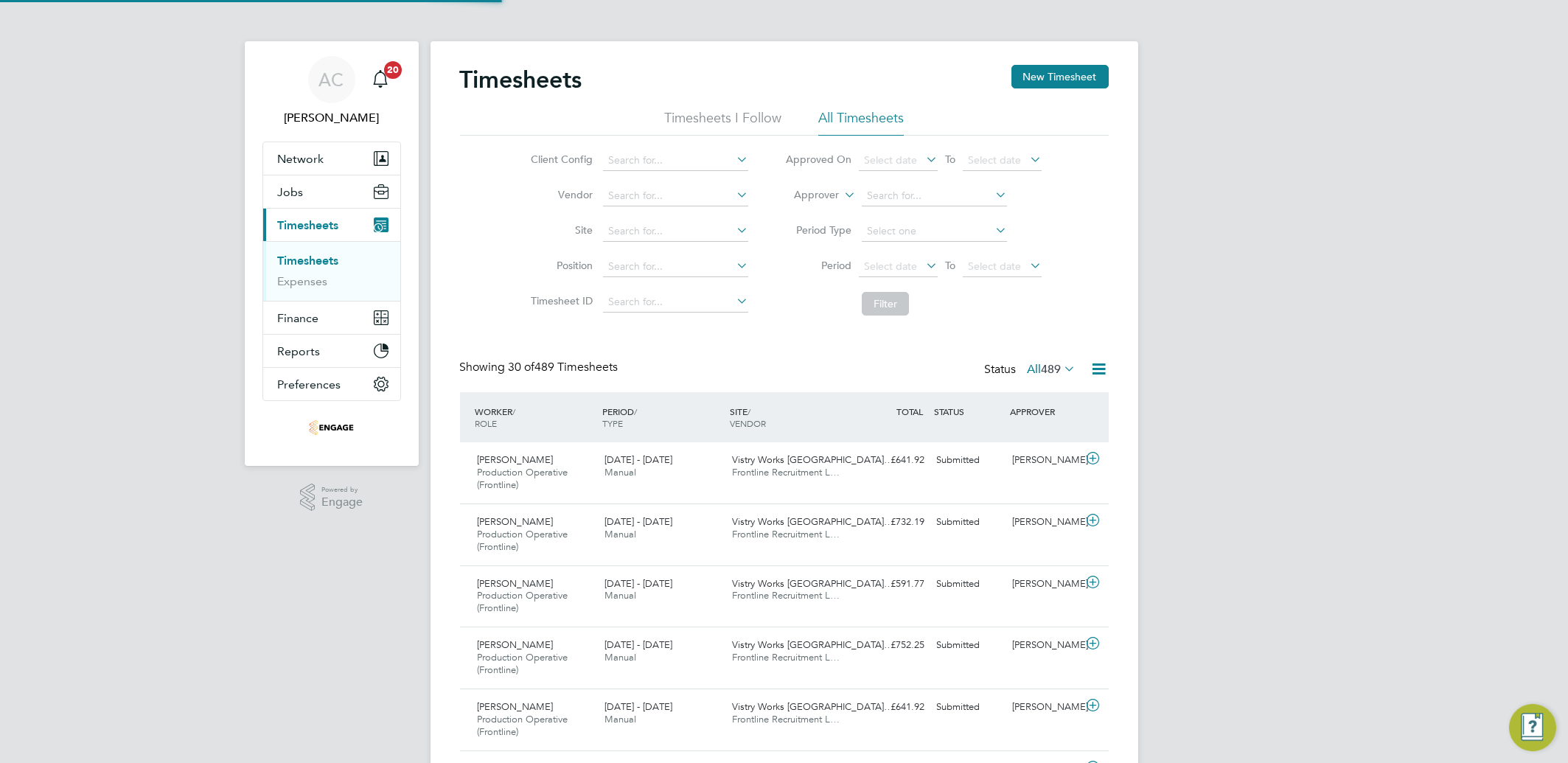
scroll to position [49, 127]
click at [1038, 88] on button "New Timesheet" at bounding box center [1060, 76] width 97 height 23
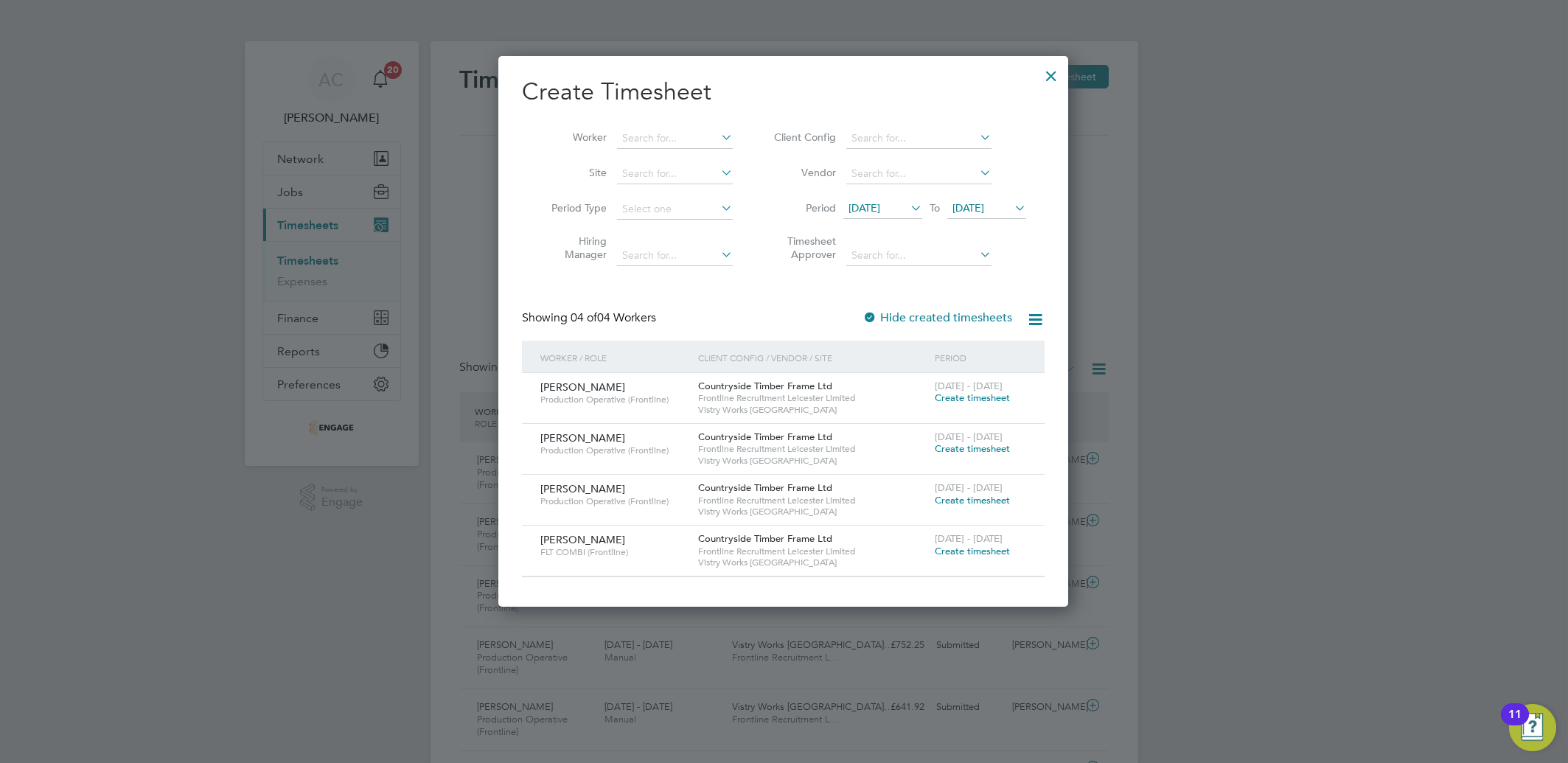
click at [955, 555] on span "Create timesheet" at bounding box center [972, 551] width 75 height 12
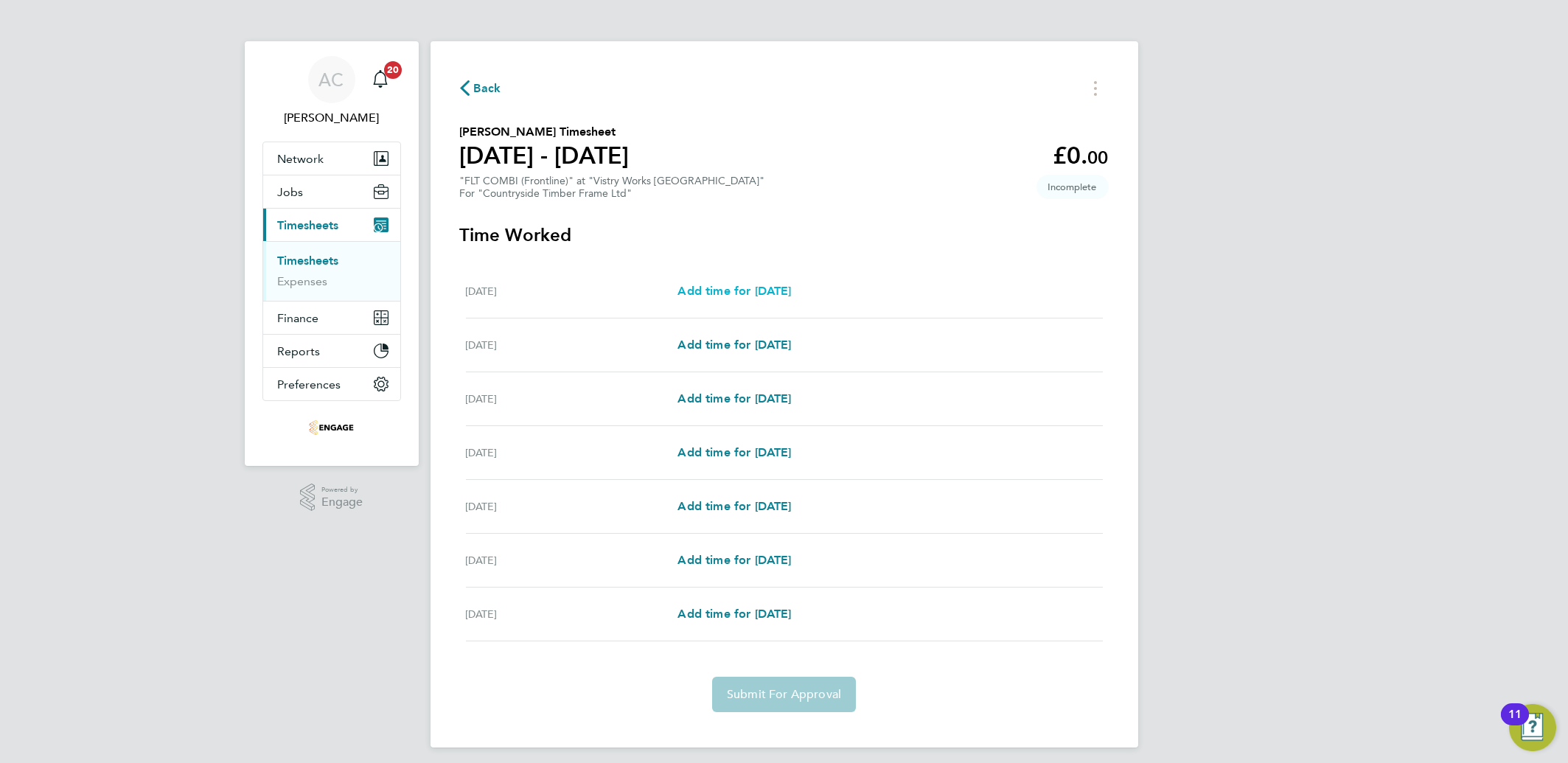
click at [730, 290] on span "Add time for [DATE]" at bounding box center [734, 290] width 114 height 14
select select "15"
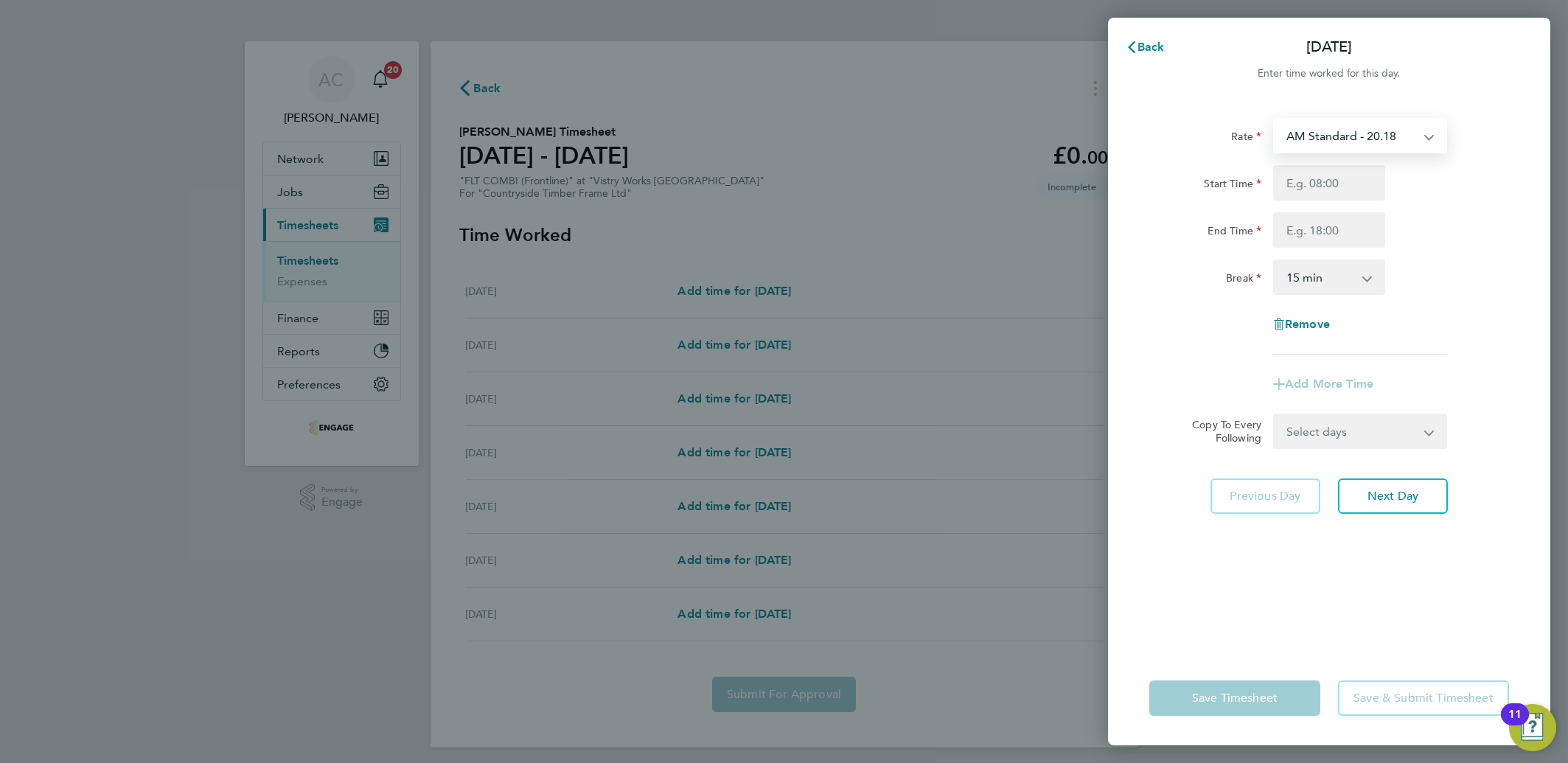
drag, startPoint x: 1331, startPoint y: 134, endPoint x: 1313, endPoint y: 155, distance: 27.7
click at [1331, 134] on select "AM Standard - 20.18 OT2 AM - 40.36 PM Standard - 22.00 PM OT 2 - 43.99 OT1 AM -…" at bounding box center [1350, 135] width 153 height 32
select select "15"
click at [1319, 187] on input "Start Time" at bounding box center [1329, 183] width 112 height 36
type input "14:00"
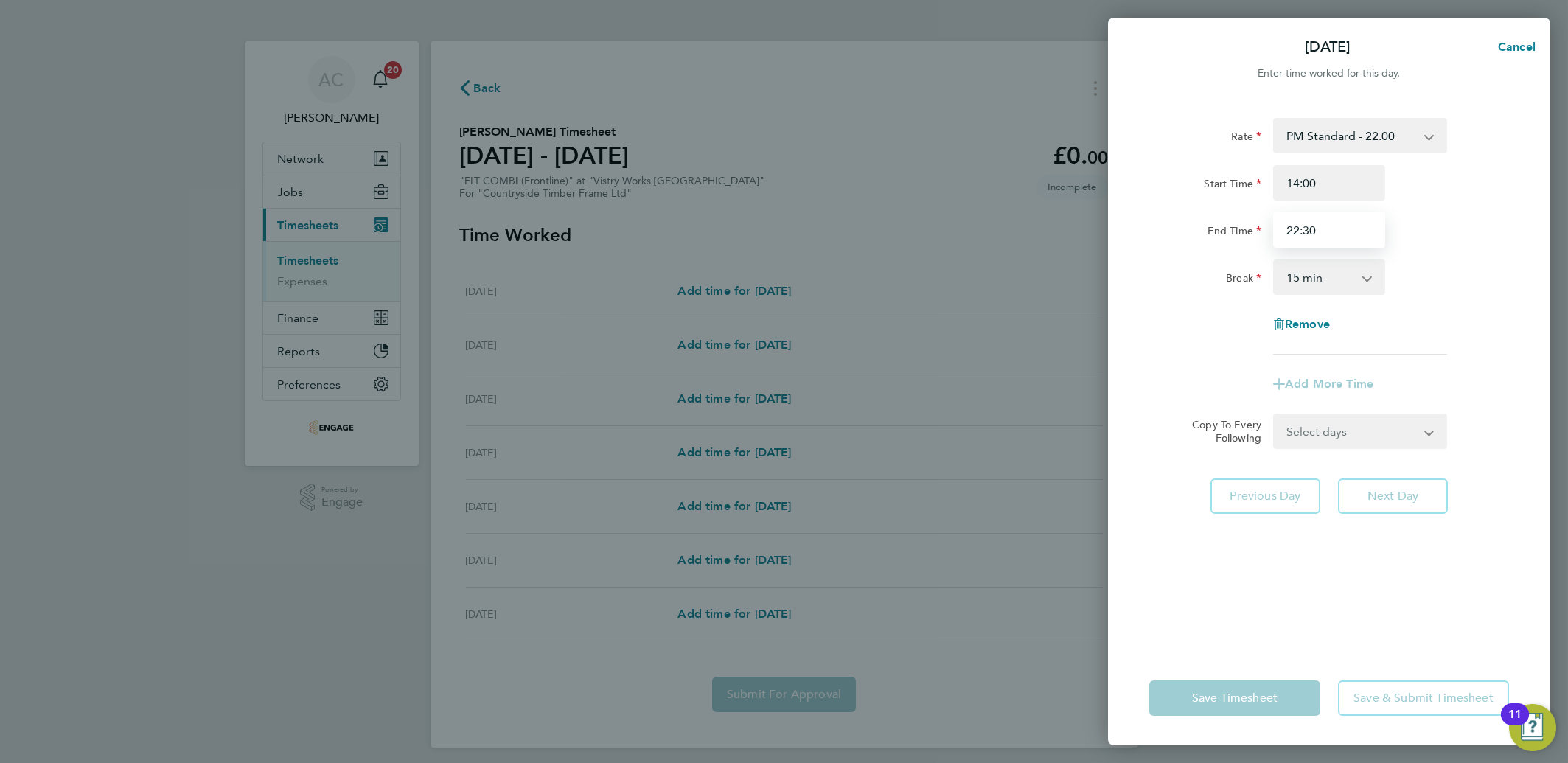
type input "22:30"
click at [1334, 274] on select "0 min 15 min 30 min 45 min 60 min 75 min 90 min" at bounding box center [1319, 277] width 91 height 32
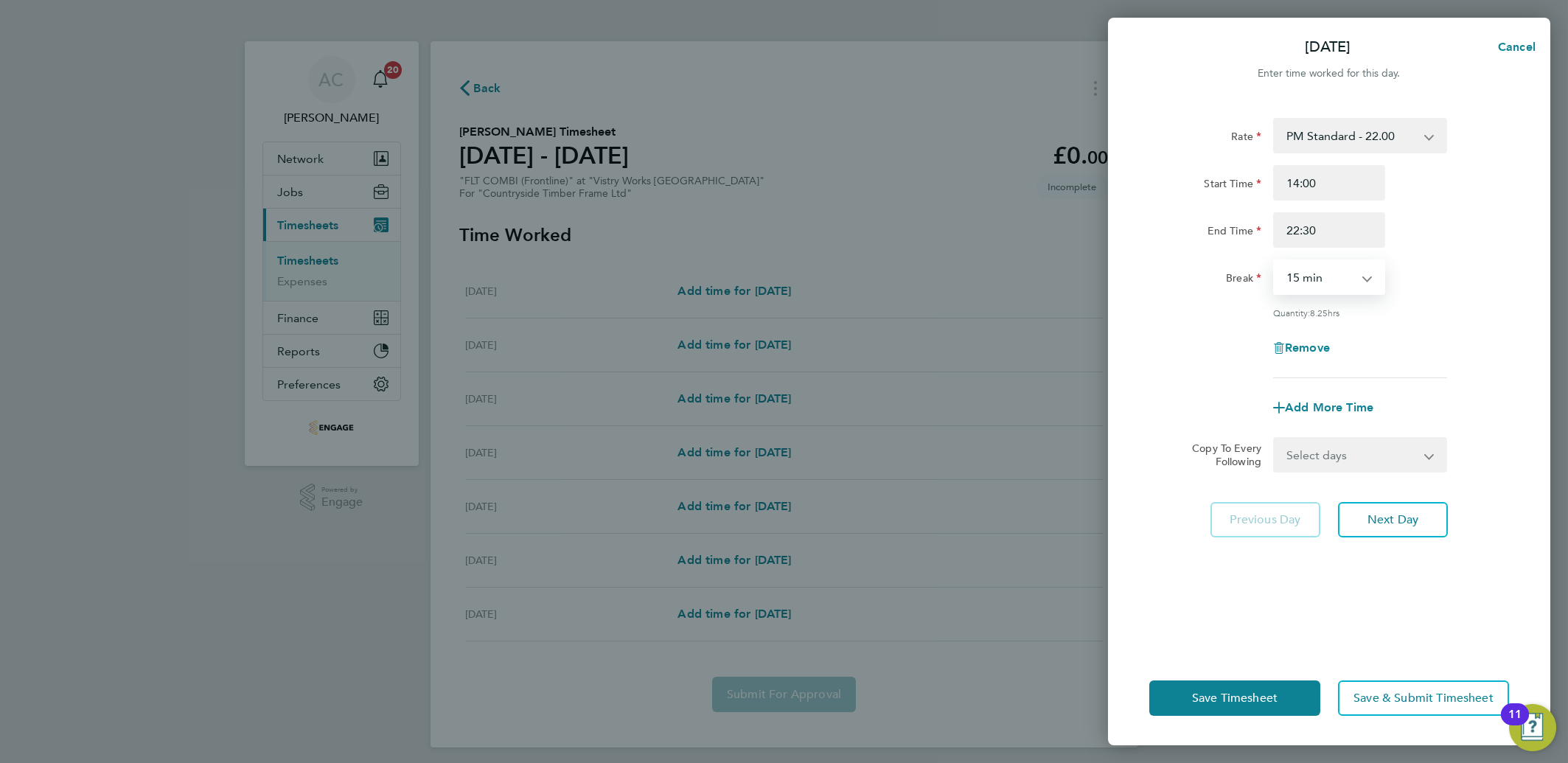
select select "30"
click at [1274, 261] on select "0 min 15 min 30 min 45 min 60 min 75 min 90 min" at bounding box center [1319, 277] width 91 height 32
click at [1311, 453] on select "Select days Day Weekday (Mon-Fri) Weekend (Sat-Sun) [DATE] [DATE] [DATE] [DATE]…" at bounding box center [1351, 454] width 155 height 32
select select "DAY"
click at [1274, 439] on select "Select days Day Weekday (Mon-Fri) Weekend (Sat-Sun) [DATE] [DATE] [DATE] [DATE]…" at bounding box center [1351, 454] width 155 height 32
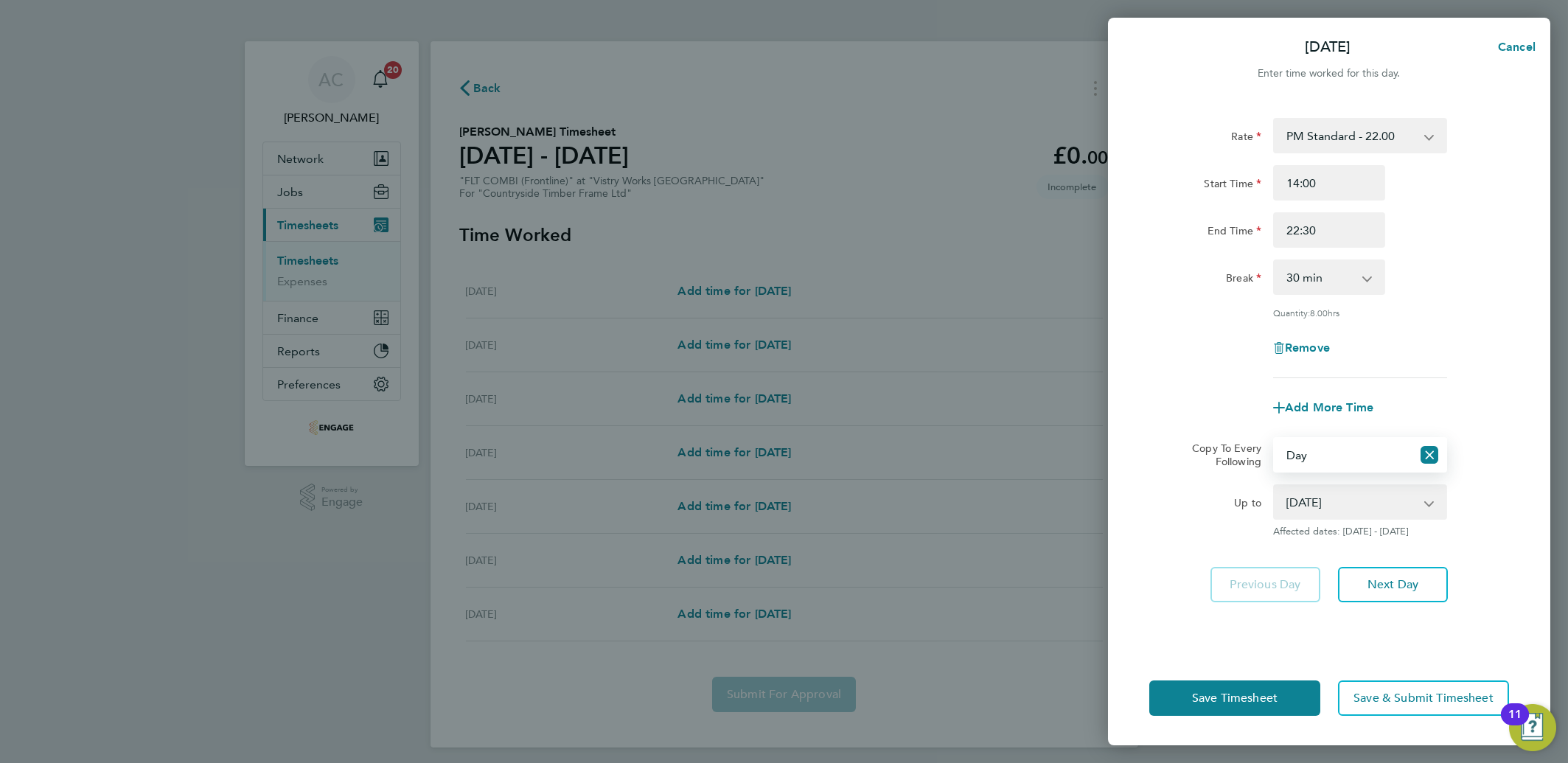
click at [1307, 514] on select "[DATE] [DATE] [DATE] [DATE] [DATE] [DATE]" at bounding box center [1350, 501] width 153 height 32
select select "[DATE]"
click at [1274, 486] on select "[DATE] [DATE] [DATE] [DATE] [DATE] [DATE]" at bounding box center [1350, 501] width 153 height 32
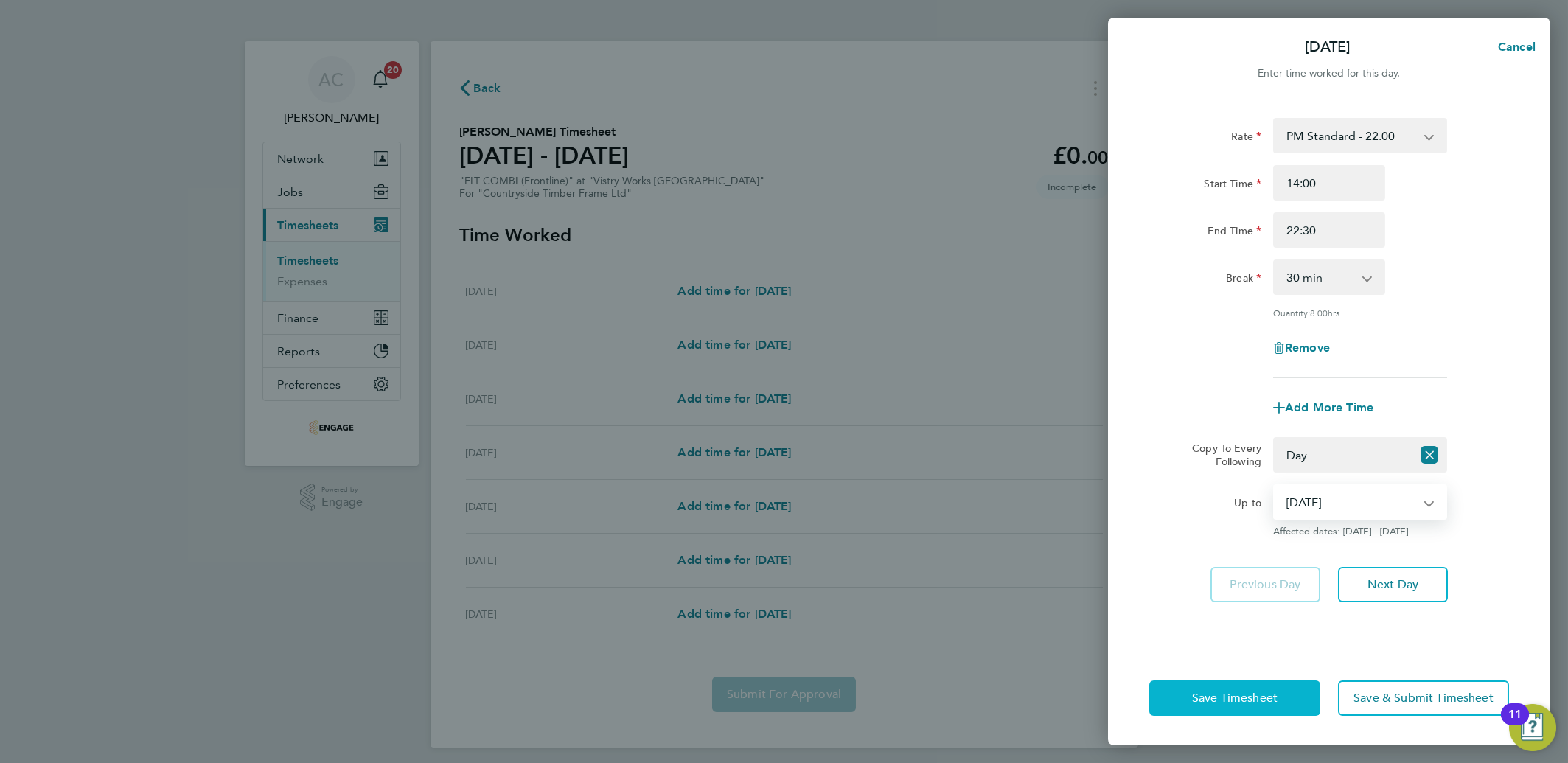
click at [1273, 701] on span "Save Timesheet" at bounding box center [1234, 698] width 86 height 15
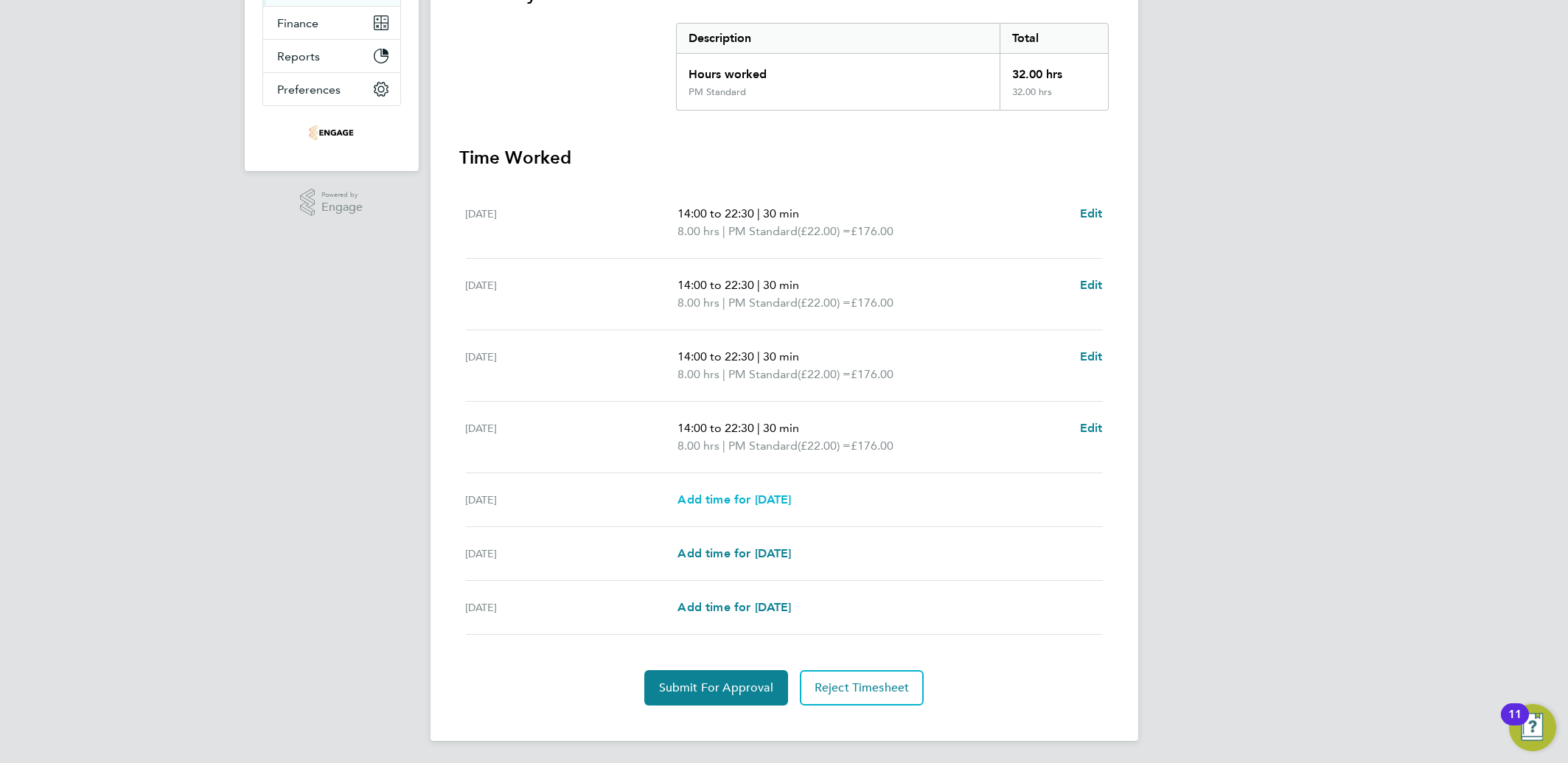
click at [765, 492] on span "Add time for [DATE]" at bounding box center [734, 499] width 114 height 14
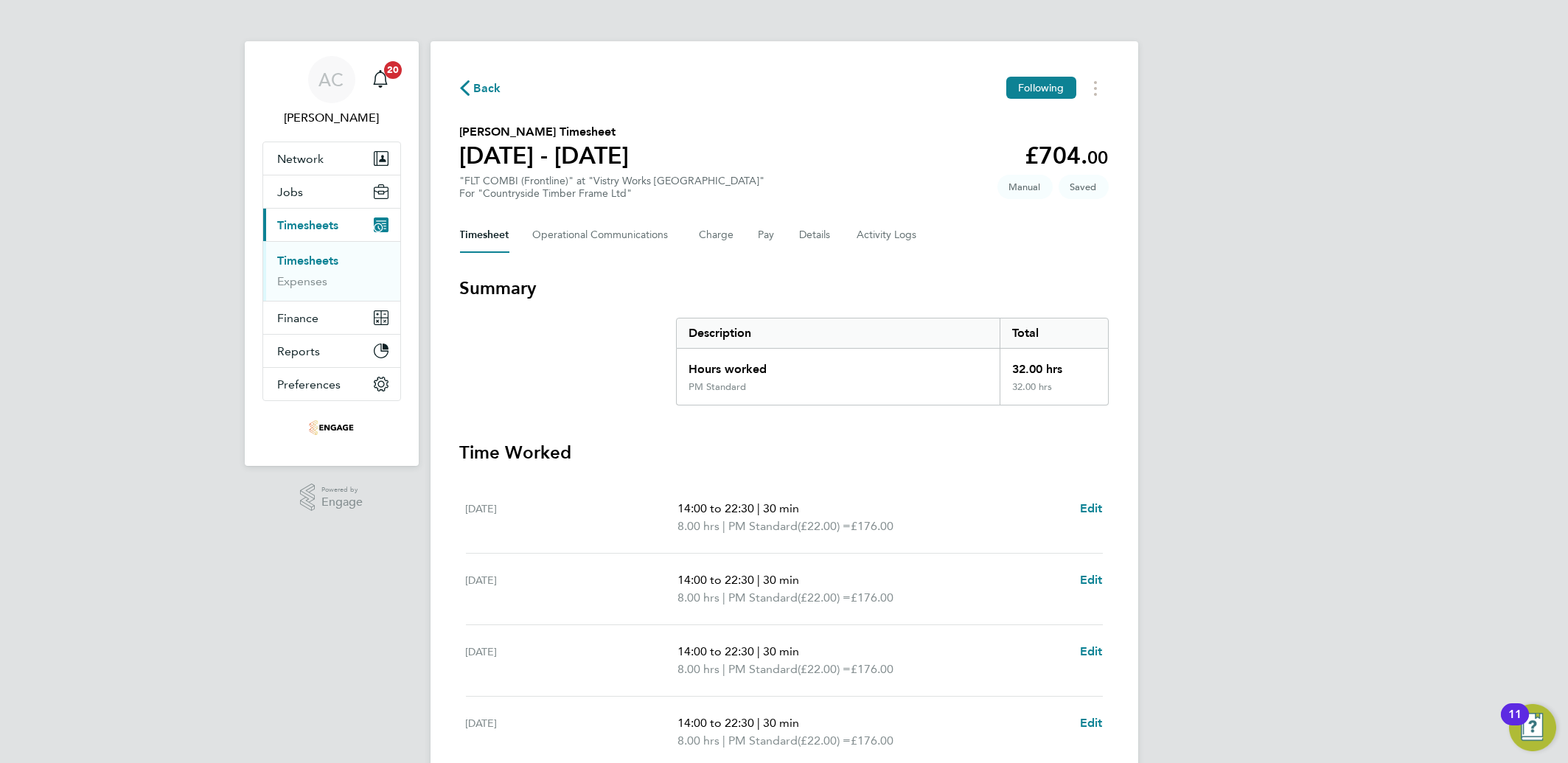
select select "15"
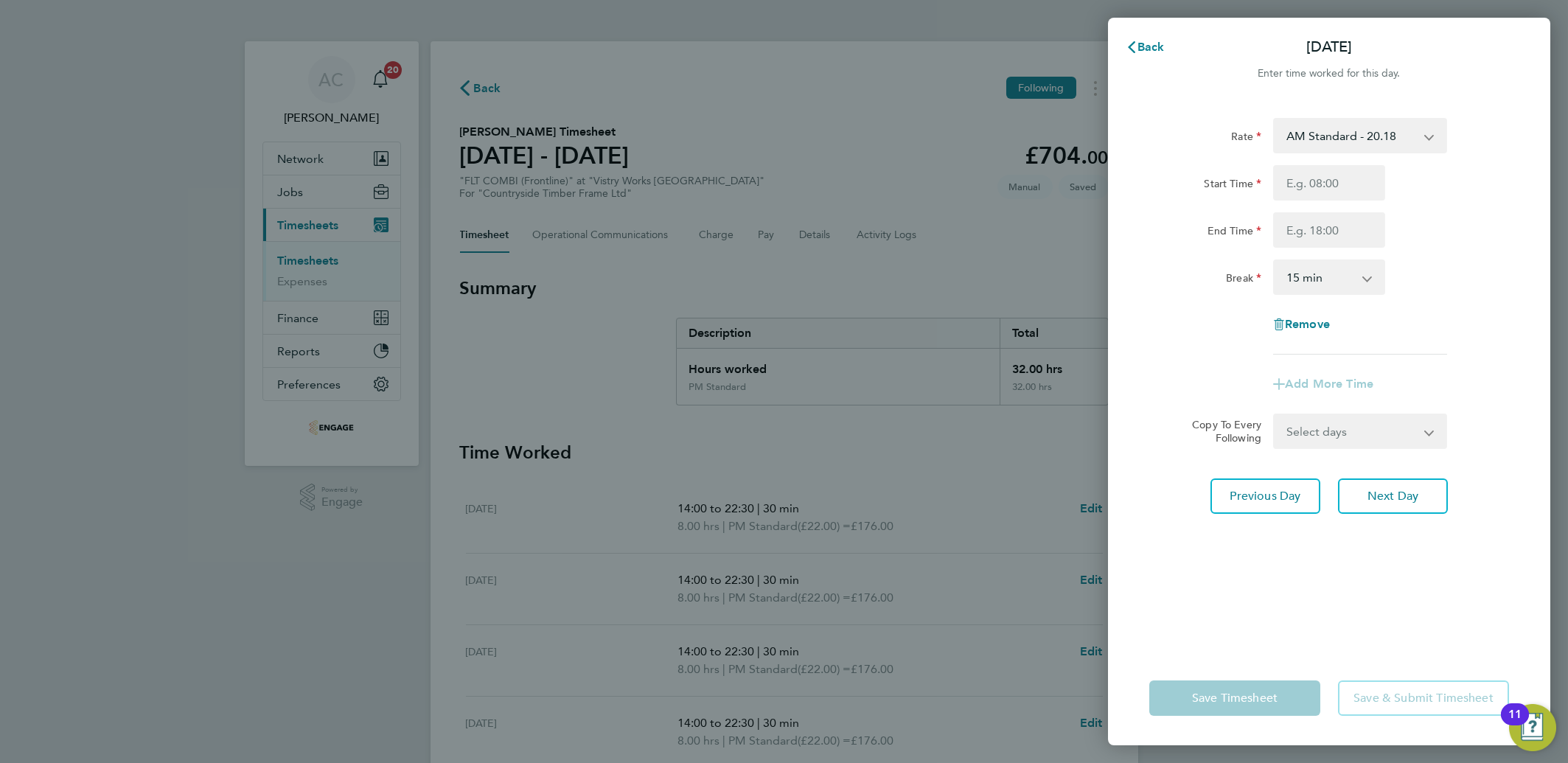
click at [1352, 155] on div "Rate AM Standard - 20.18 OT2 AM - 40.36 PM Standard - 22.00 PM OT 2 - 43.99 OT1…" at bounding box center [1329, 236] width 360 height 237
drag, startPoint x: 1331, startPoint y: 133, endPoint x: 1329, endPoint y: 143, distance: 10.2
click at [1331, 133] on select "AM Standard - 20.18 OT2 AM - 40.36 PM Standard - 22.00 PM OT 2 - 43.99 OT1 AM -…" at bounding box center [1350, 135] width 153 height 32
select select "15"
click at [1299, 191] on input "Start Time" at bounding box center [1329, 183] width 112 height 36
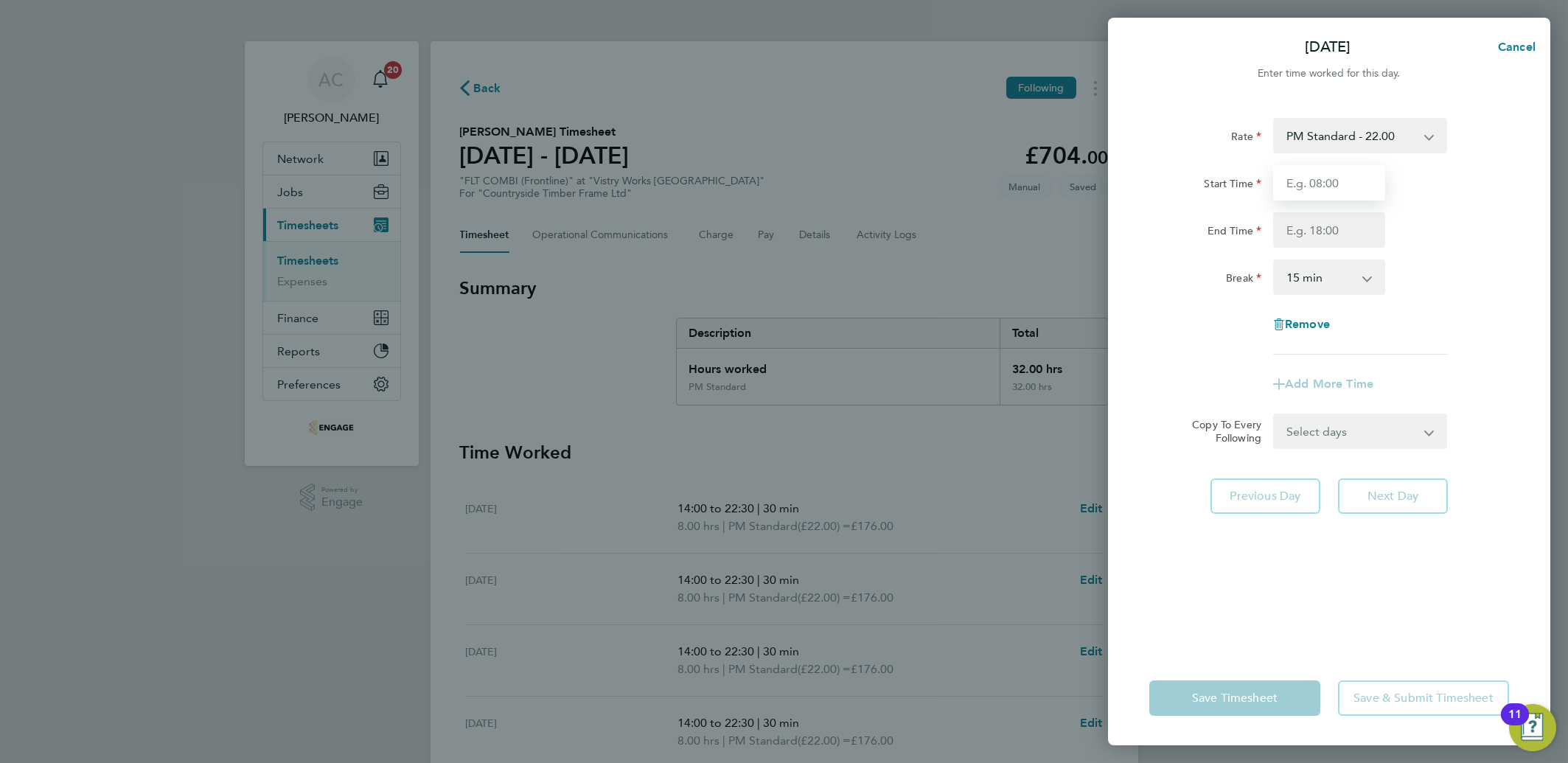
type input "4"
type input "14:00"
type input "20:00"
select select "30"
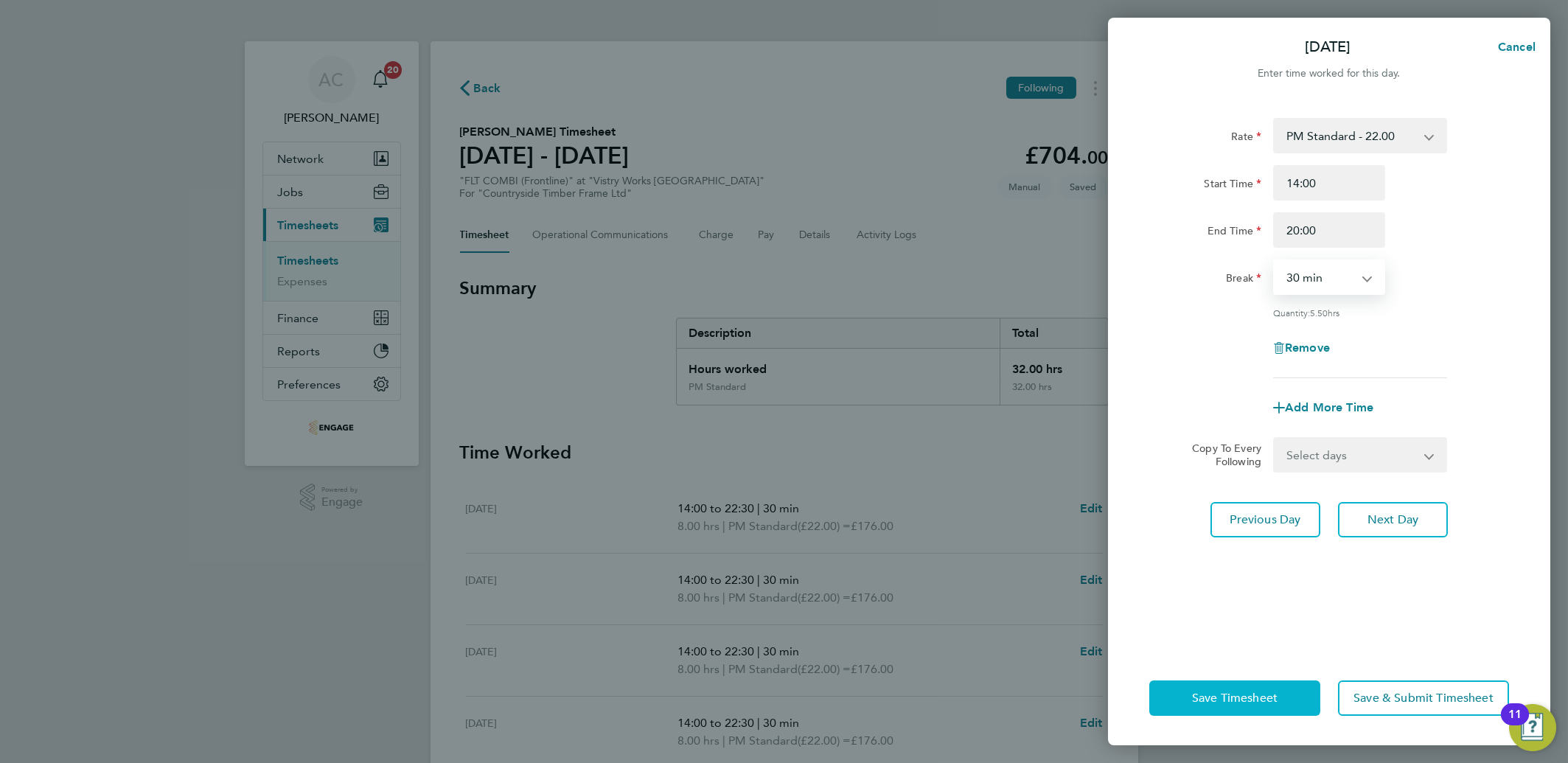
click at [1214, 706] on button "Save Timesheet" at bounding box center [1234, 698] width 171 height 36
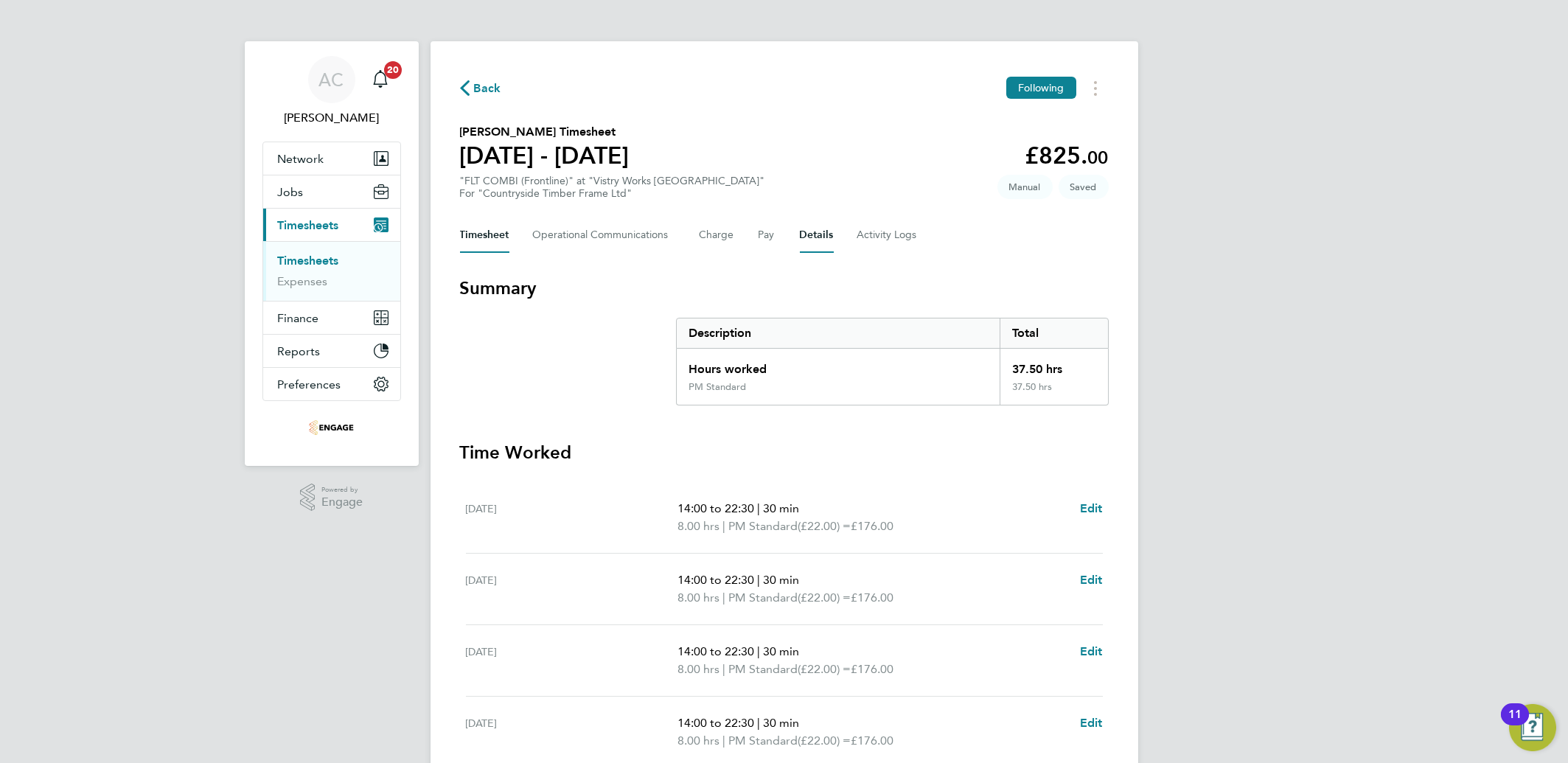
click at [800, 226] on button "Details" at bounding box center [817, 235] width 34 height 36
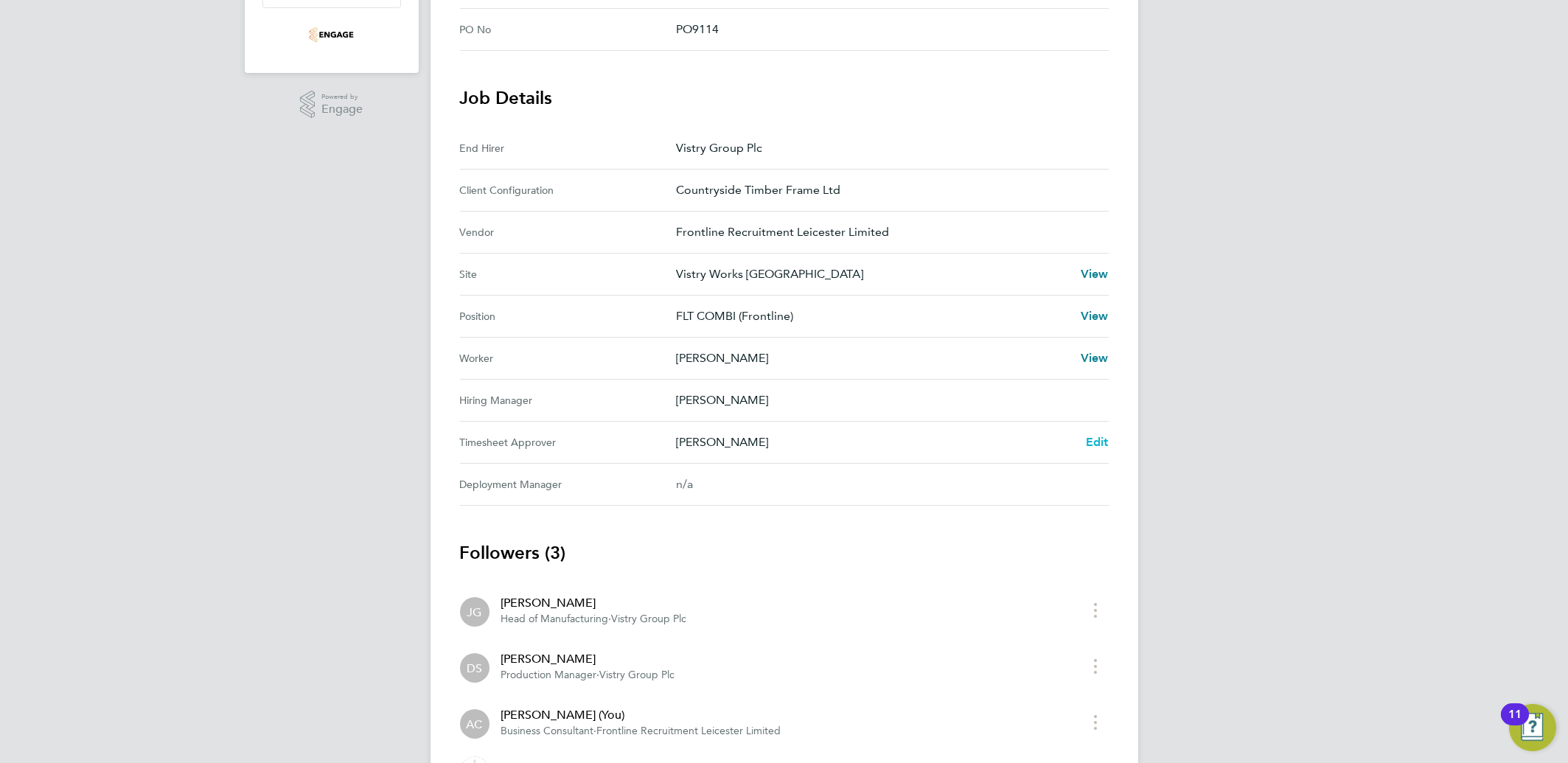
click at [1096, 435] on span "Edit" at bounding box center [1097, 442] width 23 height 14
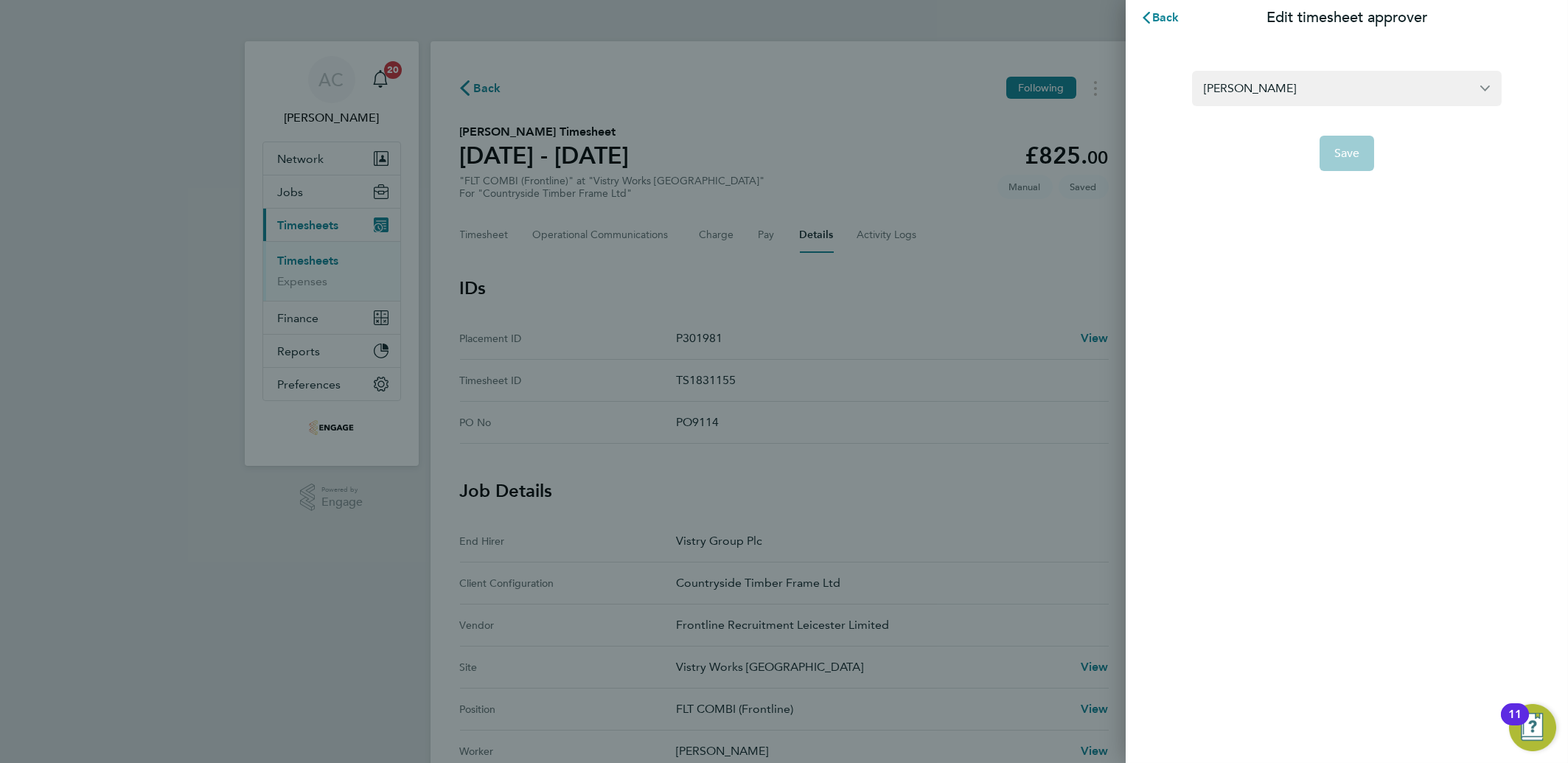
click at [1291, 108] on form "[PERSON_NAME] Save" at bounding box center [1346, 121] width 309 height 101
click at [1272, 93] on input "[PERSON_NAME]" at bounding box center [1346, 88] width 309 height 35
click at [1265, 127] on span "[PERSON_NAME]" at bounding box center [1250, 125] width 92 height 17
type input "[PERSON_NAME]"
click at [1344, 153] on span "Save" at bounding box center [1347, 153] width 26 height 15
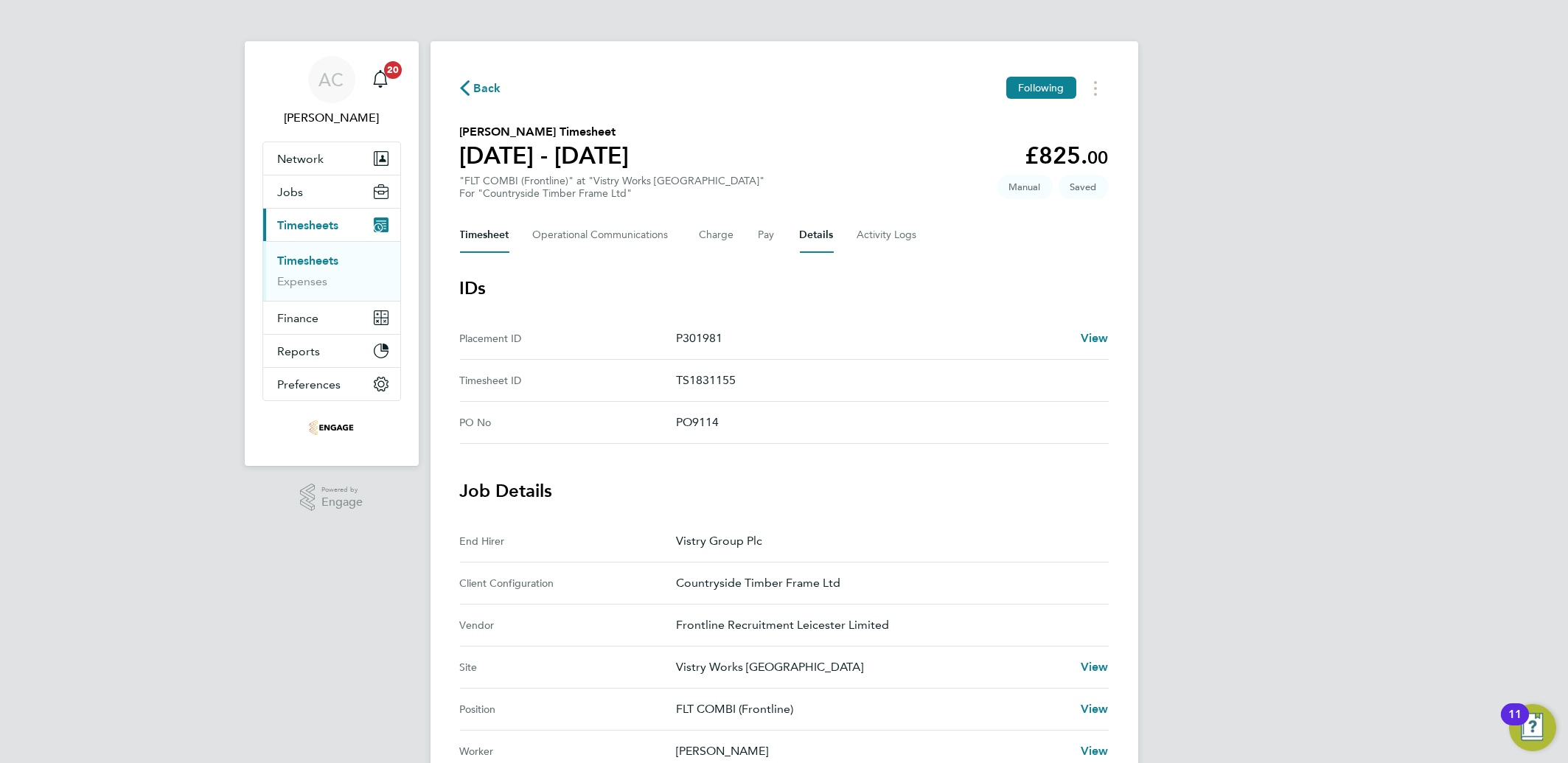
click at [496, 236] on button "Timesheet" at bounding box center [485, 235] width 49 height 36
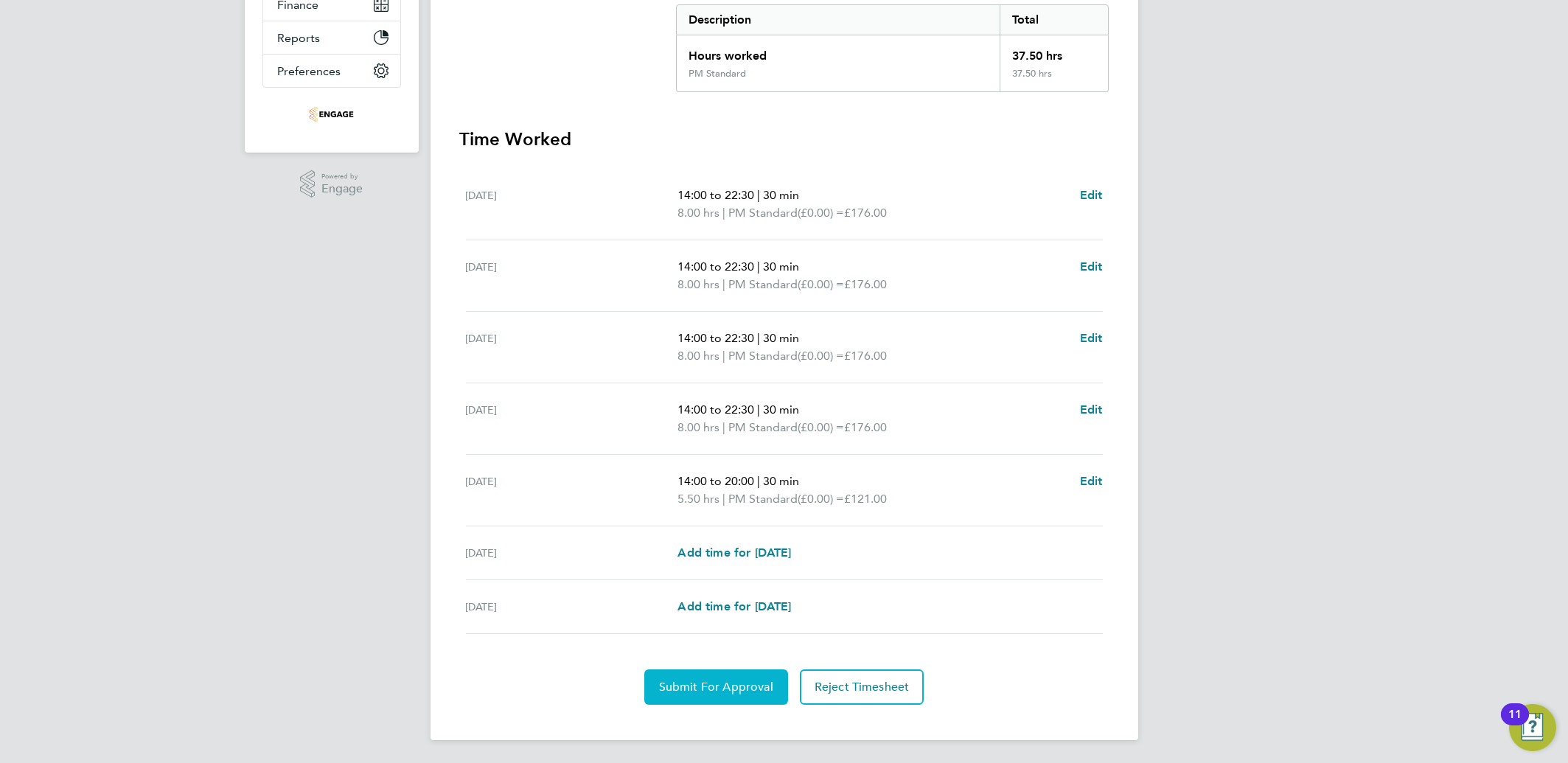
click at [686, 685] on span "Submit For Approval" at bounding box center [716, 687] width 114 height 15
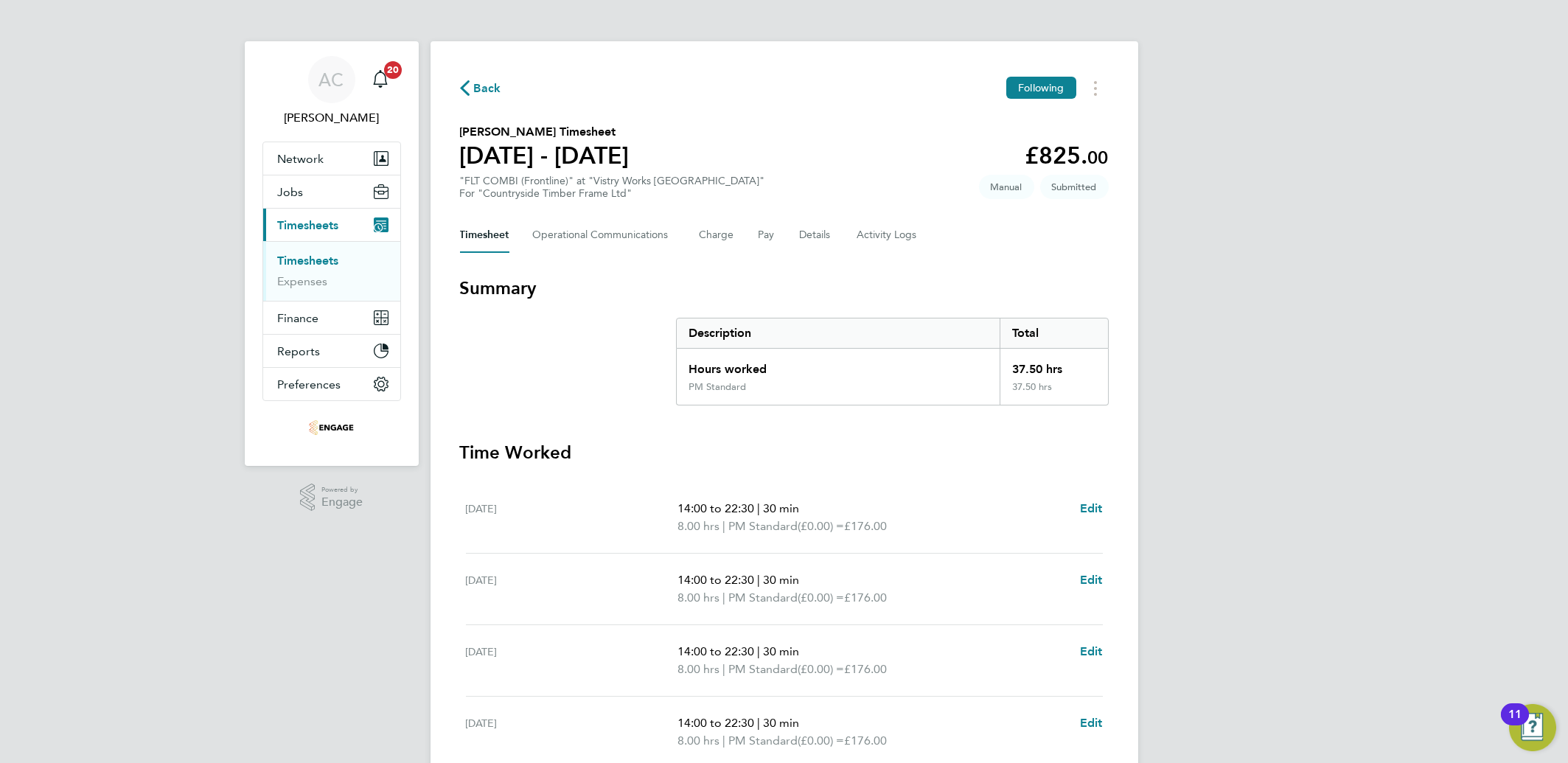
click at [316, 262] on link "Timesheets" at bounding box center [309, 261] width 62 height 14
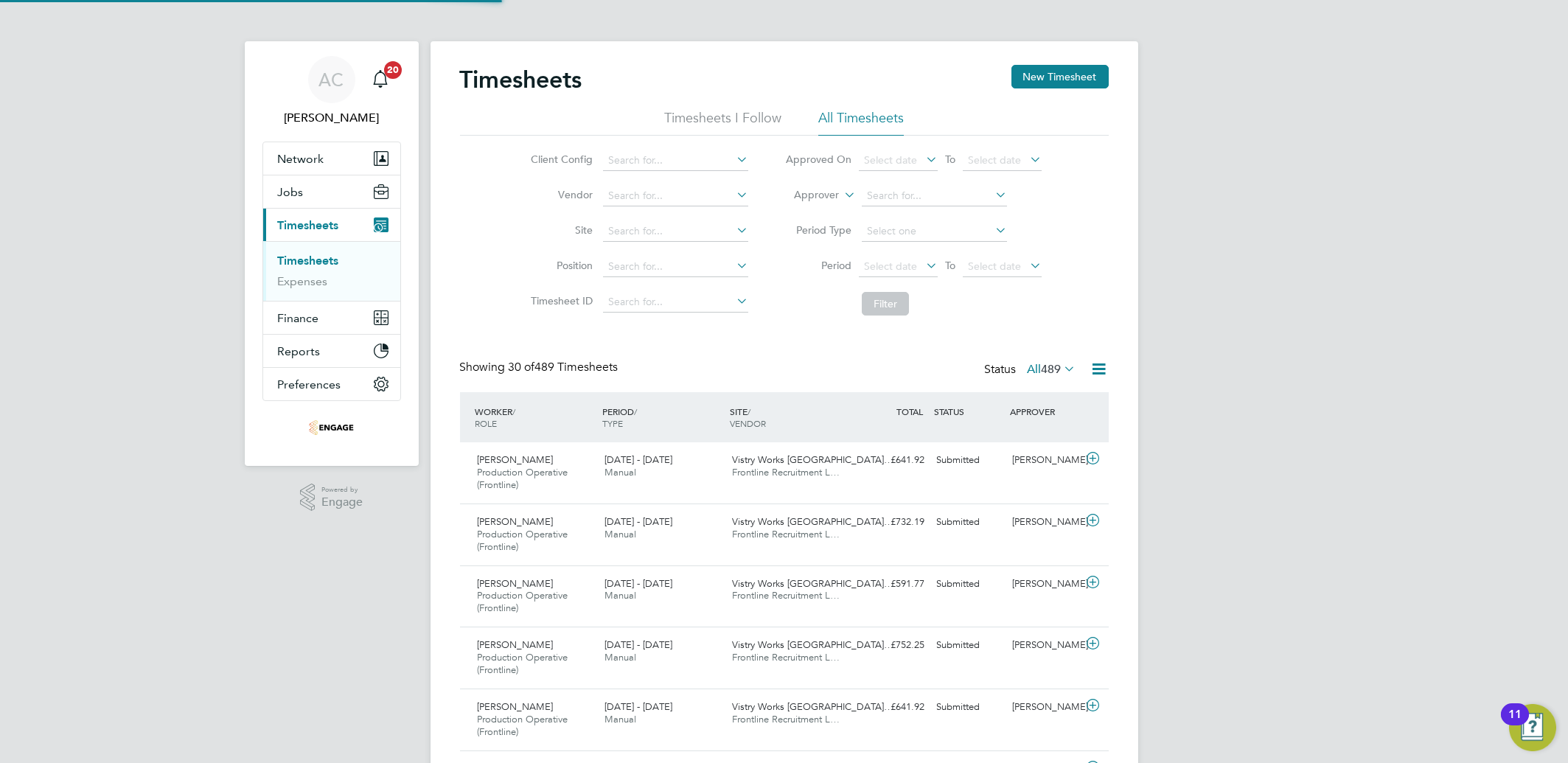
scroll to position [49, 127]
click at [1038, 66] on button "New Timesheet" at bounding box center [1060, 76] width 97 height 23
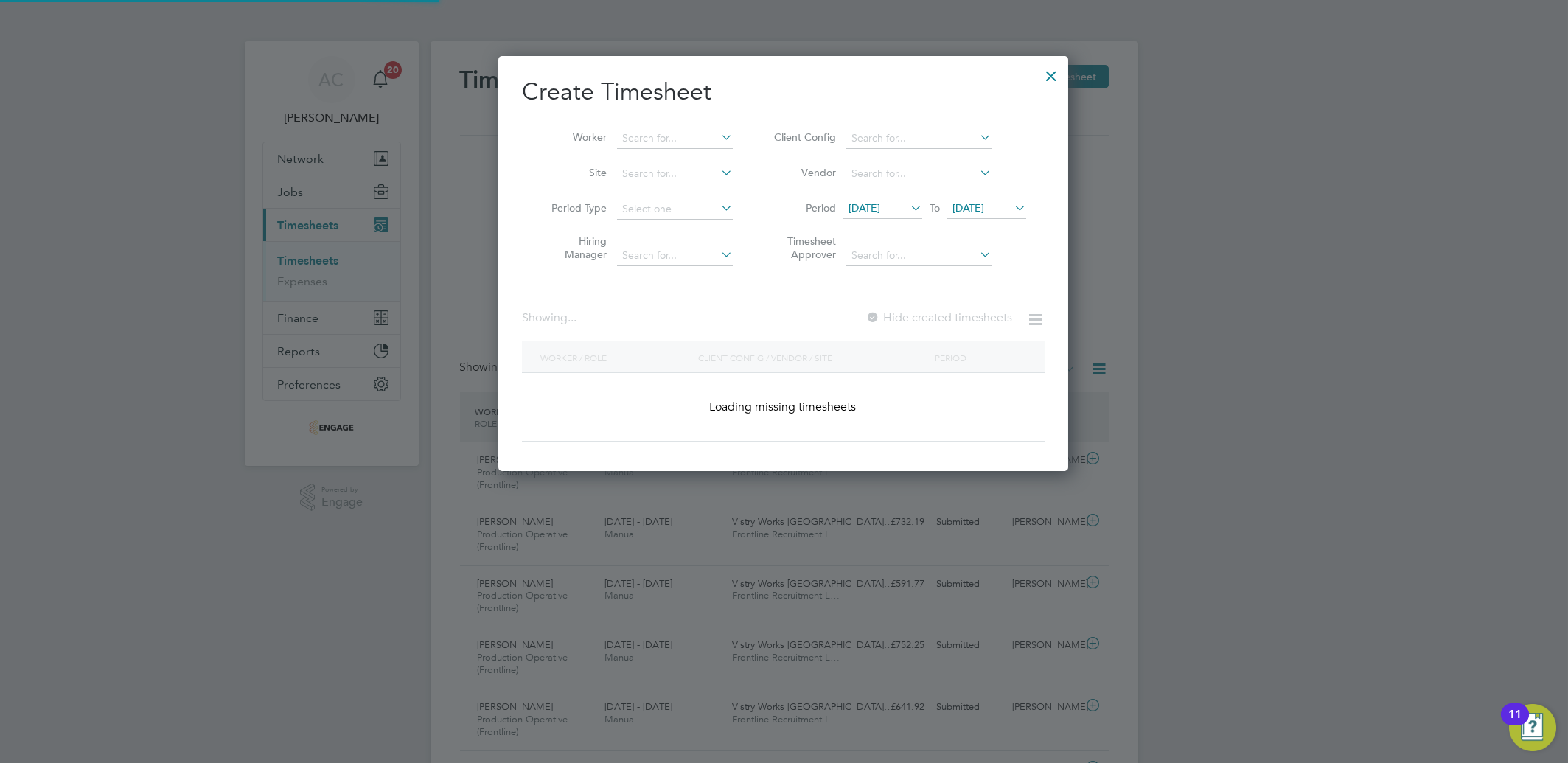
scroll to position [500, 570]
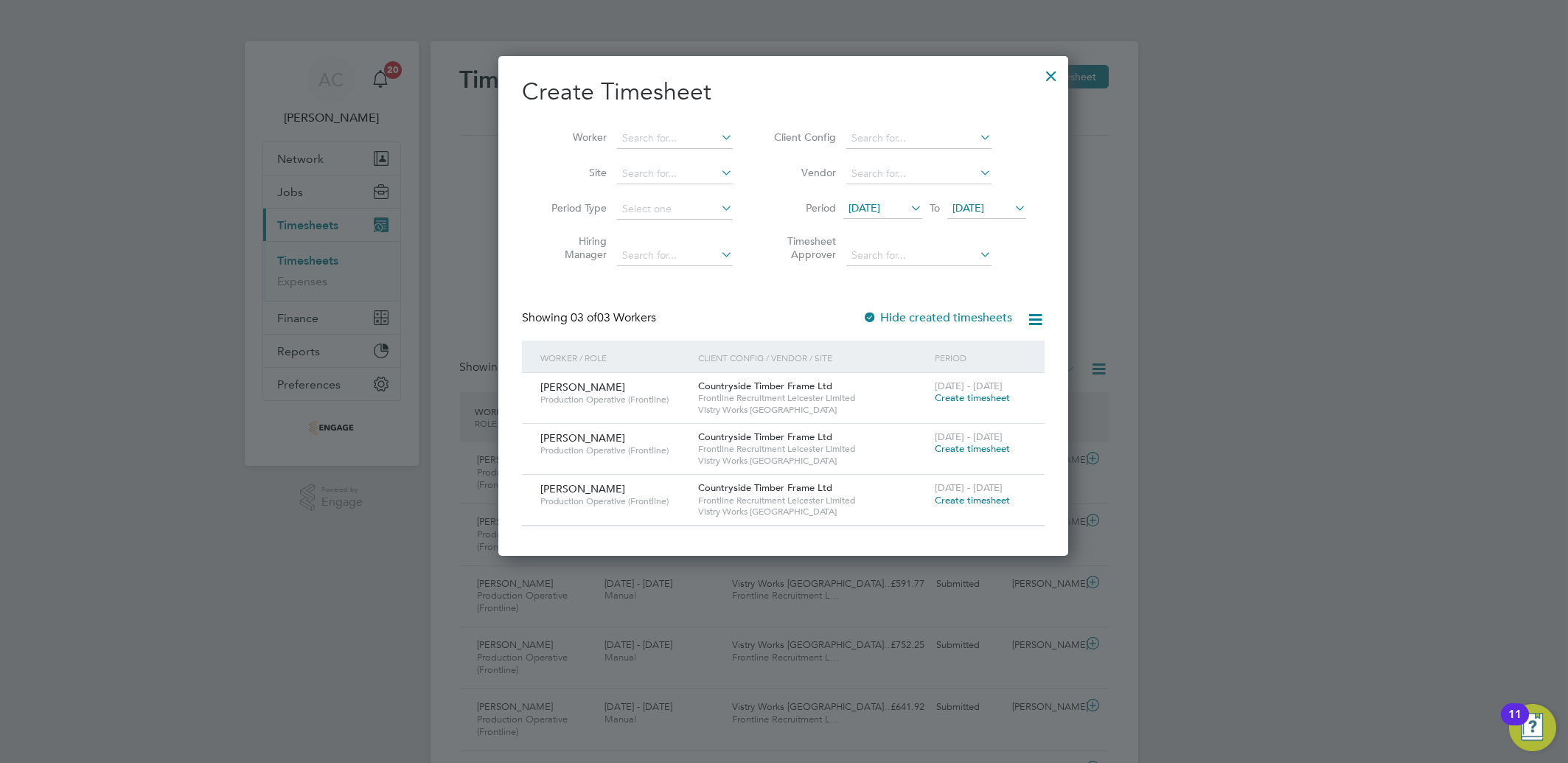
click at [999, 401] on span "Create timesheet" at bounding box center [972, 398] width 75 height 12
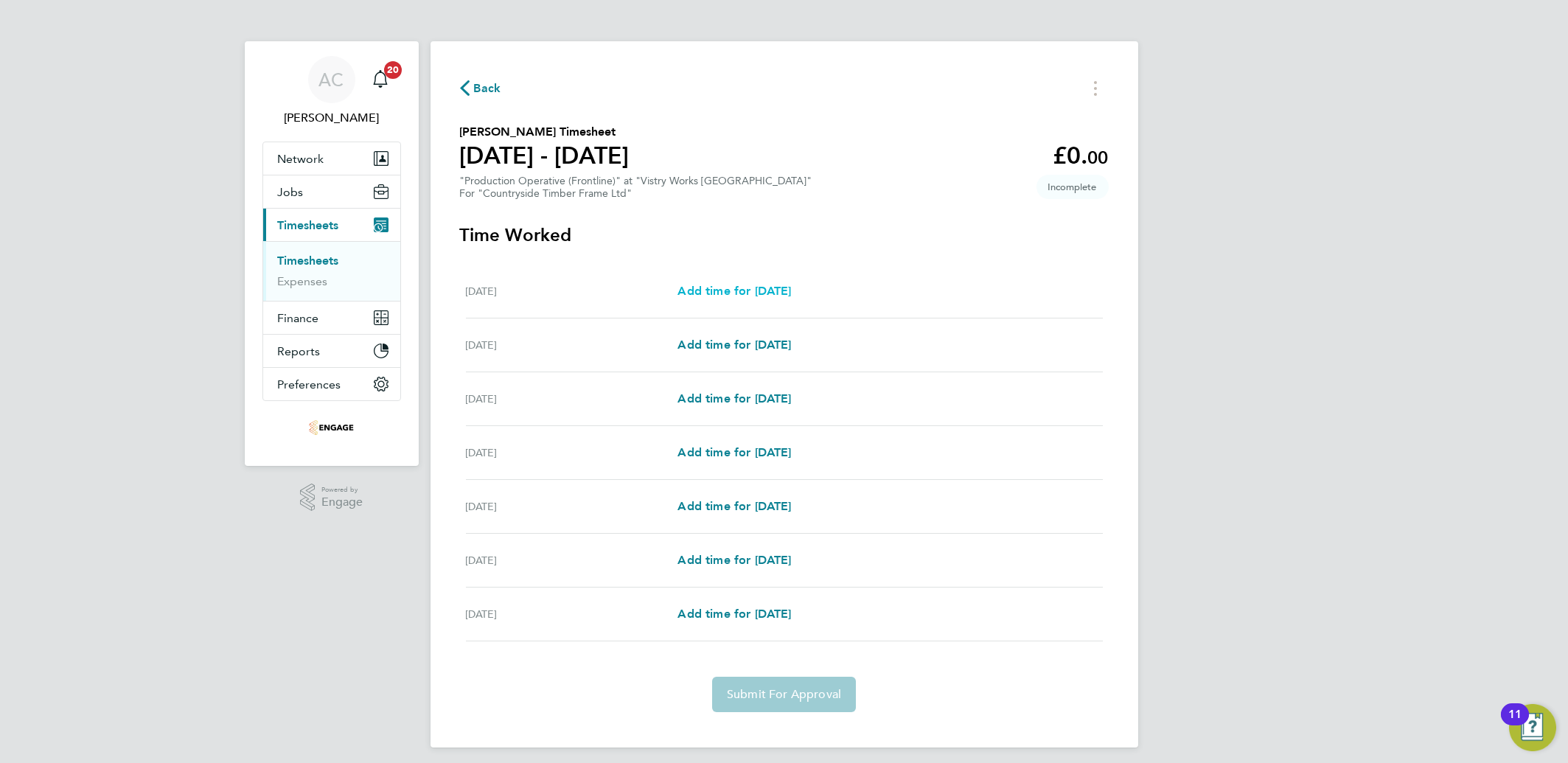
click at [784, 290] on span "Add time for [DATE]" at bounding box center [734, 290] width 114 height 14
select select "15"
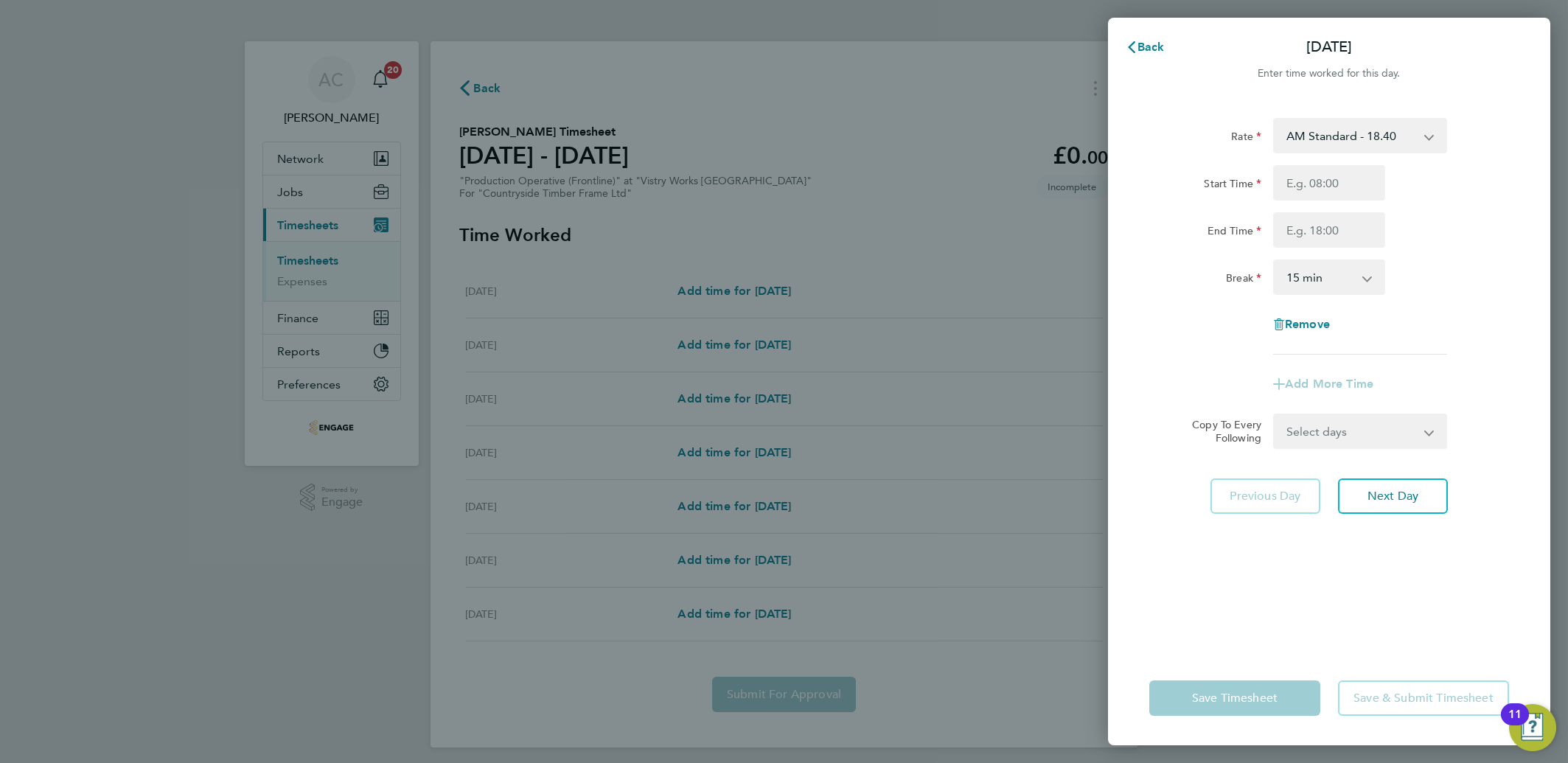
click at [1289, 143] on select "AM Standard - 18.40 OT 1 - 27.60 PM Standard - 20.06 PM OT 1 - 30.08 PM OT 2 - …" at bounding box center [1350, 135] width 153 height 32
select select "15"
click at [1299, 187] on input "Start Time" at bounding box center [1329, 183] width 112 height 36
type input "14:00"
type input "22:30"
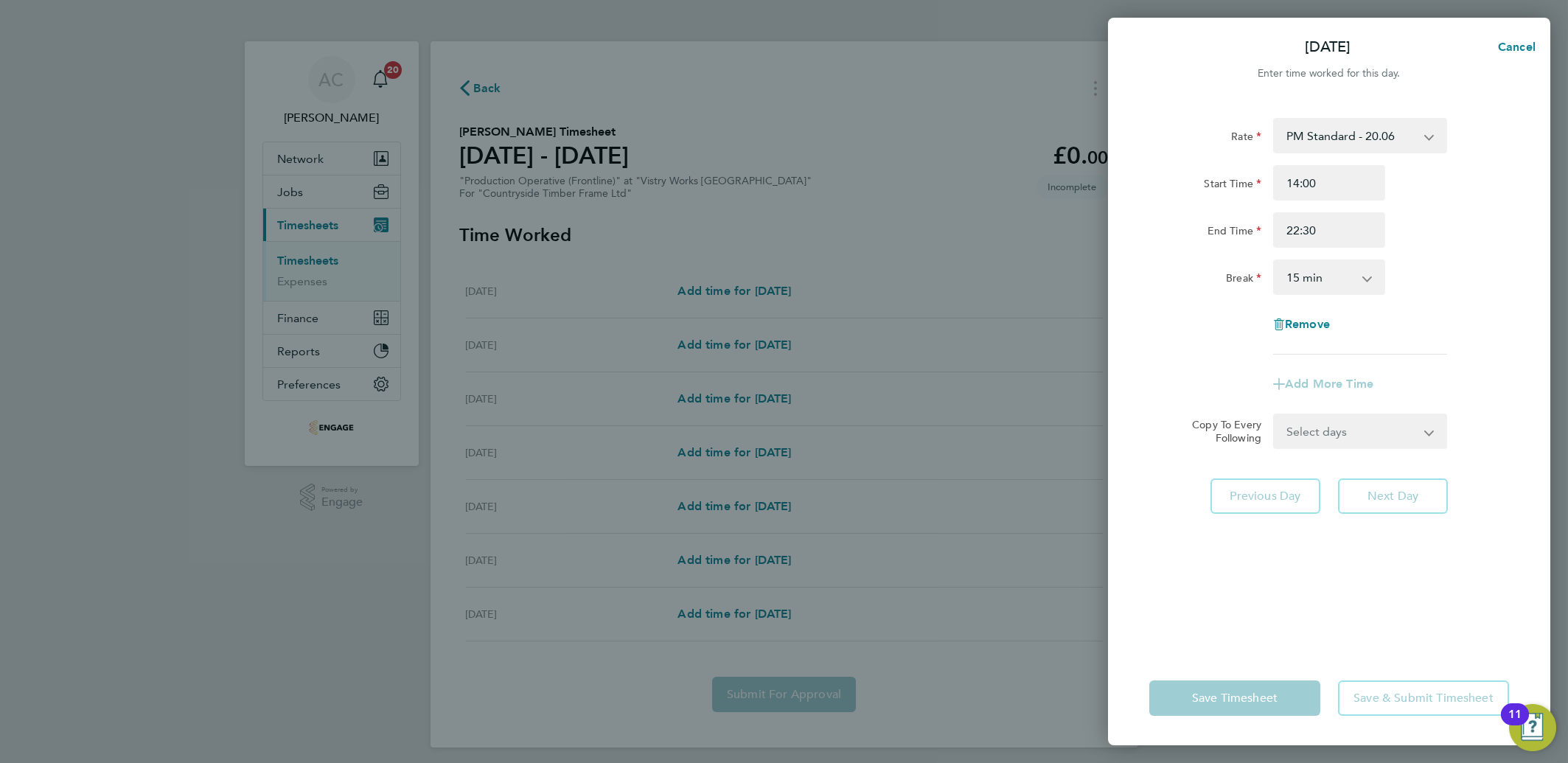
click at [1314, 272] on select "0 min 15 min 30 min 45 min 60 min 75 min 90 min" at bounding box center [1319, 277] width 91 height 32
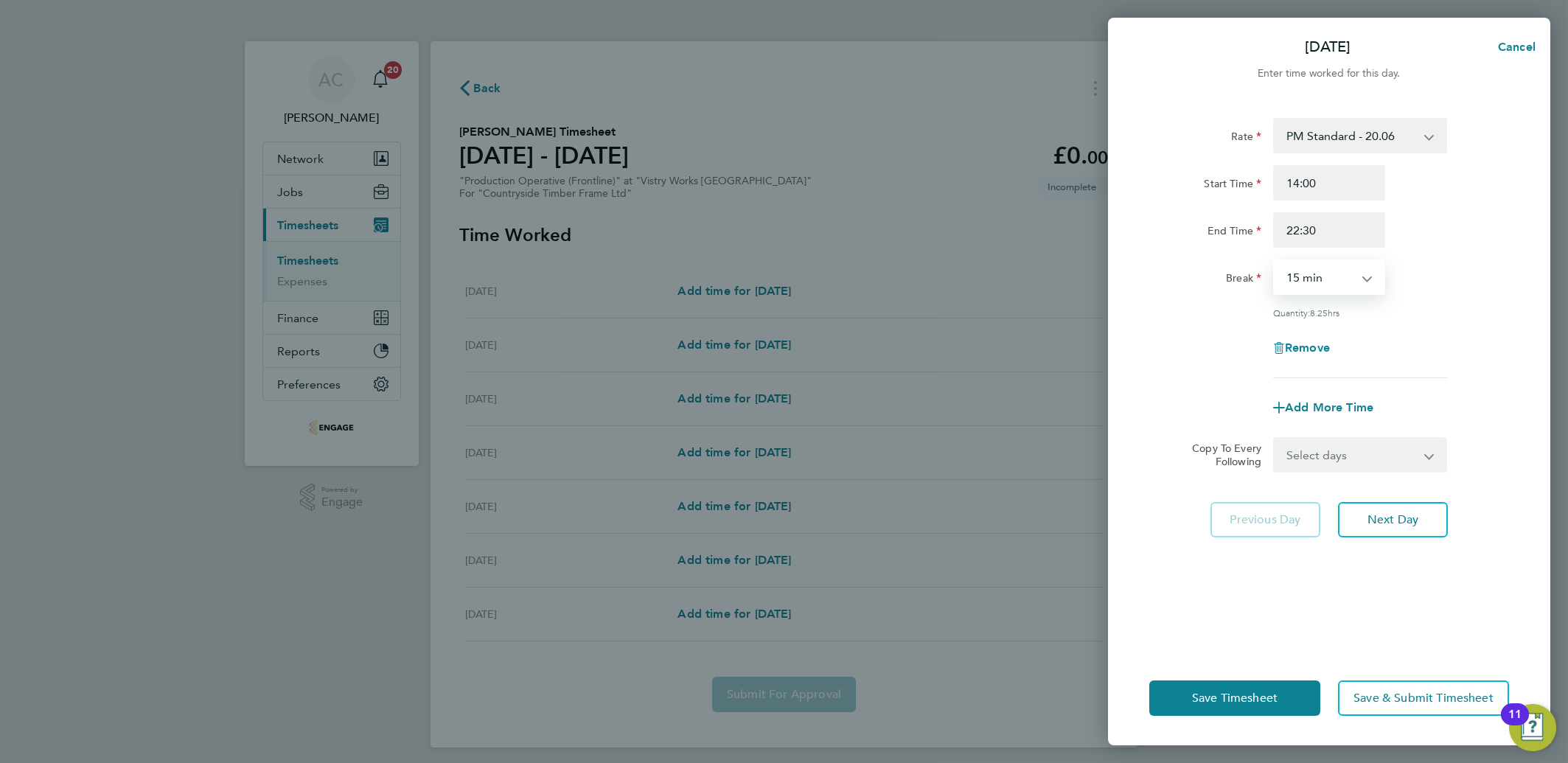
select select "30"
click at [1274, 261] on select "0 min 15 min 30 min 45 min 60 min 75 min 90 min" at bounding box center [1319, 277] width 91 height 32
click at [1295, 440] on select "Select days Day Weekday (Mon-Fri) Weekend (Sat-Sun) [DATE] [DATE] [DATE] [DATE]…" at bounding box center [1351, 454] width 155 height 32
select select "DAY"
click at [1274, 439] on select "Select days Day Weekday (Mon-Fri) Weekend (Sat-Sun) [DATE] [DATE] [DATE] [DATE]…" at bounding box center [1351, 454] width 155 height 32
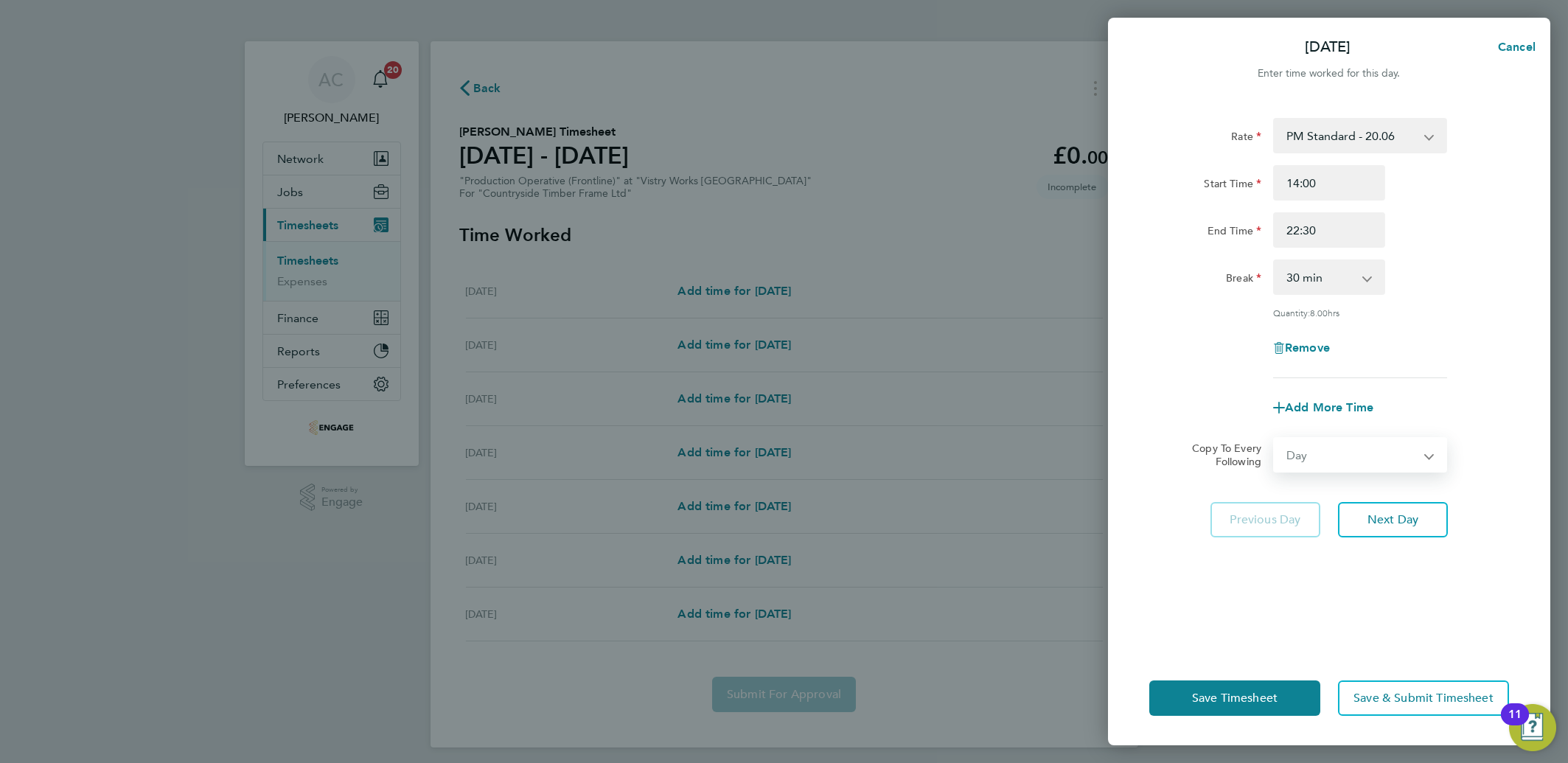
select select "[DATE]"
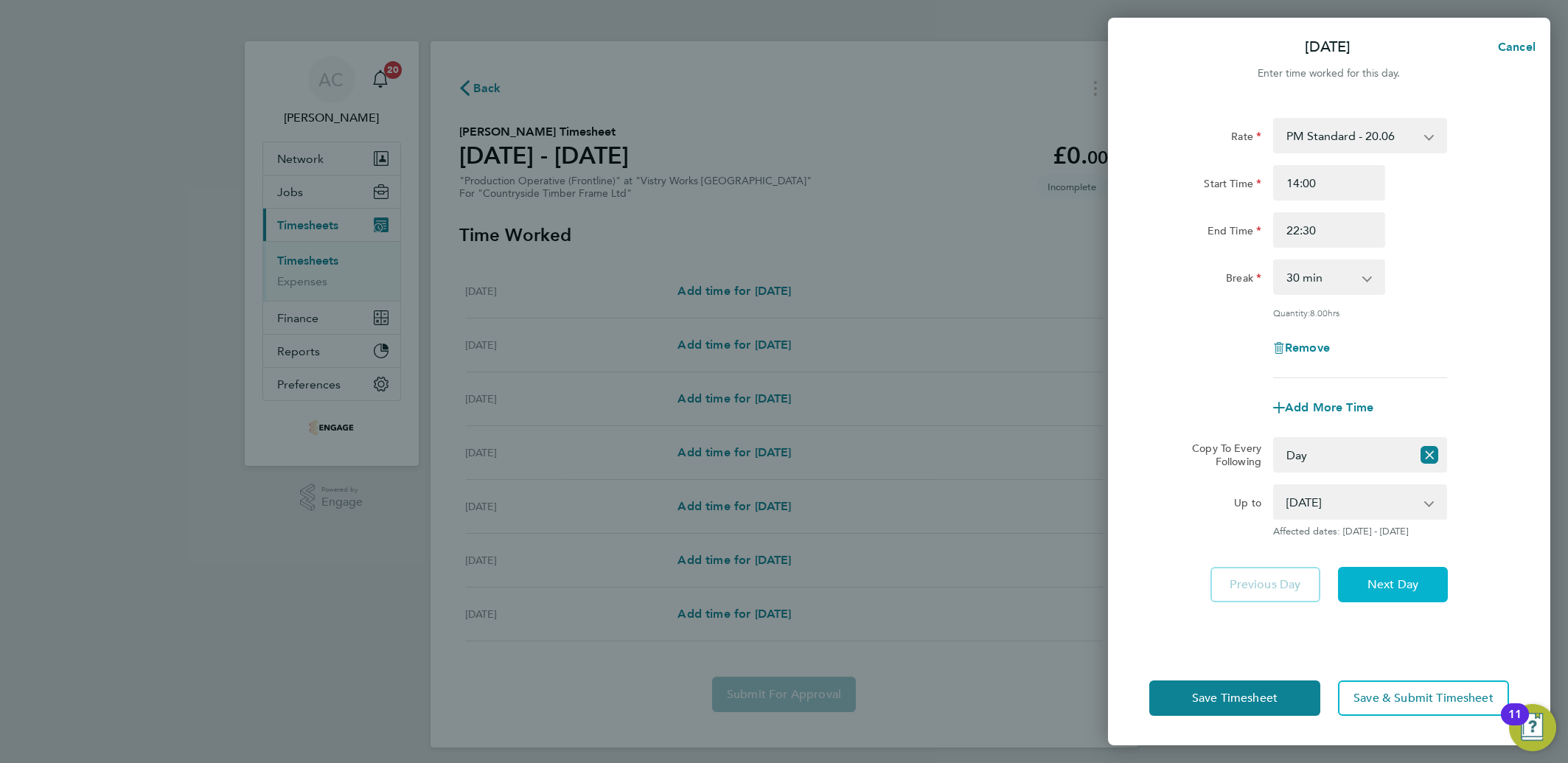
click at [1398, 575] on button "Next Day" at bounding box center [1393, 584] width 110 height 36
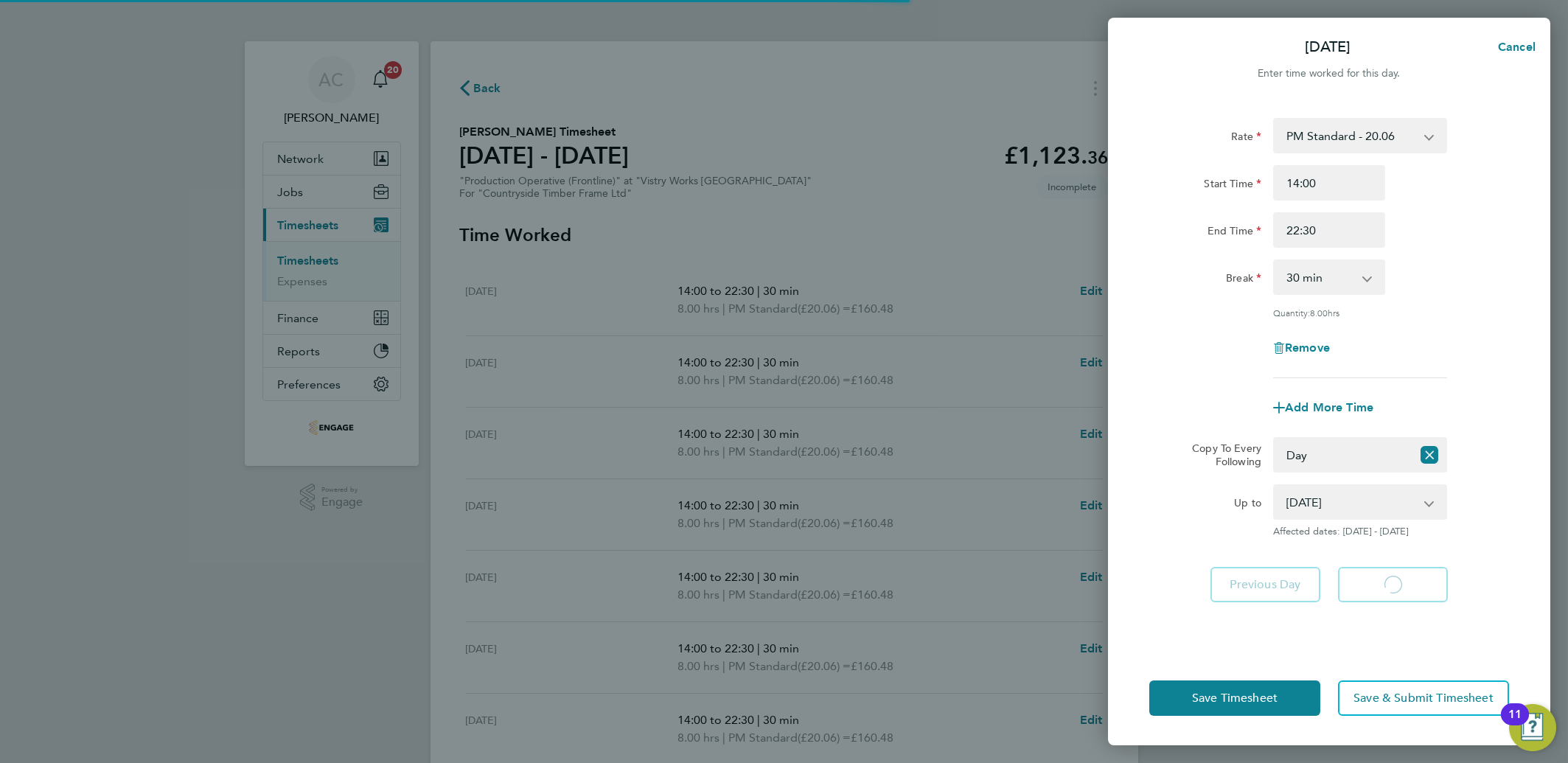
select select "30"
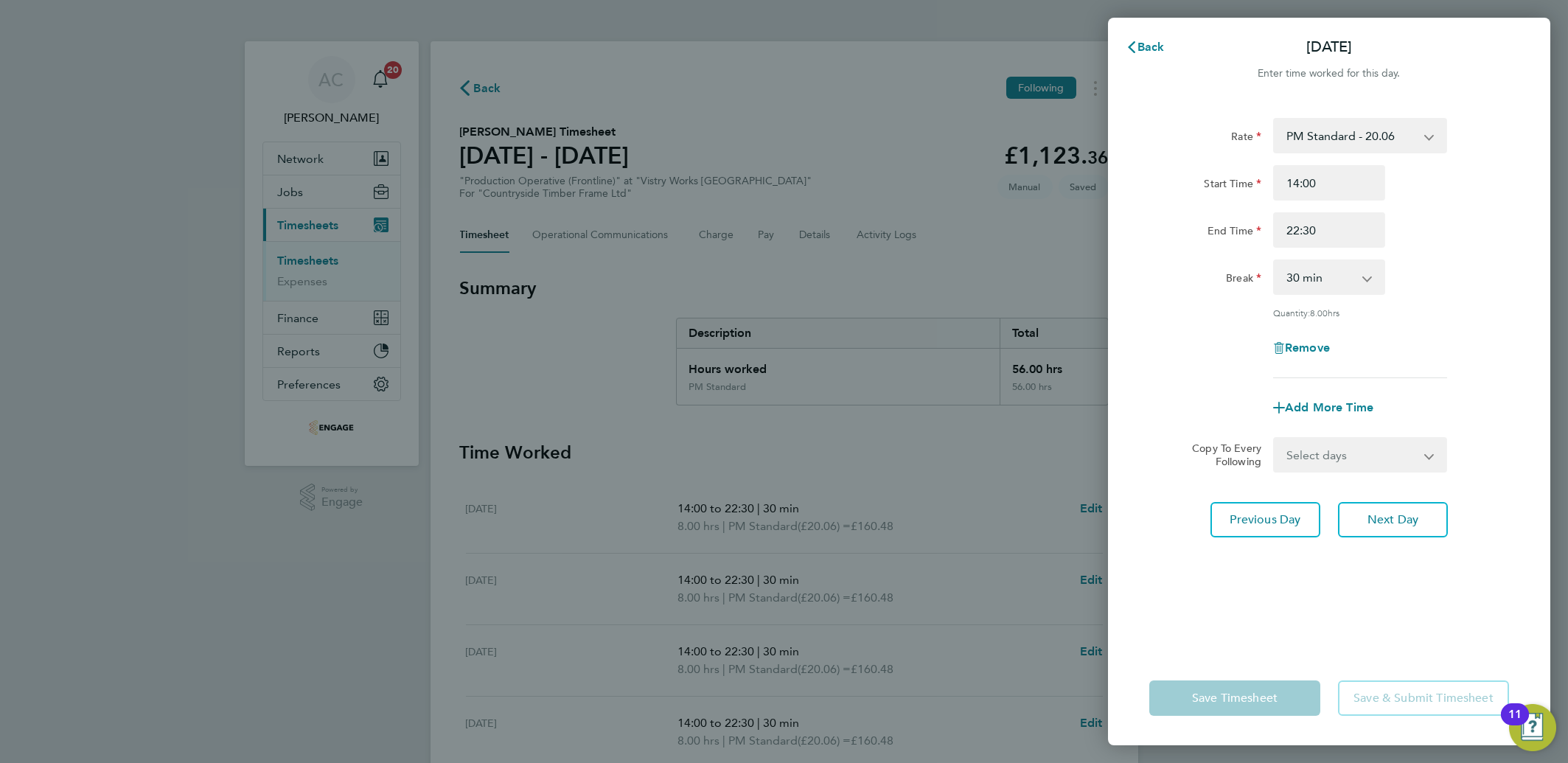
click at [1215, 649] on div "Rate PM Standard - 20.06 AM Standard - 18.40 OT 1 - 27.60 PM OT 1 - 30.08 PM OT…" at bounding box center [1329, 375] width 442 height 551
click at [1155, 44] on span "Back" at bounding box center [1150, 47] width 27 height 14
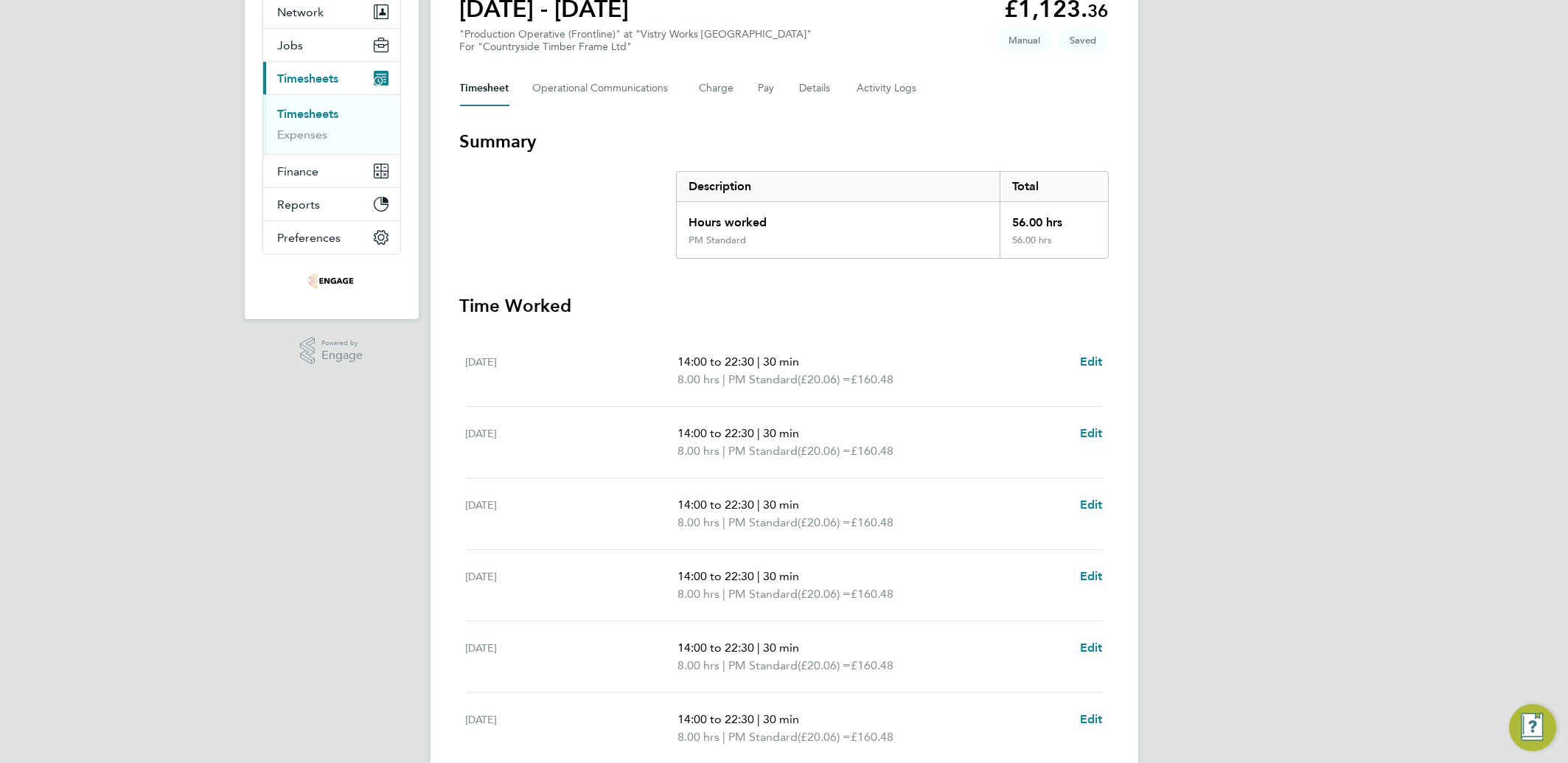
scroll to position [294, 0]
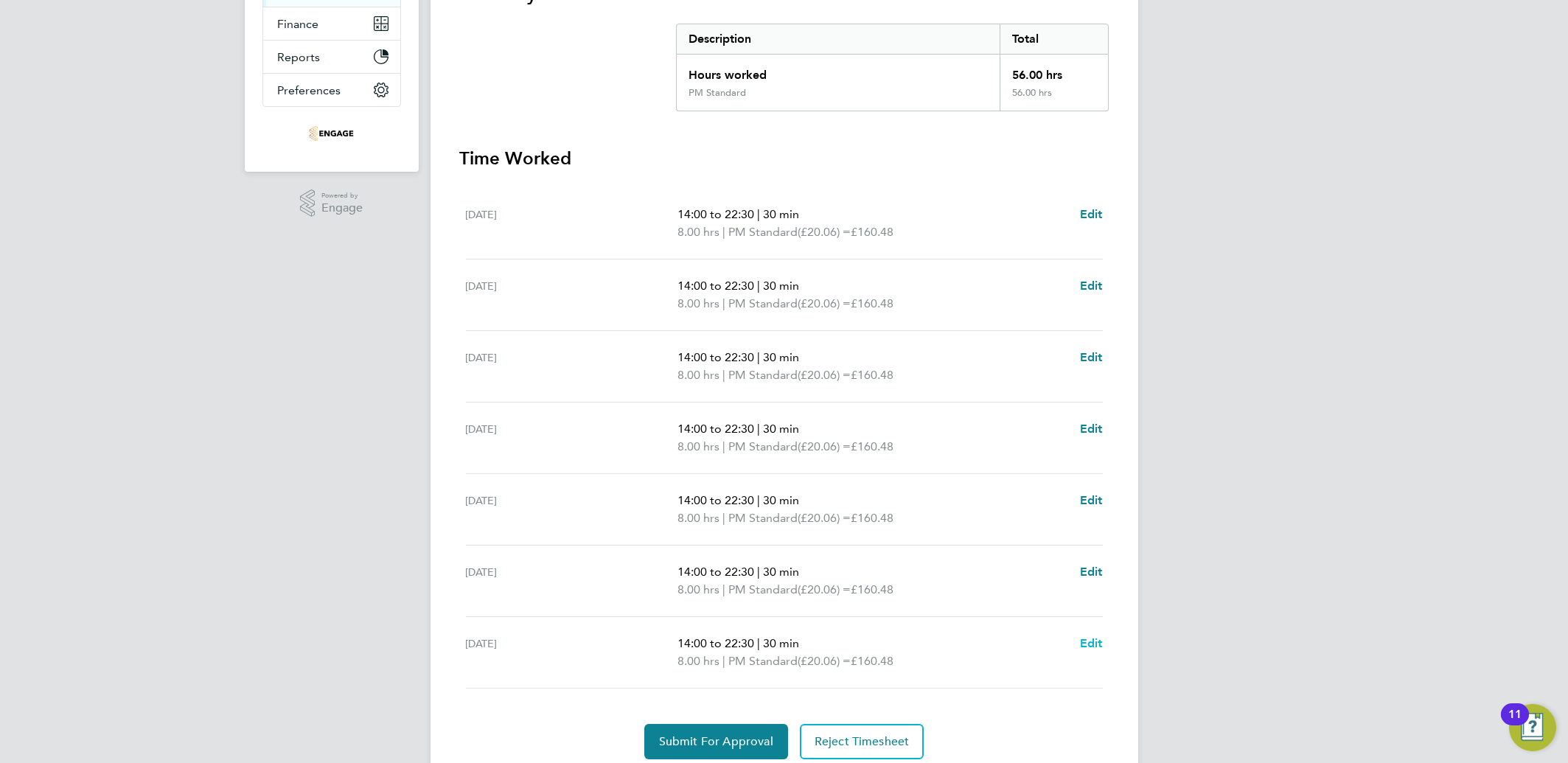
click at [1096, 642] on span "Edit" at bounding box center [1091, 643] width 23 height 14
select select "30"
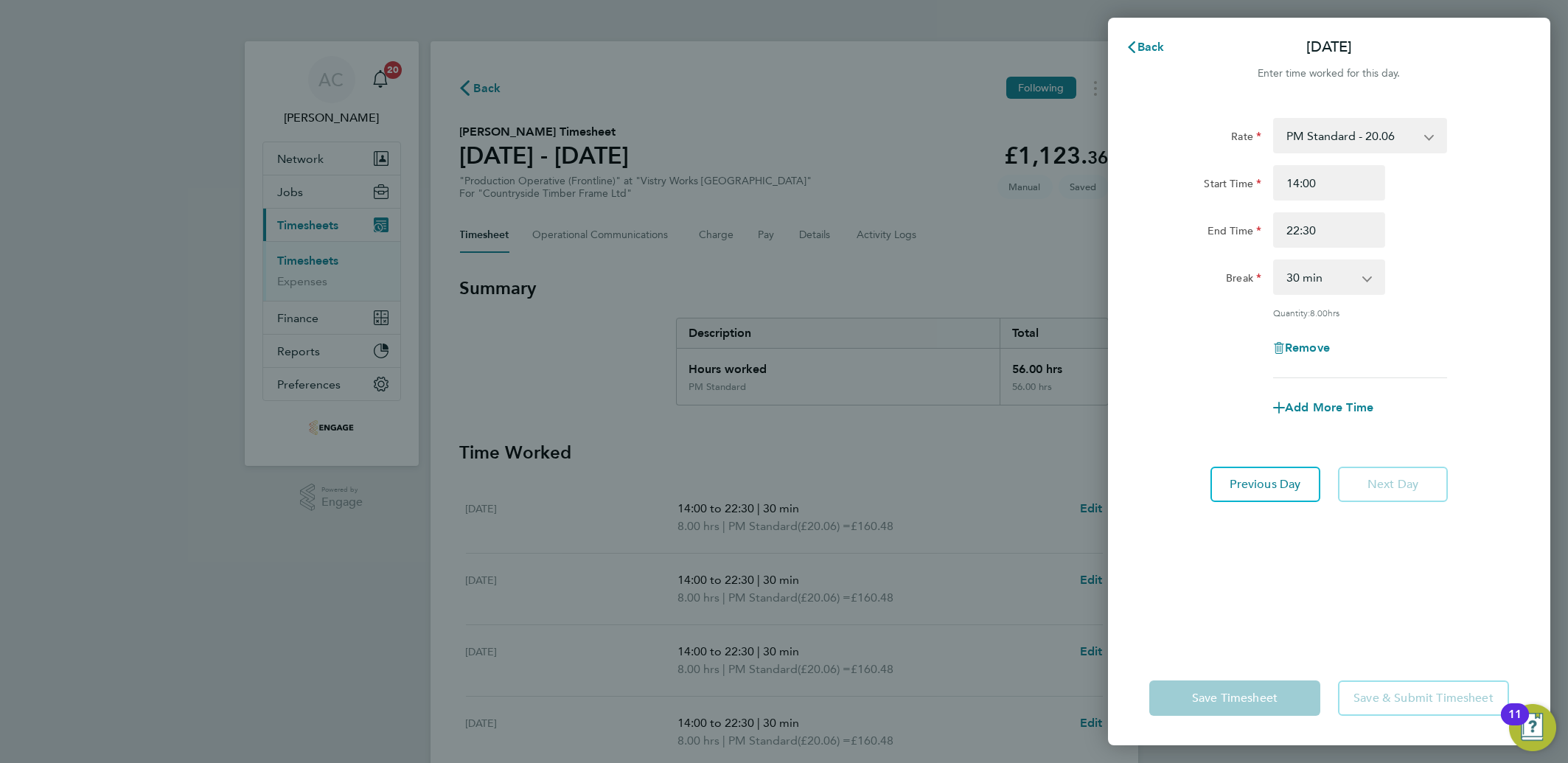
click at [1303, 336] on div "Remove" at bounding box center [1329, 348] width 124 height 36
click at [1308, 341] on span "Remove" at bounding box center [1307, 348] width 45 height 14
select select "null"
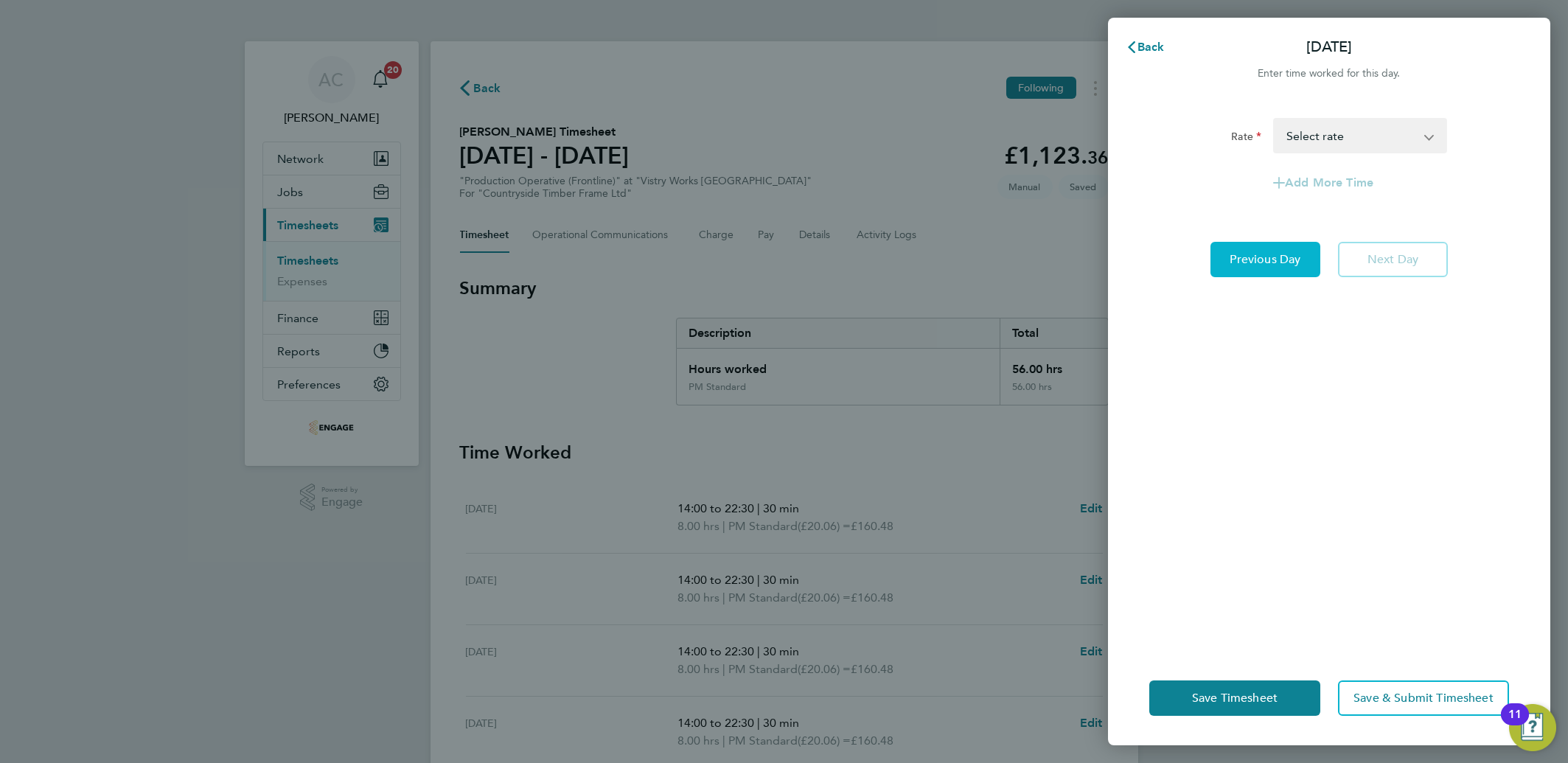
click at [1262, 267] on button "Previous Day" at bounding box center [1265, 259] width 110 height 36
select select "30"
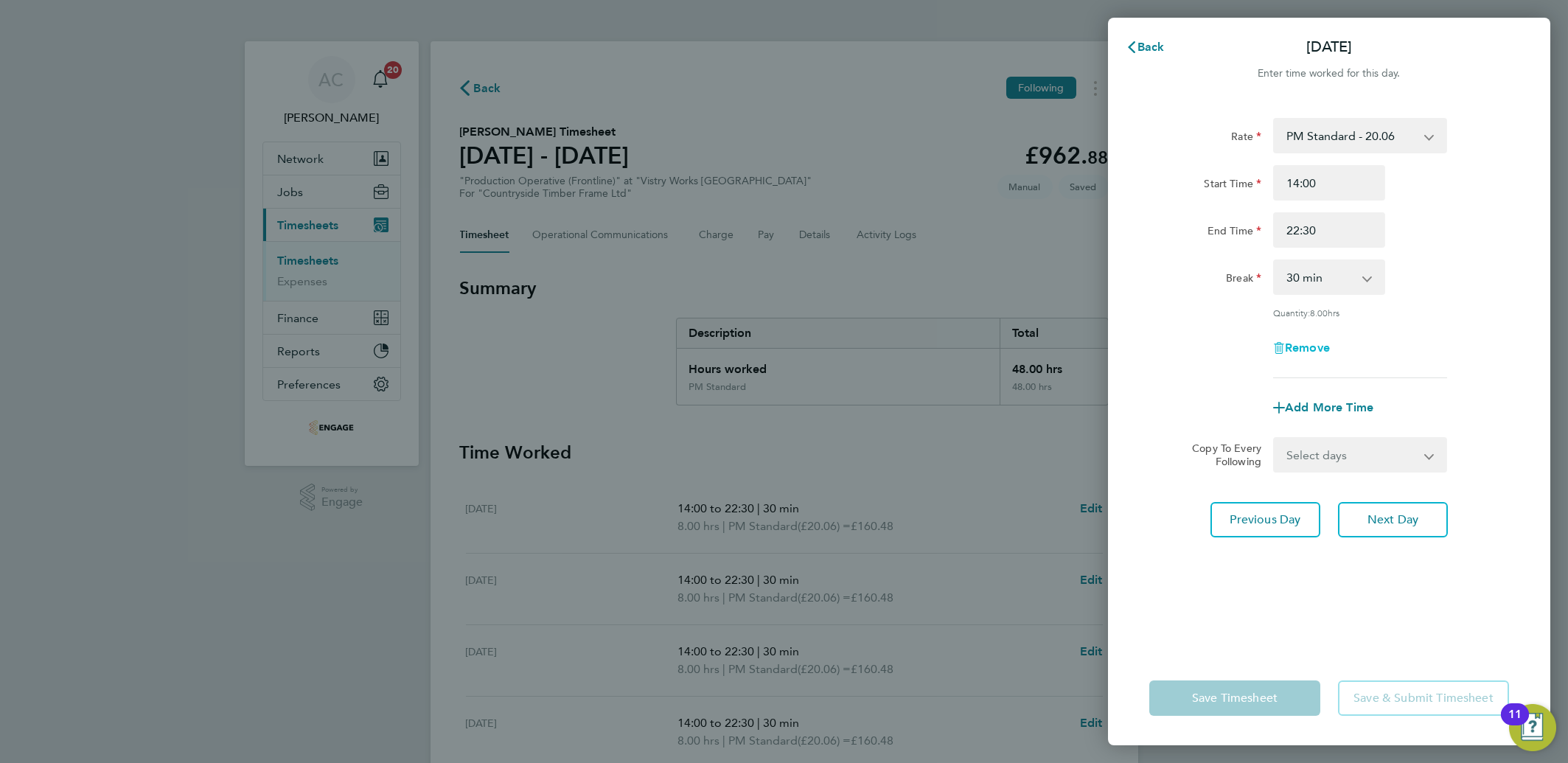
click at [1318, 350] on span "Remove" at bounding box center [1307, 348] width 45 height 14
select select "null"
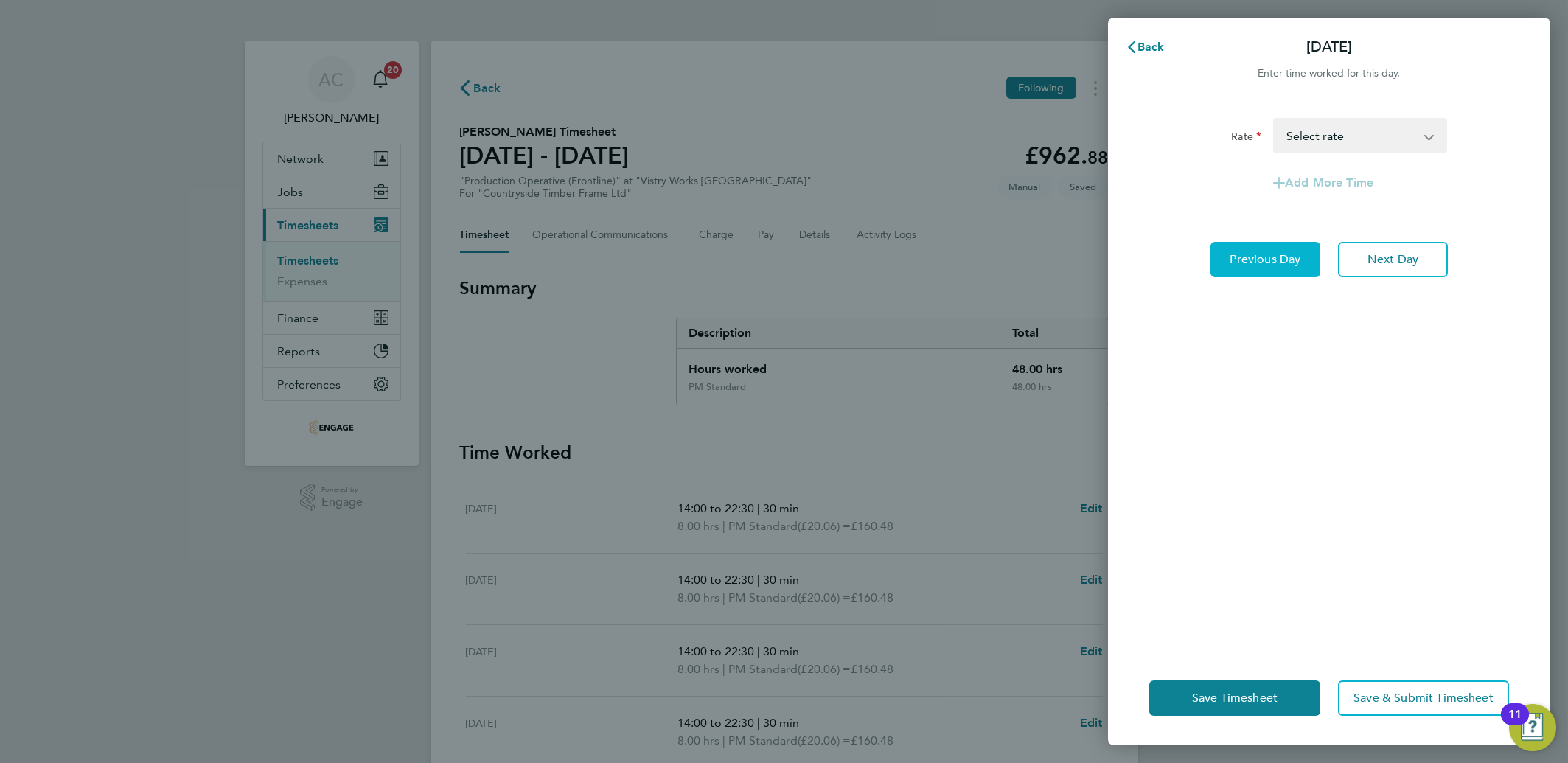
click at [1240, 255] on span "Previous Day" at bounding box center [1265, 259] width 71 height 15
select select "30"
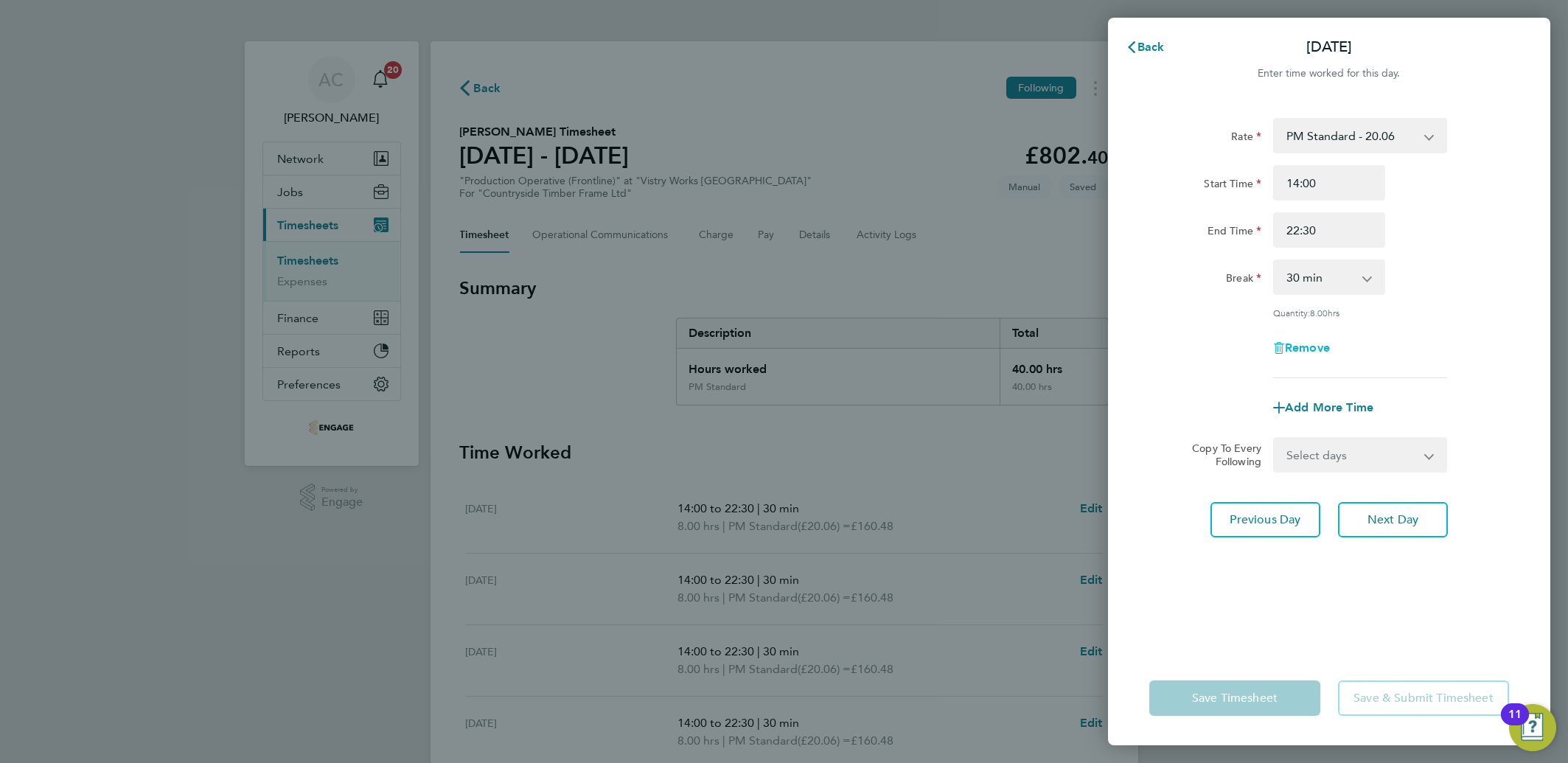
click at [1311, 341] on span "Remove" at bounding box center [1307, 348] width 45 height 14
select select "null"
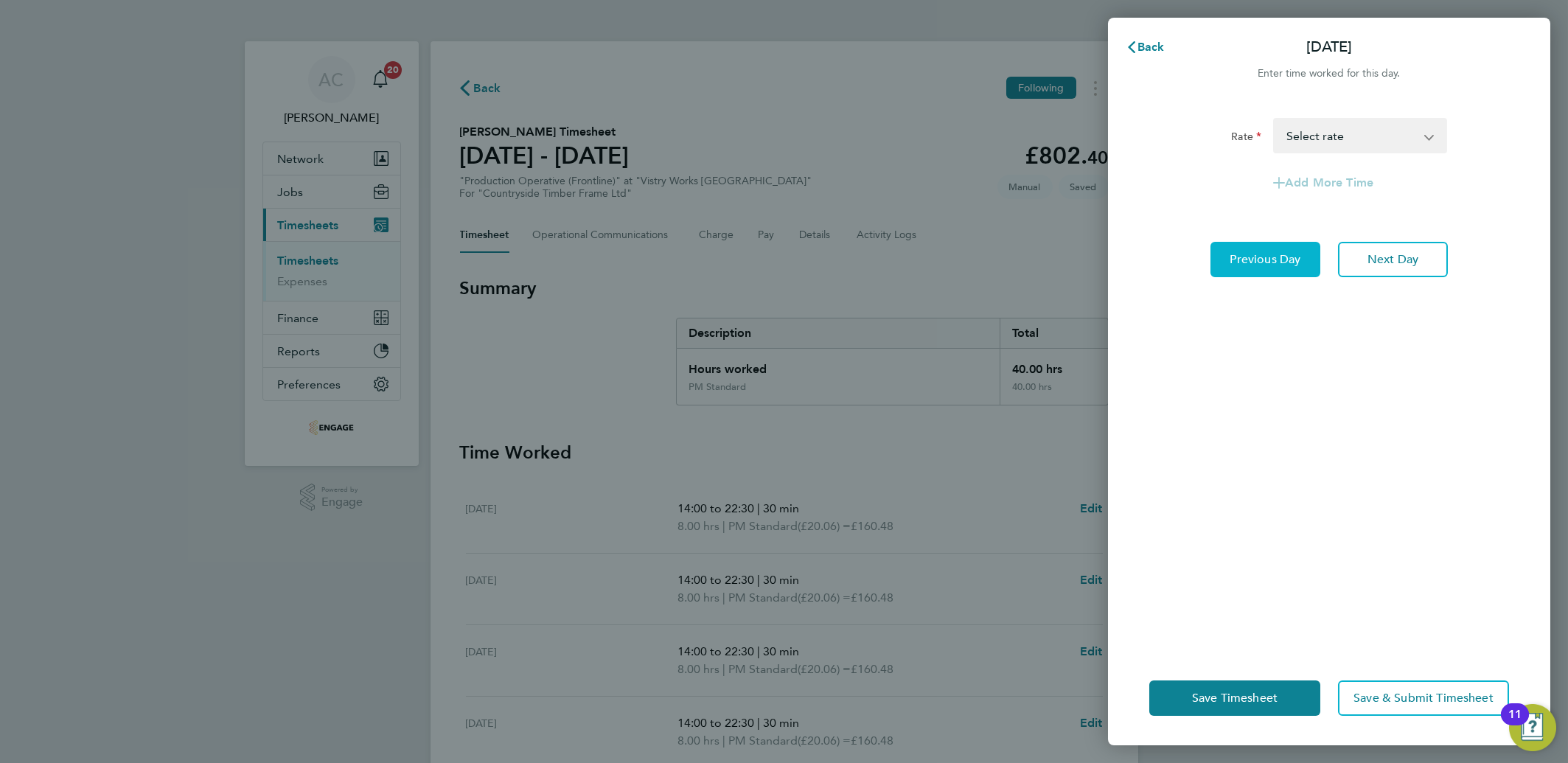
click at [1258, 252] on span "Previous Day" at bounding box center [1265, 259] width 71 height 15
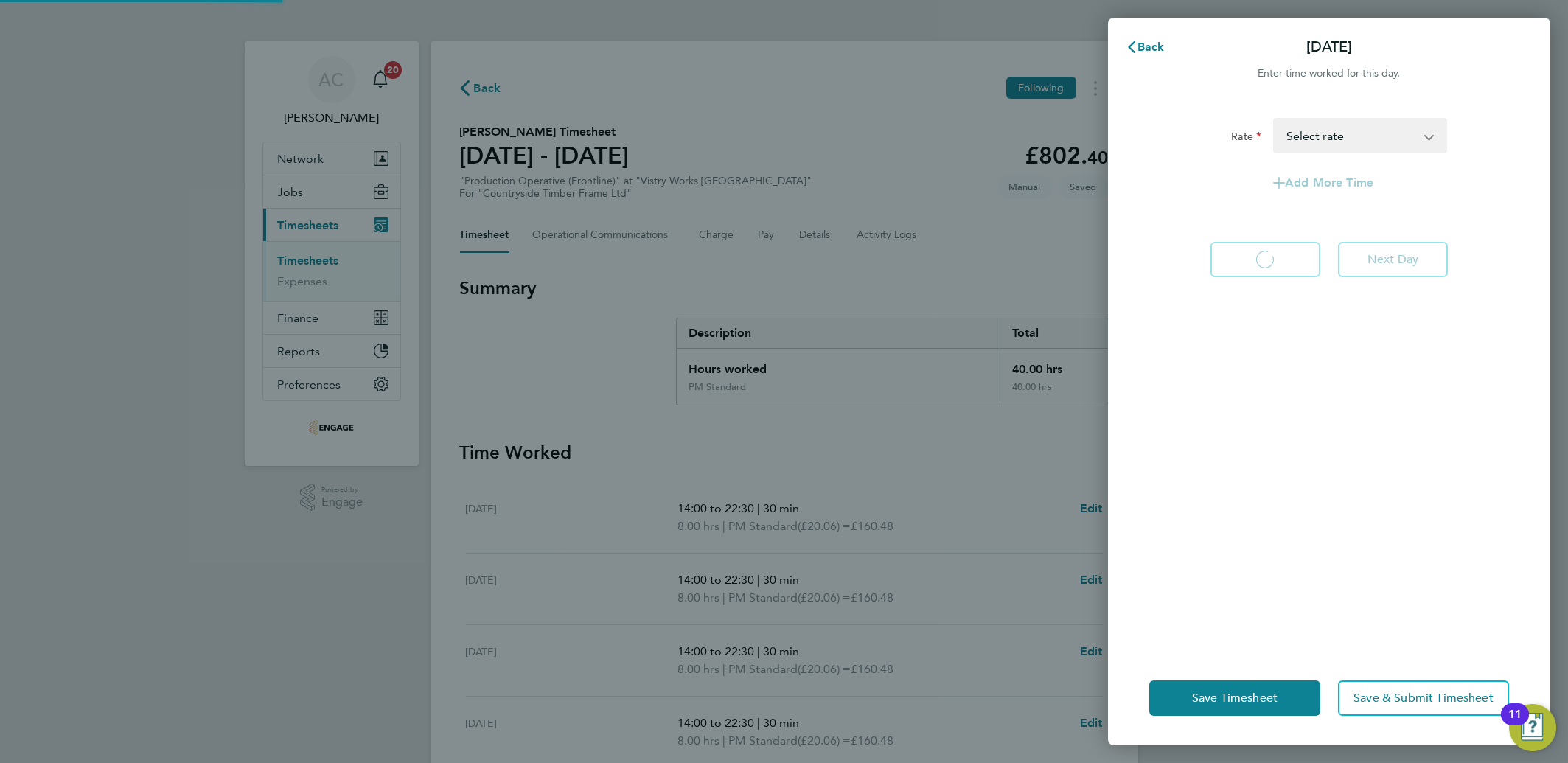
select select "30"
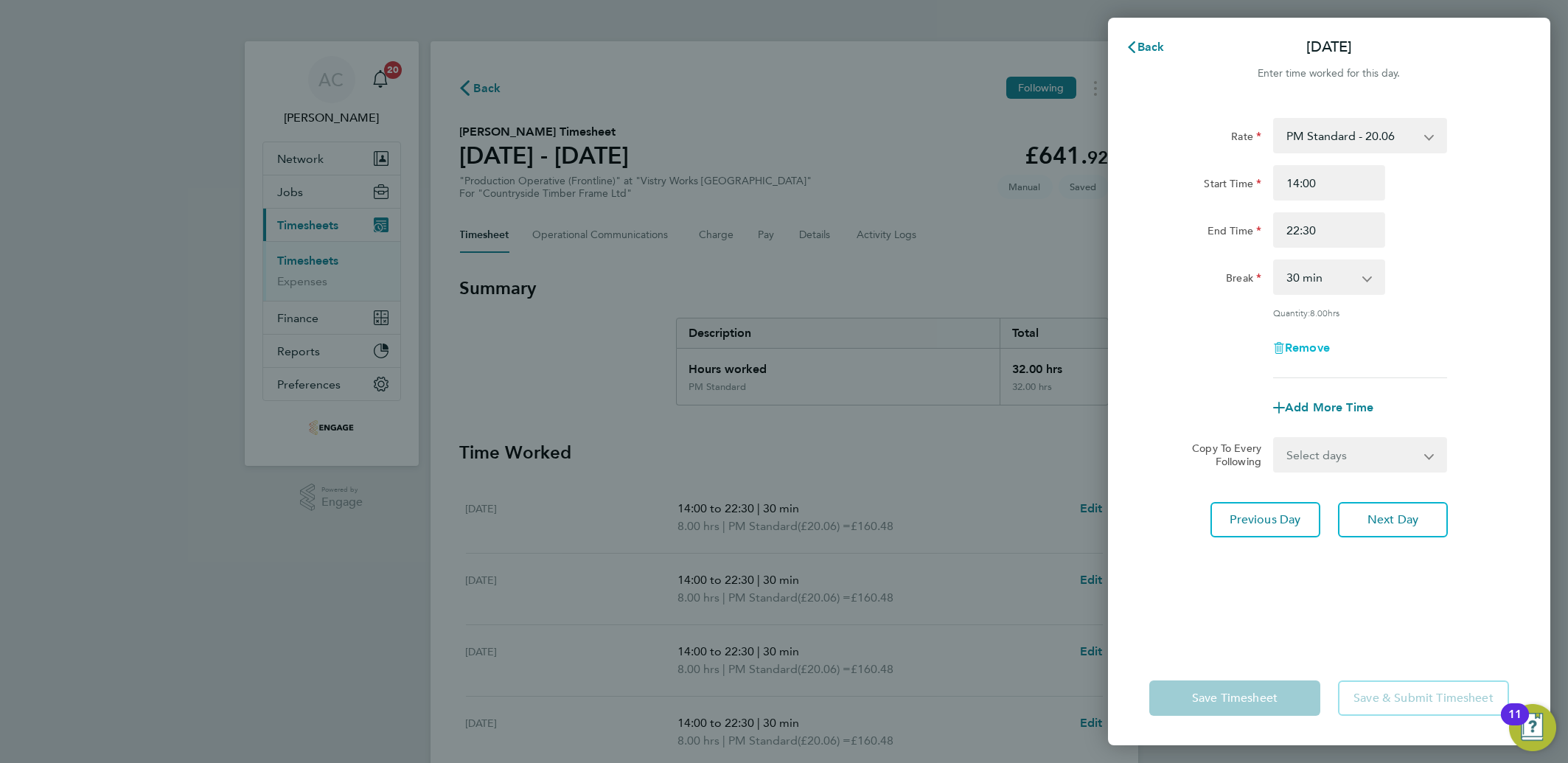
click at [1304, 352] on span "Remove" at bounding box center [1307, 348] width 45 height 14
select select "null"
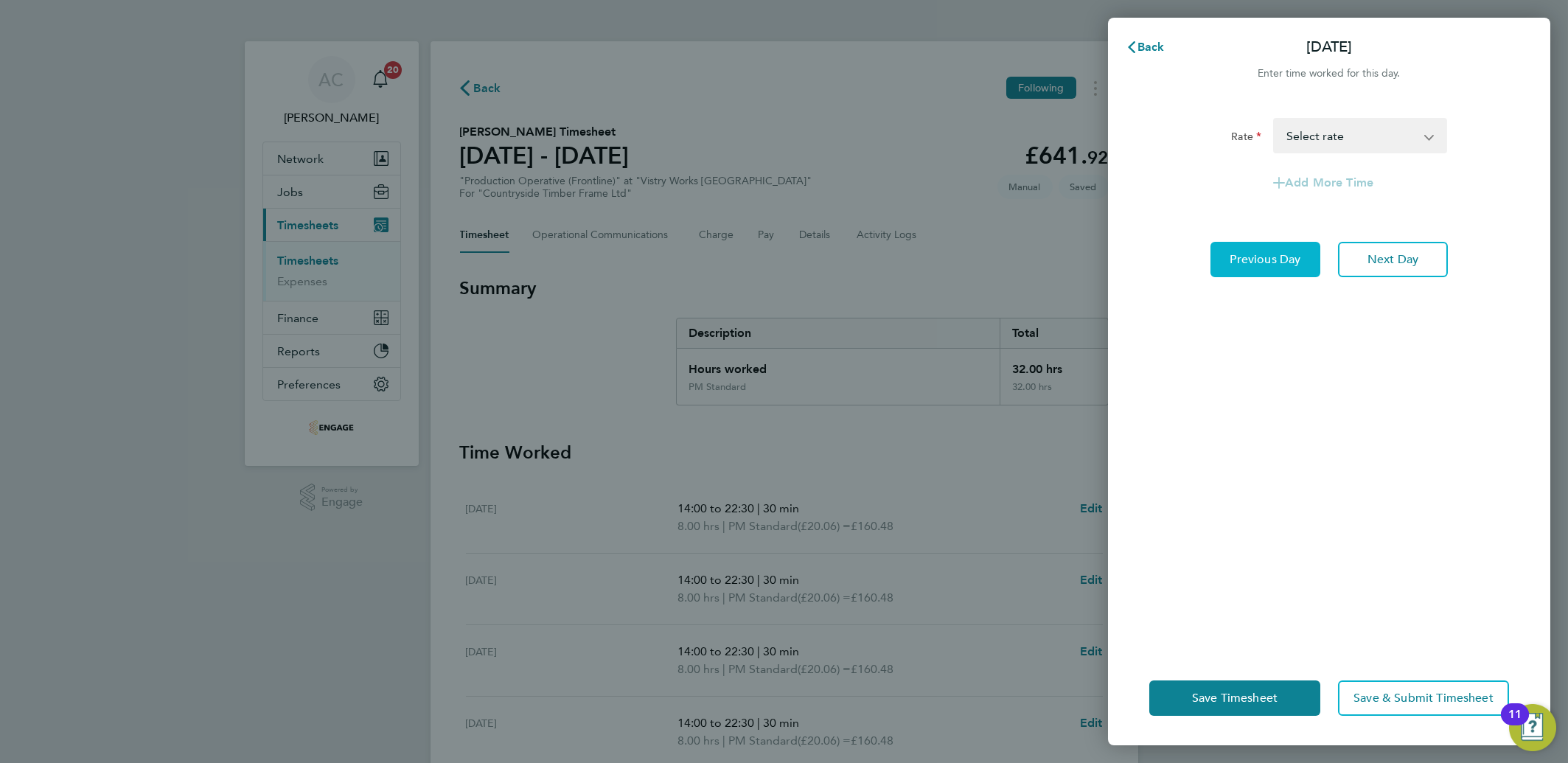
click at [1268, 262] on span "Previous Day" at bounding box center [1265, 259] width 71 height 15
select select "30"
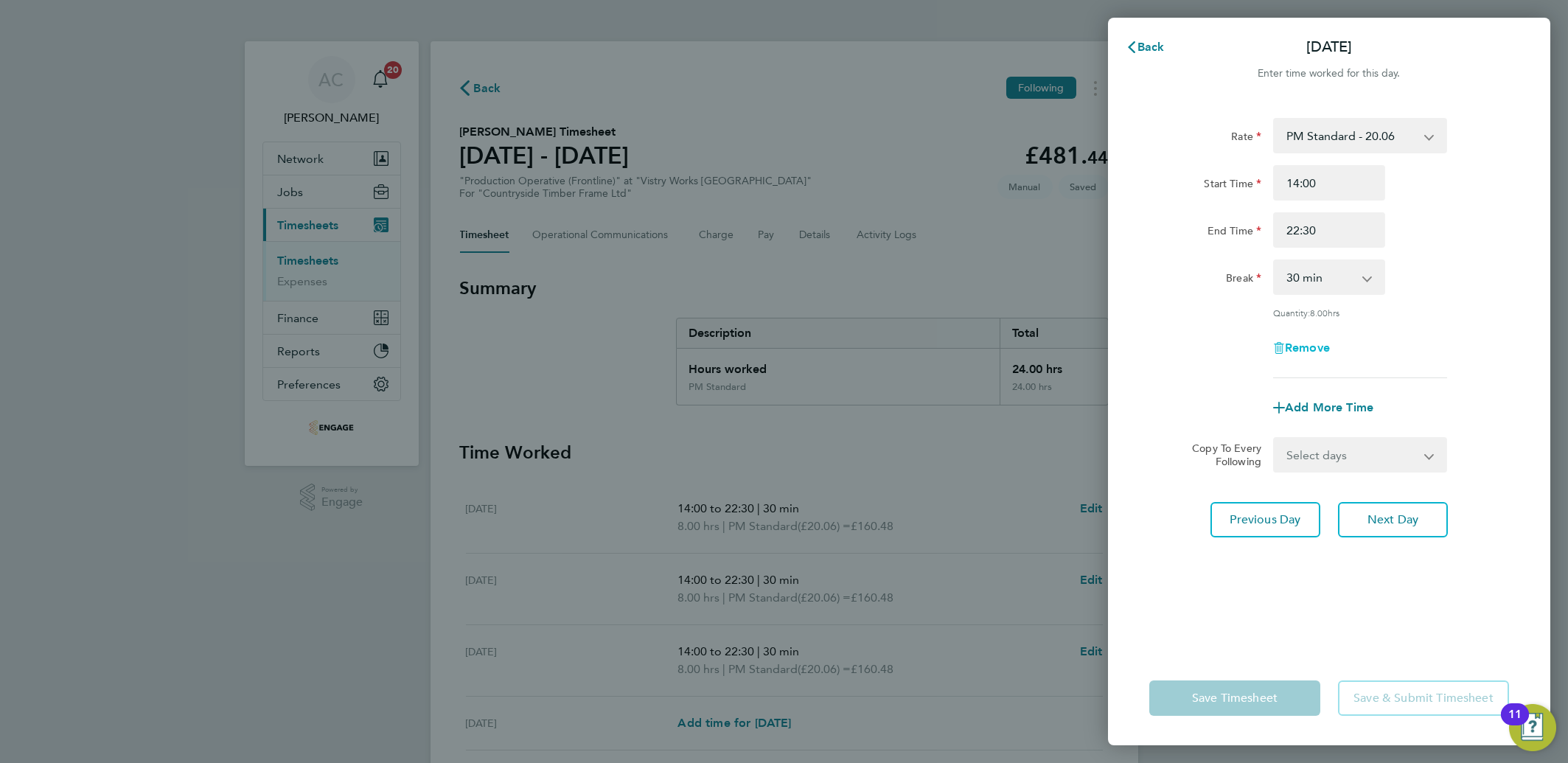
click at [1309, 342] on span "Remove" at bounding box center [1307, 348] width 45 height 14
select select "null"
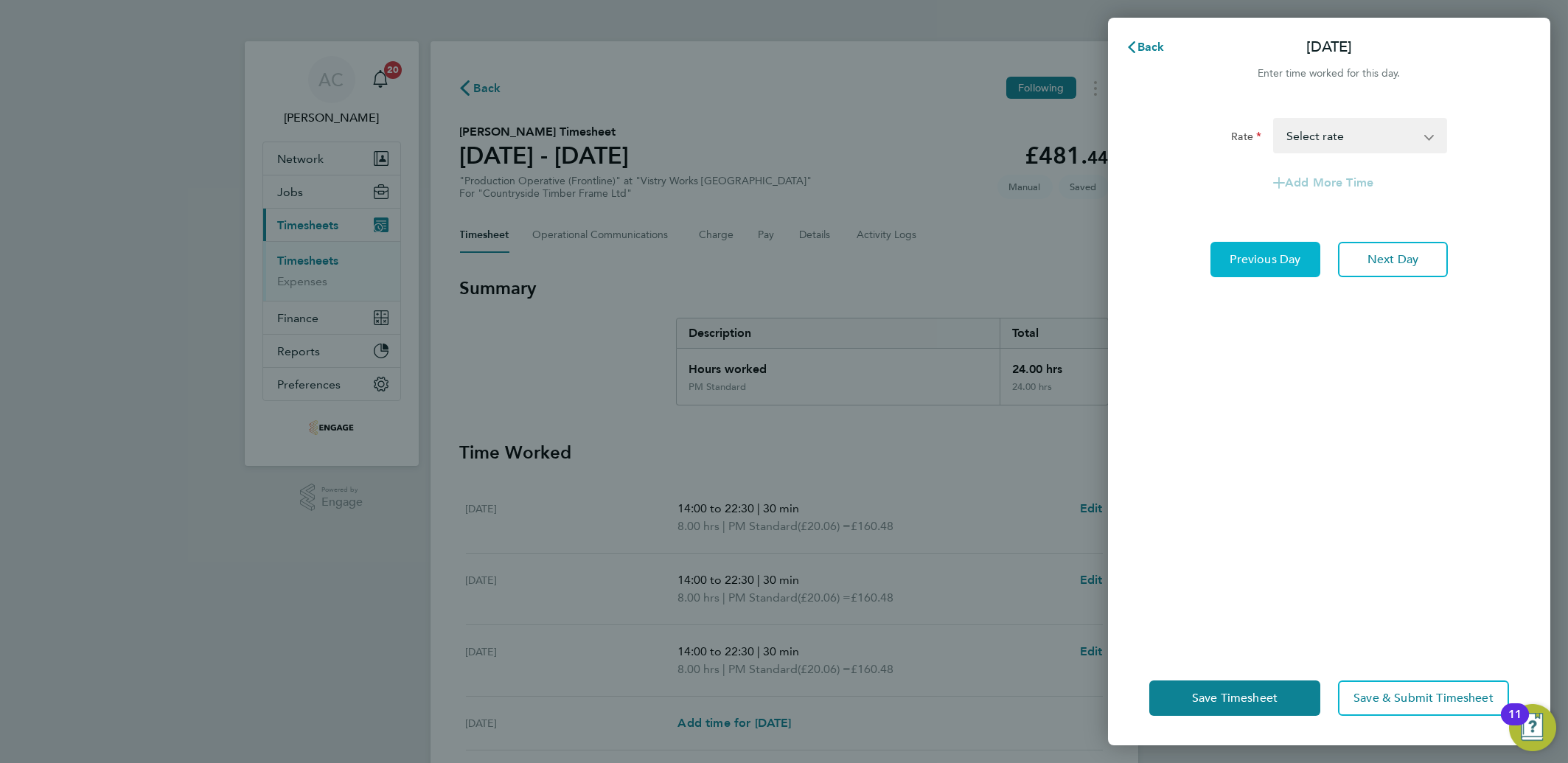
click at [1240, 268] on button "Previous Day" at bounding box center [1265, 259] width 110 height 36
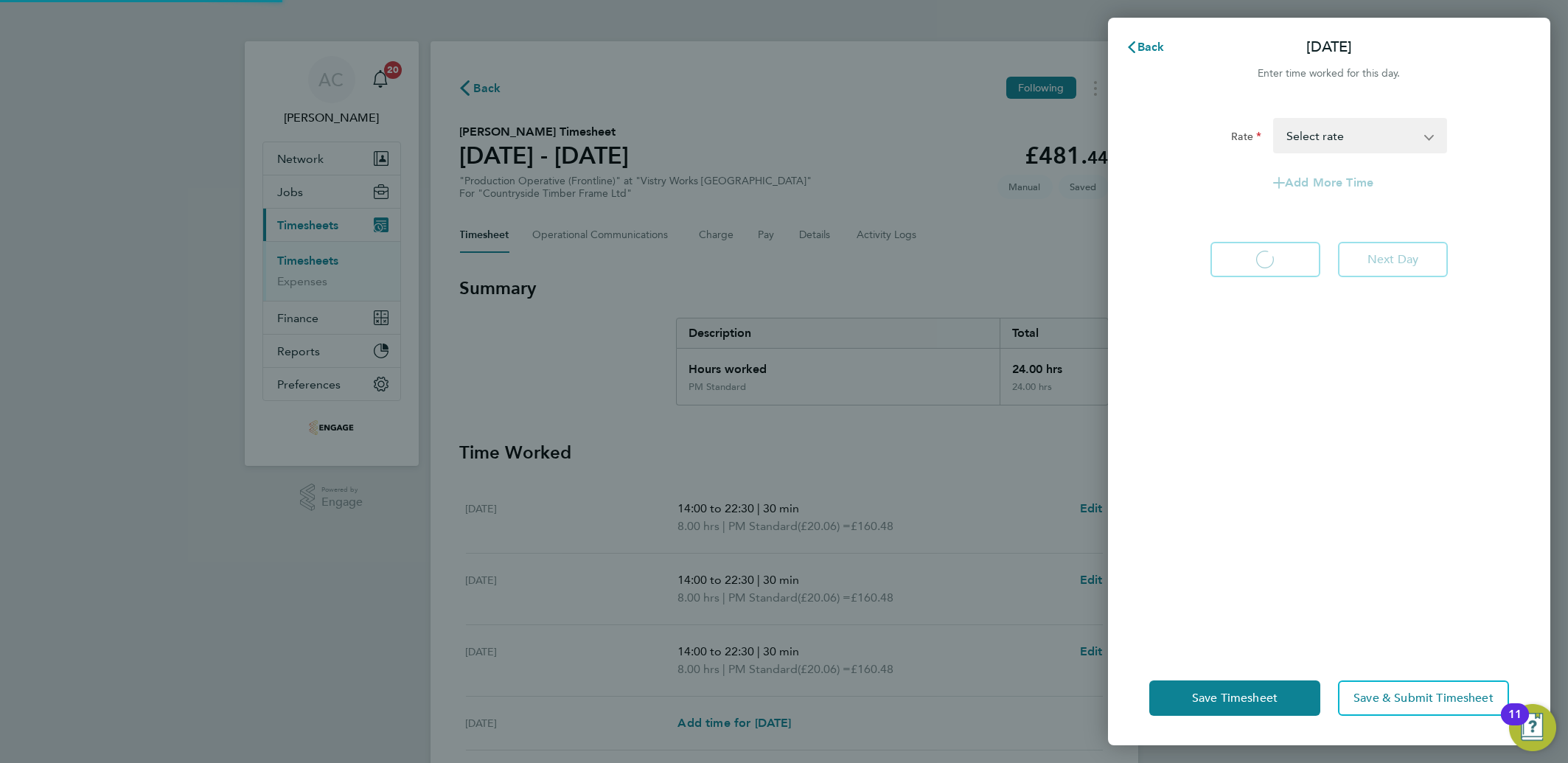
select select "30"
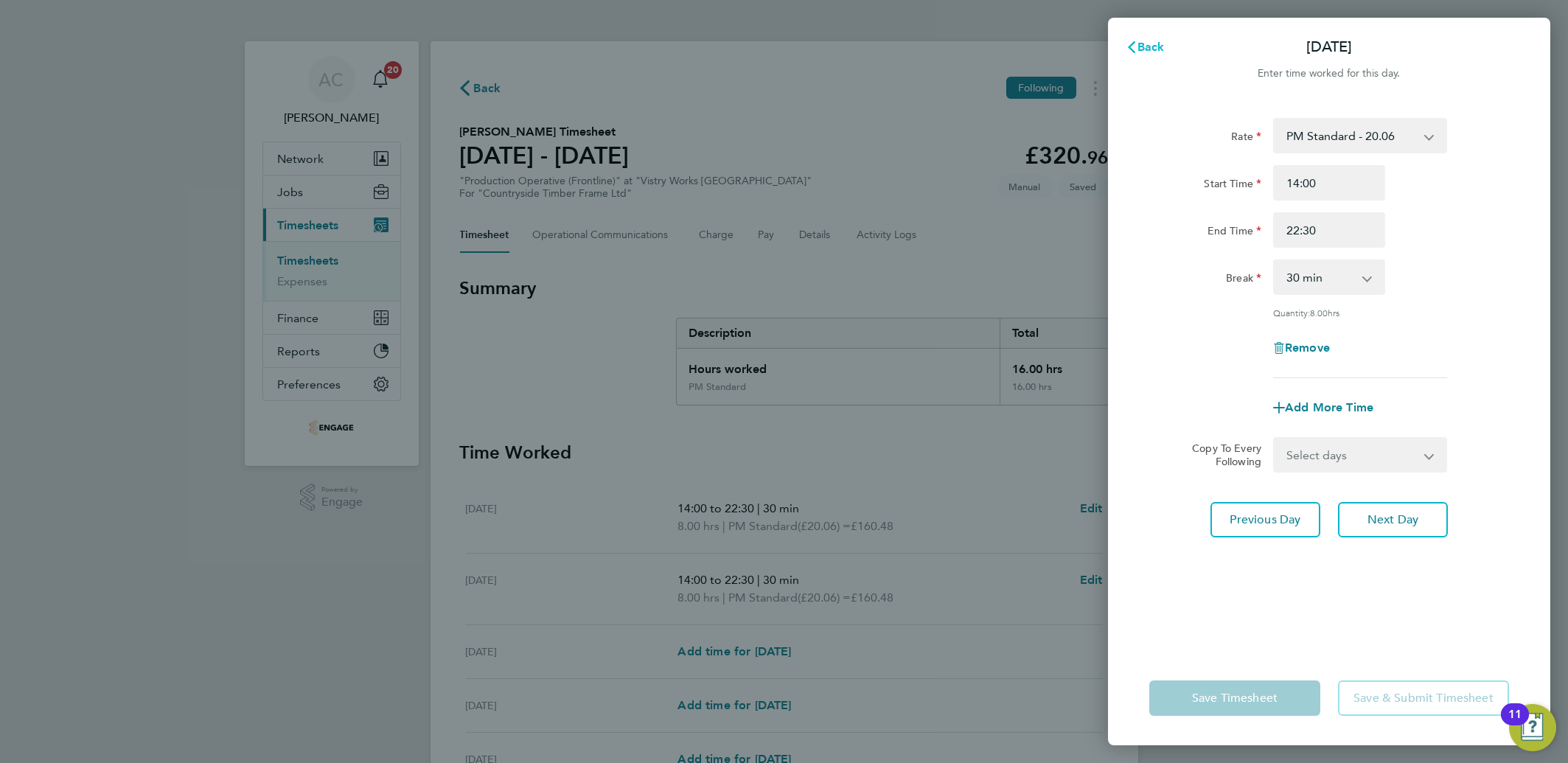
click at [1150, 47] on span "Back" at bounding box center [1150, 47] width 27 height 14
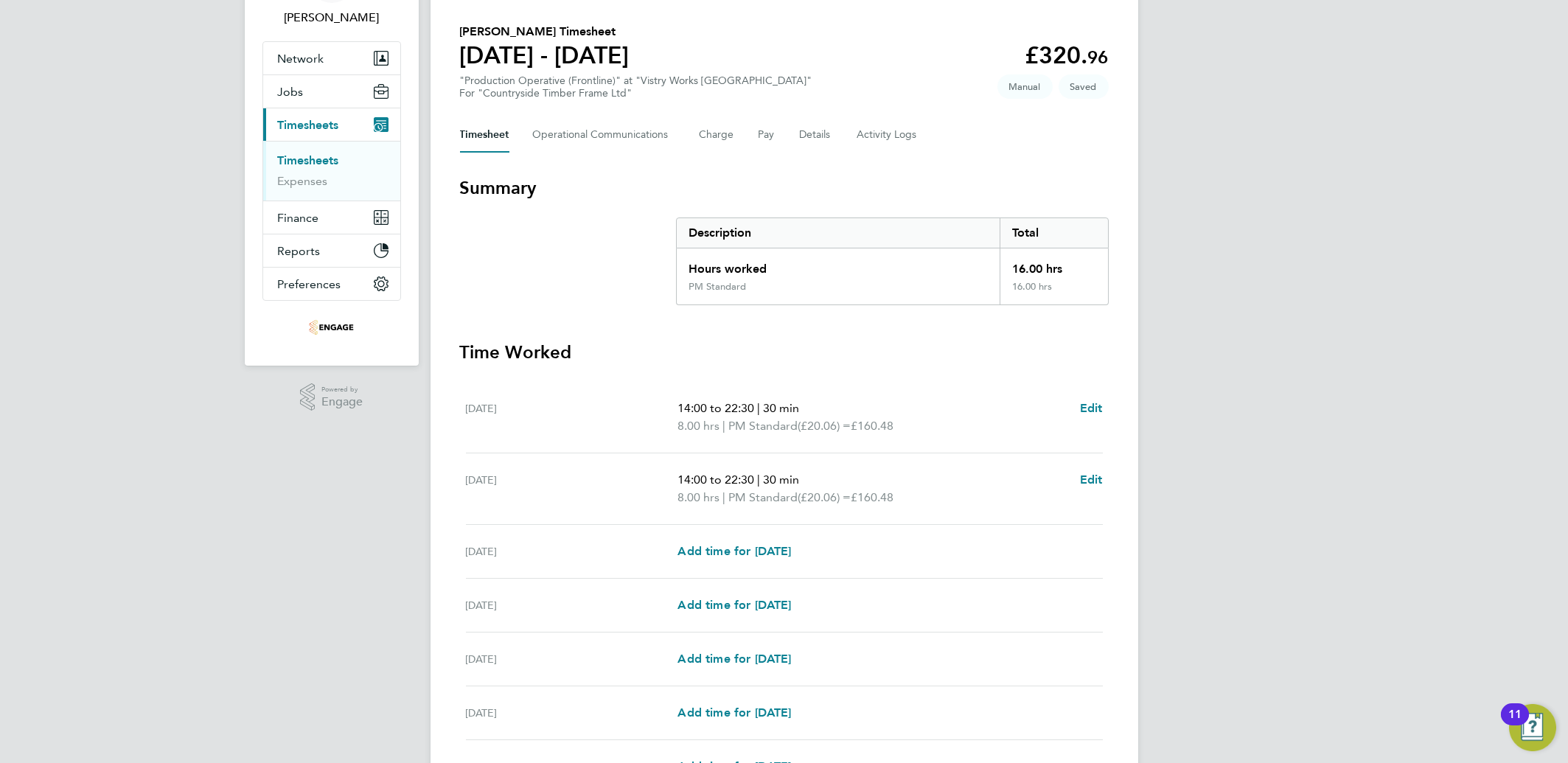
scroll to position [259, 0]
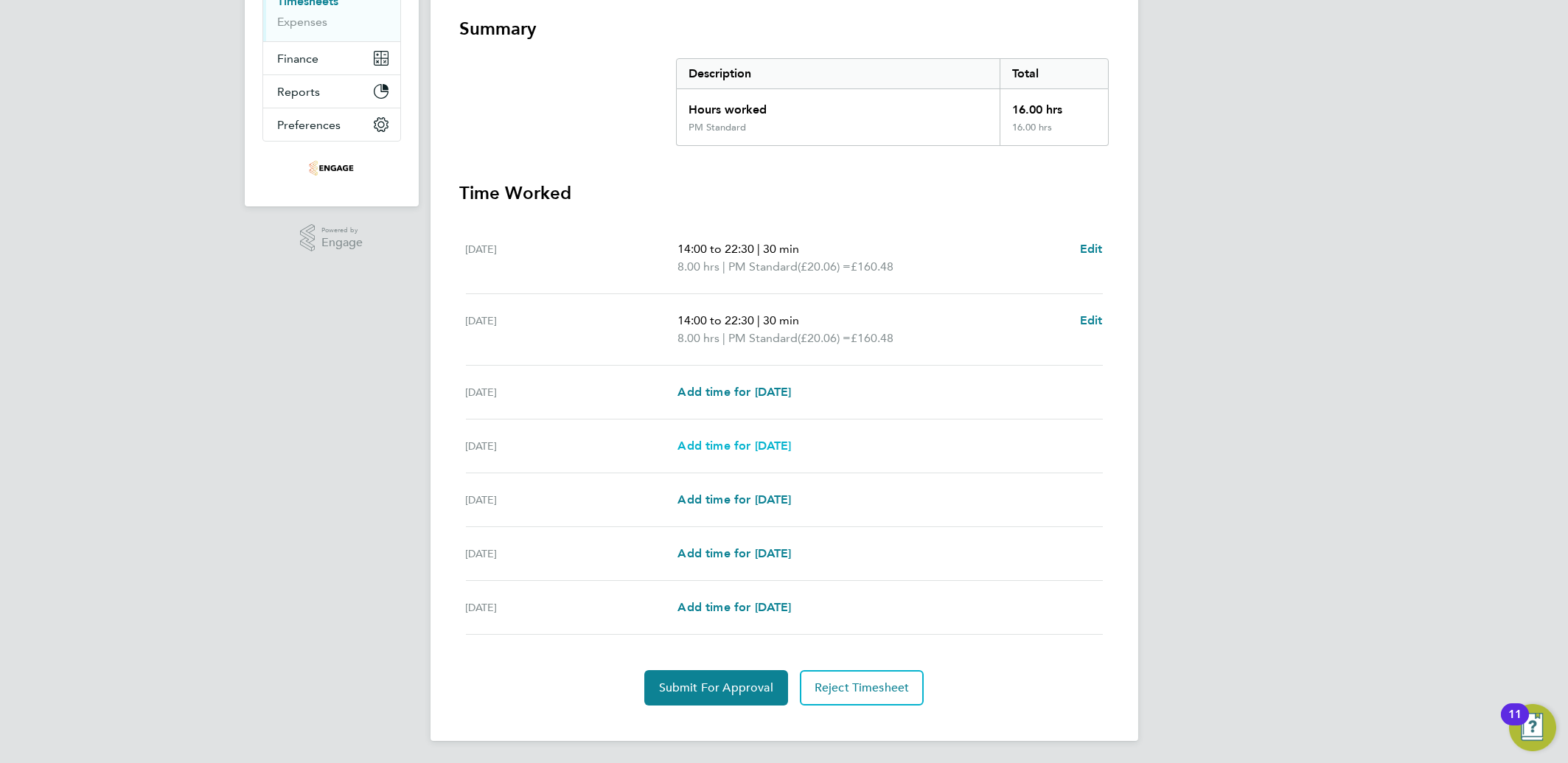
click at [712, 451] on span "Add time for [DATE]" at bounding box center [734, 446] width 114 height 14
select select "15"
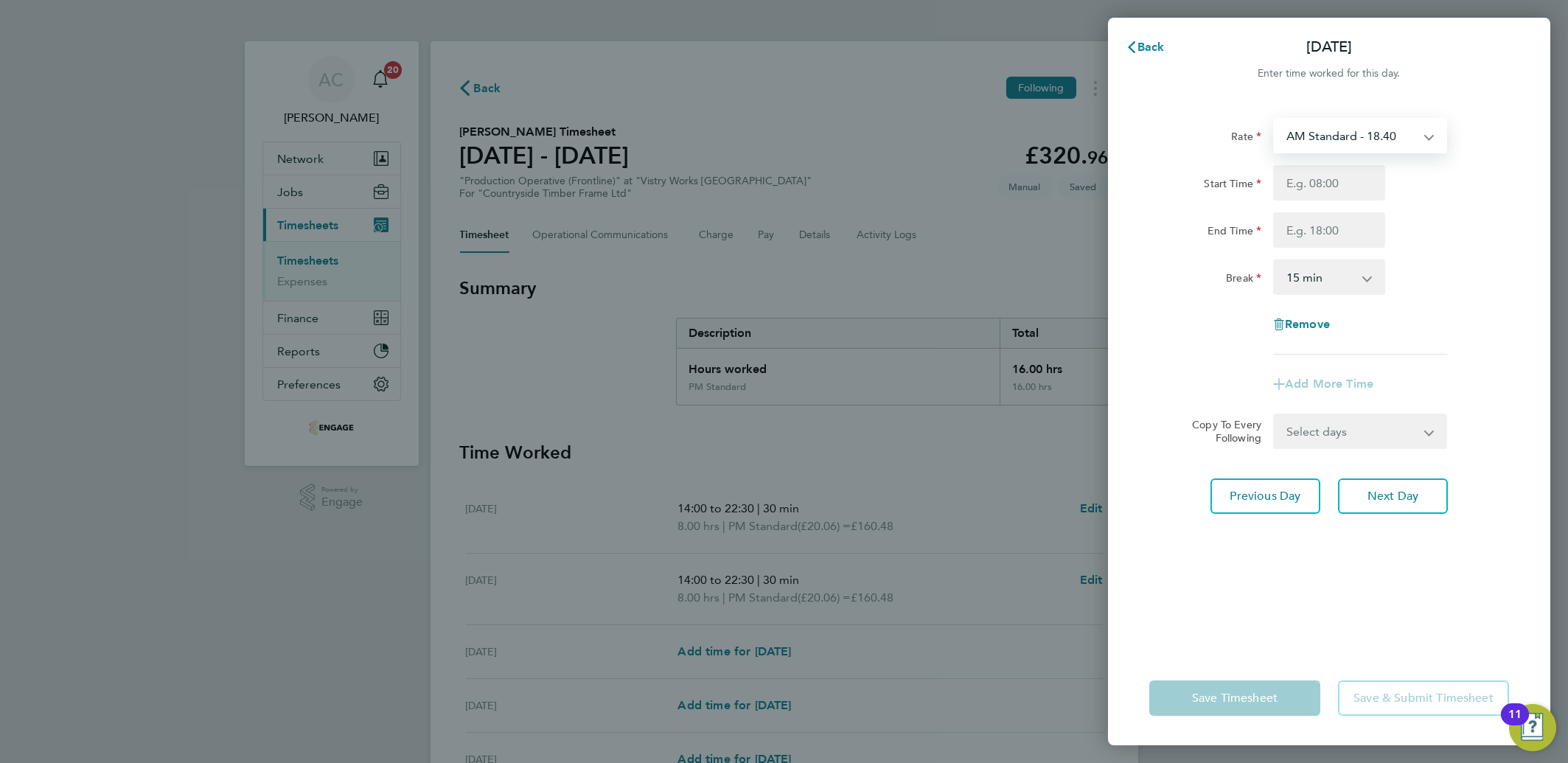
drag, startPoint x: 1380, startPoint y: 135, endPoint x: 1375, endPoint y: 154, distance: 19.6
click at [1381, 136] on select "AM Standard - 18.40 OT 1 - 27.60 PM Standard - 20.06 PM OT 1 - 30.08 PM OT 2 - …" at bounding box center [1350, 135] width 153 height 32
select select "15"
click at [1293, 202] on div "Start Time End Time" at bounding box center [1329, 206] width 372 height 82
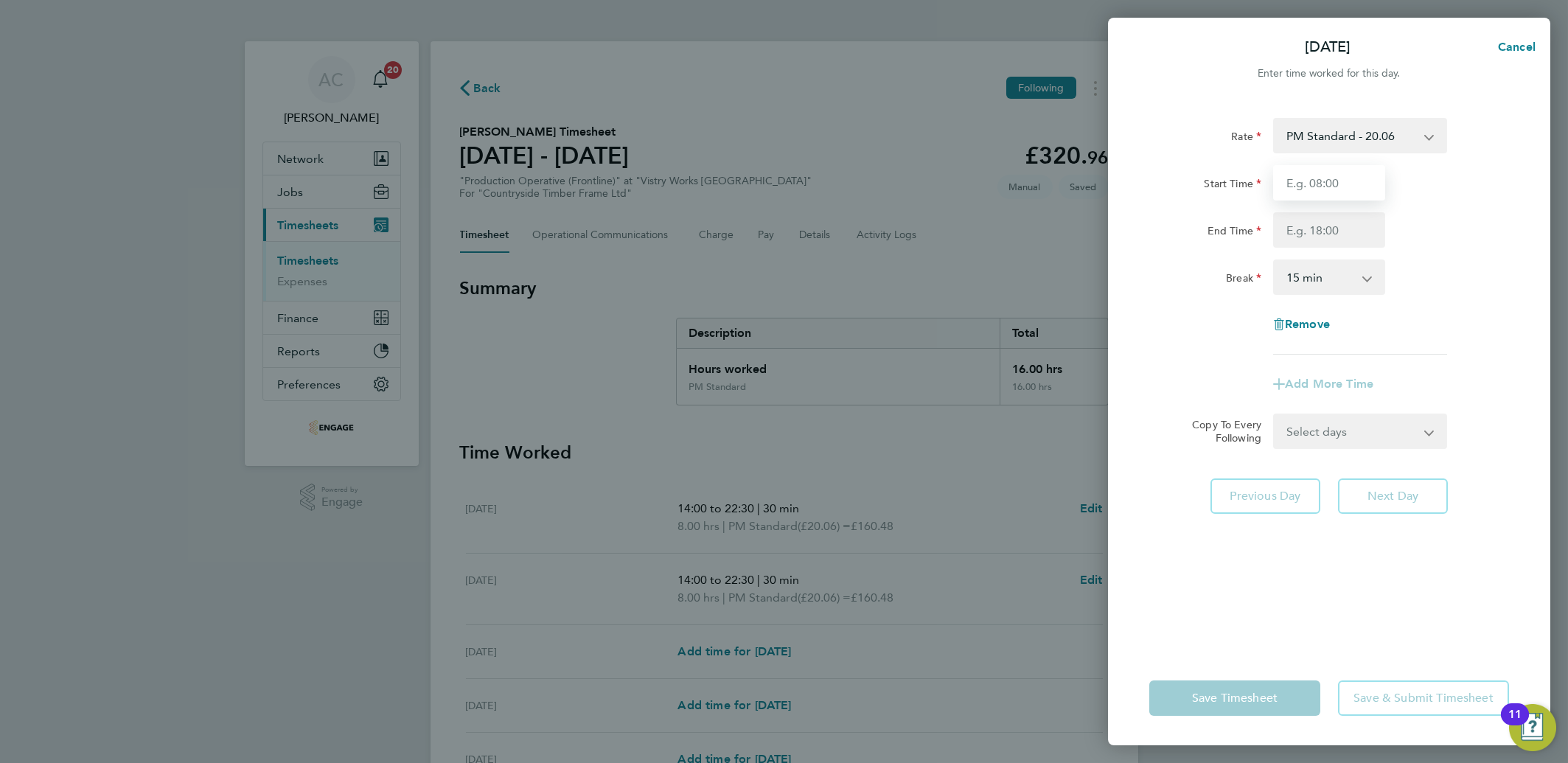
click at [1293, 192] on input "Start Time" at bounding box center [1329, 183] width 112 height 36
type input "14:00"
type input "22:30"
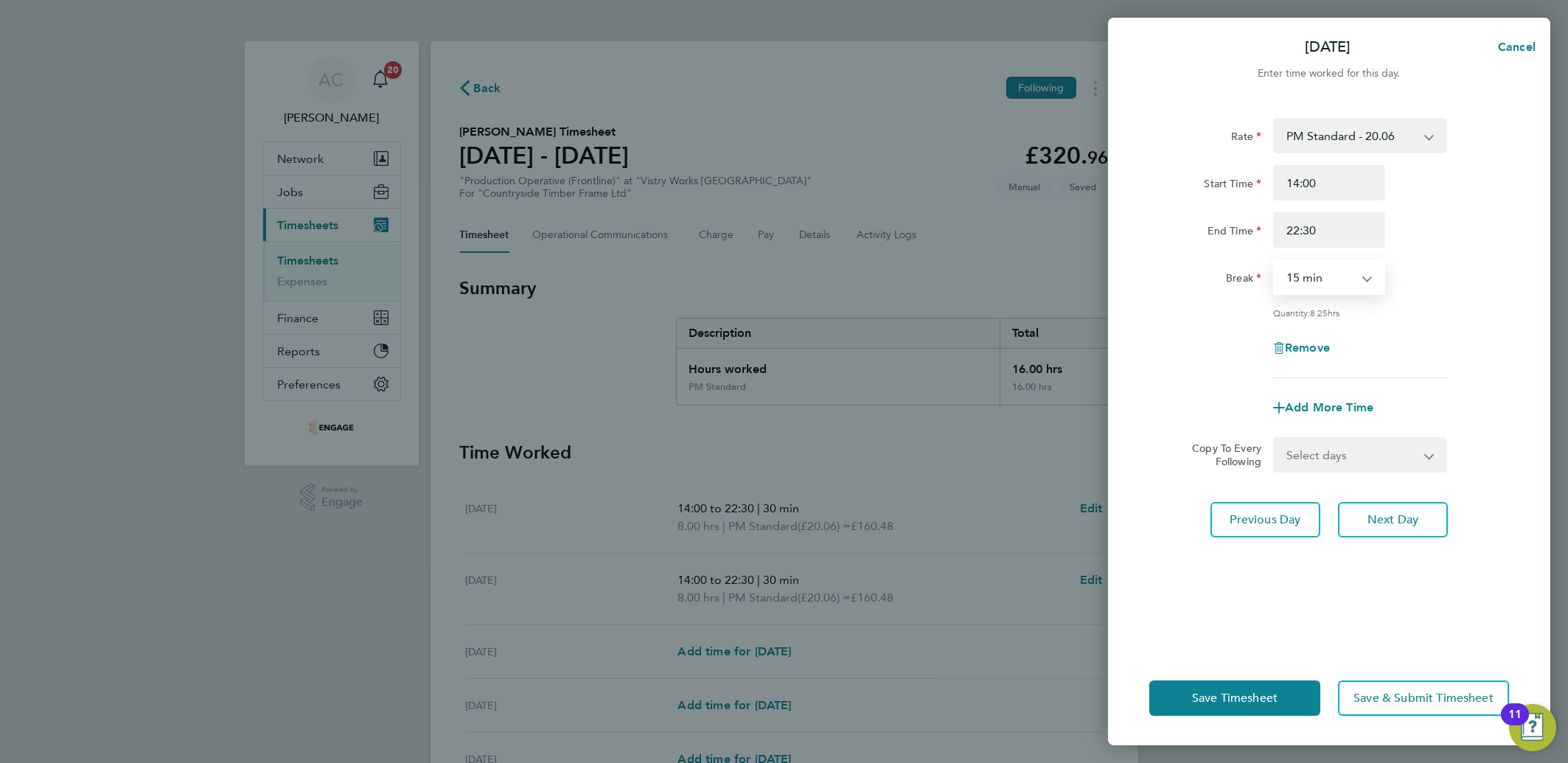
drag, startPoint x: 1289, startPoint y: 274, endPoint x: 1292, endPoint y: 284, distance: 10.4
click at [1289, 274] on select "0 min 15 min 30 min 45 min 60 min 75 min 90 min" at bounding box center [1319, 277] width 91 height 32
select select "30"
click at [1274, 261] on select "0 min 15 min 30 min 45 min 60 min 75 min 90 min" at bounding box center [1319, 277] width 91 height 32
click at [1195, 697] on span "Save Timesheet" at bounding box center [1234, 698] width 86 height 15
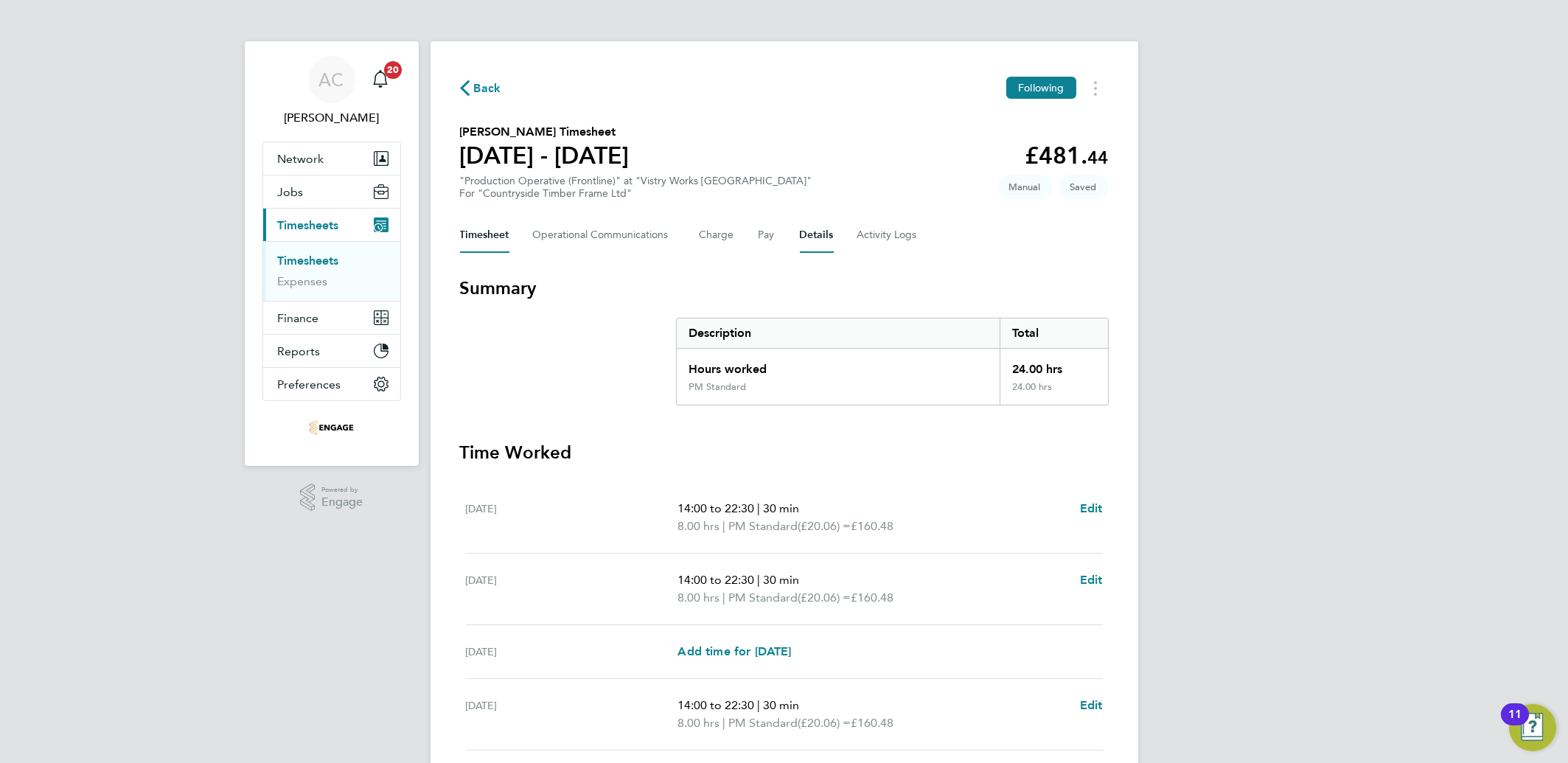
click at [812, 238] on button "Details" at bounding box center [817, 235] width 34 height 36
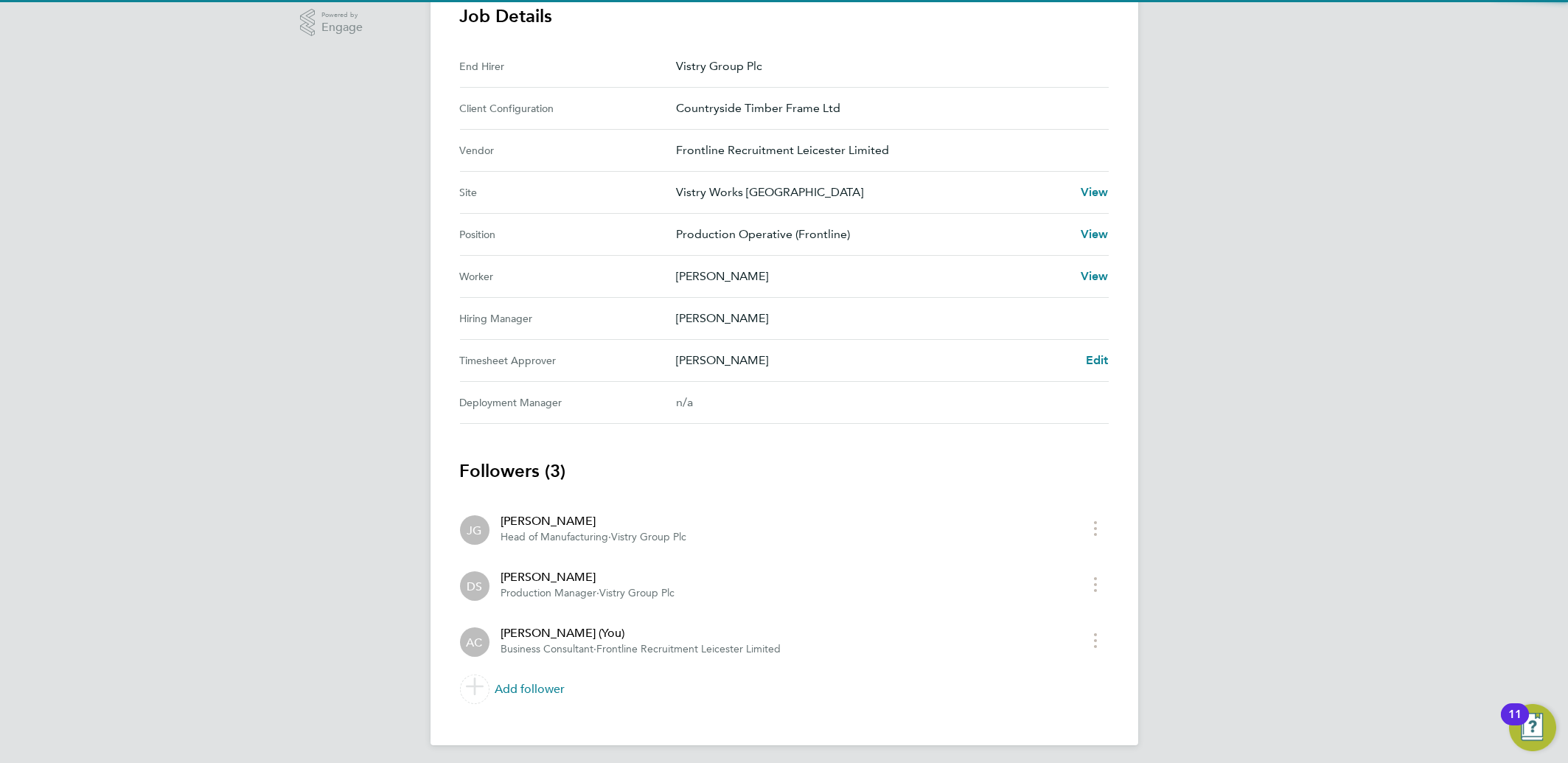
scroll to position [480, 0]
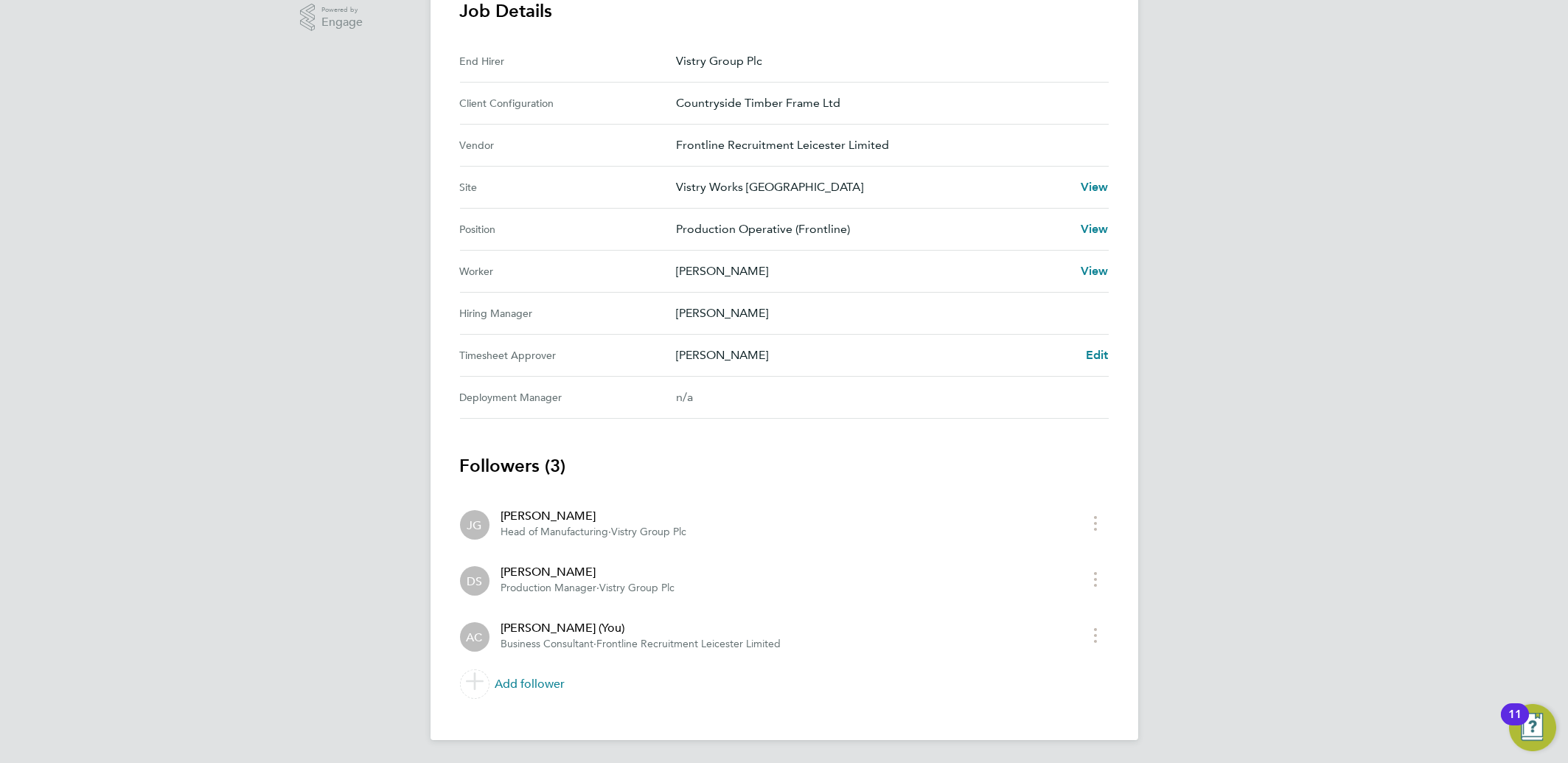
click at [1082, 355] on div "[PERSON_NAME] Edit" at bounding box center [892, 355] width 433 height 17
click at [1086, 355] on span "Edit" at bounding box center [1097, 355] width 23 height 14
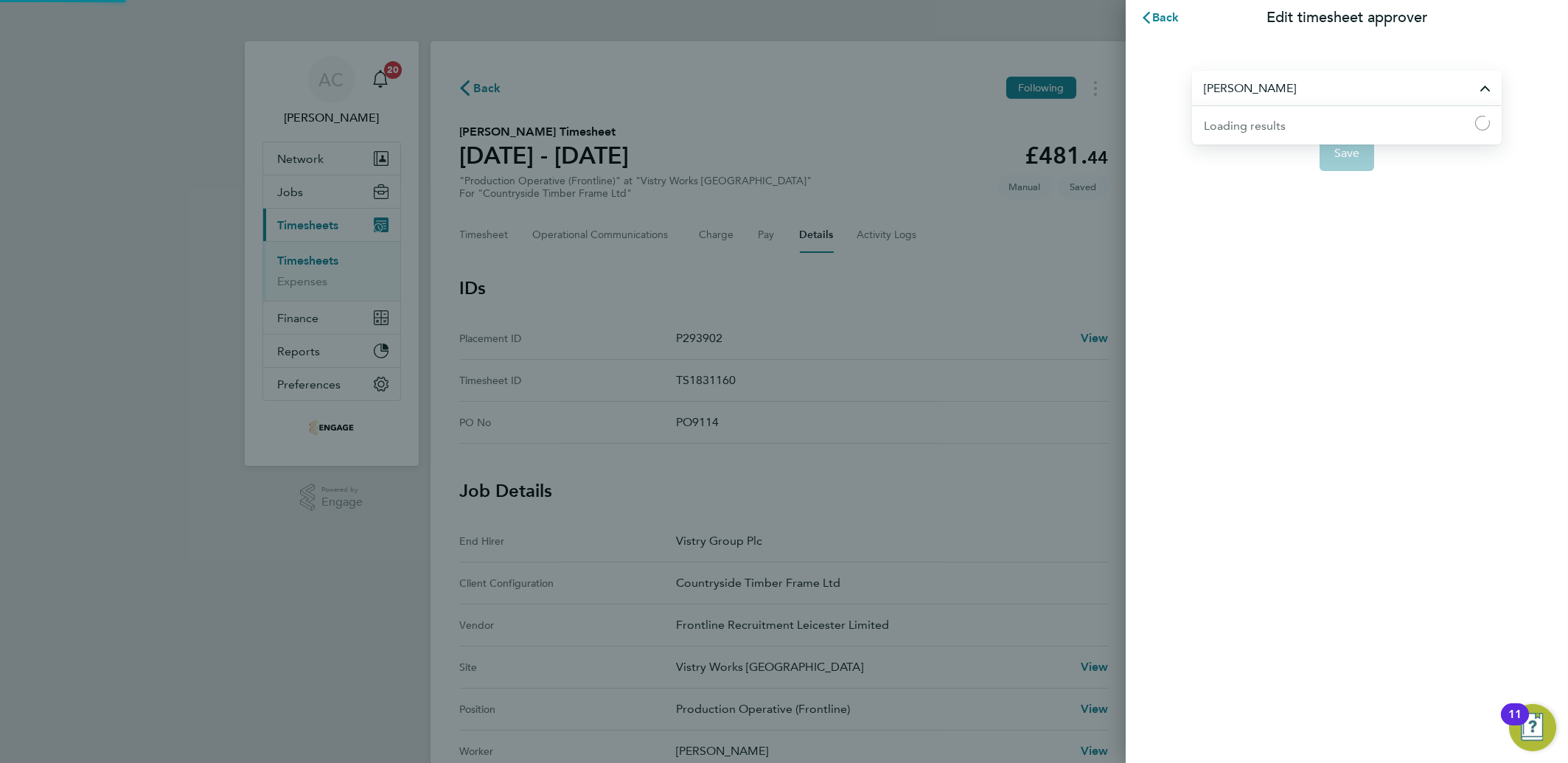
click at [1245, 87] on input "[PERSON_NAME]" at bounding box center [1346, 88] width 309 height 35
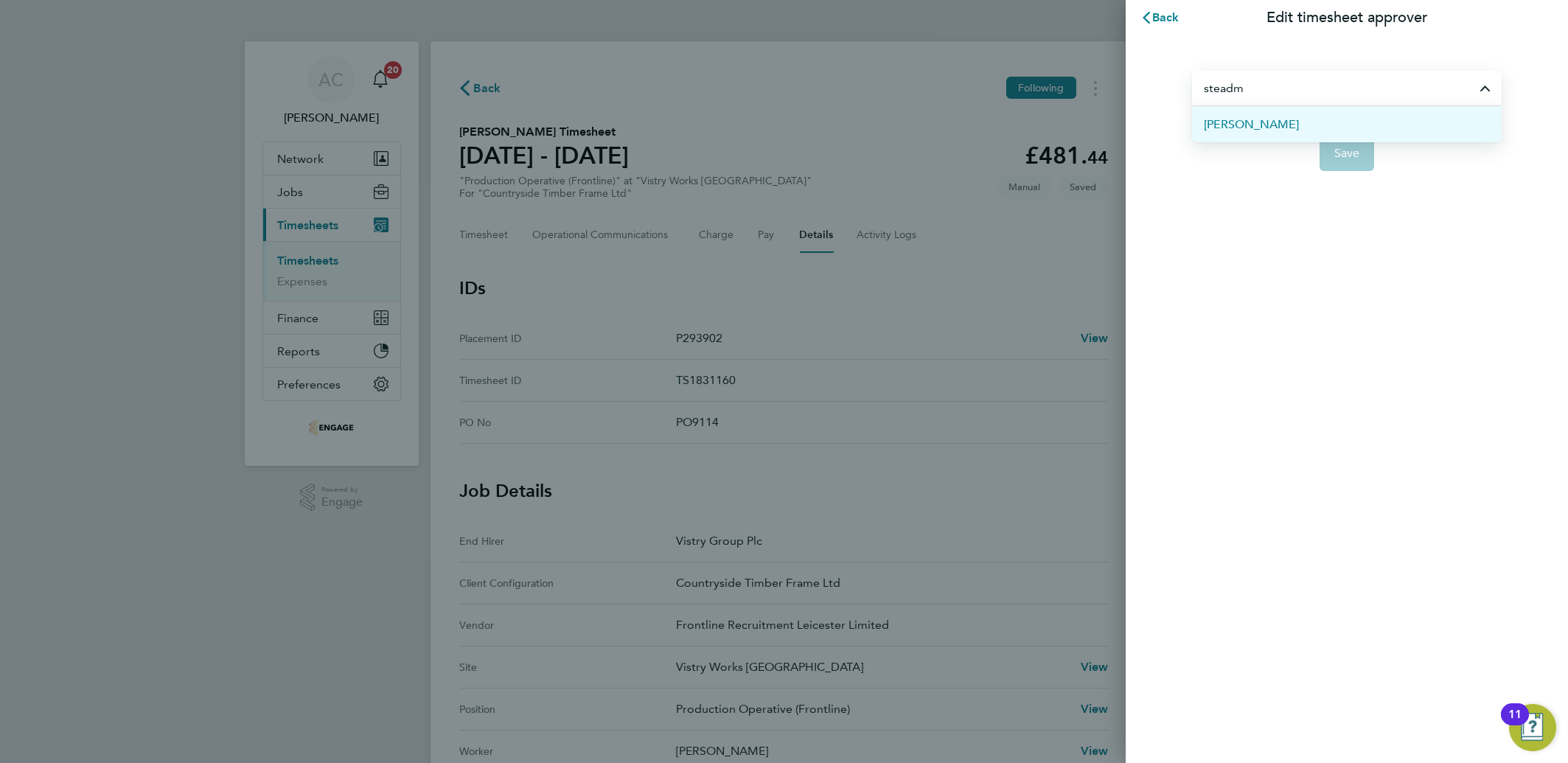
click at [1263, 136] on li "[PERSON_NAME]" at bounding box center [1346, 124] width 309 height 36
type input "[PERSON_NAME]"
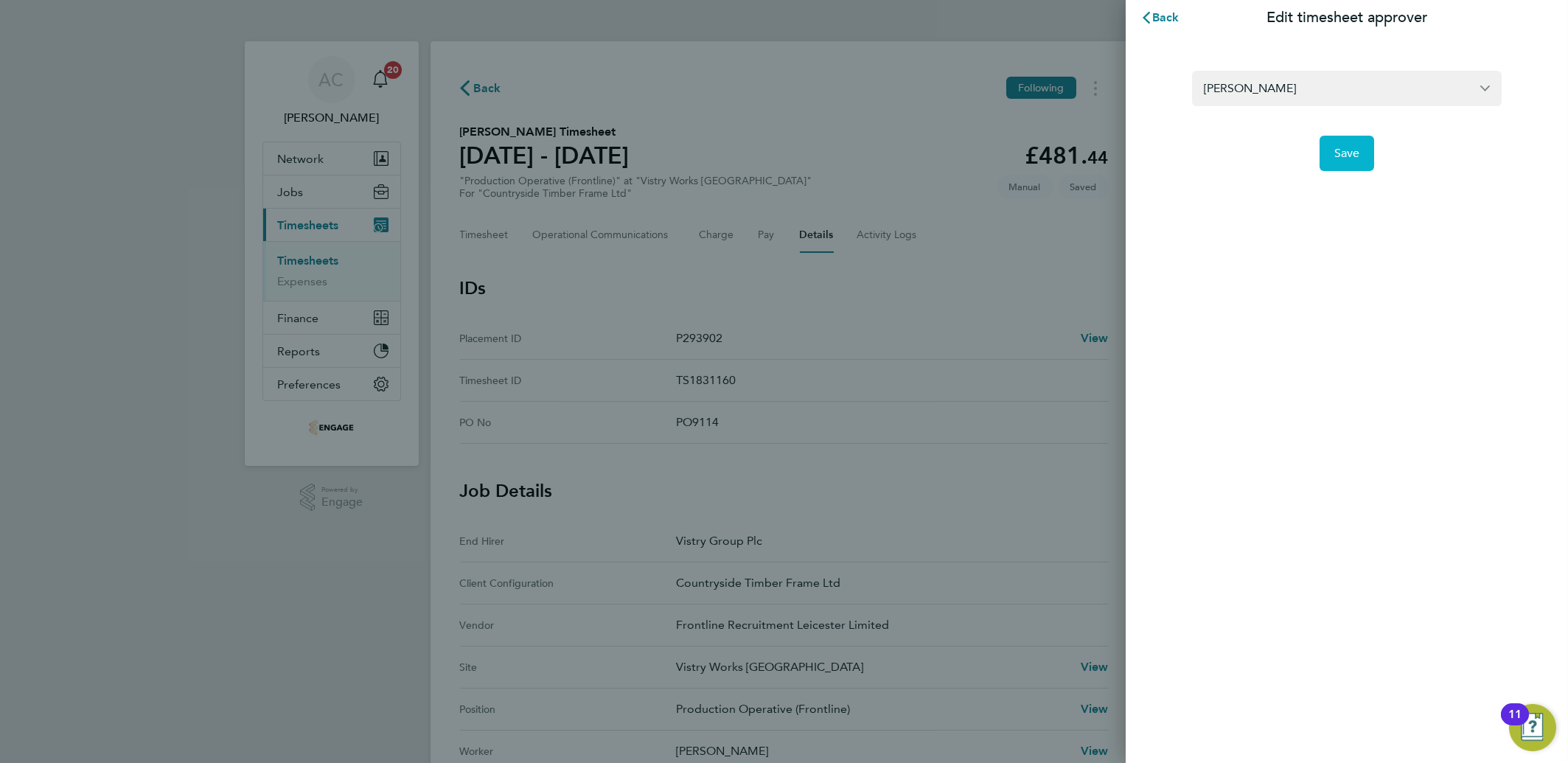
click at [1337, 153] on span "Save" at bounding box center [1347, 153] width 26 height 15
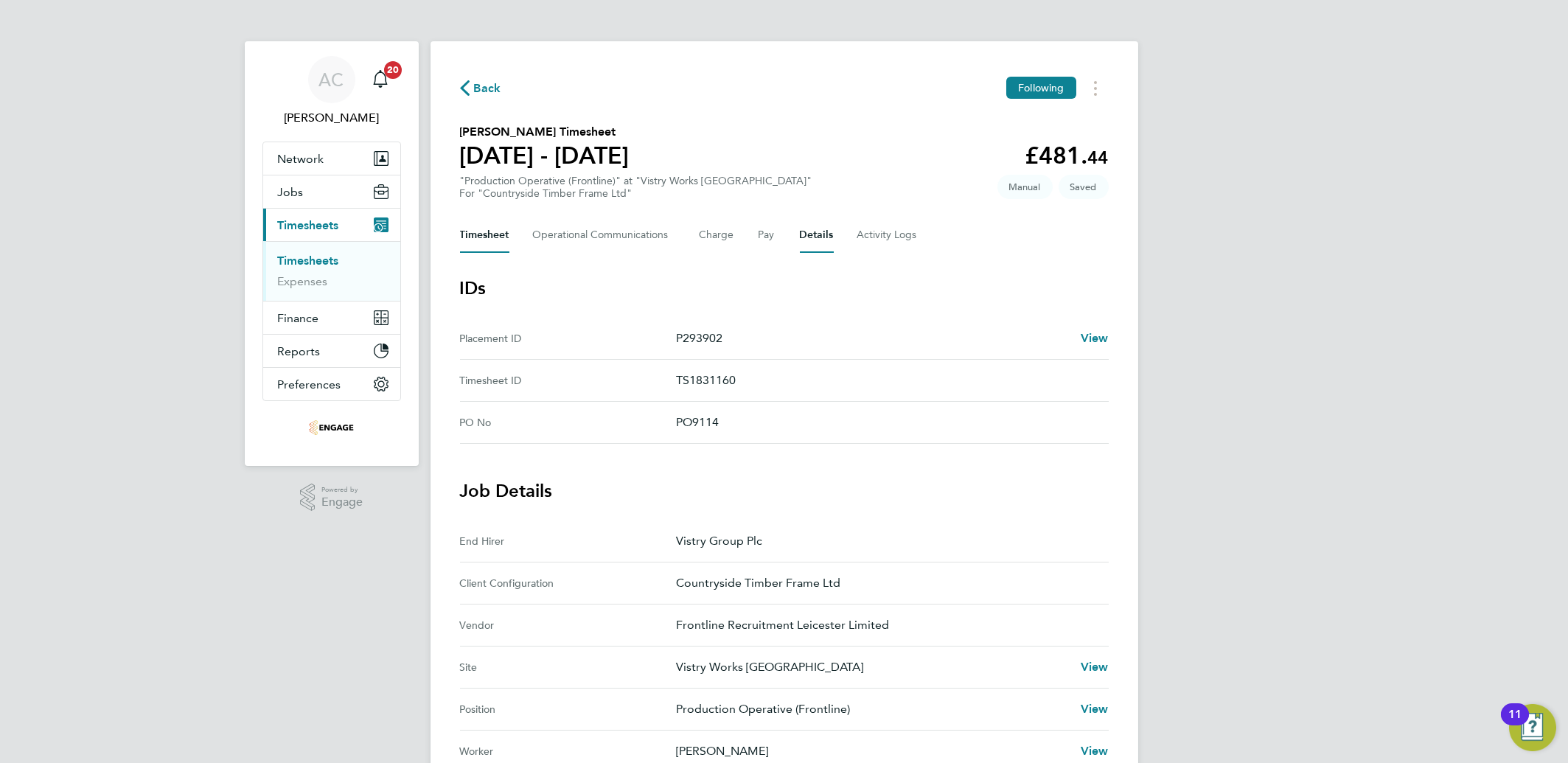
click at [461, 218] on button "Timesheet" at bounding box center [485, 235] width 49 height 36
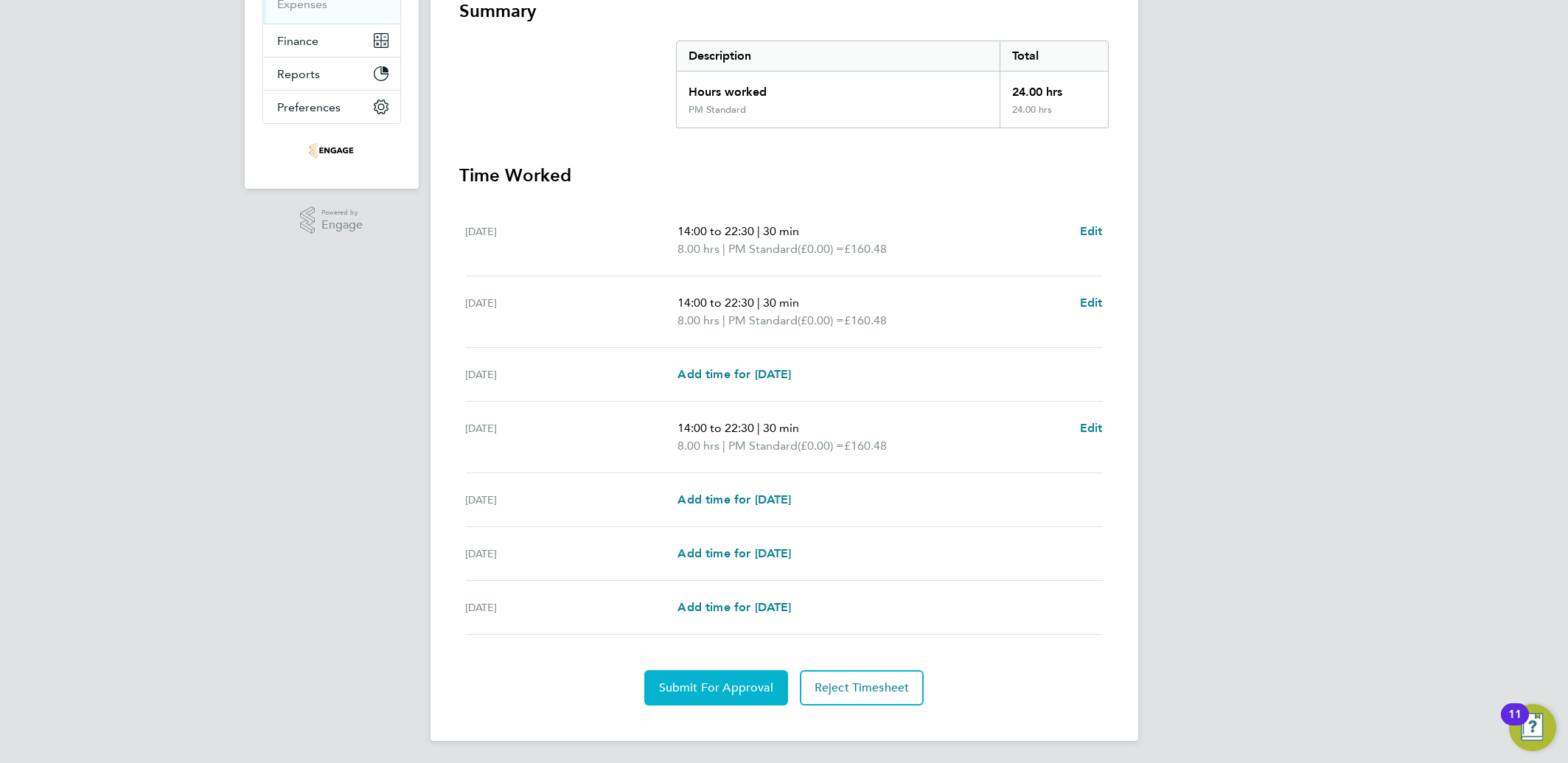
click at [744, 684] on span "Submit For Approval" at bounding box center [716, 688] width 114 height 15
drag, startPoint x: 373, startPoint y: 442, endPoint x: 381, endPoint y: 444, distance: 8.2
click at [374, 444] on div "AC Aliona Cozacenco Notifications 20 Applications: Network Team Members Busines…" at bounding box center [784, 245] width 1568 height 1042
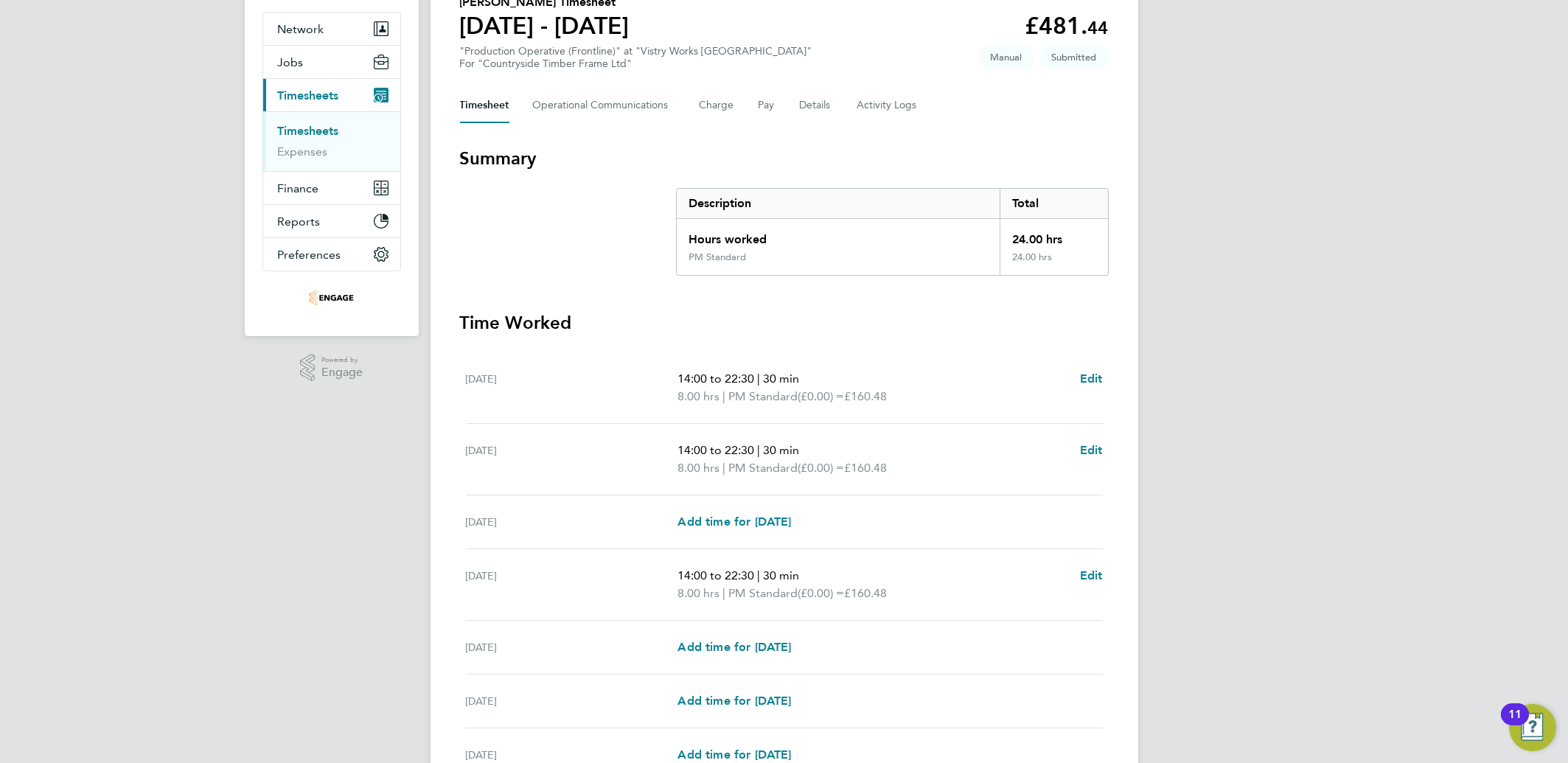
scroll to position [0, 0]
